Goal: Task Accomplishment & Management: Manage account settings

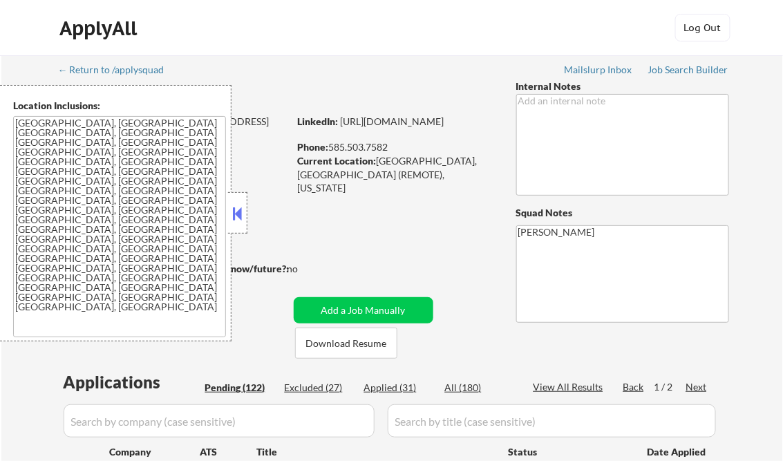
select select ""pending""
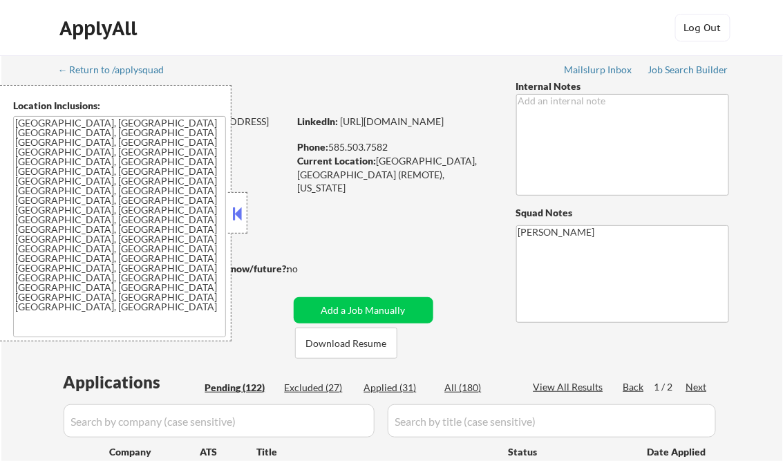
select select ""pending""
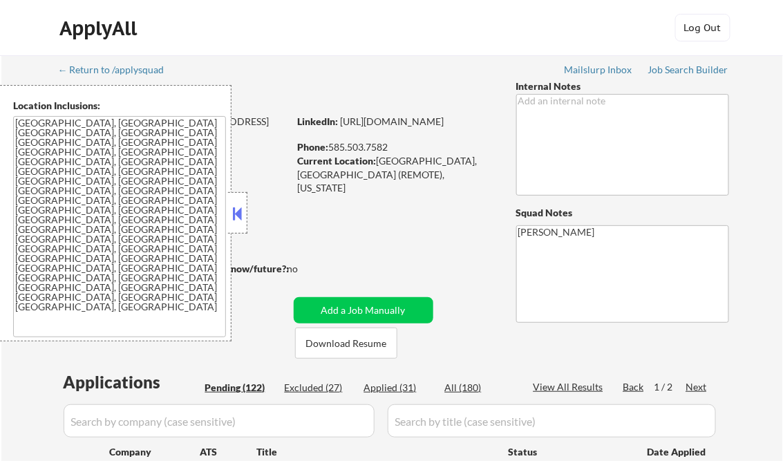
select select ""pending""
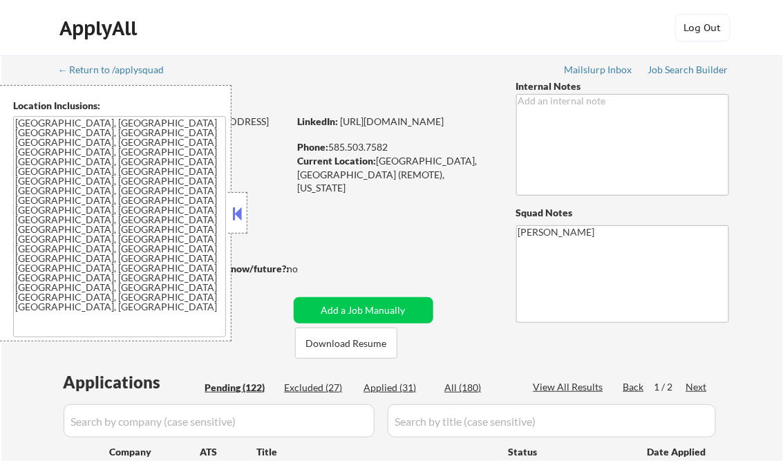
select select ""pending""
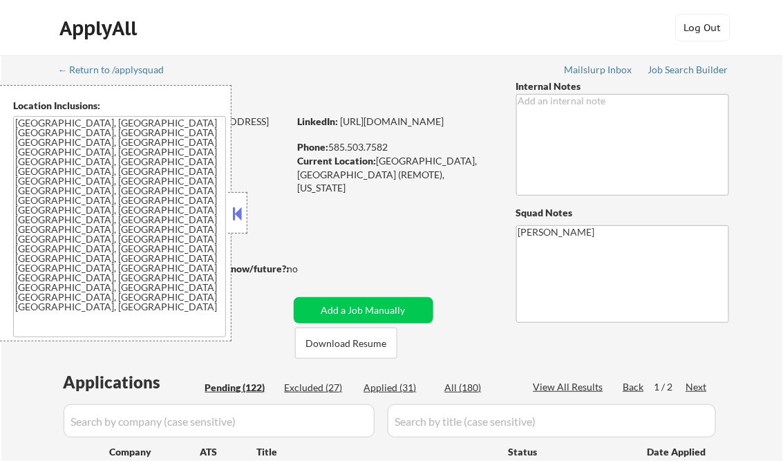
select select ""pending""
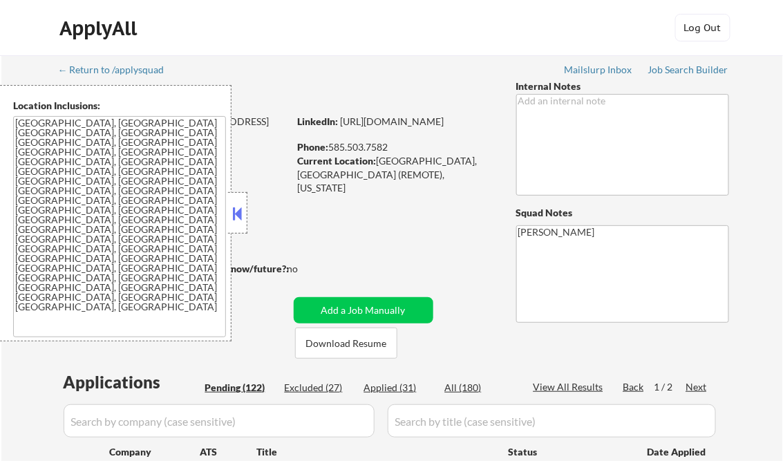
select select ""pending""
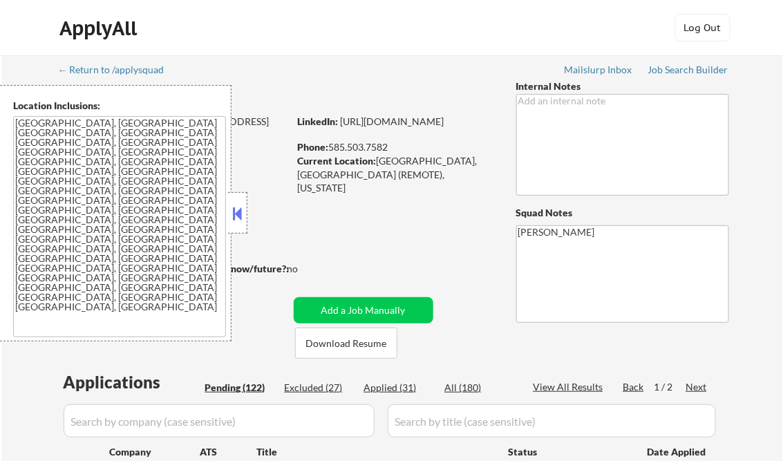
select select ""pending""
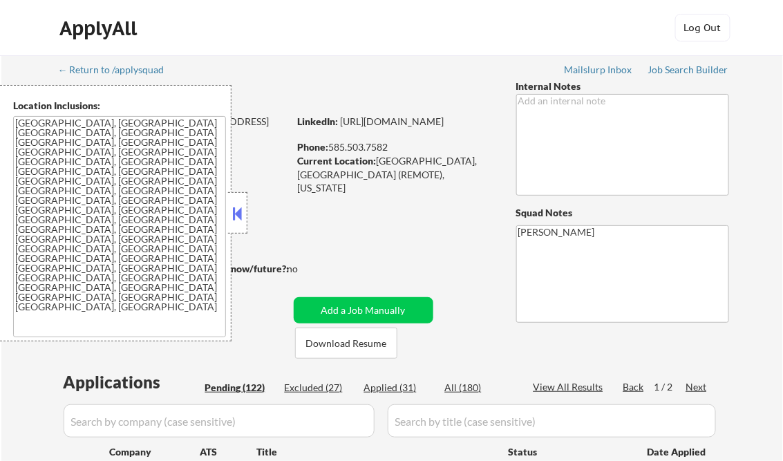
select select ""pending""
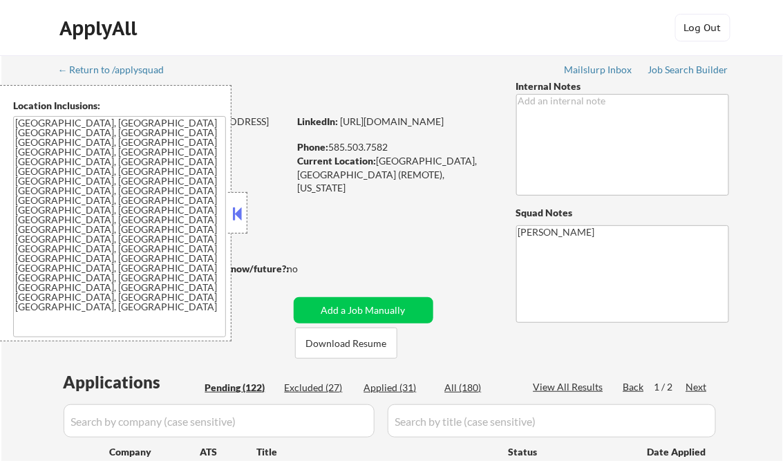
select select ""pending""
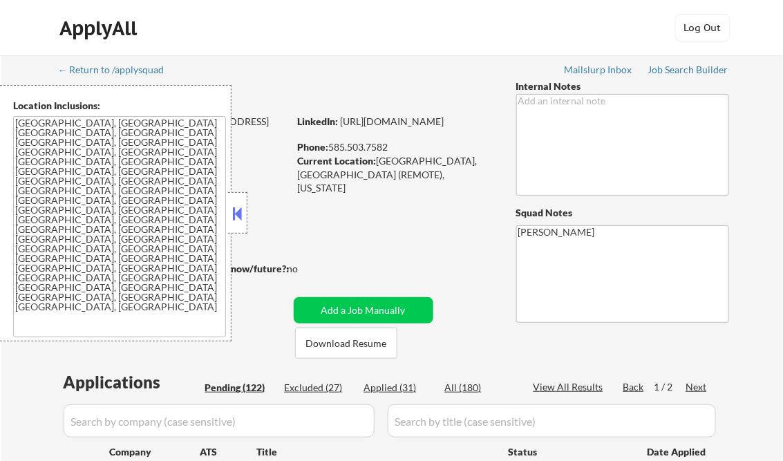
select select ""pending""
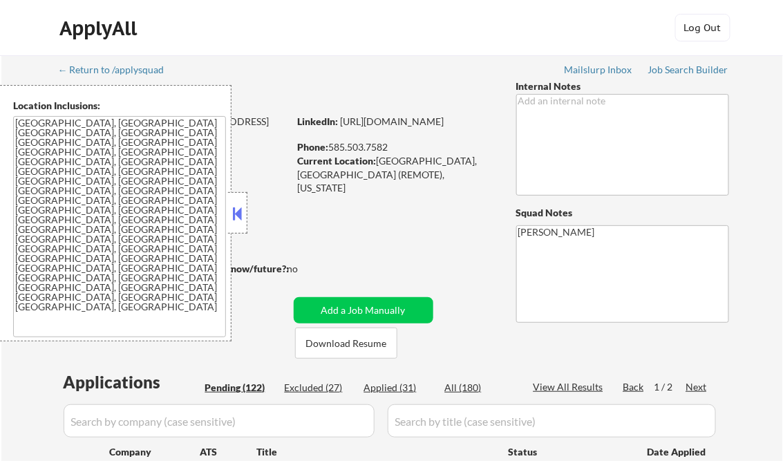
select select ""pending""
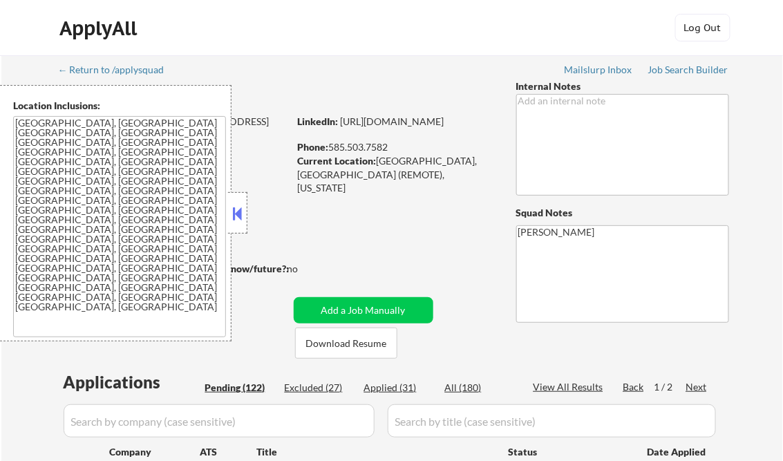
select select ""pending""
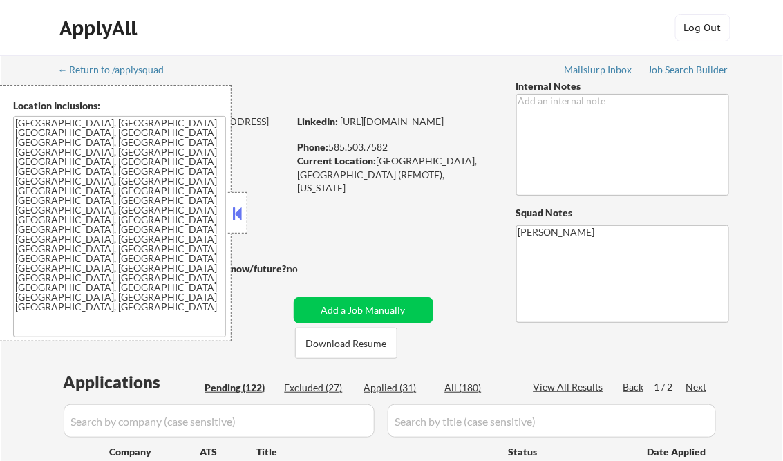
select select ""pending""
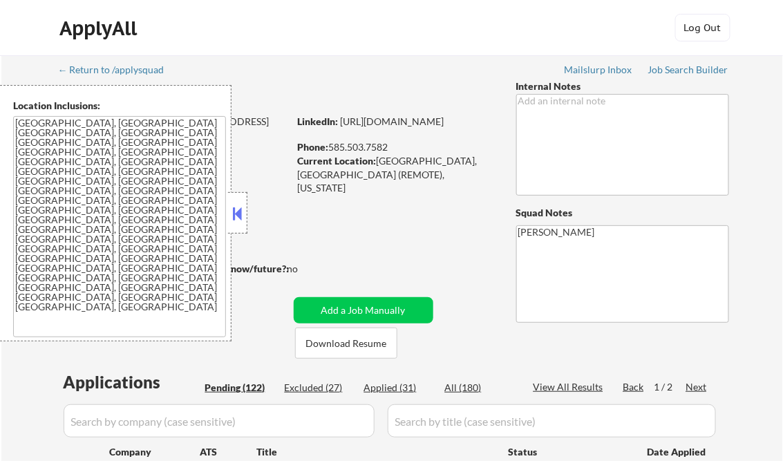
select select ""pending""
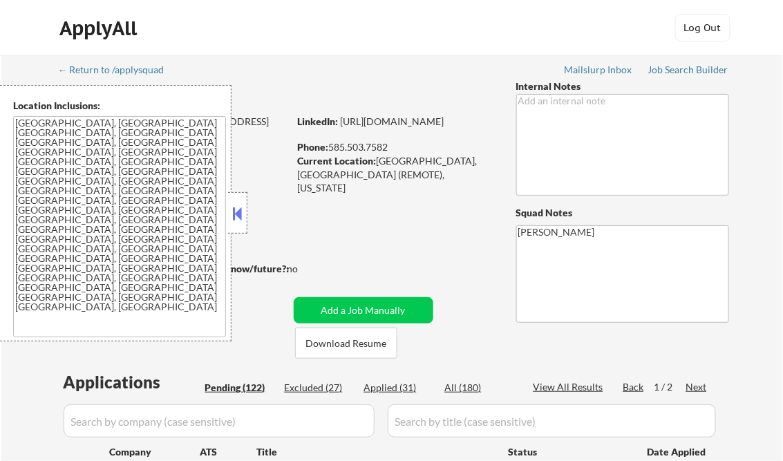
select select ""pending""
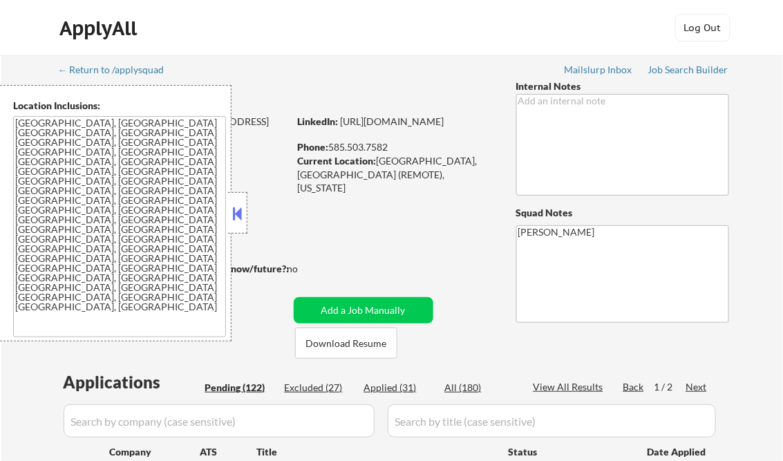
select select ""pending""
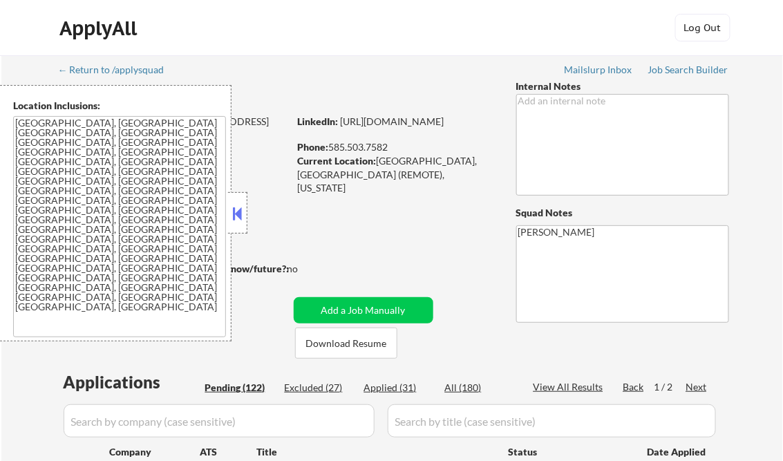
select select ""pending""
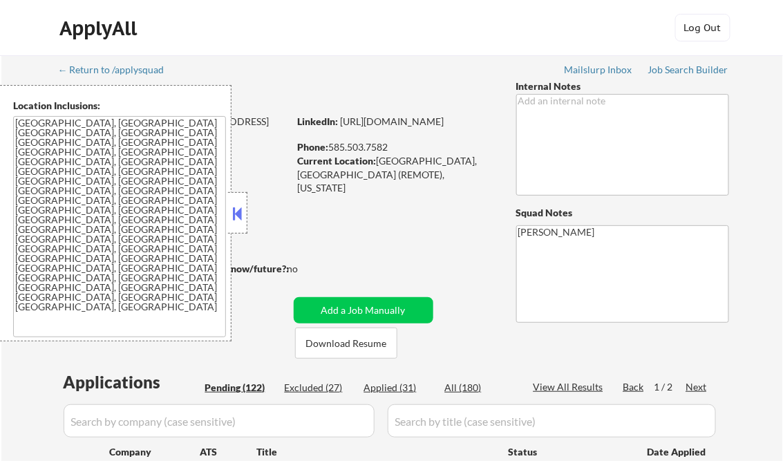
select select ""pending""
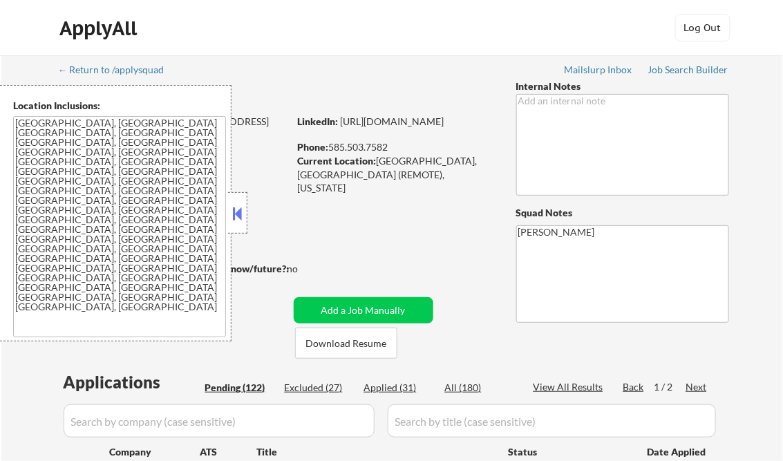
select select ""pending""
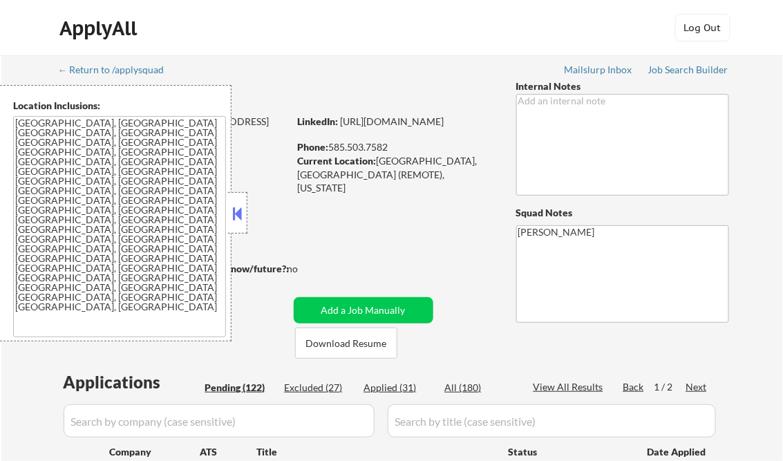
select select ""pending""
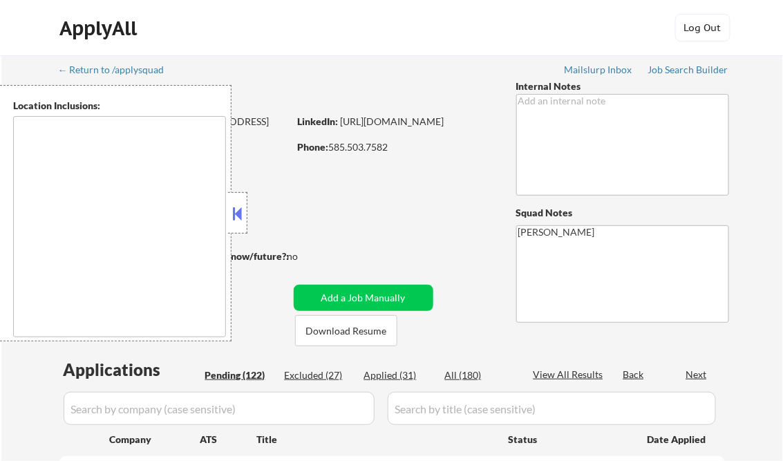
type textarea "[GEOGRAPHIC_DATA], [GEOGRAPHIC_DATA] [GEOGRAPHIC_DATA], [GEOGRAPHIC_DATA] [GEOG…"
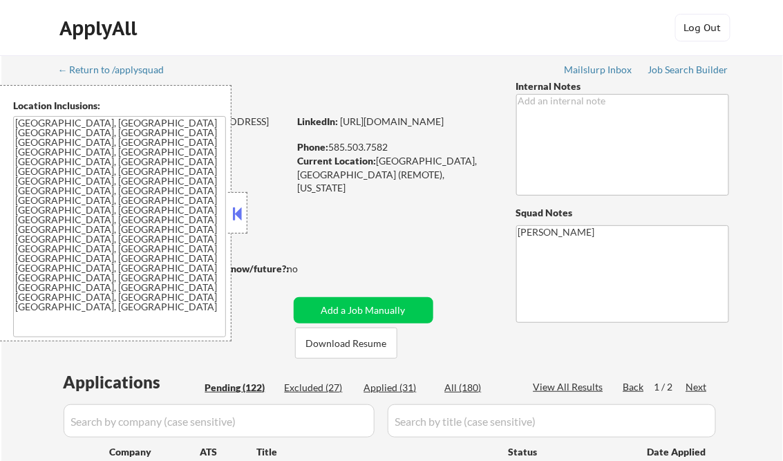
select select ""pending""
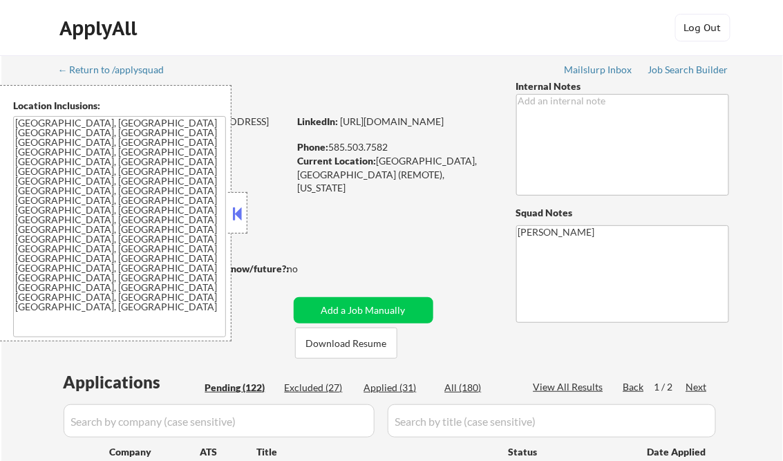
select select ""pending""
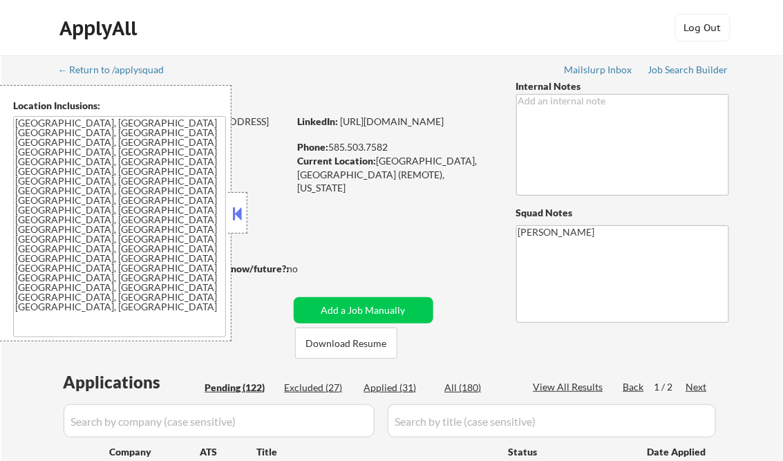
select select ""pending""
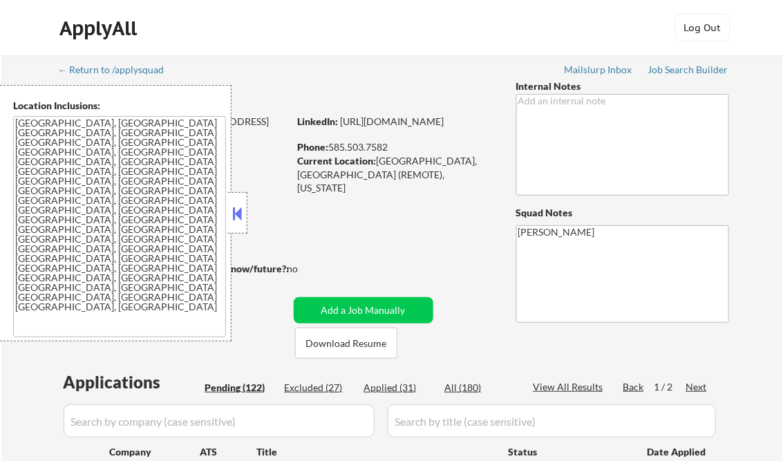
select select ""pending""
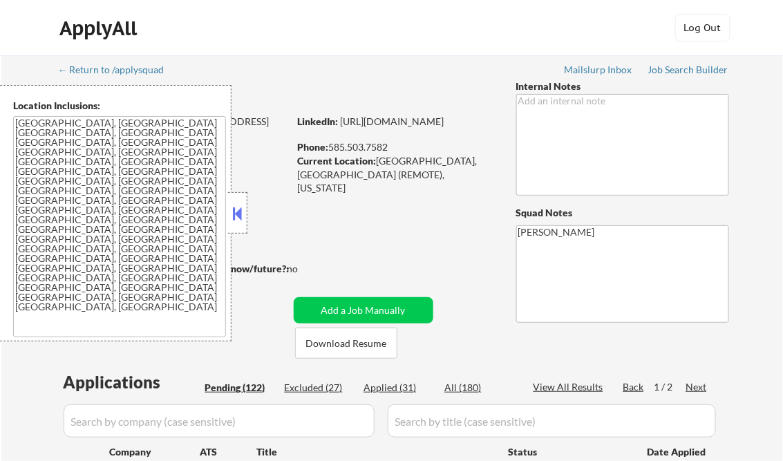
select select ""pending""
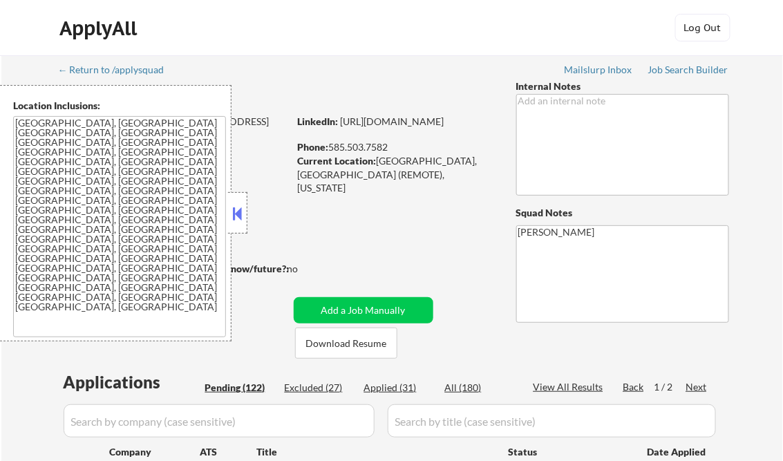
select select ""pending""
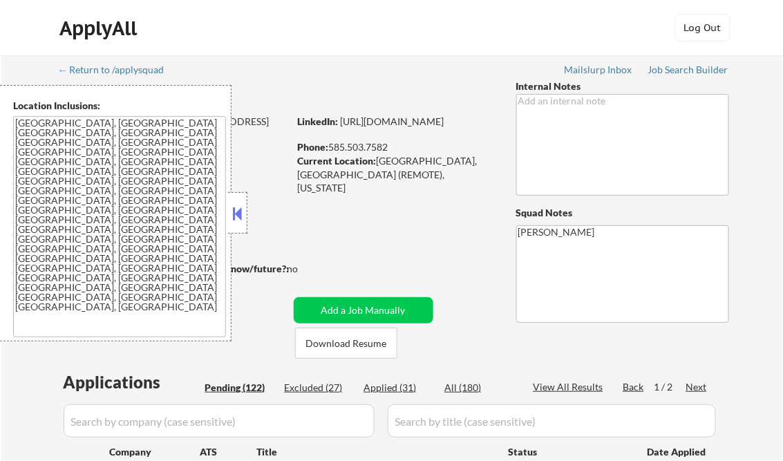
select select ""pending""
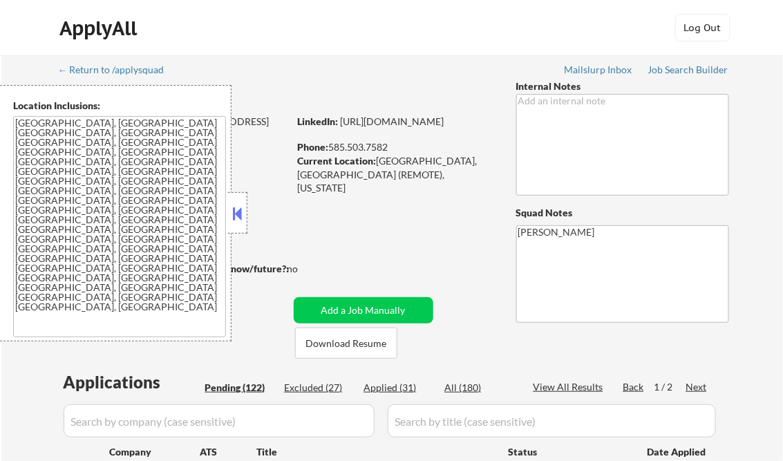
select select ""pending""
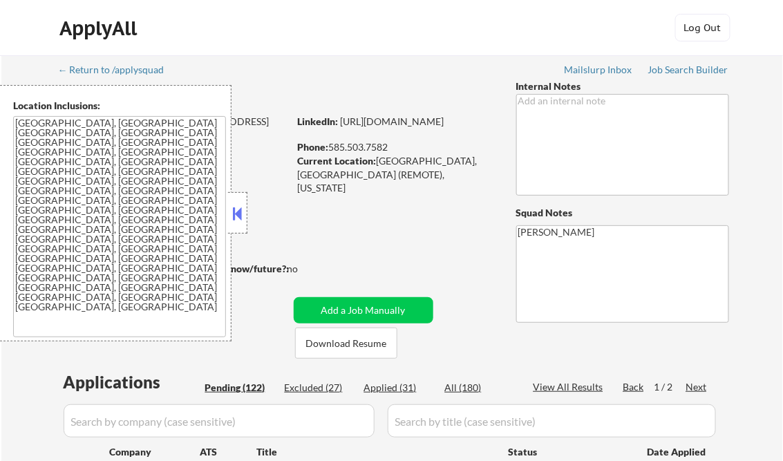
select select ""pending""
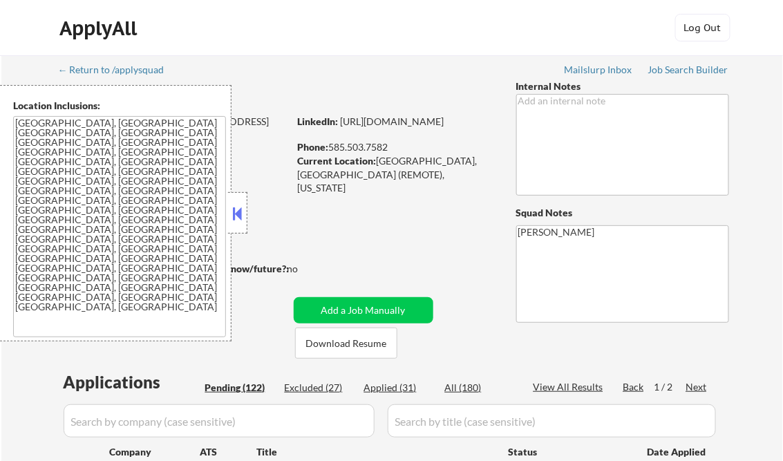
select select ""pending""
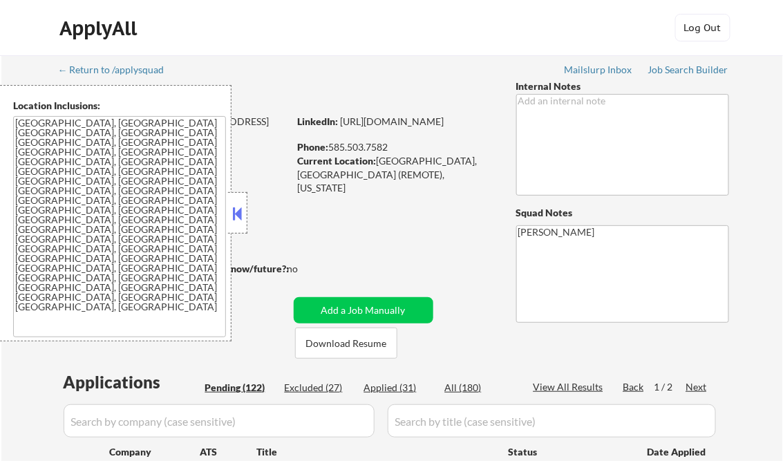
select select ""pending""
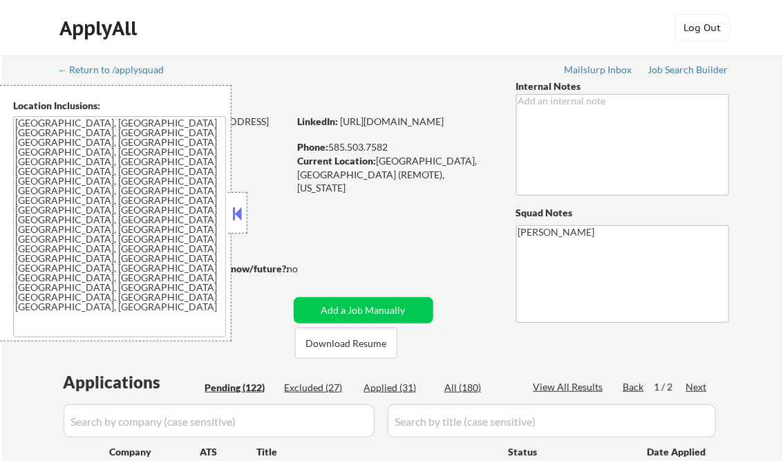
select select ""pending""
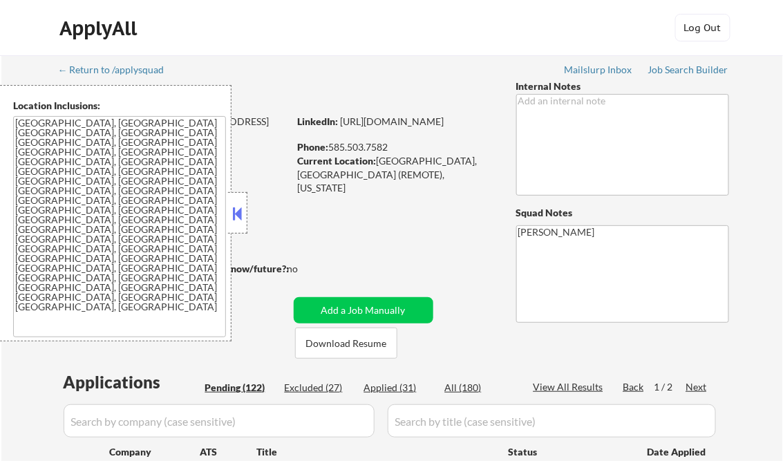
select select ""pending""
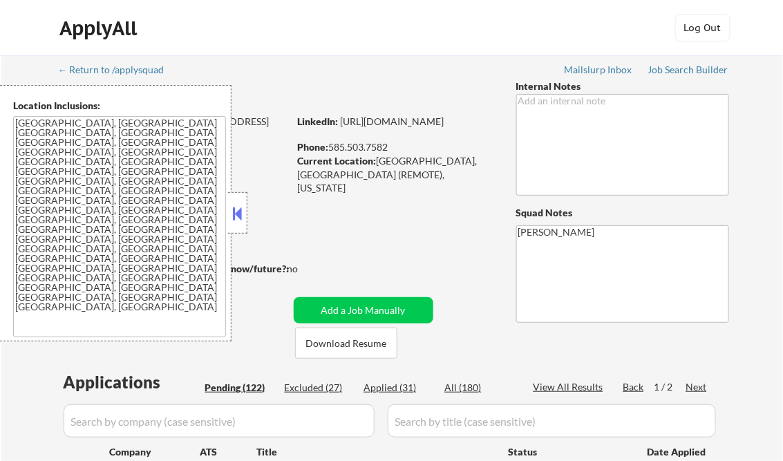
select select ""pending""
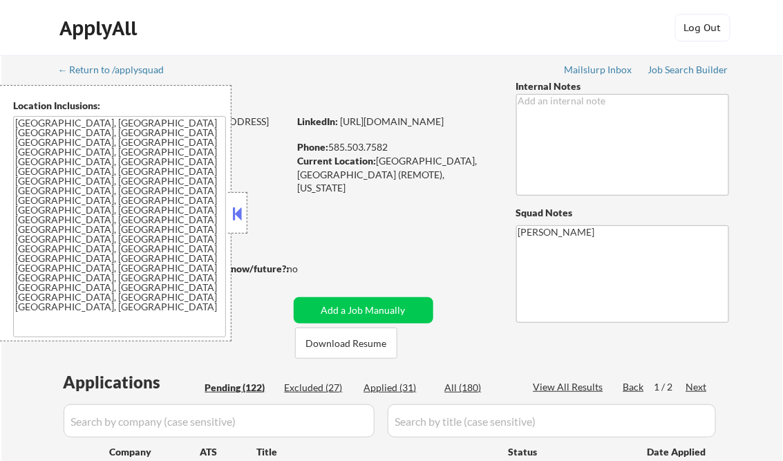
select select ""pending""
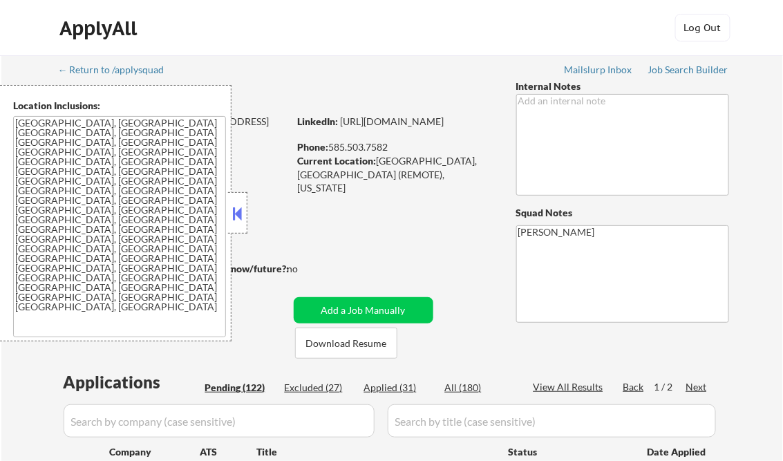
select select ""pending""
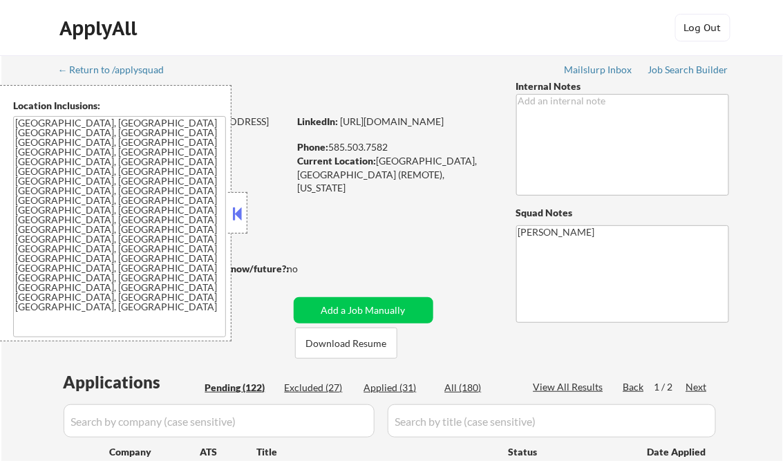
select select ""pending""
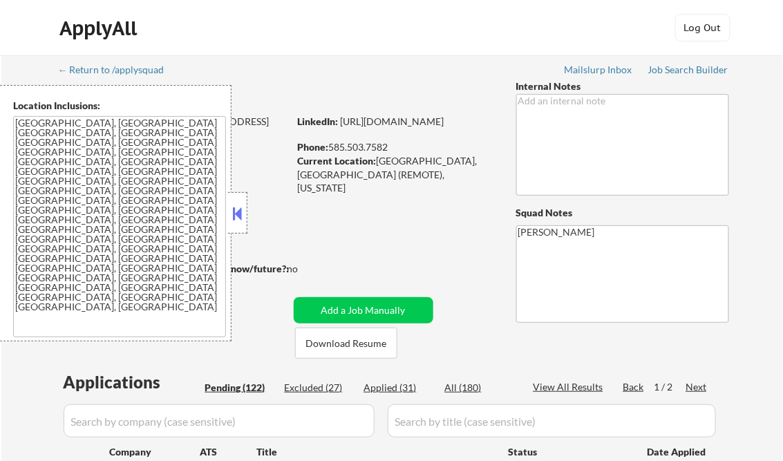
select select ""pending""
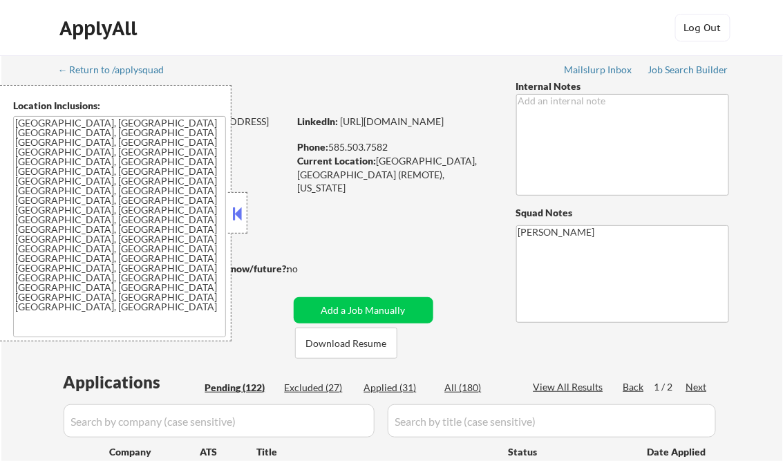
select select ""pending""
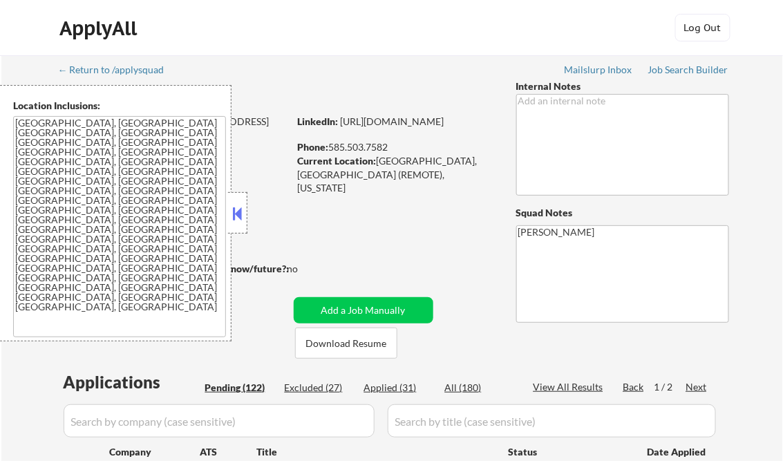
select select ""pending""
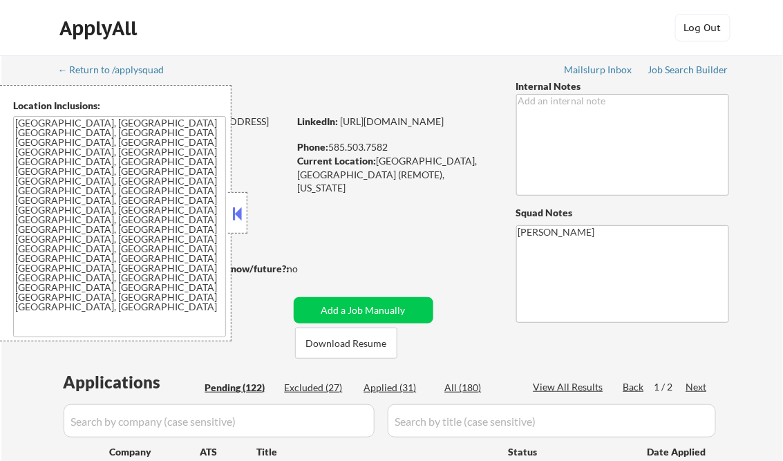
click at [234, 212] on button at bounding box center [237, 213] width 15 height 21
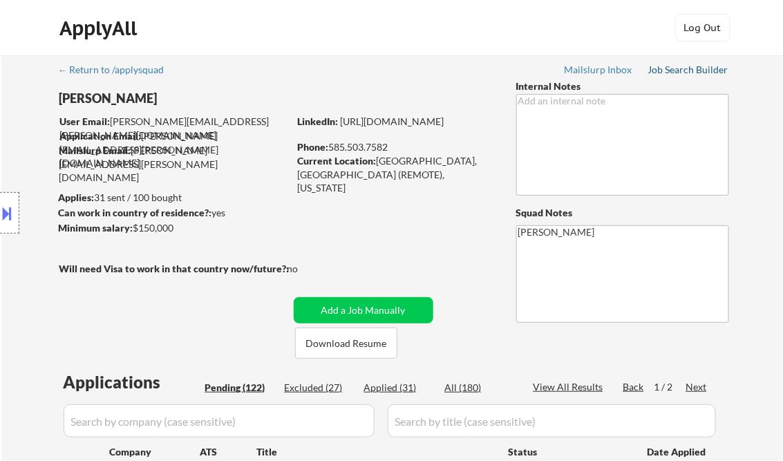
click at [678, 73] on div "Job Search Builder" at bounding box center [688, 70] width 81 height 10
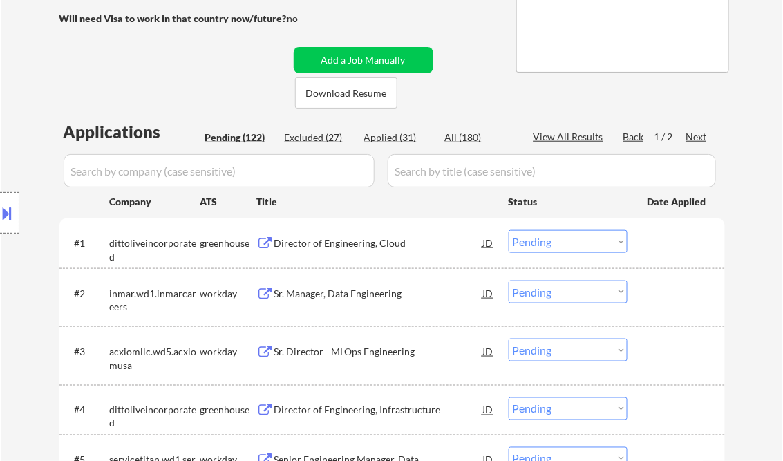
scroll to position [332, 0]
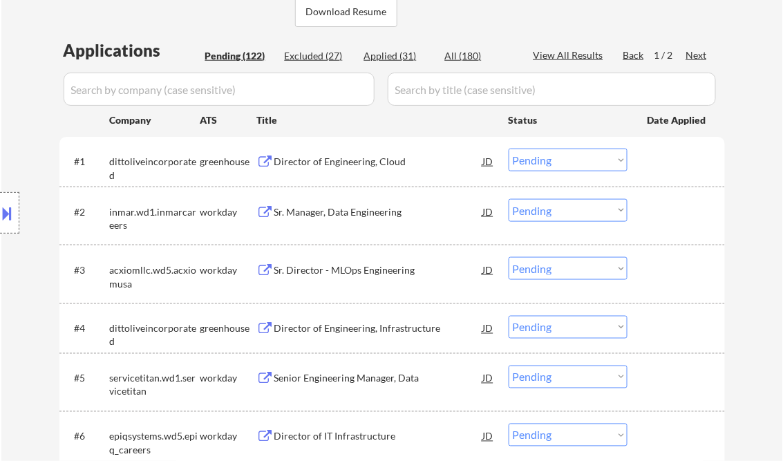
click at [330, 162] on div "Director of Engineering, Cloud" at bounding box center [378, 162] width 209 height 14
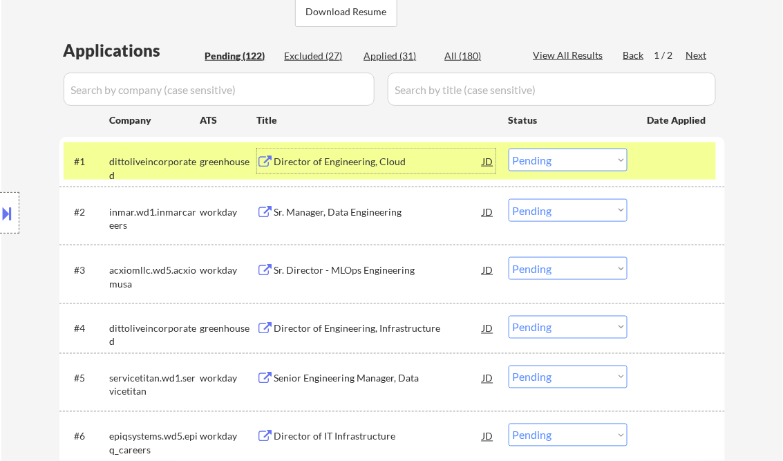
click at [533, 168] on select "Choose an option... Pending Applied Excluded (Questions) Excluded (Expired) Exc…" at bounding box center [568, 160] width 119 height 23
click at [509, 149] on select "Choose an option... Pending Applied Excluded (Questions) Excluded (Expired) Exc…" at bounding box center [568, 160] width 119 height 23
select select ""pending""
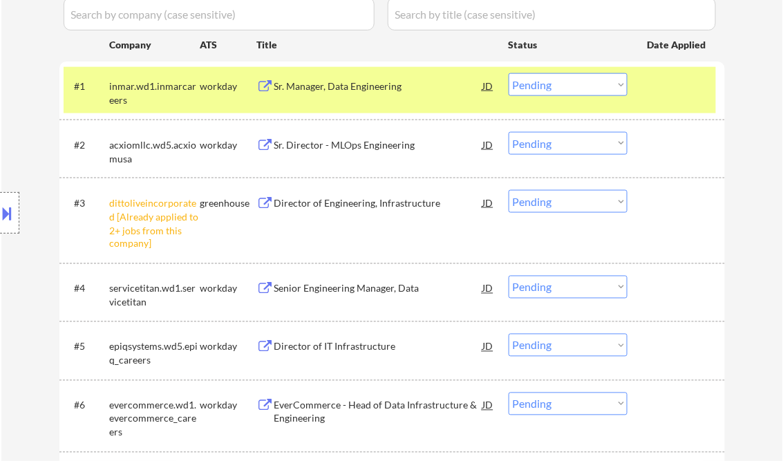
scroll to position [442, 0]
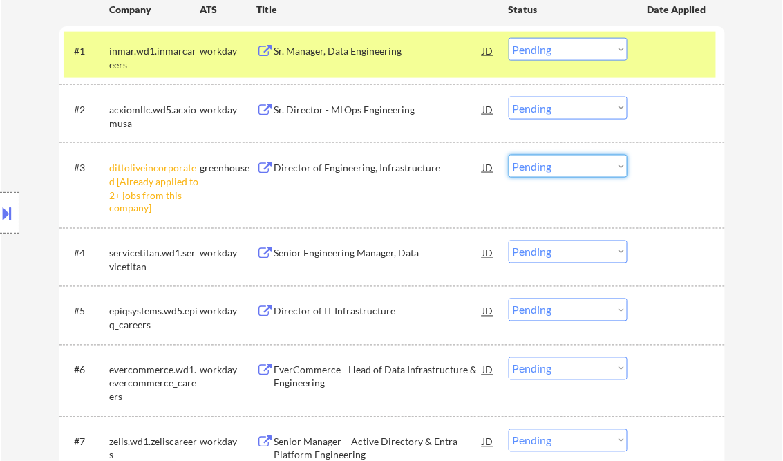
drag, startPoint x: 544, startPoint y: 171, endPoint x: 547, endPoint y: 179, distance: 8.4
click at [544, 171] on select "Choose an option... Pending Applied Excluded (Questions) Excluded (Expired) Exc…" at bounding box center [568, 166] width 119 height 23
click at [509, 155] on select "Choose an option... Pending Applied Excluded (Questions) Excluded (Expired) Exc…" at bounding box center [568, 166] width 119 height 23
select select ""pending""
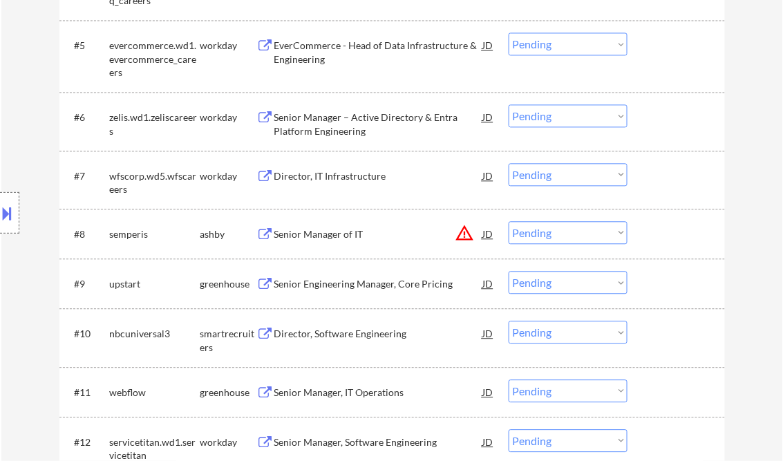
scroll to position [719, 0]
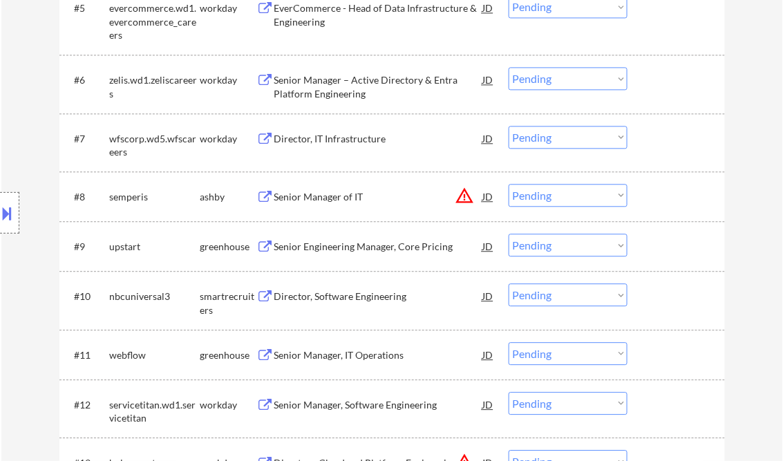
click at [322, 249] on div "Senior Engineering Manager, Core Pricing" at bounding box center [378, 247] width 209 height 14
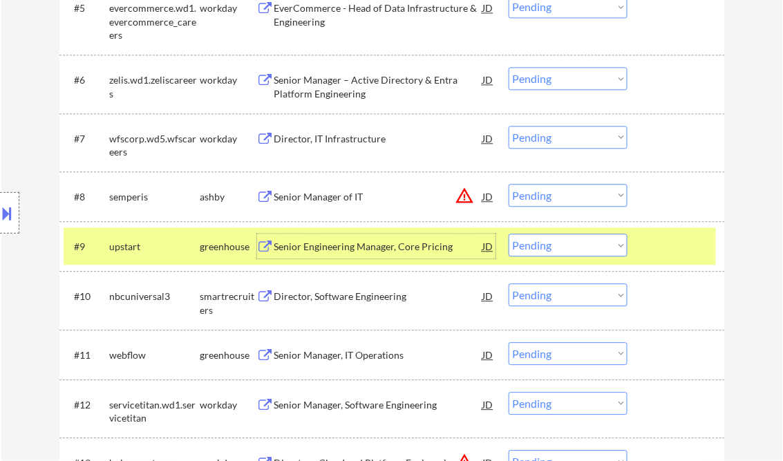
click at [547, 244] on select "Choose an option... Pending Applied Excluded (Questions) Excluded (Expired) Exc…" at bounding box center [568, 245] width 119 height 23
click at [509, 234] on select "Choose an option... Pending Applied Excluded (Questions) Excluded (Expired) Exc…" at bounding box center [568, 245] width 119 height 23
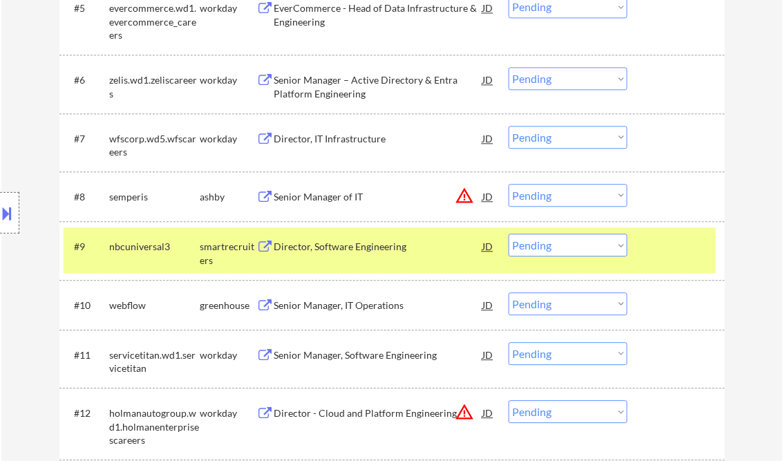
click at [343, 246] on div "Director, Software Engineering" at bounding box center [378, 247] width 209 height 14
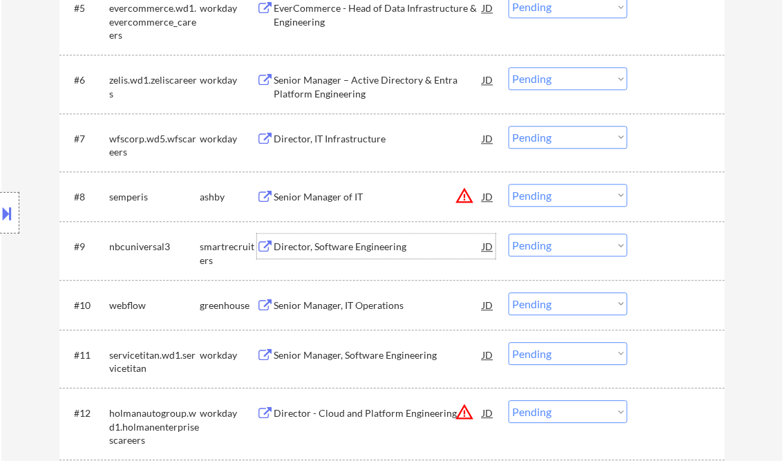
click at [553, 242] on select "Choose an option... Pending Applied Excluded (Questions) Excluded (Expired) Exc…" at bounding box center [568, 245] width 119 height 23
click at [509, 234] on select "Choose an option... Pending Applied Excluded (Questions) Excluded (Expired) Exc…" at bounding box center [568, 245] width 119 height 23
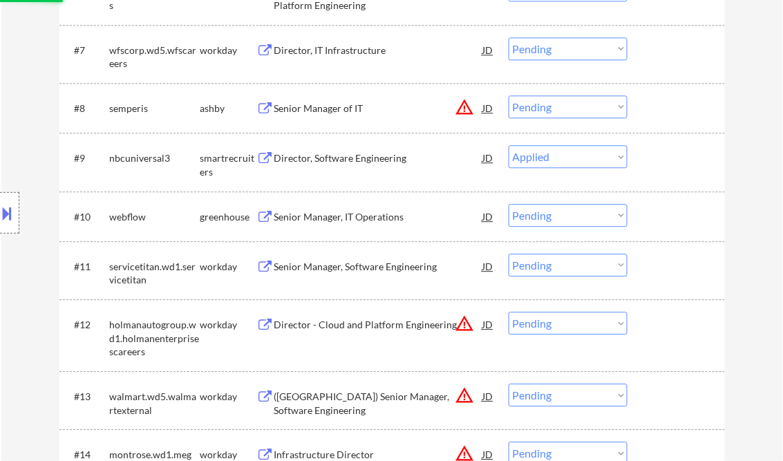
scroll to position [829, 0]
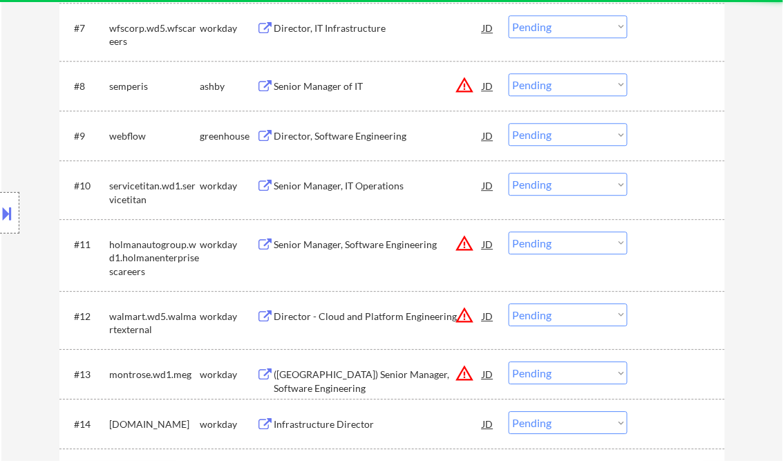
drag, startPoint x: 328, startPoint y: 142, endPoint x: 338, endPoint y: 136, distance: 12.1
click at [328, 142] on div "Director, Software Engineering" at bounding box center [378, 136] width 209 height 14
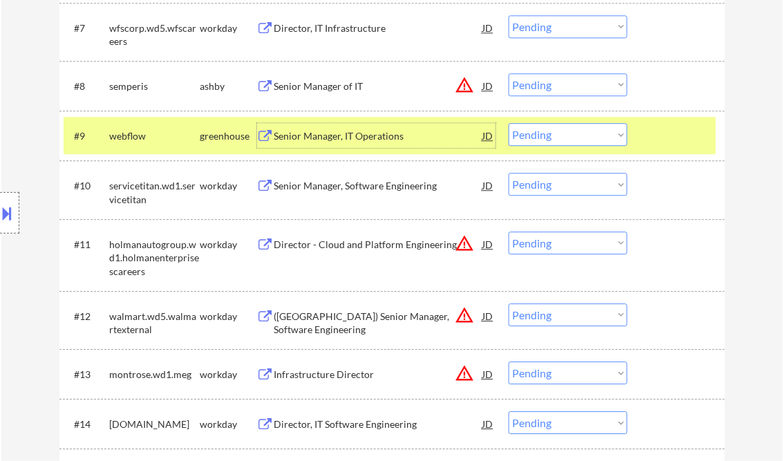
drag, startPoint x: 578, startPoint y: 140, endPoint x: 576, endPoint y: 148, distance: 8.6
click at [578, 140] on select "Choose an option... Pending Applied Excluded (Questions) Excluded (Expired) Exc…" at bounding box center [568, 134] width 119 height 23
click at [509, 123] on select "Choose an option... Pending Applied Excluded (Questions) Excluded (Expired) Exc…" at bounding box center [568, 134] width 119 height 23
select select ""pending""
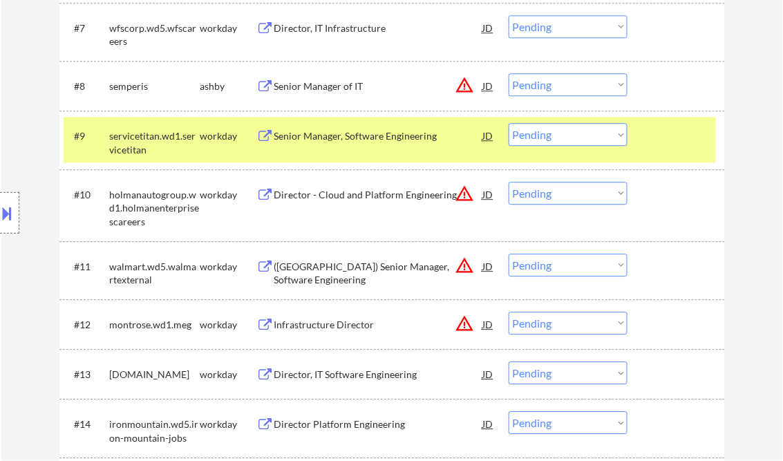
click at [325, 79] on div "Senior Manager of IT" at bounding box center [378, 85] width 209 height 25
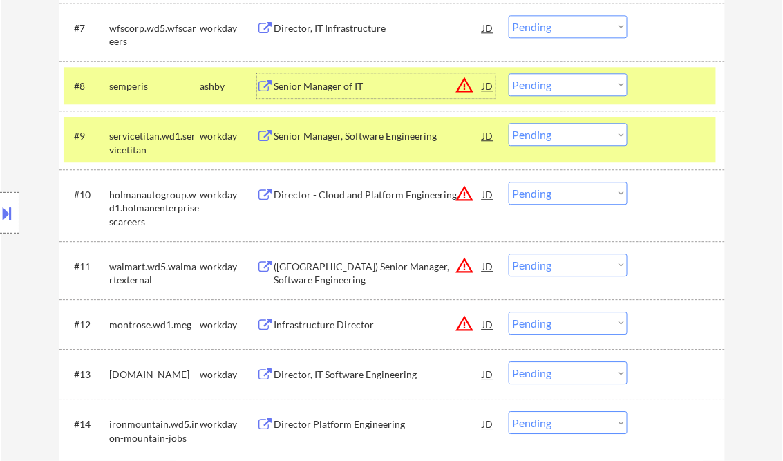
drag, startPoint x: 3, startPoint y: 210, endPoint x: 53, endPoint y: 228, distance: 52.3
click at [4, 209] on button at bounding box center [7, 213] width 15 height 23
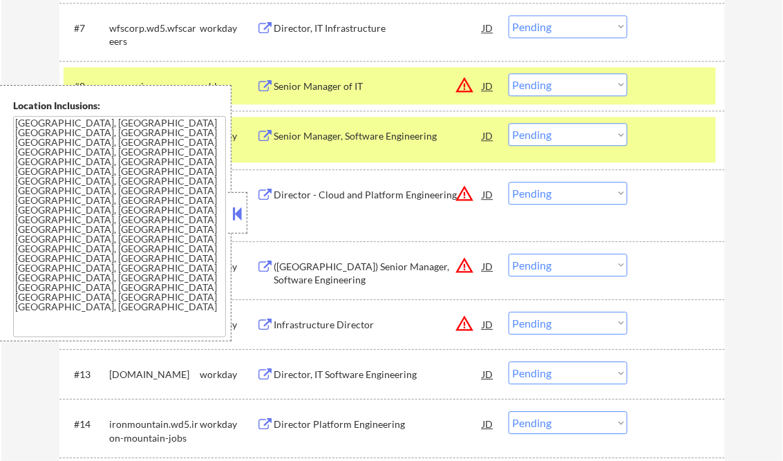
drag, startPoint x: 231, startPoint y: 214, endPoint x: 228, endPoint y: 230, distance: 16.1
click at [232, 214] on button at bounding box center [237, 213] width 15 height 21
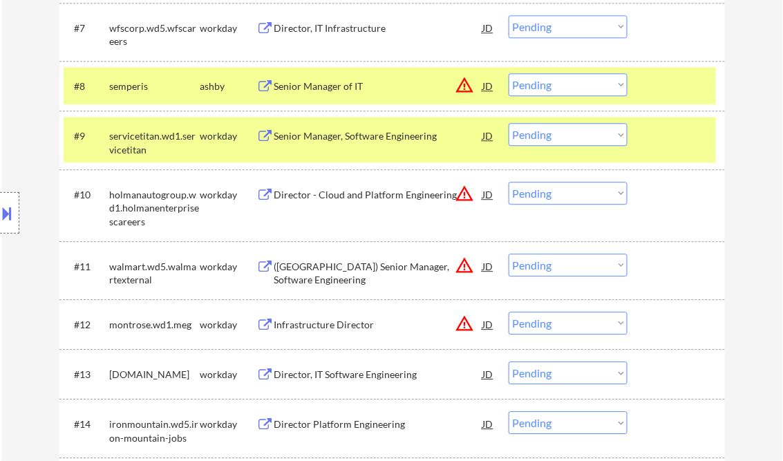
click at [565, 91] on select "Choose an option... Pending Applied Excluded (Questions) Excluded (Expired) Exc…" at bounding box center [568, 84] width 119 height 23
click at [12, 203] on button at bounding box center [7, 213] width 15 height 23
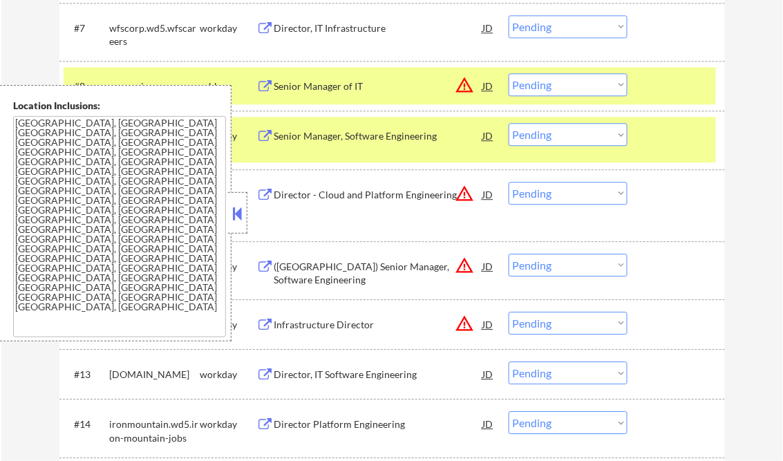
click at [231, 209] on button at bounding box center [237, 213] width 15 height 21
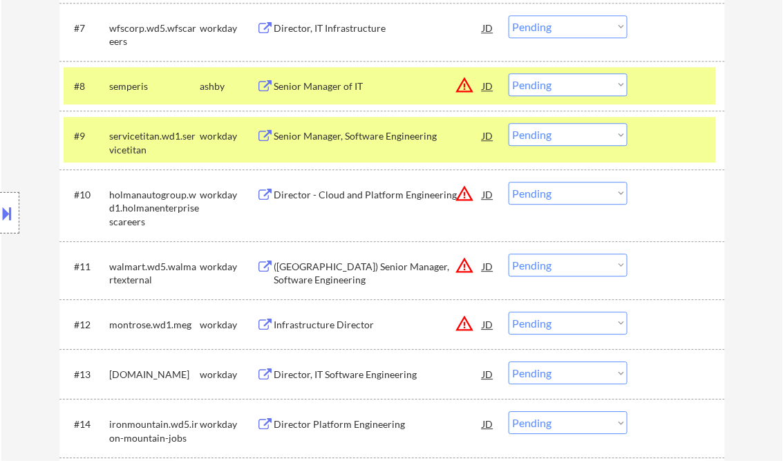
click at [558, 77] on select "Choose an option... Pending Applied Excluded (Questions) Excluded (Expired) Exc…" at bounding box center [568, 84] width 119 height 23
click at [509, 73] on select "Choose an option... Pending Applied Excluded (Questions) Excluded (Expired) Exc…" at bounding box center [568, 84] width 119 height 23
click at [691, 142] on div at bounding box center [678, 135] width 61 height 25
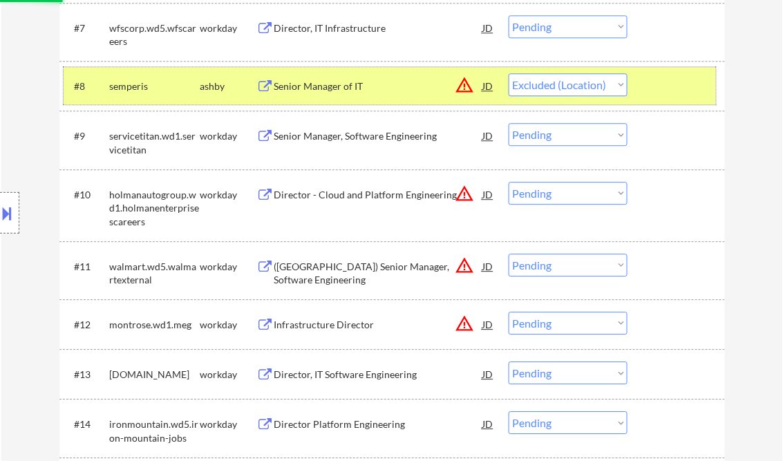
click at [684, 88] on div at bounding box center [678, 85] width 61 height 25
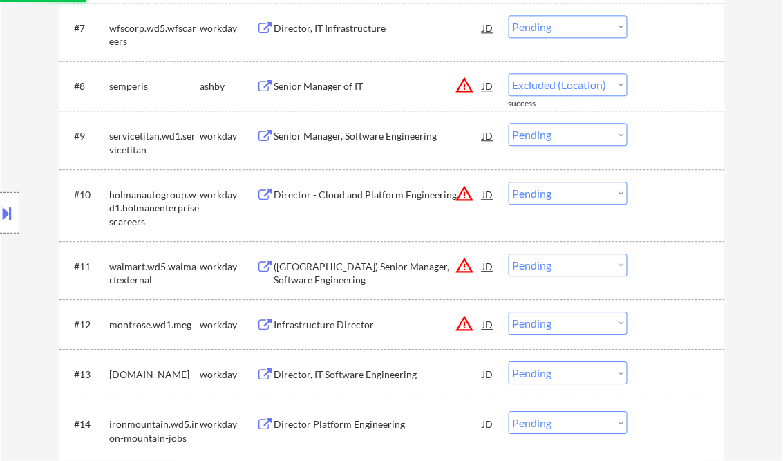
select select ""pending""
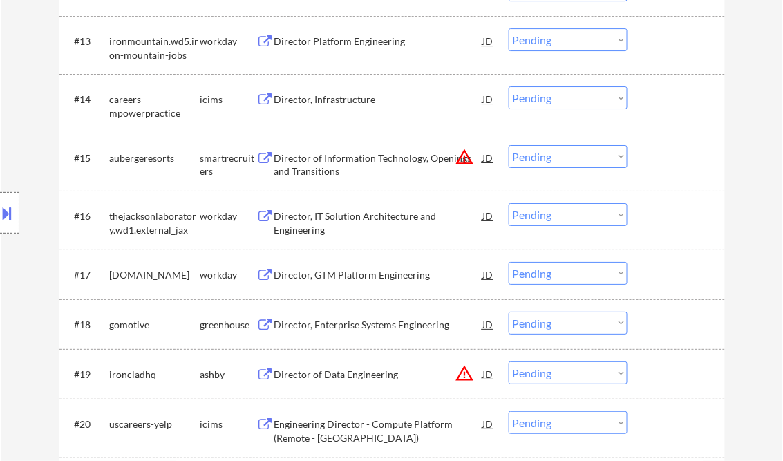
scroll to position [1217, 0]
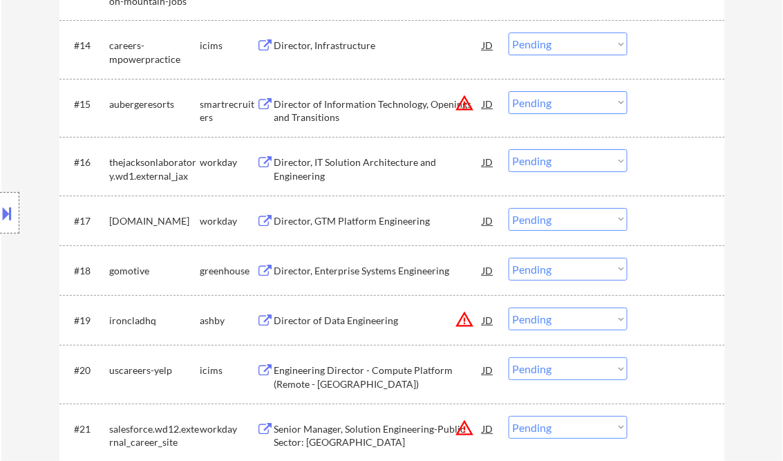
click at [339, 271] on div "Director, Enterprise Systems Engineering" at bounding box center [378, 271] width 209 height 14
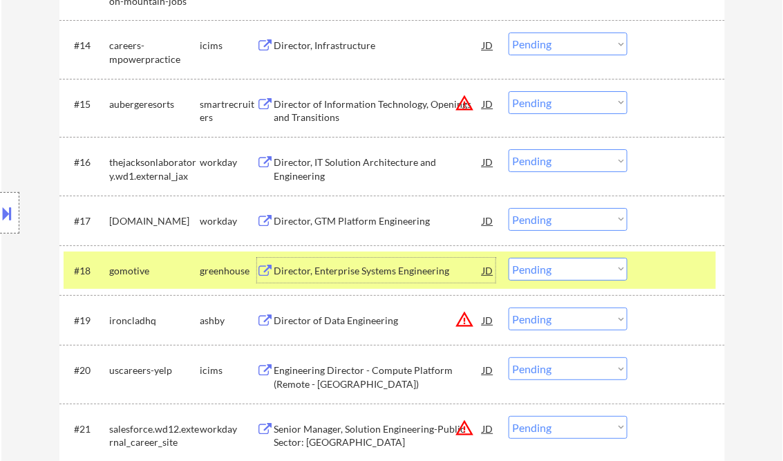
click at [533, 268] on select "Choose an option... Pending Applied Excluded (Questions) Excluded (Expired) Exc…" at bounding box center [568, 269] width 119 height 23
click at [509, 258] on select "Choose an option... Pending Applied Excluded (Questions) Excluded (Expired) Exc…" at bounding box center [568, 269] width 119 height 23
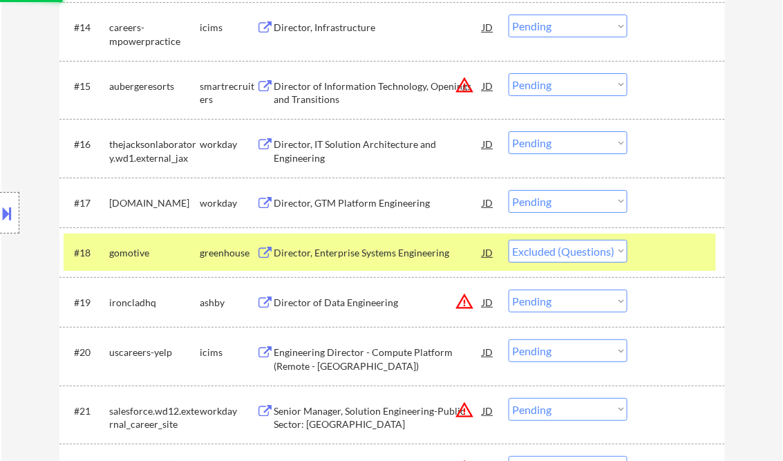
scroll to position [1327, 0]
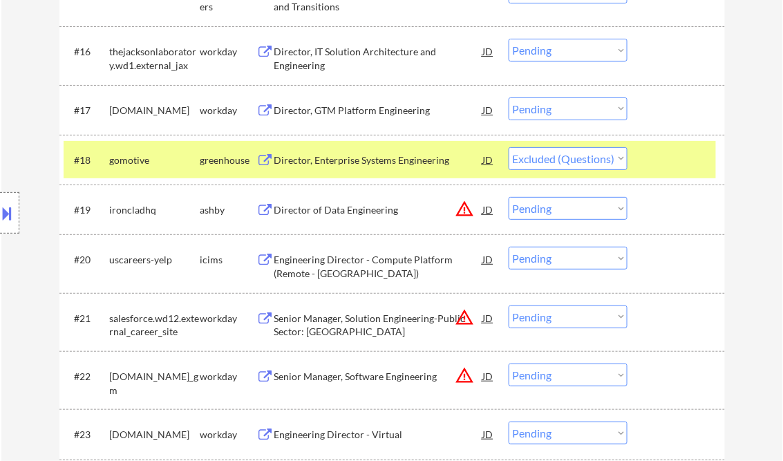
click at [359, 214] on div "Director of Data Engineering" at bounding box center [378, 210] width 209 height 14
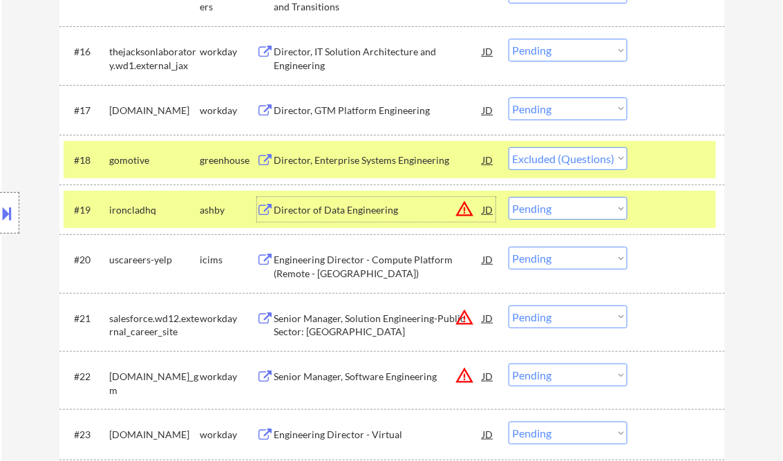
drag, startPoint x: 576, startPoint y: 212, endPoint x: 585, endPoint y: 221, distance: 12.7
click at [576, 212] on select "Choose an option... Pending Applied Excluded (Questions) Excluded (Expired) Exc…" at bounding box center [568, 208] width 119 height 23
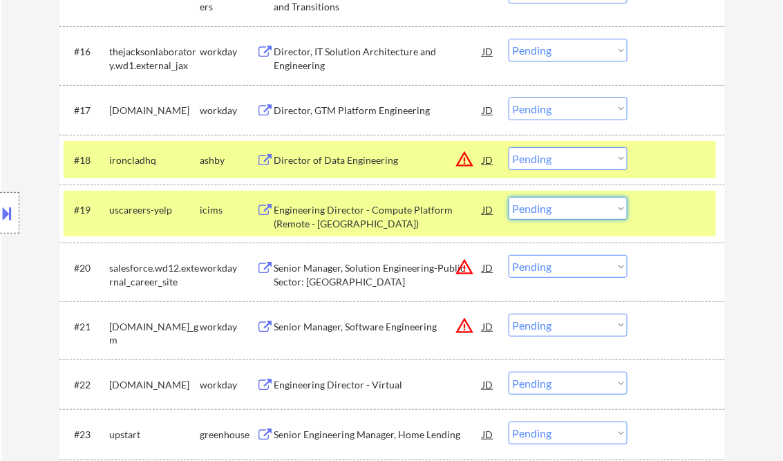
click at [675, 163] on div at bounding box center [678, 159] width 61 height 25
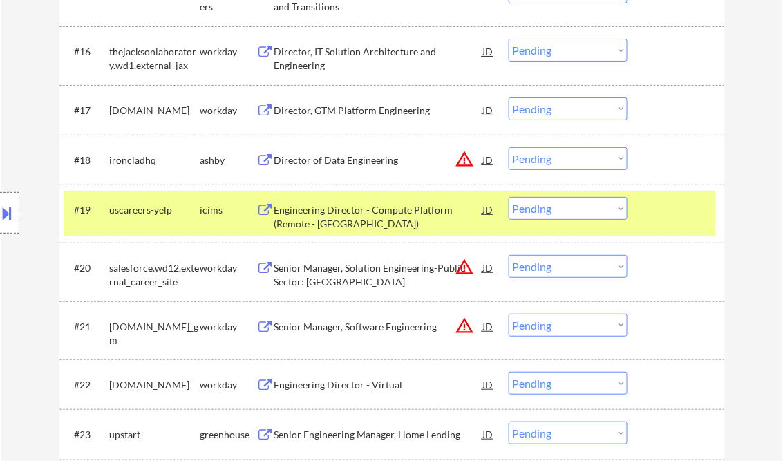
click at [679, 220] on div at bounding box center [678, 209] width 61 height 25
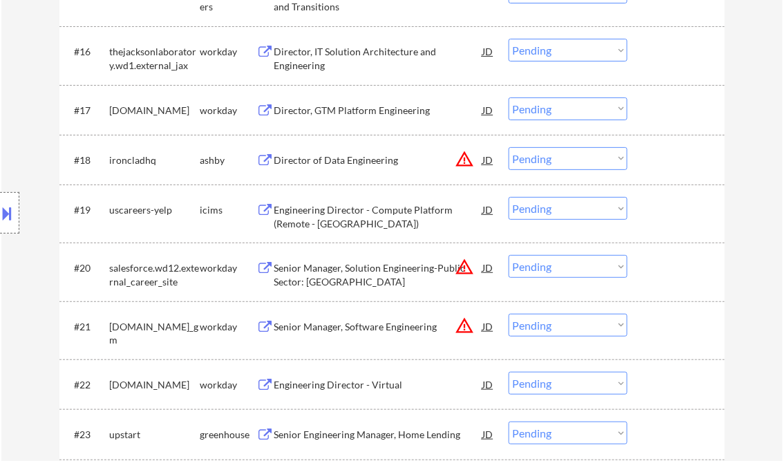
click at [621, 163] on select "Choose an option... Pending Applied Excluded (Questions) Excluded (Expired) Exc…" at bounding box center [568, 158] width 119 height 23
click at [509, 147] on select "Choose an option... Pending Applied Excluded (Questions) Excluded (Expired) Exc…" at bounding box center [568, 158] width 119 height 23
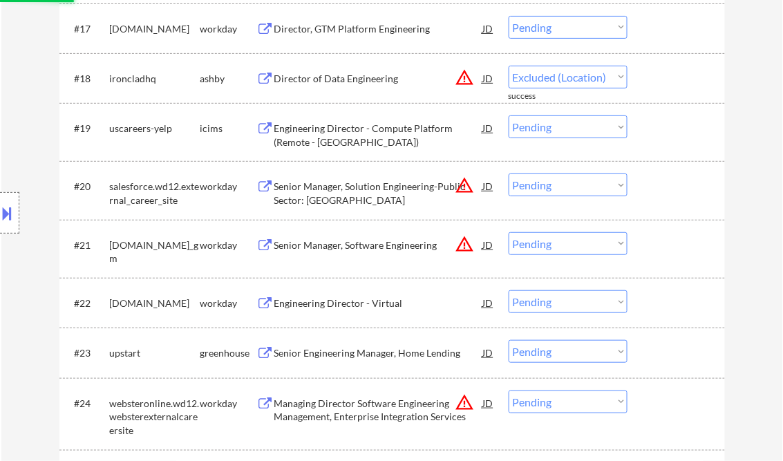
scroll to position [1438, 0]
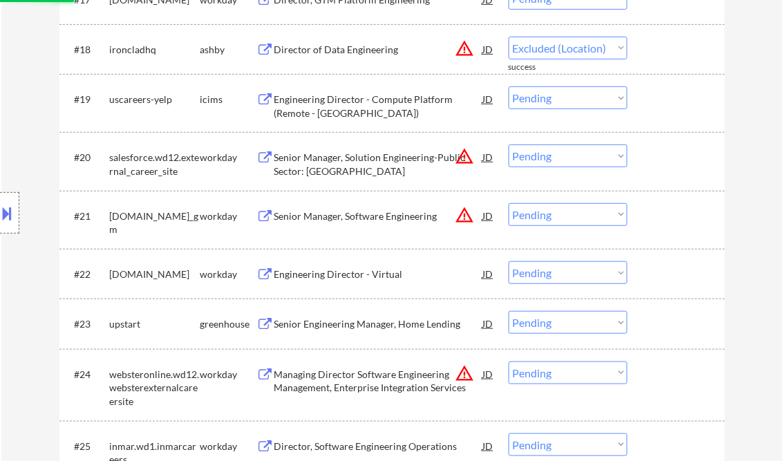
select select ""pending""
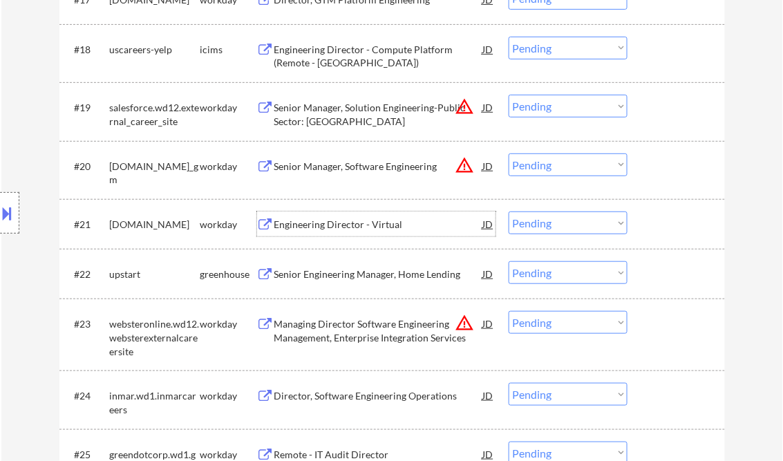
click at [374, 227] on div "Engineering Director - Virtual" at bounding box center [378, 225] width 209 height 14
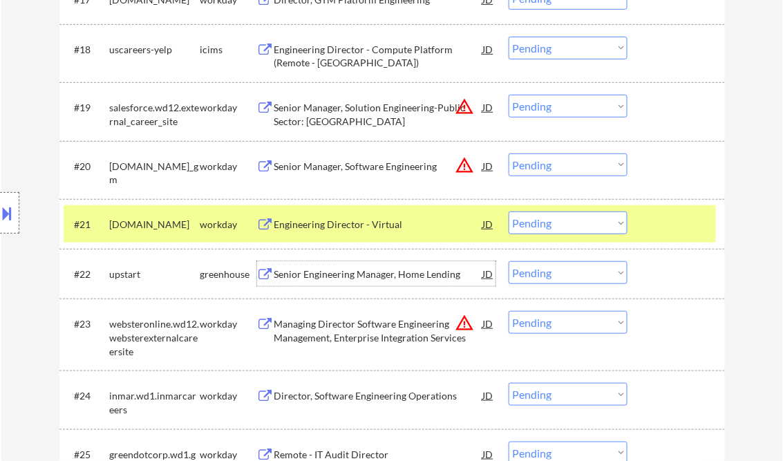
click at [383, 273] on div "Senior Engineering Manager, Home Lending" at bounding box center [378, 275] width 209 height 14
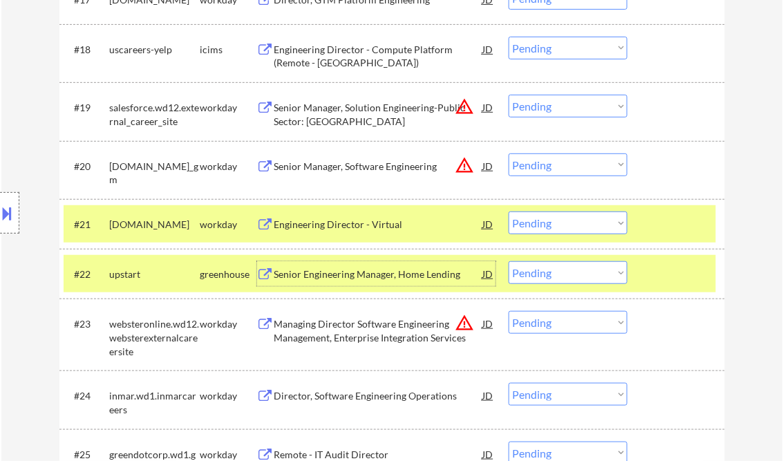
click at [542, 272] on select "Choose an option... Pending Applied Excluded (Questions) Excluded (Expired) Exc…" at bounding box center [568, 272] width 119 height 23
click at [509, 261] on select "Choose an option... Pending Applied Excluded (Questions) Excluded (Expired) Exc…" at bounding box center [568, 272] width 119 height 23
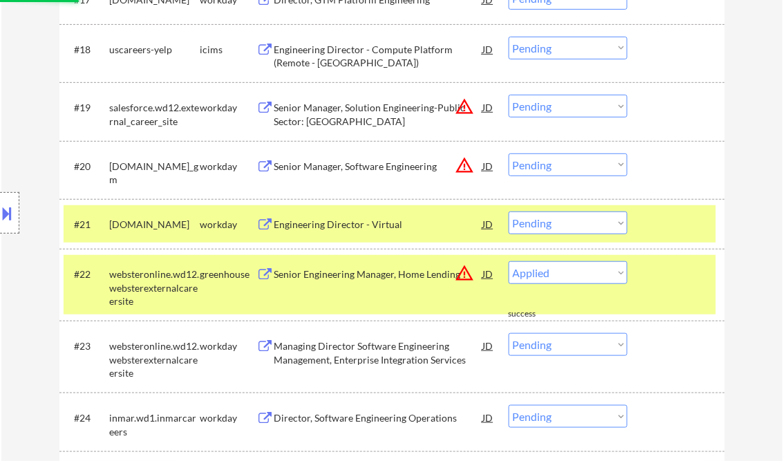
select select ""pending""
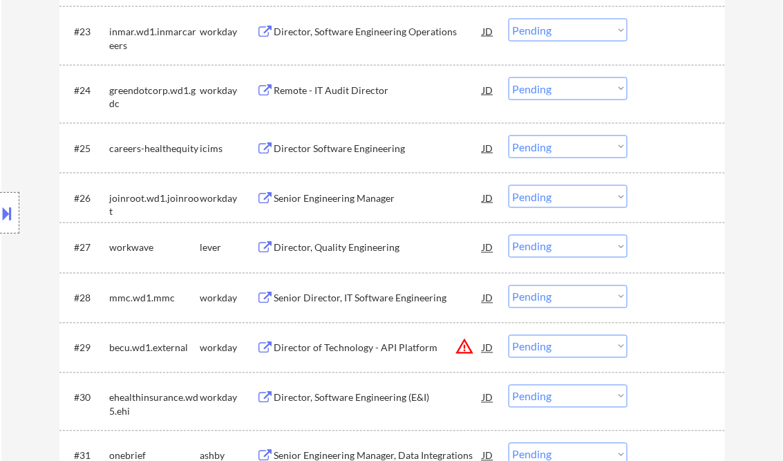
scroll to position [1770, 0]
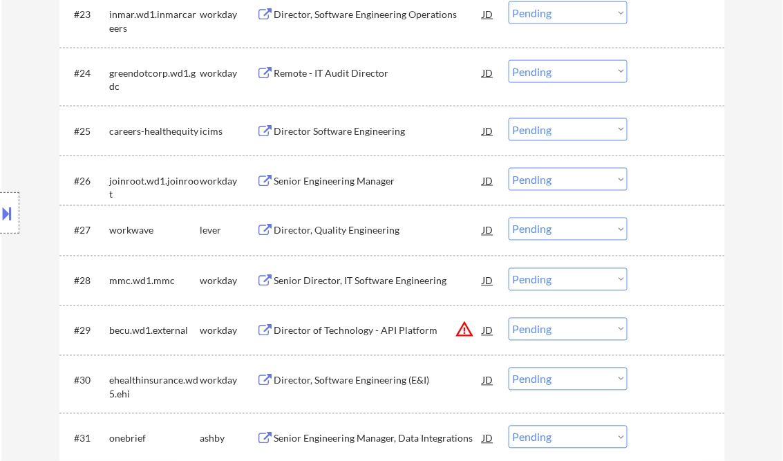
click at [344, 229] on div "Director, Quality Engineering" at bounding box center [378, 231] width 209 height 14
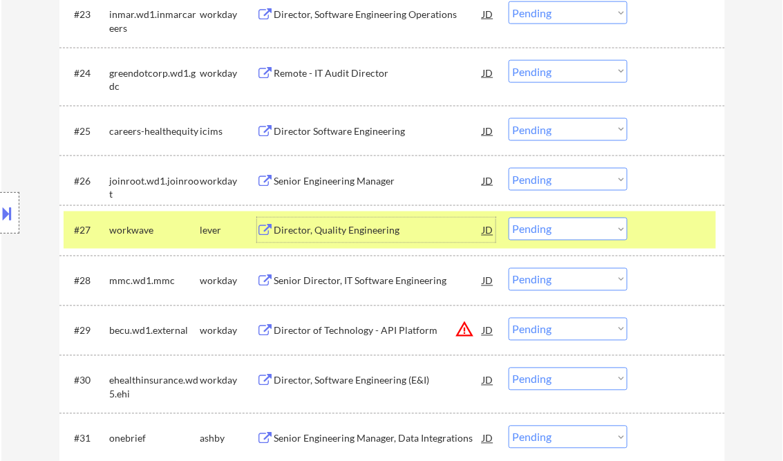
click at [565, 231] on select "Choose an option... Pending Applied Excluded (Questions) Excluded (Expired) Exc…" at bounding box center [568, 229] width 119 height 23
click at [509, 218] on select "Choose an option... Pending Applied Excluded (Questions) Excluded (Expired) Exc…" at bounding box center [568, 229] width 119 height 23
select select ""pending""
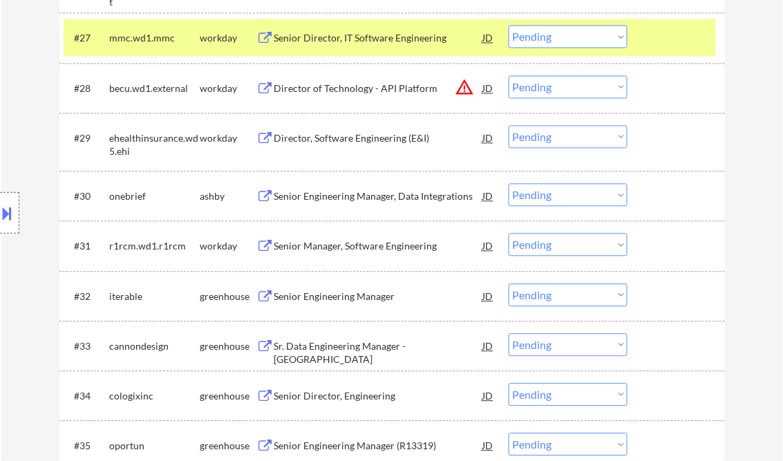
scroll to position [1991, 0]
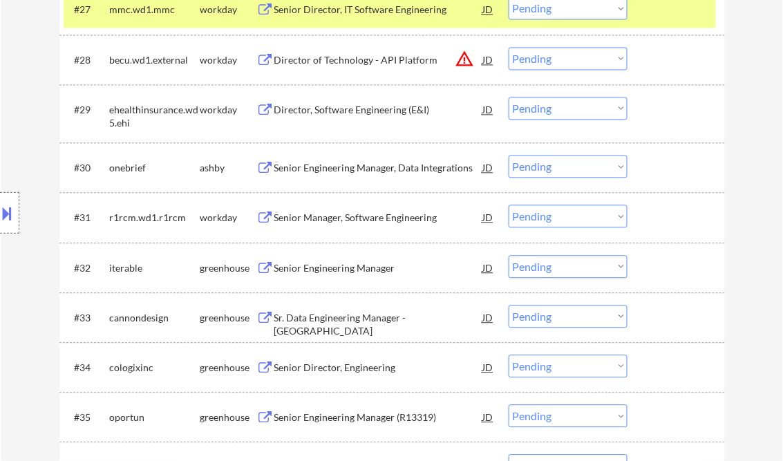
click at [341, 173] on div "Senior Engineering Manager, Data Integrations" at bounding box center [378, 168] width 209 height 14
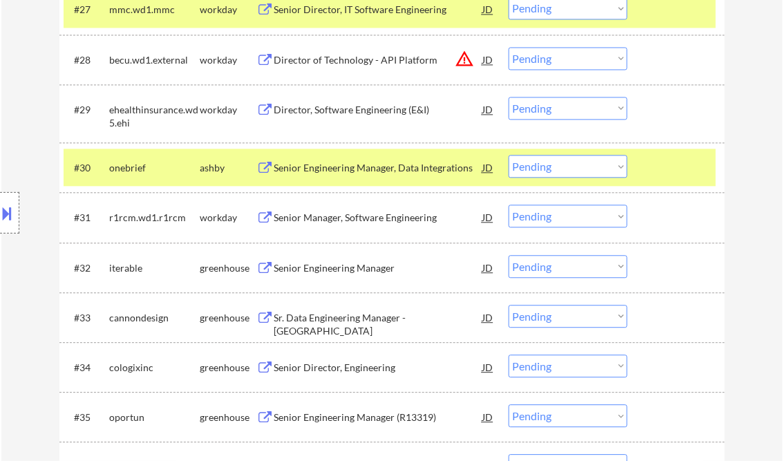
drag, startPoint x: 565, startPoint y: 166, endPoint x: 576, endPoint y: 174, distance: 13.3
click at [565, 166] on select "Choose an option... Pending Applied Excluded (Questions) Excluded (Expired) Exc…" at bounding box center [568, 166] width 119 height 23
click at [509, 155] on select "Choose an option... Pending Applied Excluded (Questions) Excluded (Expired) Exc…" at bounding box center [568, 166] width 119 height 23
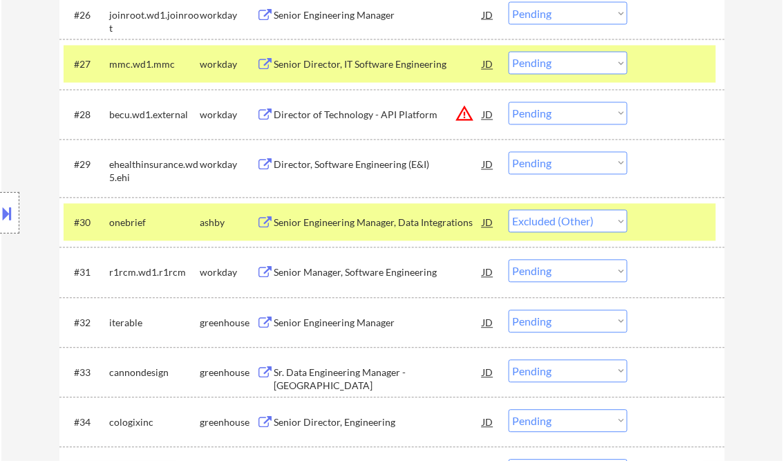
click at [661, 65] on div at bounding box center [678, 64] width 61 height 25
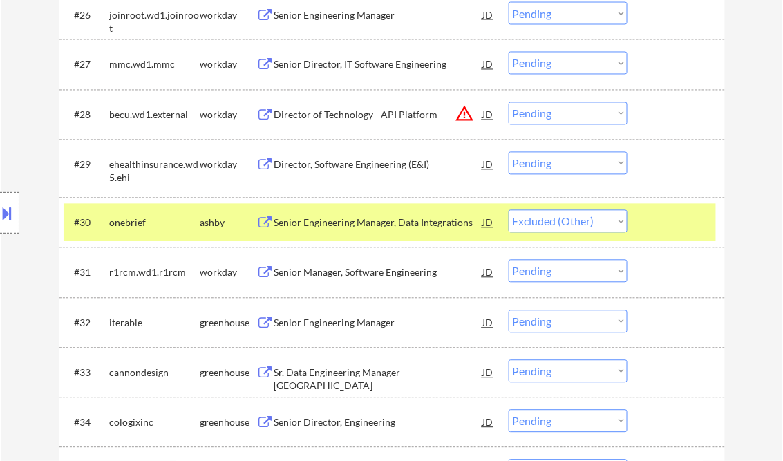
click at [680, 220] on div at bounding box center [678, 222] width 61 height 25
select select ""pending""
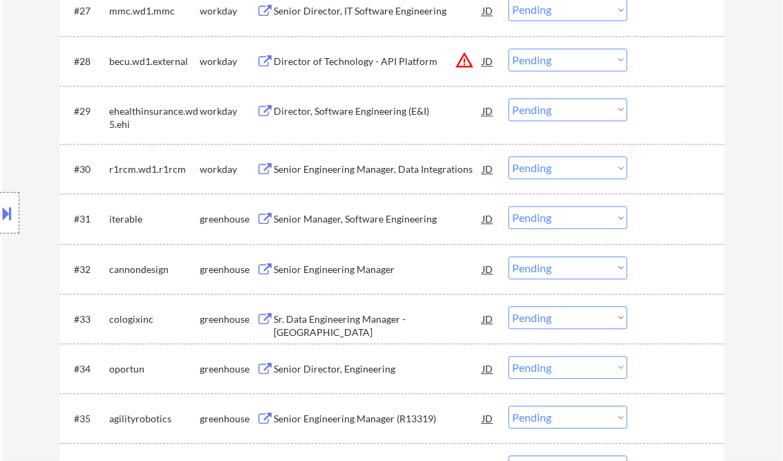
scroll to position [1991, 0]
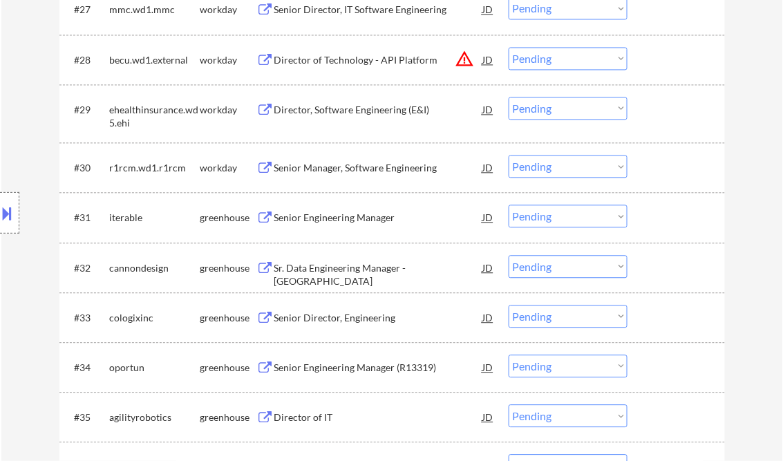
click at [326, 214] on div "Senior Engineering Manager" at bounding box center [378, 218] width 209 height 14
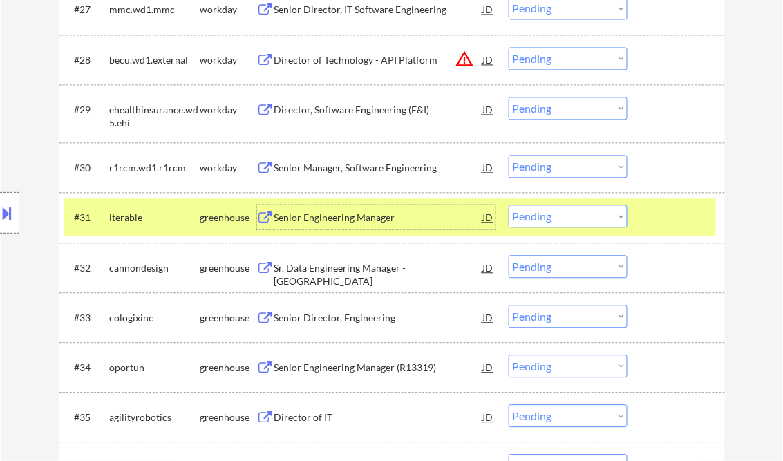
click at [545, 219] on select "Choose an option... Pending Applied Excluded (Questions) Excluded (Expired) Exc…" at bounding box center [568, 216] width 119 height 23
click at [509, 205] on select "Choose an option... Pending Applied Excluded (Questions) Excluded (Expired) Exc…" at bounding box center [568, 216] width 119 height 23
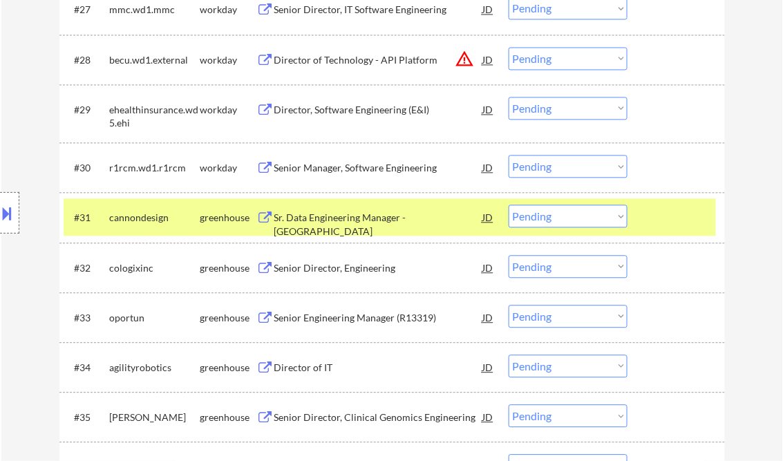
click at [317, 215] on div "Sr. Data Engineering Manager - FOS" at bounding box center [378, 224] width 209 height 27
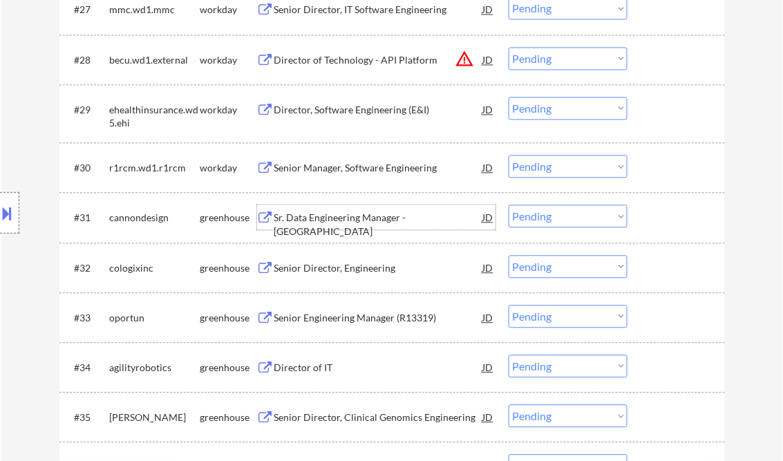
click at [574, 214] on select "Choose an option... Pending Applied Excluded (Questions) Excluded (Expired) Exc…" at bounding box center [568, 216] width 119 height 23
click at [509, 205] on select "Choose an option... Pending Applied Excluded (Questions) Excluded (Expired) Exc…" at bounding box center [568, 216] width 119 height 23
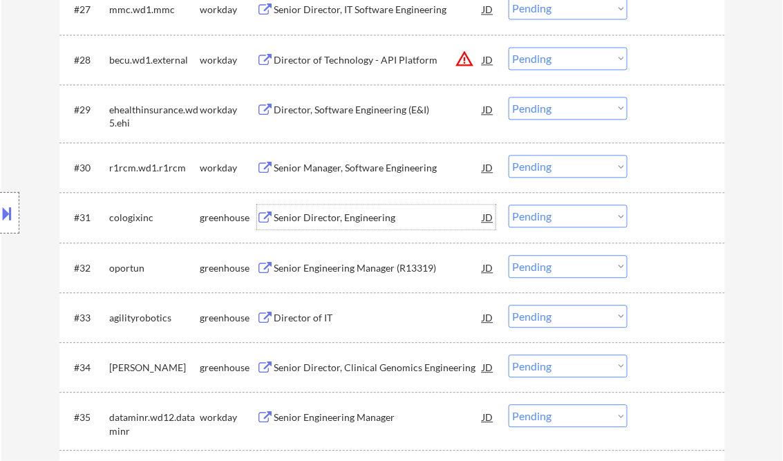
click at [315, 214] on div "Senior Director, Engineering" at bounding box center [378, 218] width 209 height 14
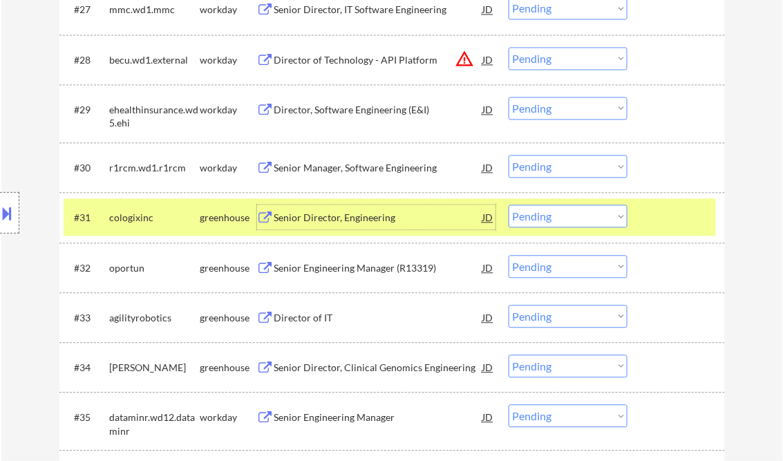
drag, startPoint x: 584, startPoint y: 218, endPoint x: 597, endPoint y: 225, distance: 14.6
click at [584, 218] on select "Choose an option... Pending Applied Excluded (Questions) Excluded (Expired) Exc…" at bounding box center [568, 216] width 119 height 23
click at [509, 205] on select "Choose an option... Pending Applied Excluded (Questions) Excluded (Expired) Exc…" at bounding box center [568, 216] width 119 height 23
click at [344, 272] on div "Senior Engineering Manager (R13319)" at bounding box center [378, 268] width 209 height 14
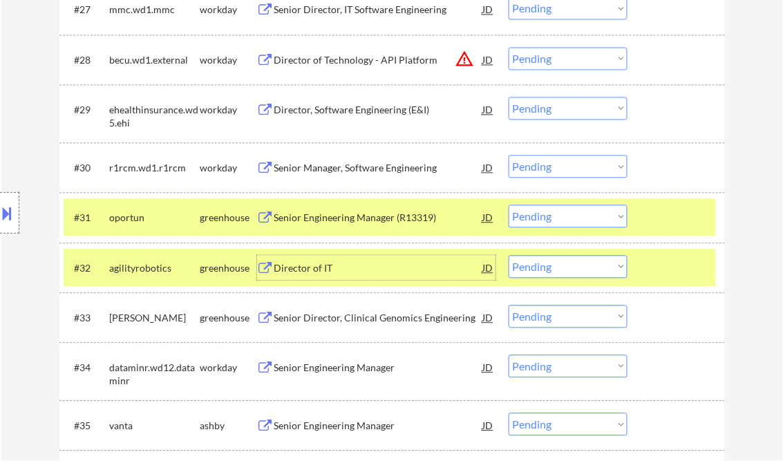
click at [676, 263] on div at bounding box center [678, 267] width 61 height 25
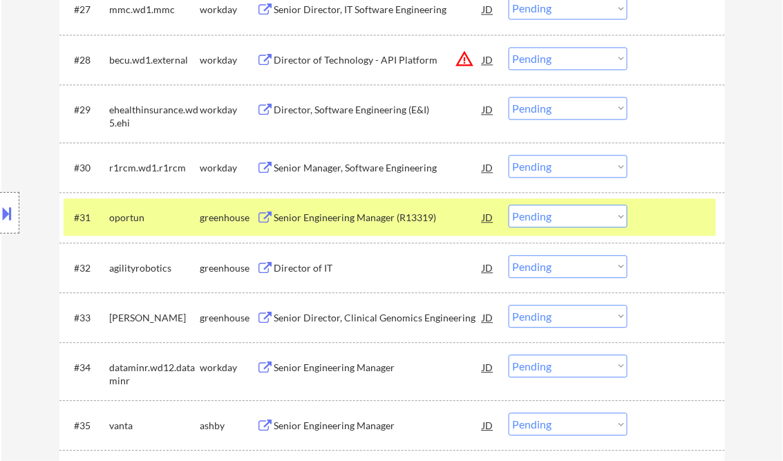
click at [671, 228] on div at bounding box center [678, 217] width 61 height 25
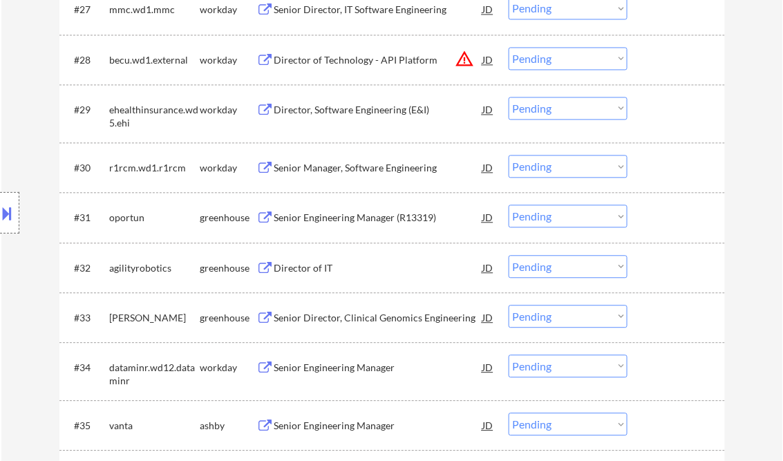
click at [619, 214] on select "Choose an option... Pending Applied Excluded (Questions) Excluded (Expired) Exc…" at bounding box center [568, 216] width 119 height 23
click at [509, 205] on select "Choose an option... Pending Applied Excluded (Questions) Excluded (Expired) Exc…" at bounding box center [568, 216] width 119 height 23
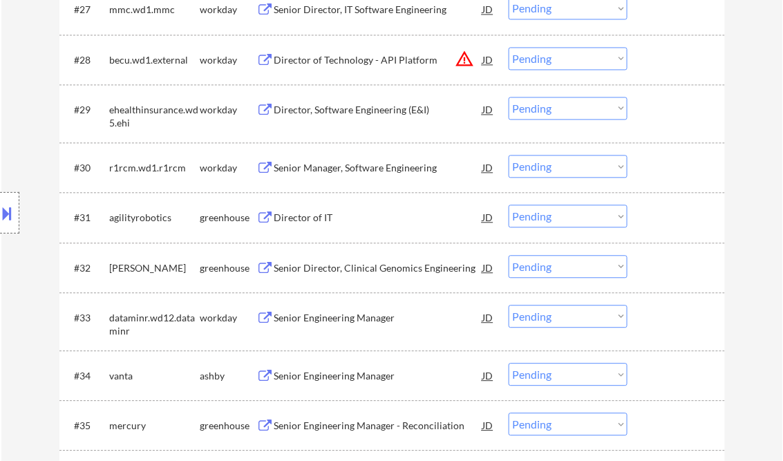
click at [319, 213] on div "Director of IT" at bounding box center [378, 218] width 209 height 14
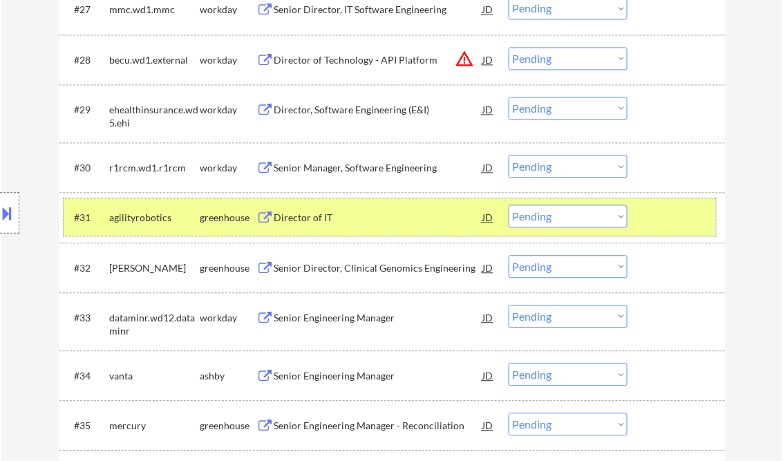
click at [556, 229] on div "#31 agilityrobotics greenhouse Director of IT JD warning_amber Choose an option…" at bounding box center [390, 216] width 653 height 37
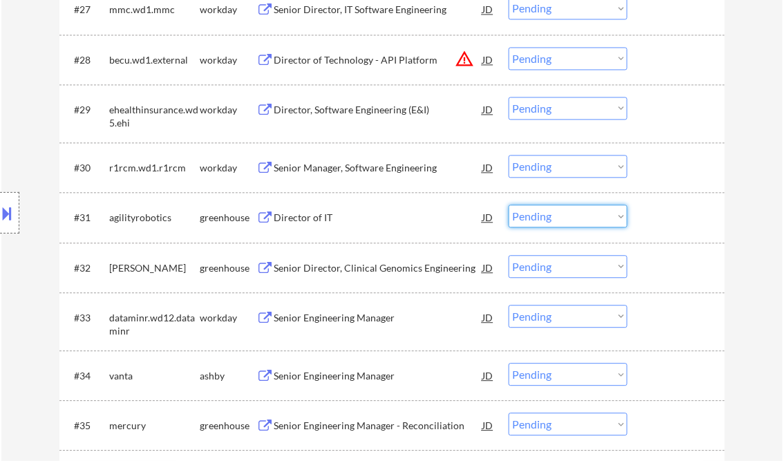
drag, startPoint x: 554, startPoint y: 207, endPoint x: 563, endPoint y: 228, distance: 22.9
click at [554, 207] on select "Choose an option... Pending Applied Excluded (Questions) Excluded (Expired) Exc…" at bounding box center [568, 216] width 119 height 23
click at [509, 205] on select "Choose an option... Pending Applied Excluded (Questions) Excluded (Expired) Exc…" at bounding box center [568, 216] width 119 height 23
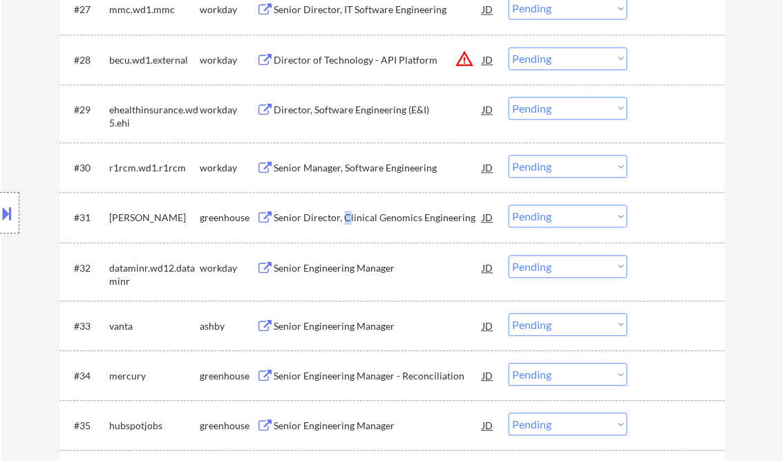
click at [346, 216] on div "Senior Director, Clinical Genomics Engineering" at bounding box center [378, 218] width 209 height 14
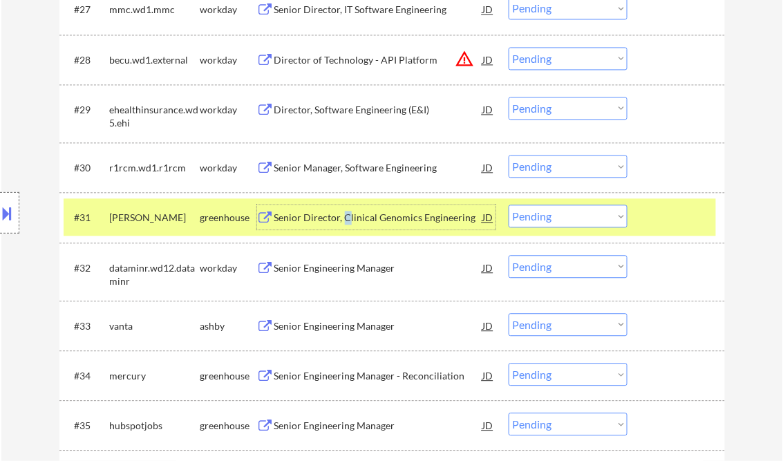
drag, startPoint x: 560, startPoint y: 214, endPoint x: 564, endPoint y: 223, distance: 9.3
click at [560, 214] on select "Choose an option... Pending Applied Excluded (Questions) Excluded (Expired) Exc…" at bounding box center [568, 216] width 119 height 23
click at [509, 205] on select "Choose an option... Pending Applied Excluded (Questions) Excluded (Expired) Exc…" at bounding box center [568, 216] width 119 height 23
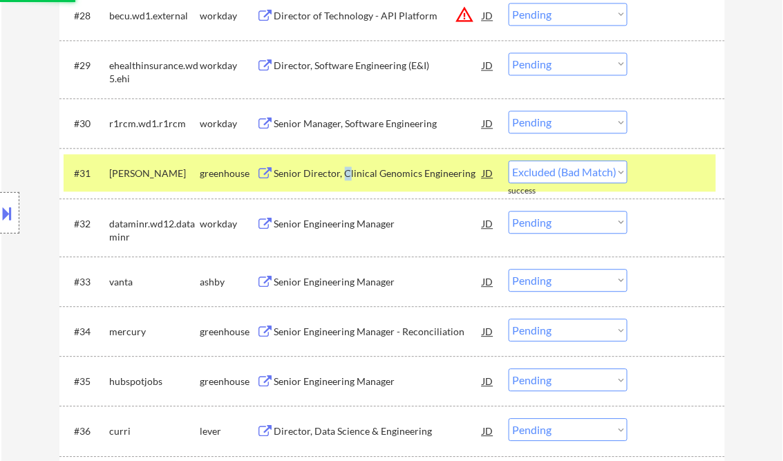
scroll to position [2046, 0]
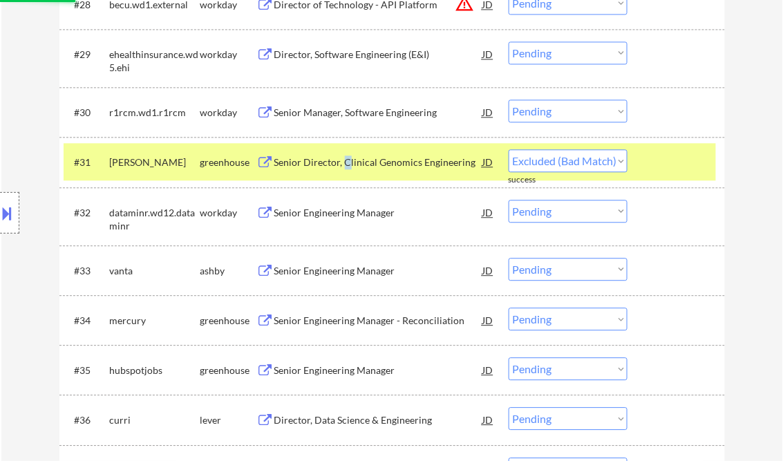
select select ""pending""
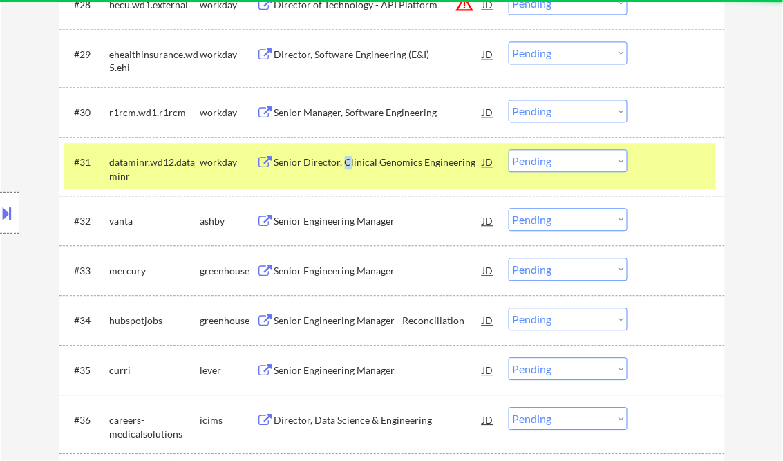
click at [333, 228] on div "Senior Engineering Manager" at bounding box center [378, 220] width 209 height 25
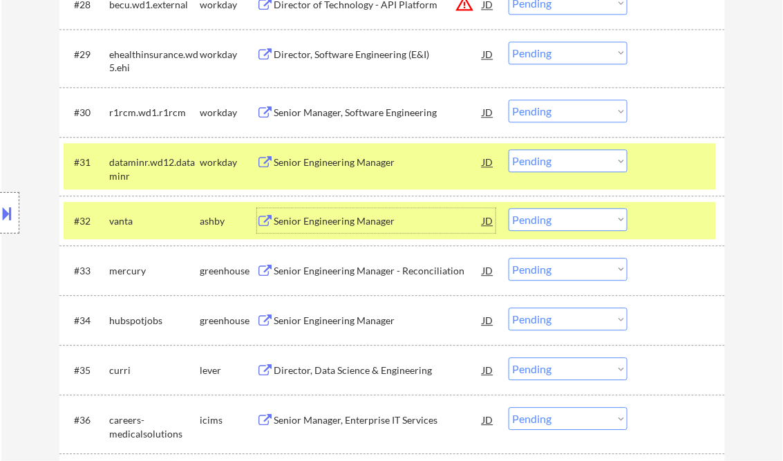
click at [677, 156] on div at bounding box center [678, 161] width 61 height 25
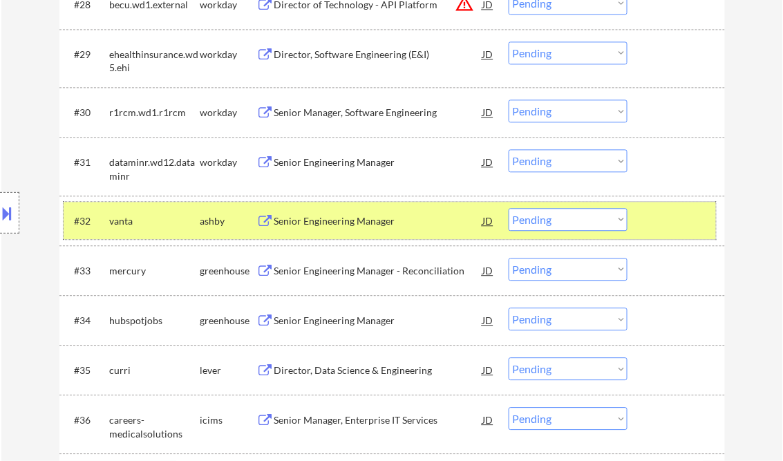
click at [665, 229] on div at bounding box center [678, 220] width 61 height 25
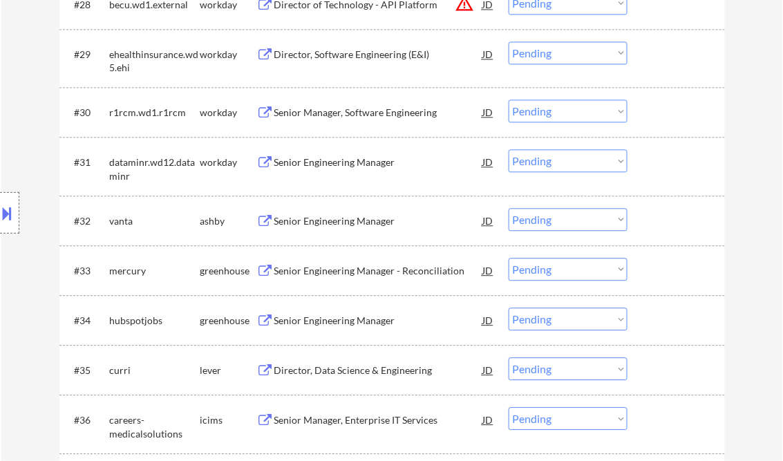
click at [610, 222] on select "Choose an option... Pending Applied Excluded (Questions) Excluded (Expired) Exc…" at bounding box center [568, 219] width 119 height 23
click at [509, 208] on select "Choose an option... Pending Applied Excluded (Questions) Excluded (Expired) Exc…" at bounding box center [568, 219] width 119 height 23
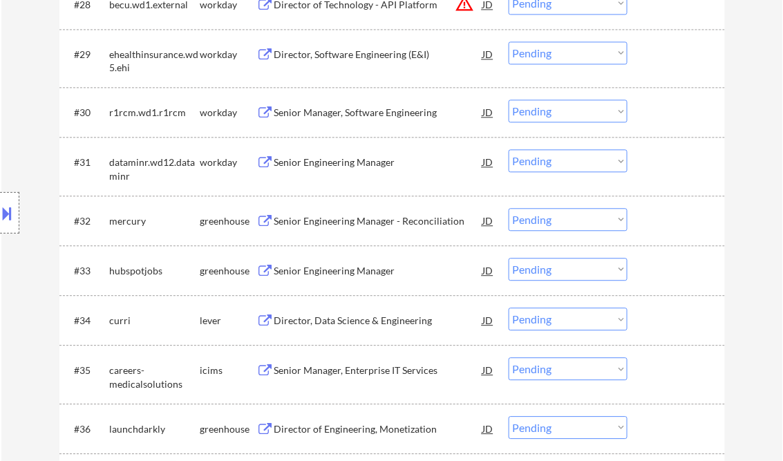
click at [328, 223] on div "Senior Engineering Manager - Reconciliation" at bounding box center [378, 221] width 209 height 14
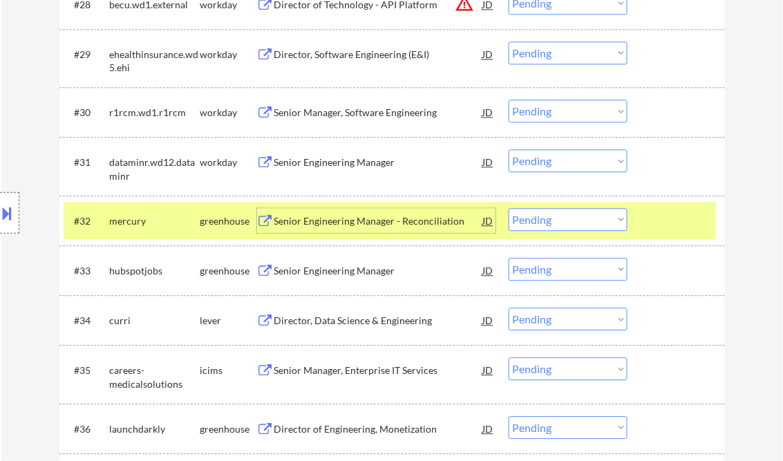
click at [566, 229] on select "Choose an option... Pending Applied Excluded (Questions) Excluded (Expired) Exc…" at bounding box center [568, 219] width 119 height 23
click at [509, 208] on select "Choose an option... Pending Applied Excluded (Questions) Excluded (Expired) Exc…" at bounding box center [568, 219] width 119 height 23
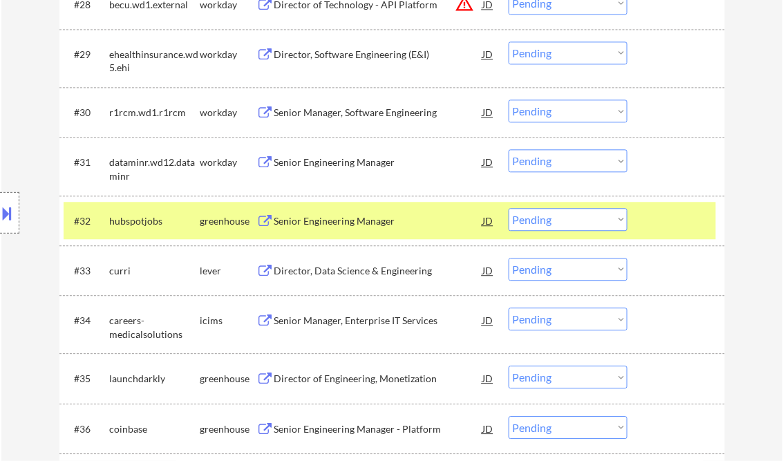
click at [368, 225] on div "Senior Engineering Manager" at bounding box center [378, 221] width 209 height 14
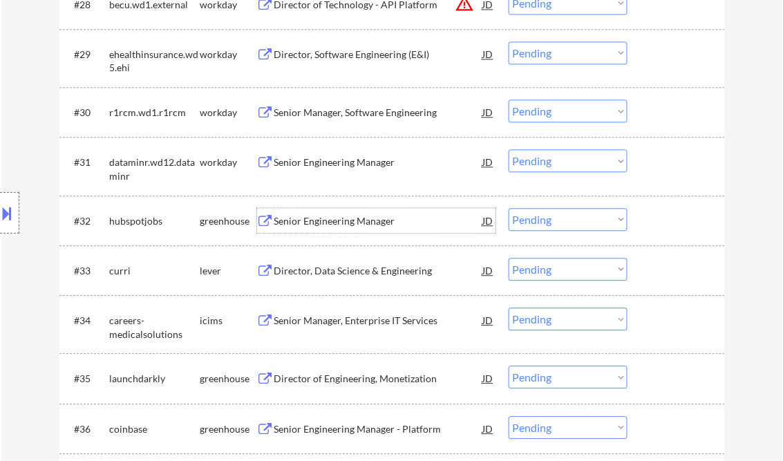
drag, startPoint x: 565, startPoint y: 216, endPoint x: 566, endPoint y: 223, distance: 7.0
click at [565, 215] on select "Choose an option... Pending Applied Excluded (Questions) Excluded (Expired) Exc…" at bounding box center [568, 219] width 119 height 23
click at [509, 208] on select "Choose an option... Pending Applied Excluded (Questions) Excluded (Expired) Exc…" at bounding box center [568, 219] width 119 height 23
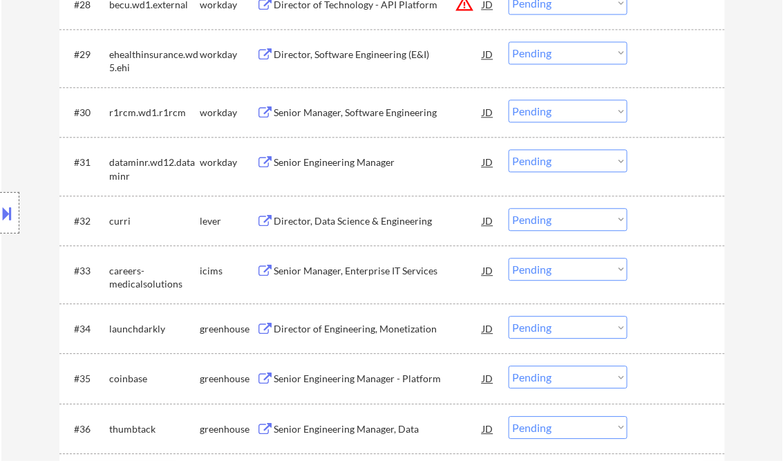
click at [341, 223] on div "Director, Data Science & Engineering" at bounding box center [378, 221] width 209 height 14
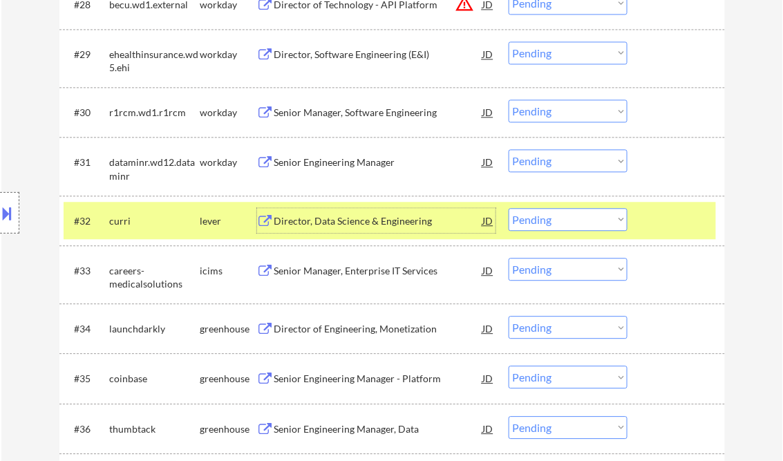
click at [557, 229] on select "Choose an option... Pending Applied Excluded (Questions) Excluded (Expired) Exc…" at bounding box center [568, 219] width 119 height 23
click at [509, 208] on select "Choose an option... Pending Applied Excluded (Questions) Excluded (Expired) Exc…" at bounding box center [568, 219] width 119 height 23
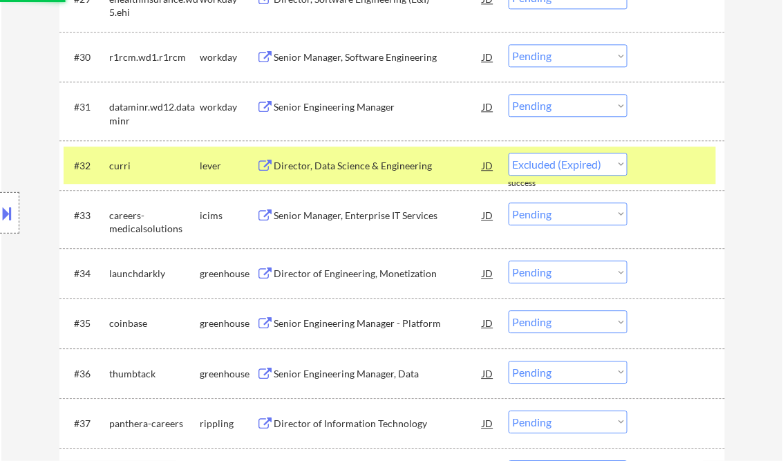
select select ""pending""
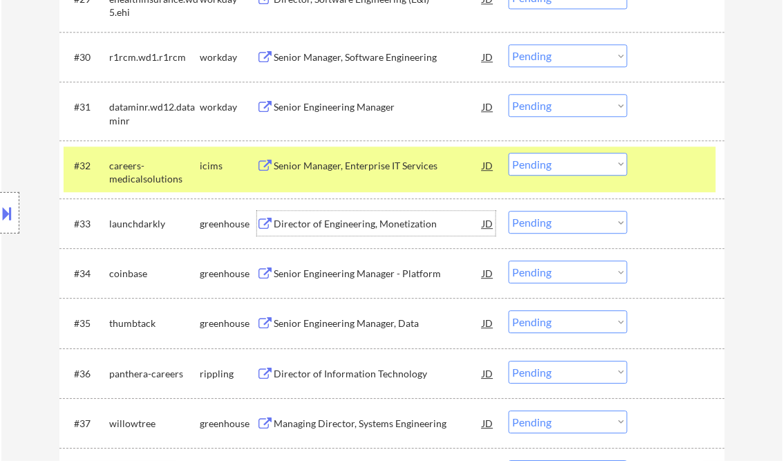
click at [393, 227] on div "Director of Engineering, Monetization" at bounding box center [378, 224] width 209 height 14
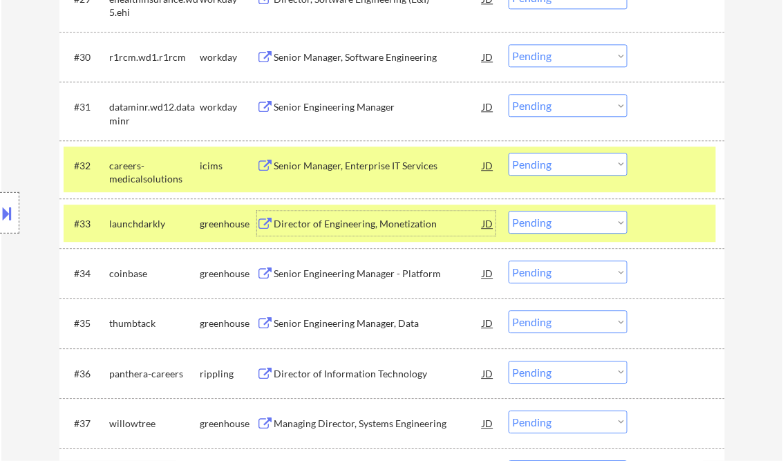
click at [371, 227] on div "Director of Engineering, Monetization" at bounding box center [378, 224] width 209 height 14
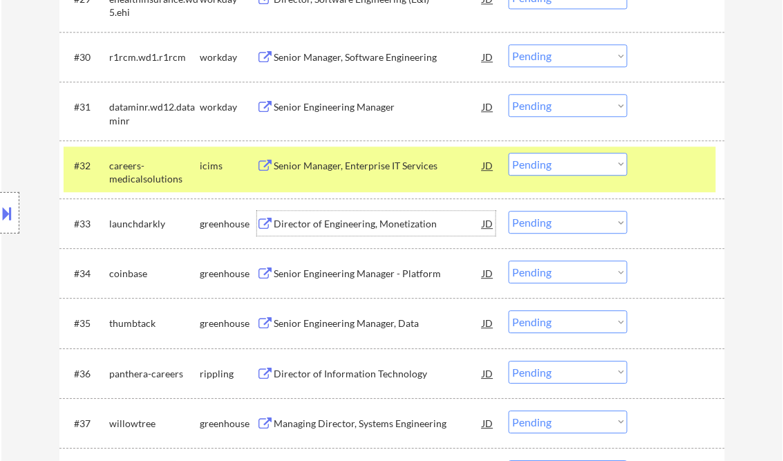
click at [536, 229] on select "Choose an option... Pending Applied Excluded (Questions) Excluded (Expired) Exc…" at bounding box center [568, 222] width 119 height 23
click at [509, 211] on select "Choose an option... Pending Applied Excluded (Questions) Excluded (Expired) Exc…" at bounding box center [568, 222] width 119 height 23
click at [685, 171] on div at bounding box center [678, 165] width 61 height 25
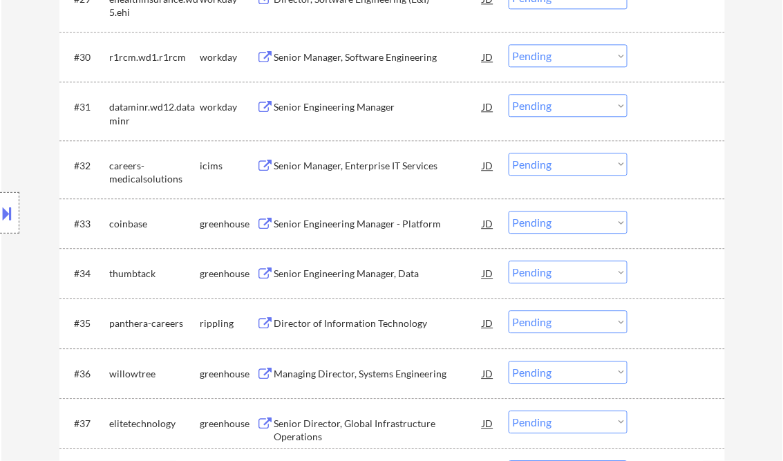
click at [314, 223] on div "Senior Engineering Manager - Platform" at bounding box center [378, 224] width 209 height 14
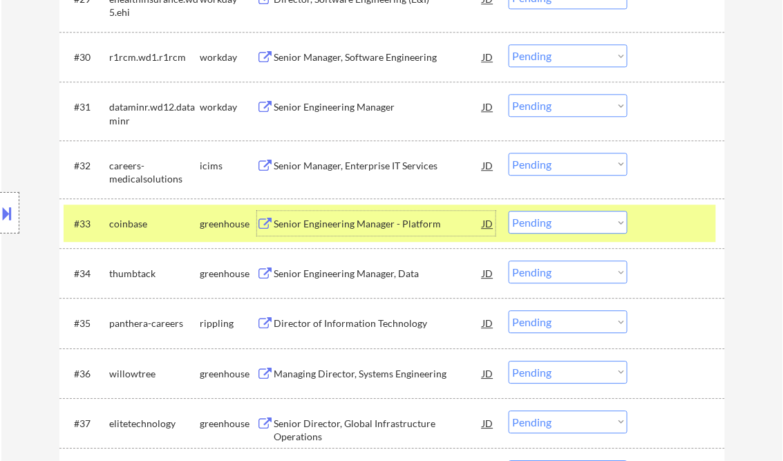
click at [554, 228] on select "Choose an option... Pending Applied Excluded (Questions) Excluded (Expired) Exc…" at bounding box center [568, 222] width 119 height 23
click at [509, 211] on select "Choose an option... Pending Applied Excluded (Questions) Excluded (Expired) Exc…" at bounding box center [568, 222] width 119 height 23
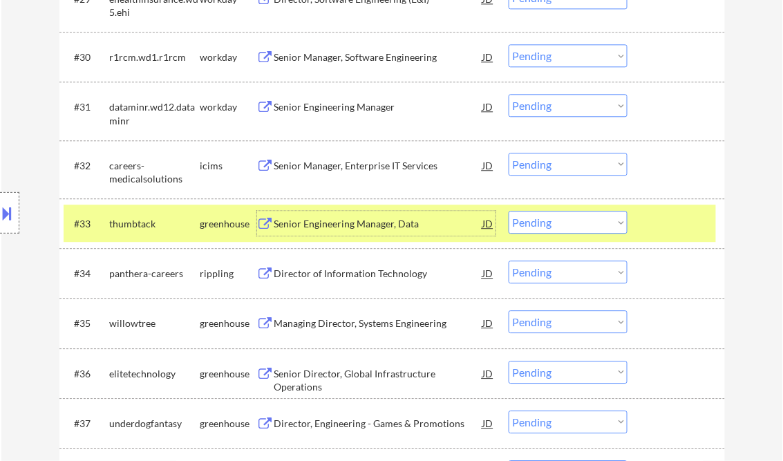
click at [333, 221] on div "Senior Engineering Manager, Data" at bounding box center [378, 224] width 209 height 14
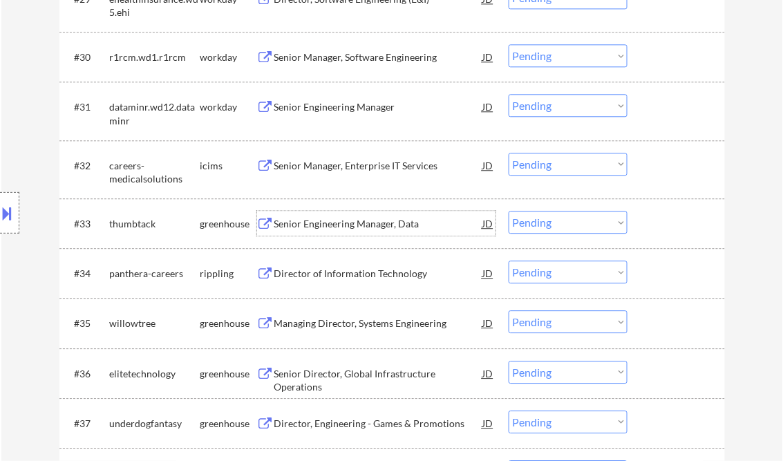
drag, startPoint x: 525, startPoint y: 219, endPoint x: 529, endPoint y: 232, distance: 13.1
click at [526, 220] on select "Choose an option... Pending Applied Excluded (Questions) Excluded (Expired) Exc…" at bounding box center [568, 222] width 119 height 23
click at [509, 211] on select "Choose an option... Pending Applied Excluded (Questions) Excluded (Expired) Exc…" at bounding box center [568, 222] width 119 height 23
click at [341, 274] on div "Director of Information Technology" at bounding box center [378, 274] width 209 height 14
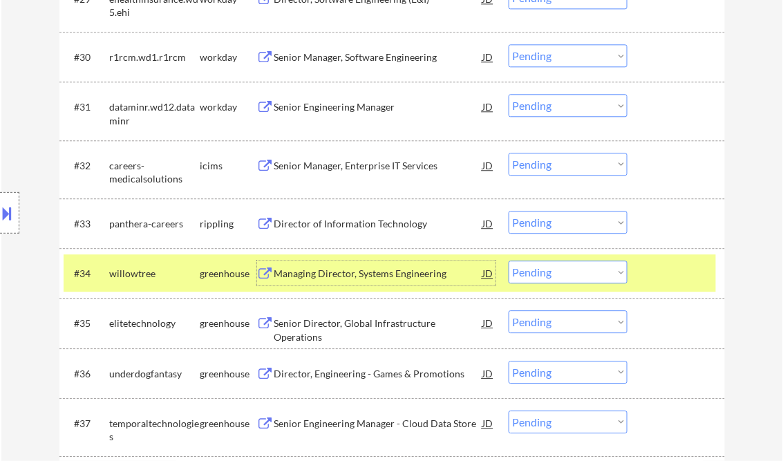
drag, startPoint x: 549, startPoint y: 221, endPoint x: 557, endPoint y: 227, distance: 10.4
click at [549, 221] on select "Choose an option... Pending Applied Excluded (Questions) Excluded (Expired) Exc…" at bounding box center [568, 222] width 119 height 23
click at [509, 211] on select "Choose an option... Pending Applied Excluded (Questions) Excluded (Expired) Exc…" at bounding box center [568, 222] width 119 height 23
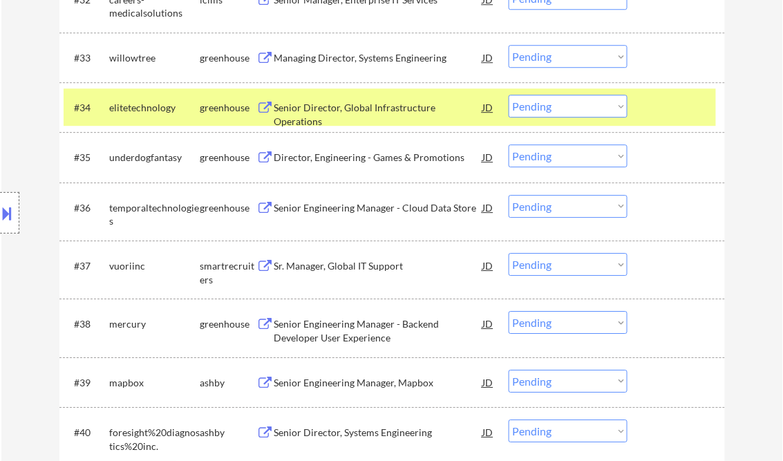
click at [685, 103] on div at bounding box center [678, 107] width 61 height 25
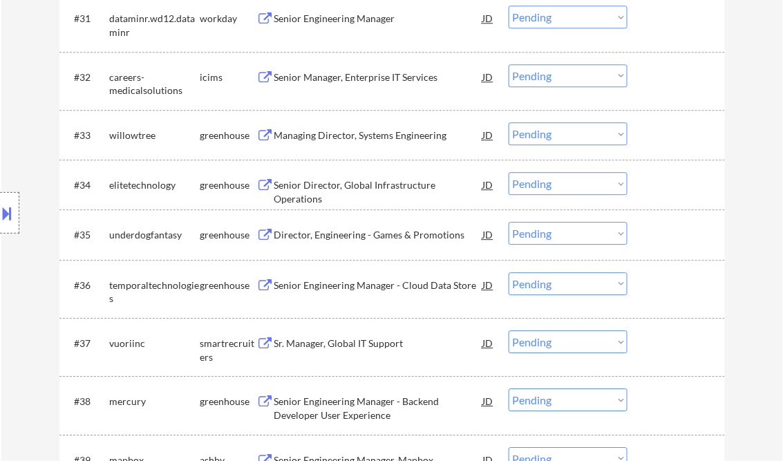
scroll to position [2157, 0]
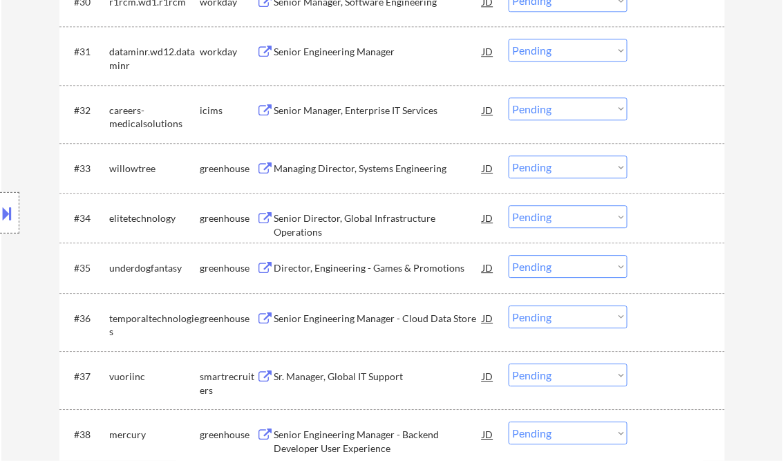
click at [396, 177] on div "Managing Director, Systems Engineering" at bounding box center [378, 168] width 209 height 25
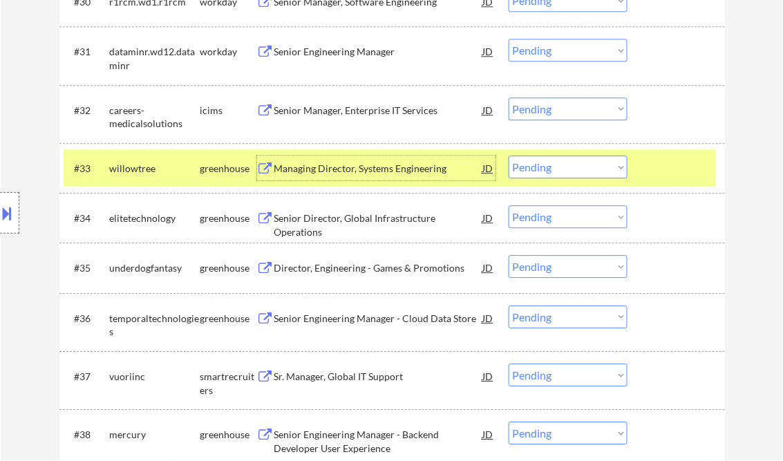
drag, startPoint x: 571, startPoint y: 170, endPoint x: 570, endPoint y: 179, distance: 9.1
click at [571, 170] on select "Choose an option... Pending Applied Excluded (Questions) Excluded (Expired) Exc…" at bounding box center [568, 167] width 119 height 23
click at [509, 156] on select "Choose an option... Pending Applied Excluded (Questions) Excluded (Expired) Exc…" at bounding box center [568, 167] width 119 height 23
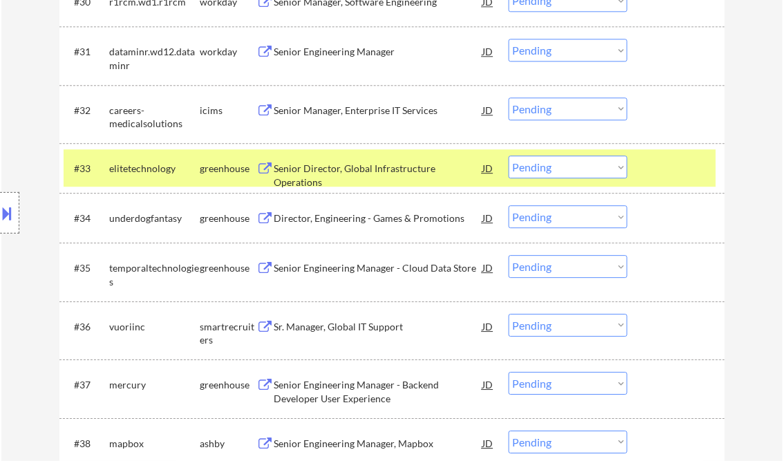
click at [338, 167] on div "Senior Director, Global Infrastructure Operations" at bounding box center [378, 175] width 209 height 27
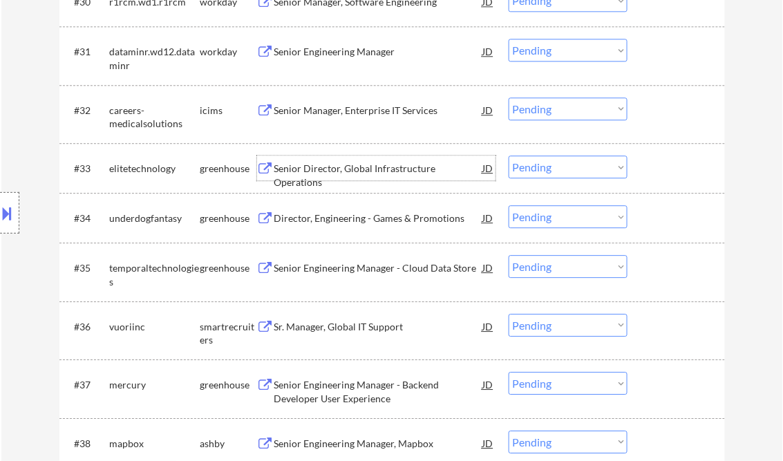
click at [543, 170] on select "Choose an option... Pending Applied Excluded (Questions) Excluded (Expired) Exc…" at bounding box center [568, 167] width 119 height 23
click at [509, 156] on select "Choose an option... Pending Applied Excluded (Questions) Excluded (Expired) Exc…" at bounding box center [568, 167] width 119 height 23
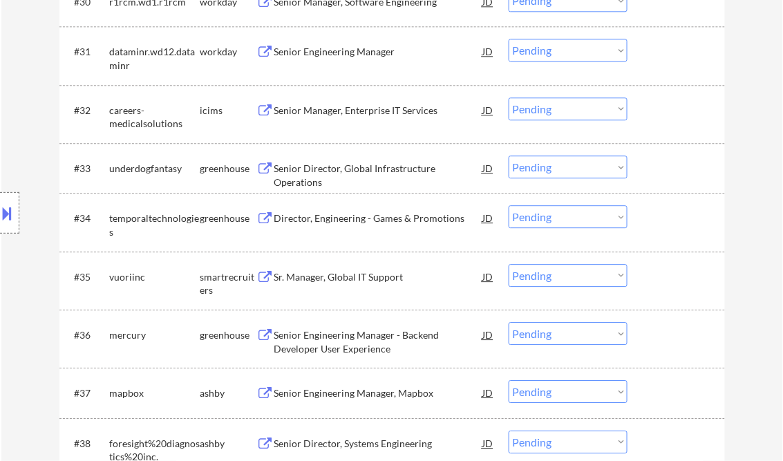
click at [387, 174] on div "Senior Director, Global Infrastructure Operations" at bounding box center [378, 175] width 209 height 27
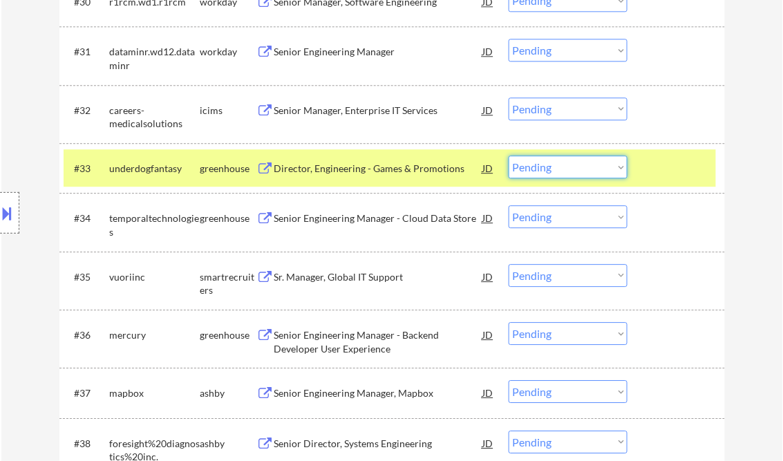
drag, startPoint x: 587, startPoint y: 166, endPoint x: 589, endPoint y: 177, distance: 11.3
click at [587, 166] on select "Choose an option... Pending Applied Excluded (Questions) Excluded (Expired) Exc…" at bounding box center [568, 167] width 119 height 23
click at [509, 156] on select "Choose an option... Pending Applied Excluded (Questions) Excluded (Expired) Exc…" at bounding box center [568, 167] width 119 height 23
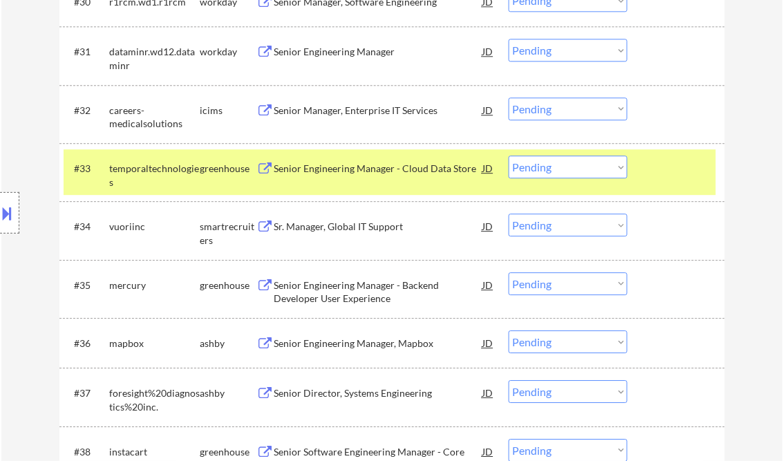
click at [400, 169] on div "Senior Engineering Manager - Cloud Data Store" at bounding box center [378, 169] width 209 height 14
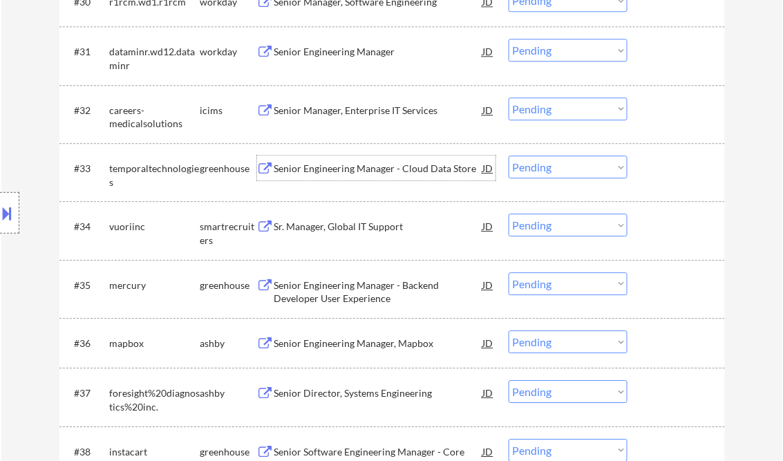
click at [545, 165] on select "Choose an option... Pending Applied Excluded (Questions) Excluded (Expired) Exc…" at bounding box center [568, 167] width 119 height 23
click at [509, 156] on select "Choose an option... Pending Applied Excluded (Questions) Excluded (Expired) Exc…" at bounding box center [568, 167] width 119 height 23
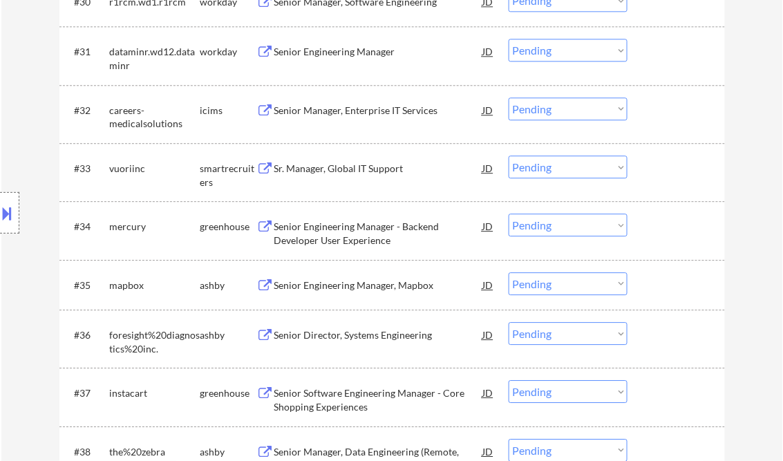
click at [359, 174] on div "Sr. Manager, Global IT Support" at bounding box center [378, 169] width 209 height 14
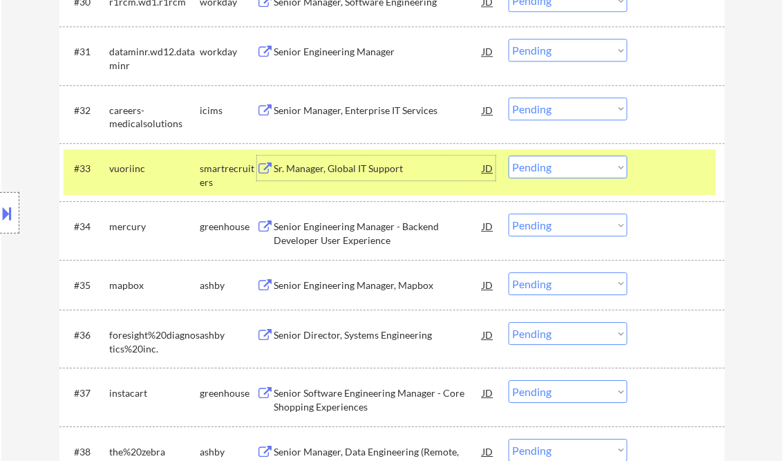
click at [15, 223] on div at bounding box center [9, 212] width 19 height 41
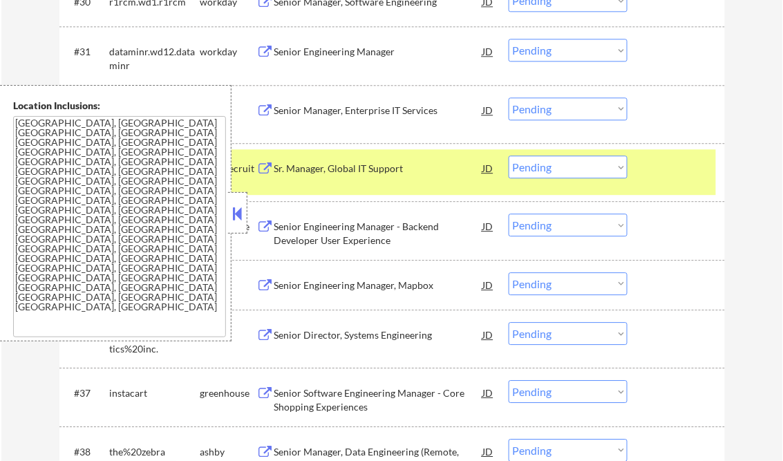
click at [242, 214] on button at bounding box center [237, 213] width 15 height 21
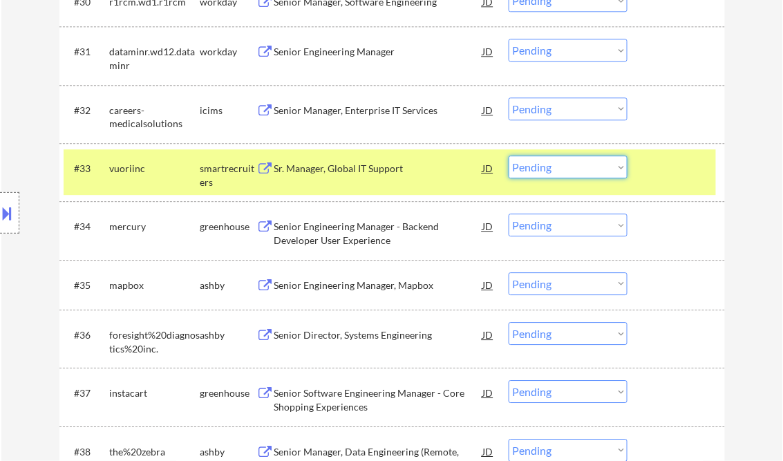
drag, startPoint x: 547, startPoint y: 161, endPoint x: 551, endPoint y: 171, distance: 10.3
click at [547, 161] on select "Choose an option... Pending Applied Excluded (Questions) Excluded (Expired) Exc…" at bounding box center [568, 167] width 119 height 23
click at [509, 156] on select "Choose an option... Pending Applied Excluded (Questions) Excluded (Expired) Exc…" at bounding box center [568, 167] width 119 height 23
select select ""pending""
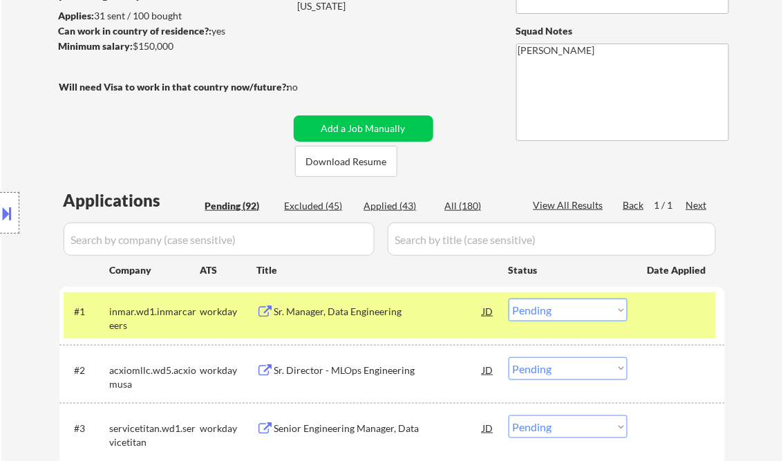
scroll to position [221, 0]
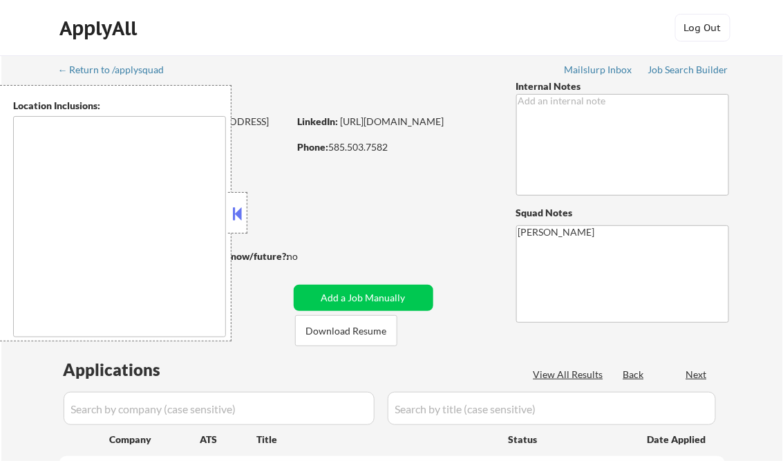
type textarea "[GEOGRAPHIC_DATA], [GEOGRAPHIC_DATA] [GEOGRAPHIC_DATA], [GEOGRAPHIC_DATA] [GEOG…"
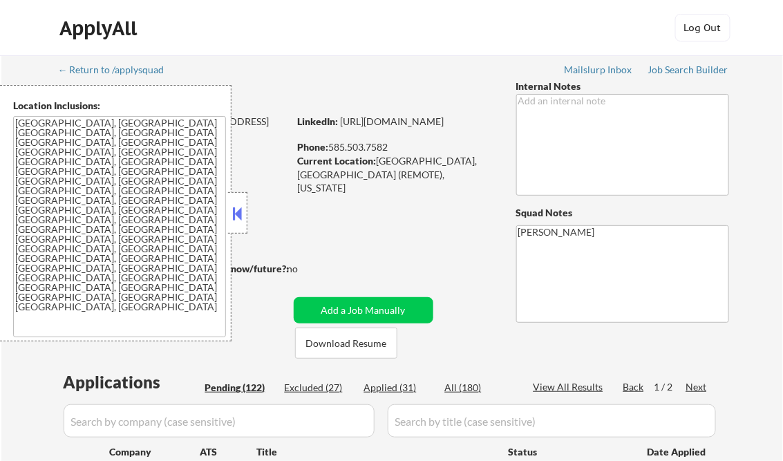
drag, startPoint x: 229, startPoint y: 215, endPoint x: 253, endPoint y: 249, distance: 41.6
click at [229, 215] on div at bounding box center [237, 212] width 19 height 41
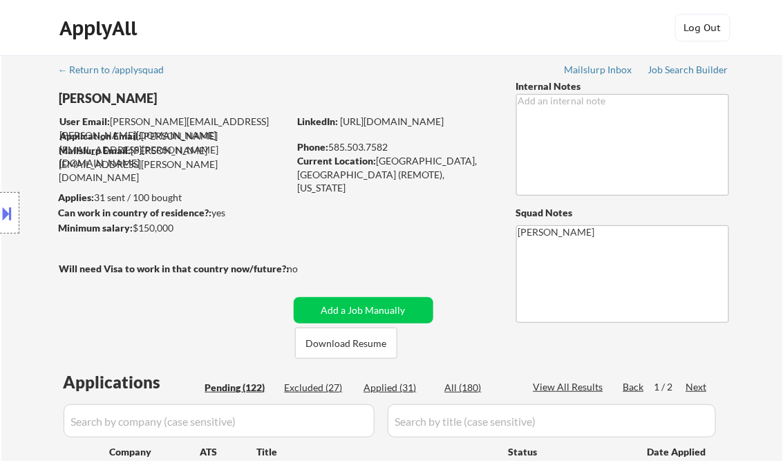
click at [377, 385] on div "Applied (31)" at bounding box center [398, 388] width 69 height 14
select select ""applied""
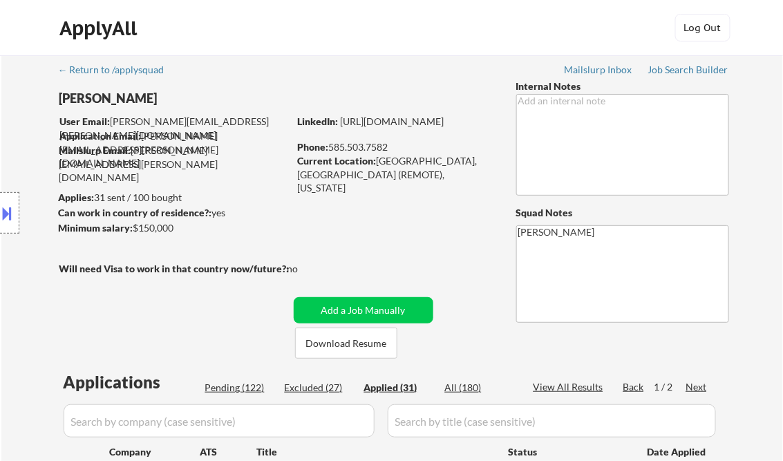
select select ""applied""
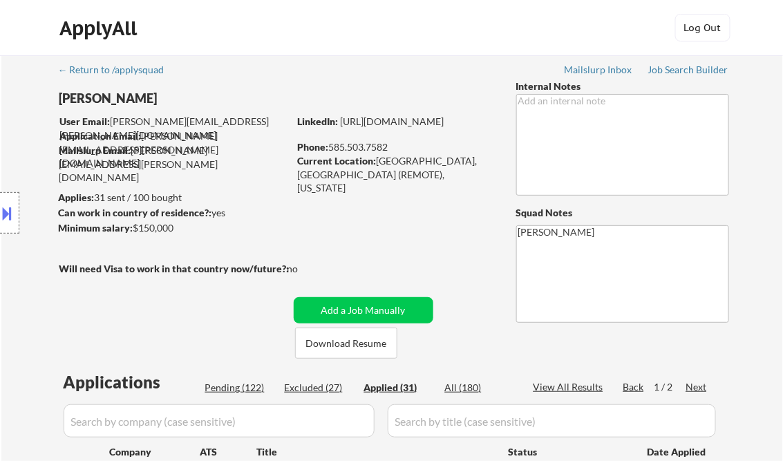
select select ""applied""
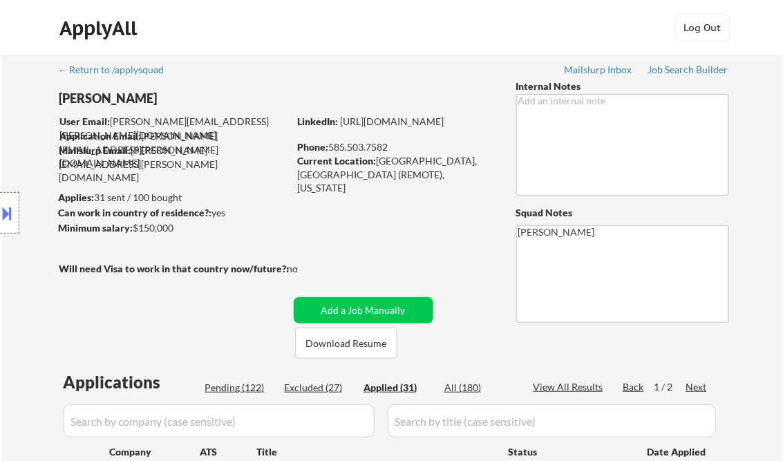
select select ""applied""
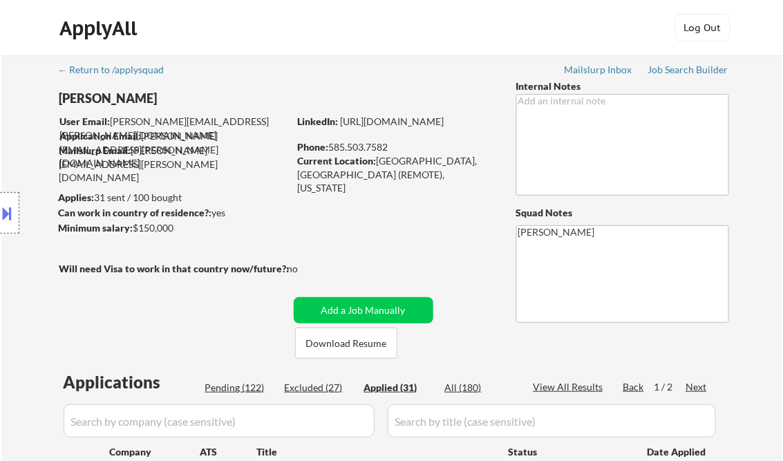
select select ""applied""
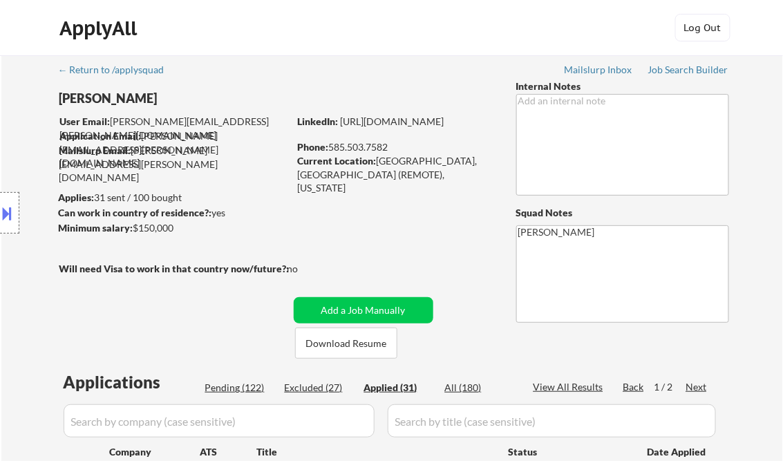
select select ""applied""
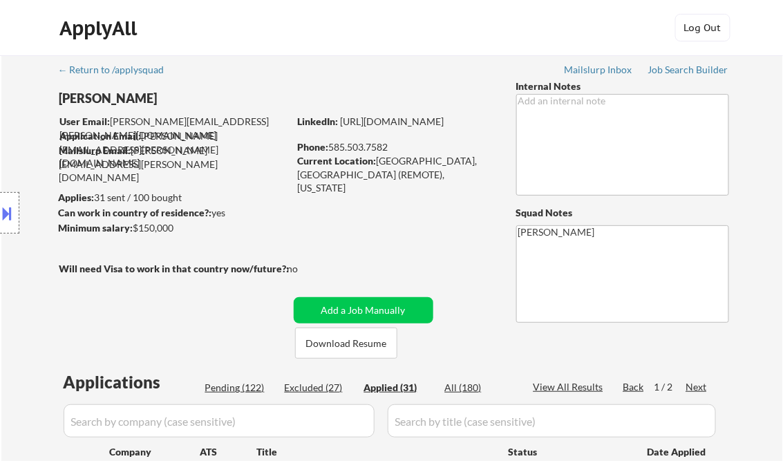
select select ""applied""
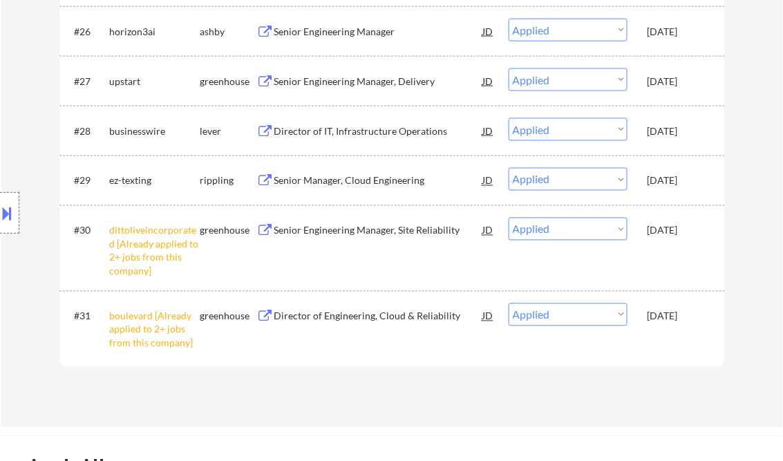
select select ""applied""
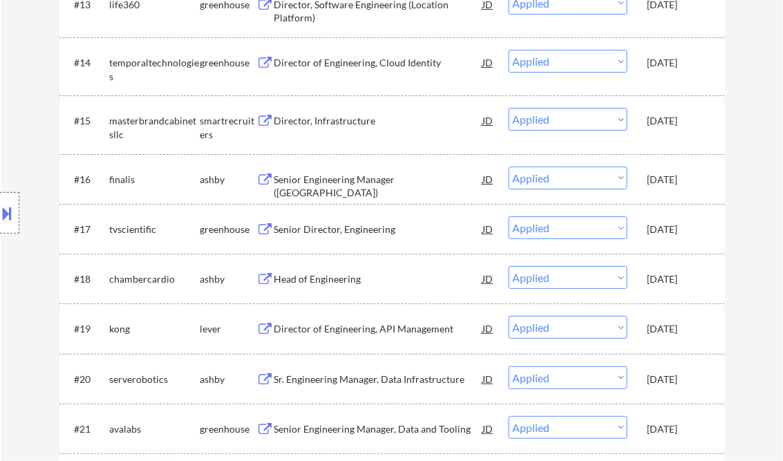
scroll to position [1127, 0]
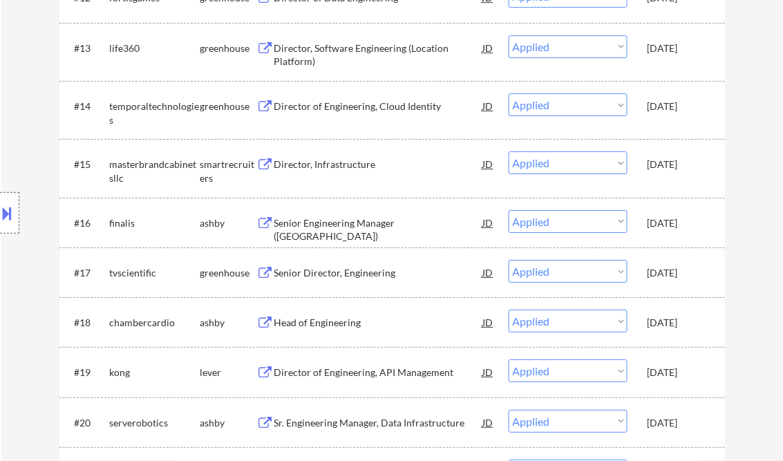
select select ""applied""
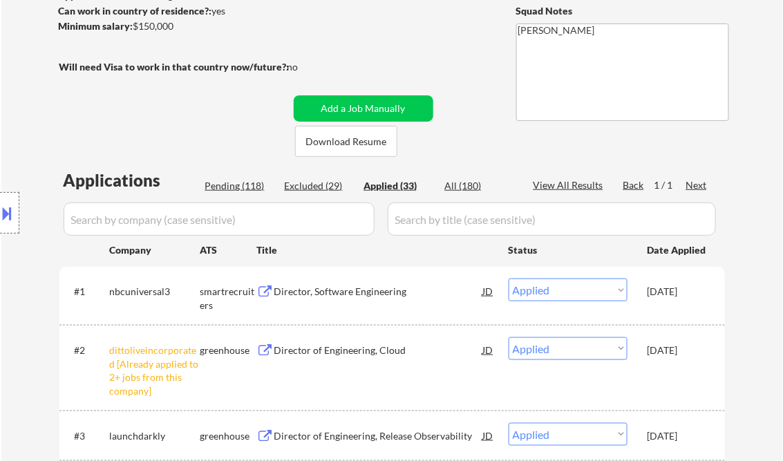
scroll to position [221, 0]
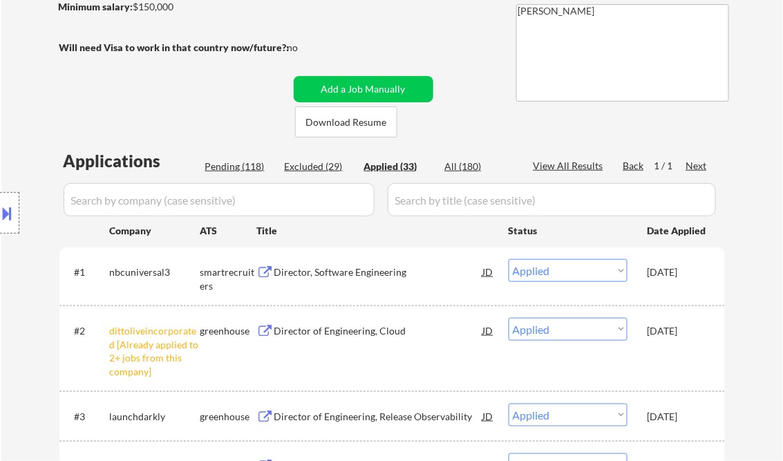
click at [334, 272] on div "Director, Software Engineering" at bounding box center [378, 272] width 209 height 14
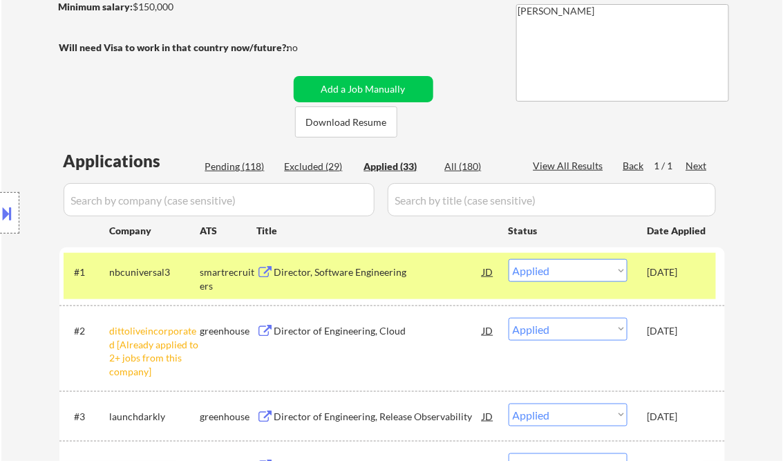
select select ""applied""
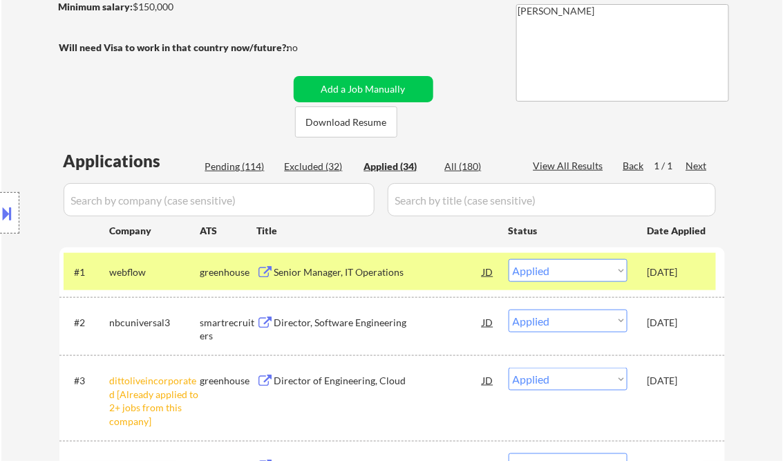
scroll to position [1835, 0]
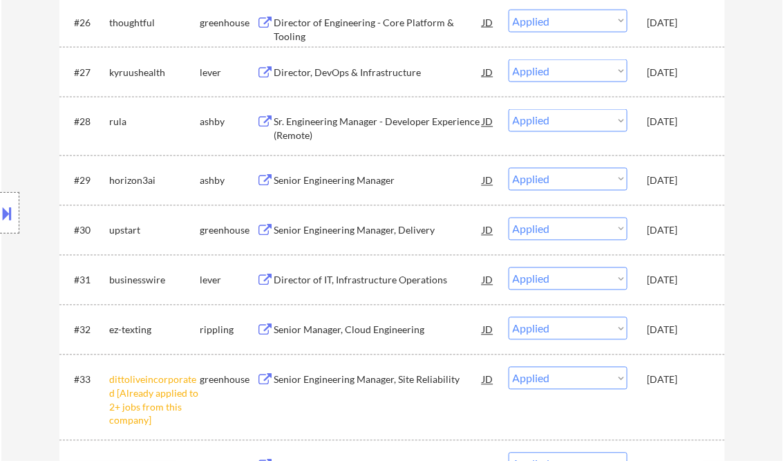
select select ""applied""
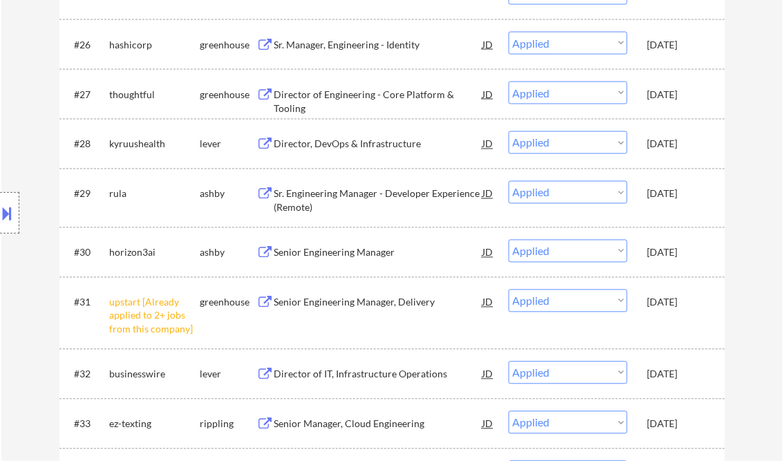
select select ""applied""
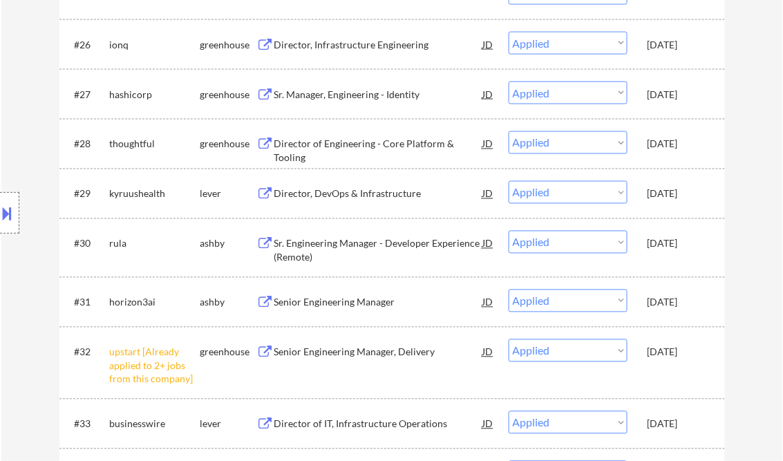
select select ""applied""
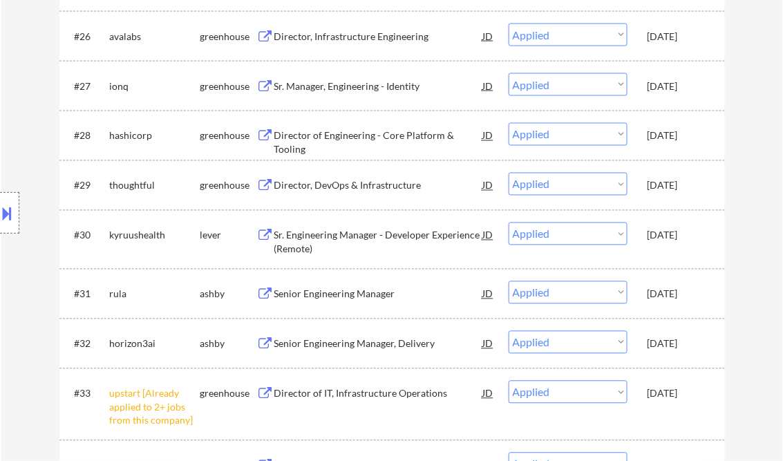
select select ""applied""
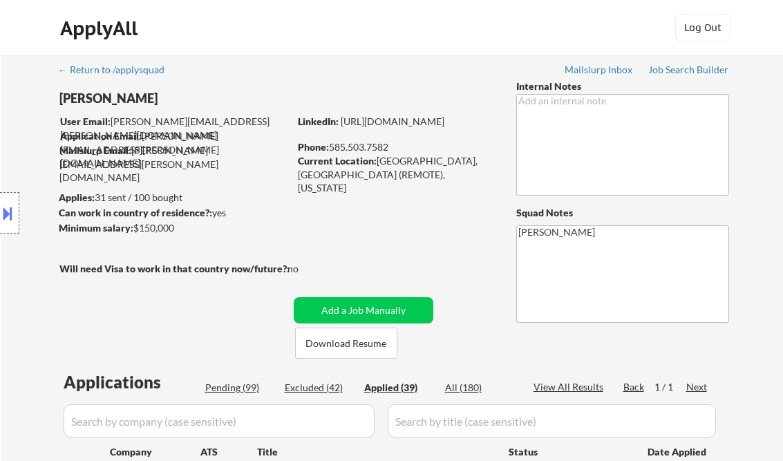
select select ""applied""
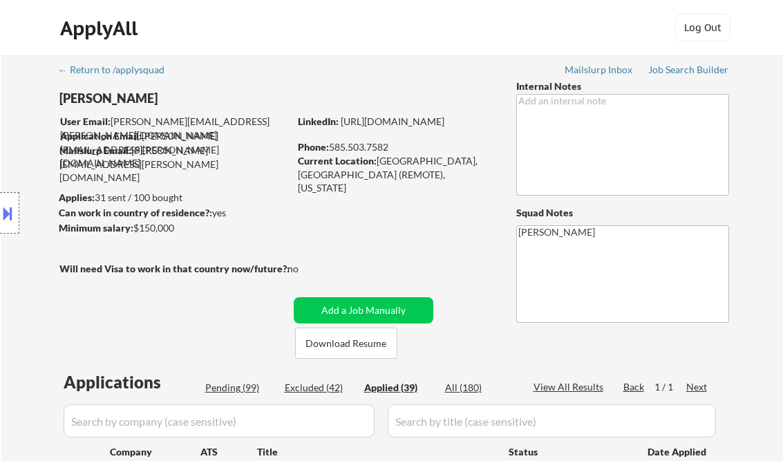
select select ""applied""
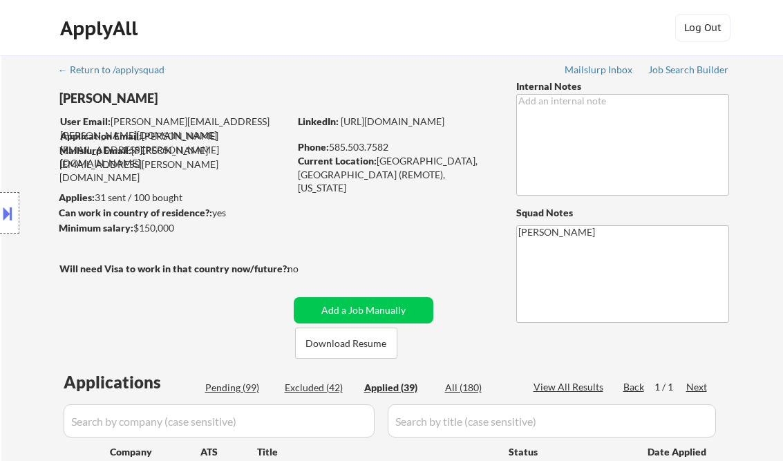
select select ""applied""
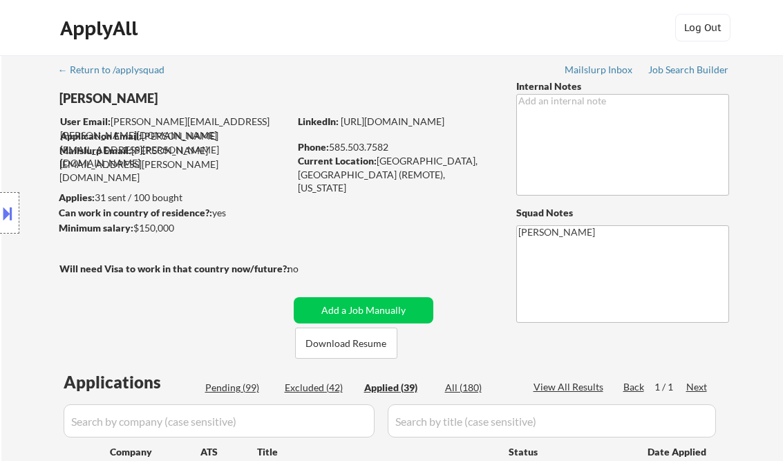
select select ""applied""
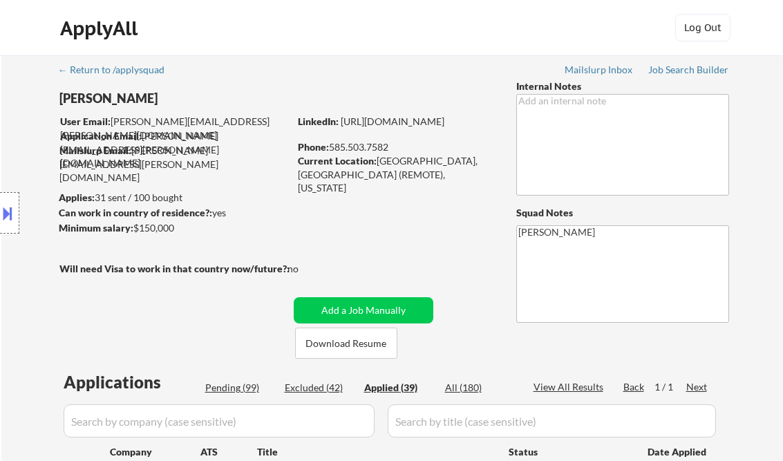
select select ""applied""
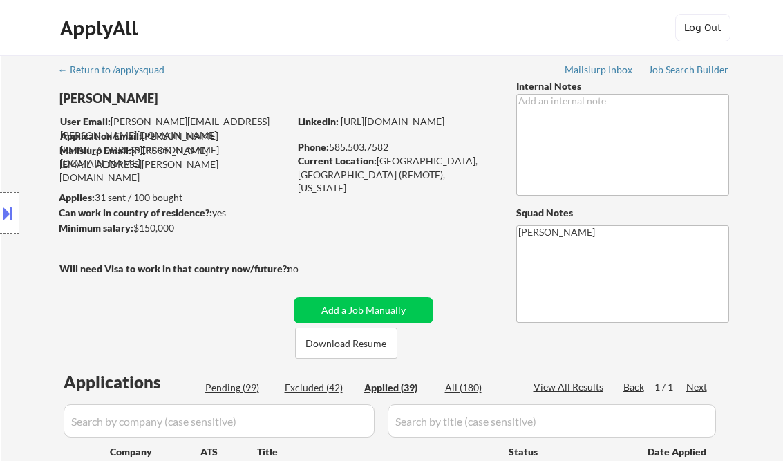
select select ""applied""
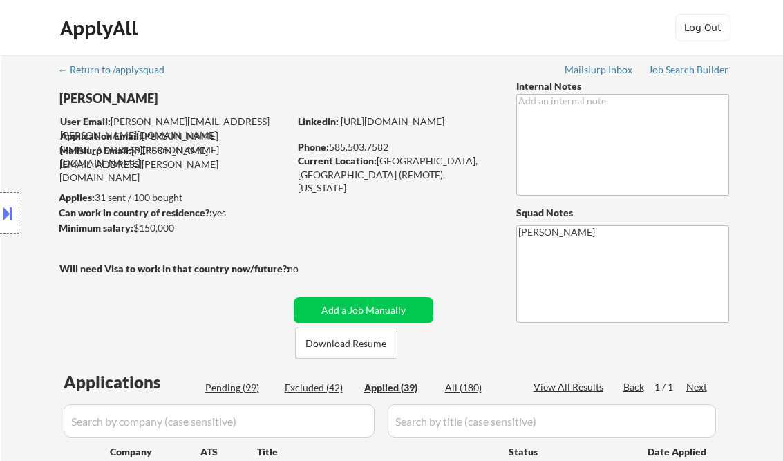
select select ""applied""
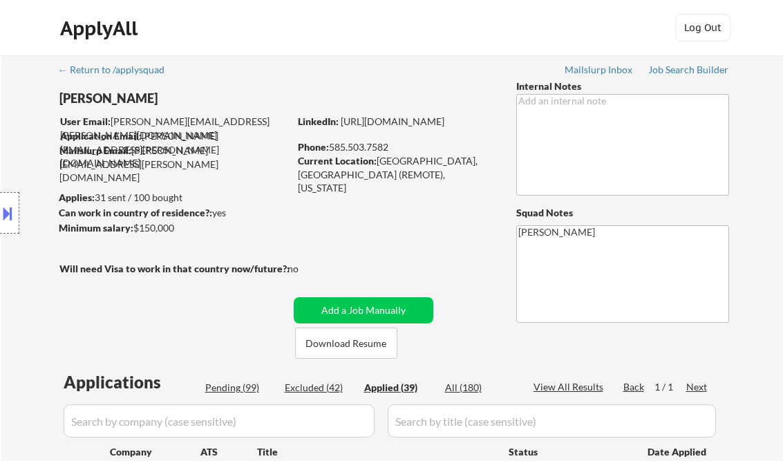
select select ""applied""
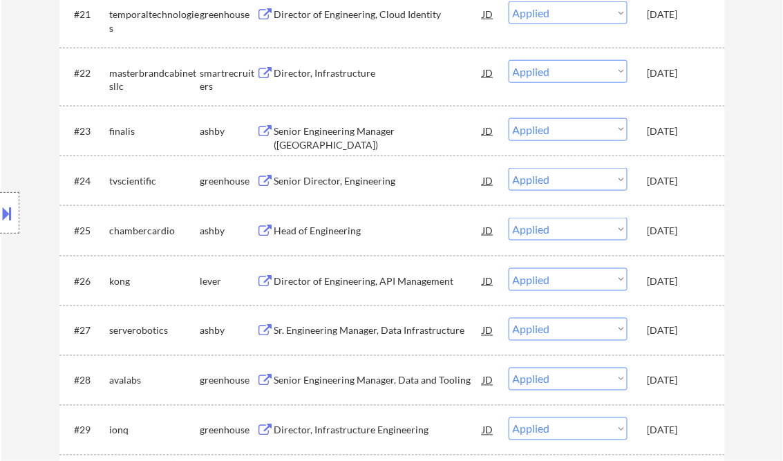
scroll to position [1669, 0]
select select ""applied""
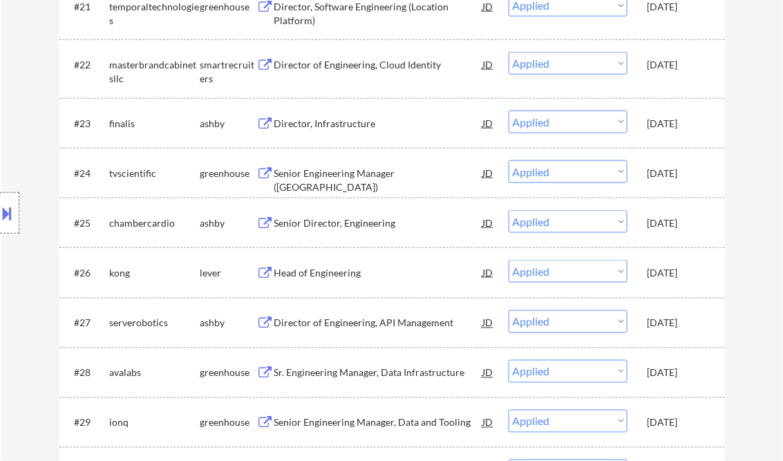
select select ""applied""
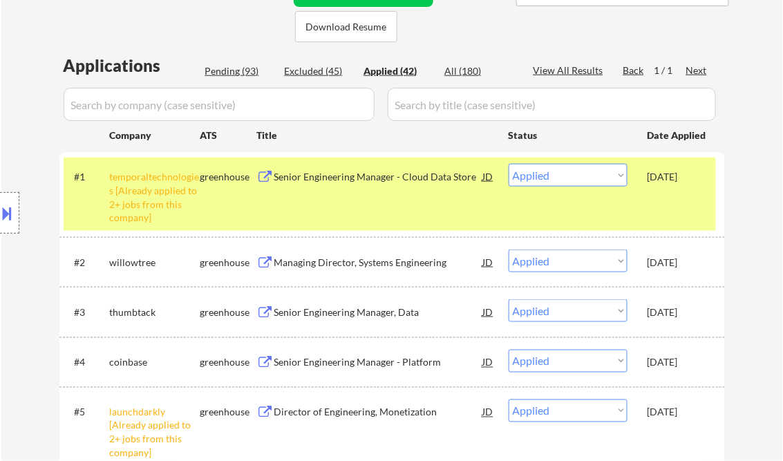
scroll to position [303, 0]
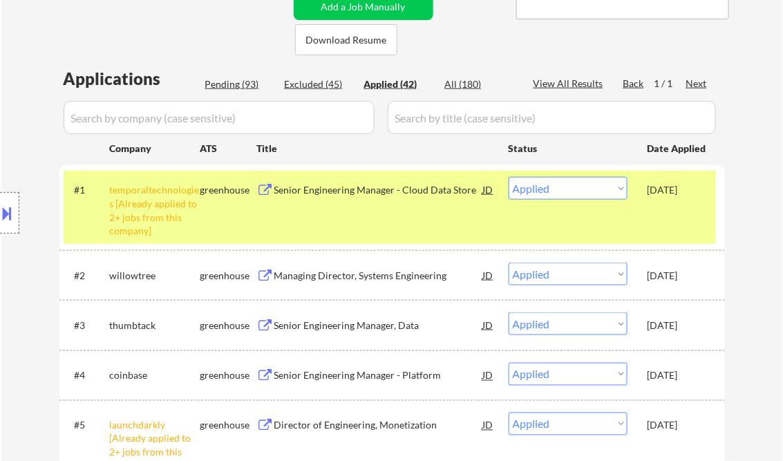
select select ""applied""
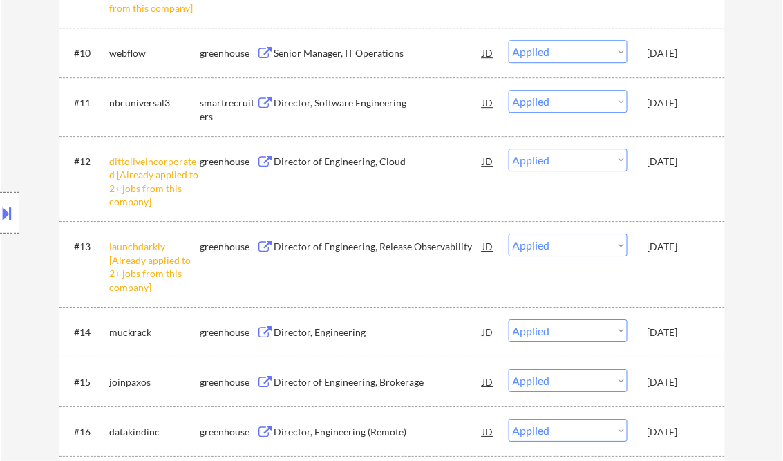
scroll to position [1022, 0]
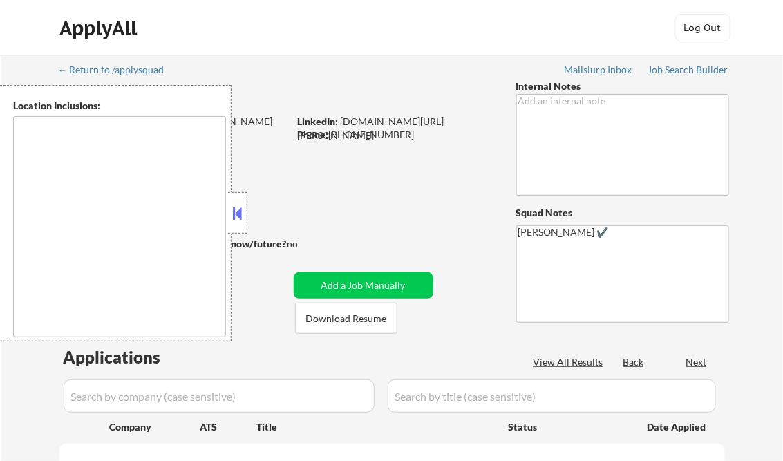
type textarea "Loremips, DO Sitamet, CO Adipisci, EL Seddoeius, TE Incid Utlabo, ET Dolorem Al…"
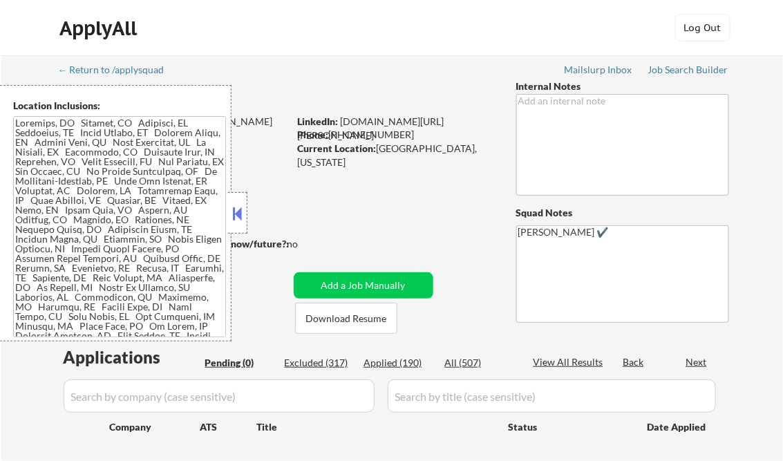
click at [241, 209] on button at bounding box center [237, 213] width 15 height 21
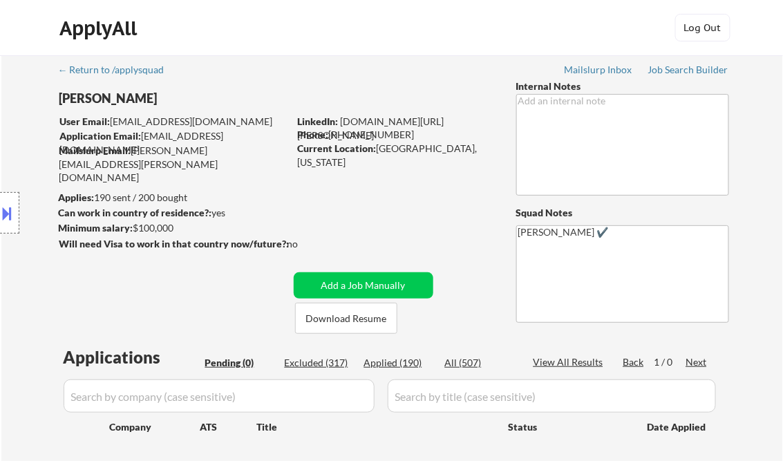
click at [401, 360] on div "Applied (190)" at bounding box center [398, 363] width 69 height 14
click at [579, 362] on div "View All Results" at bounding box center [571, 362] width 74 height 14
select select ""applied""
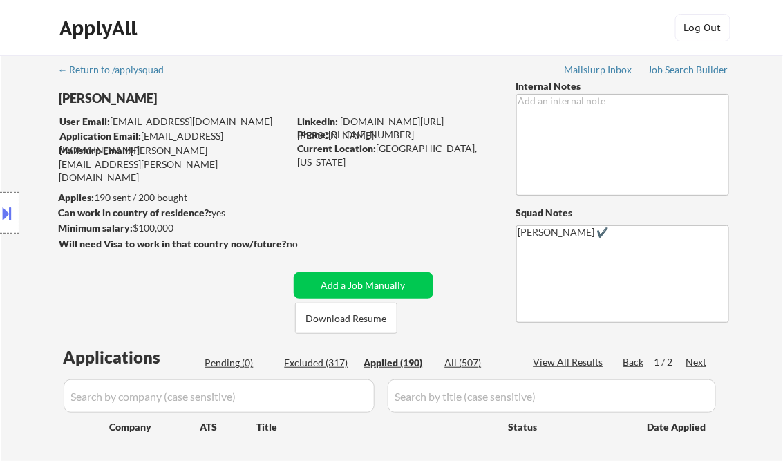
select select ""applied""
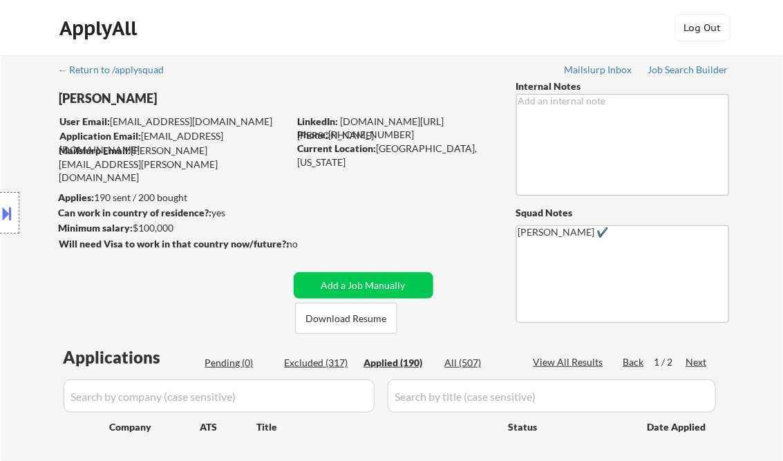
select select ""applied""
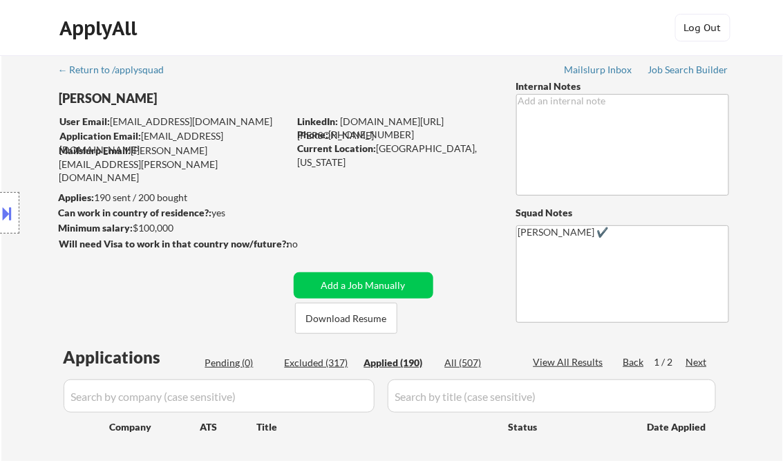
select select ""applied""
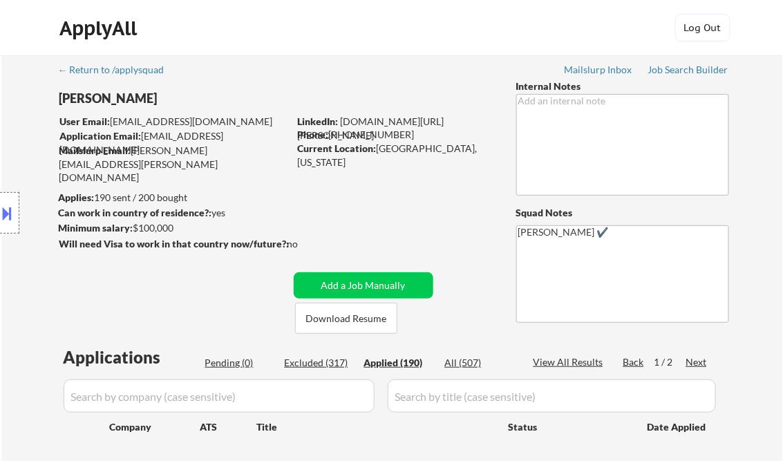
select select ""applied""
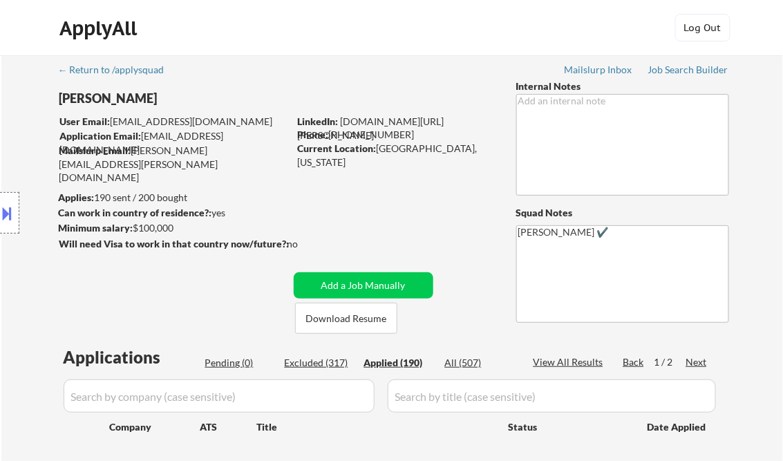
select select ""applied""
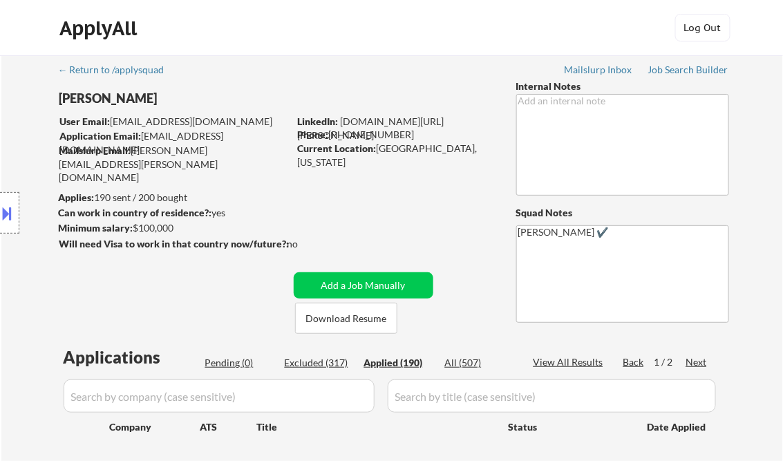
select select ""applied""
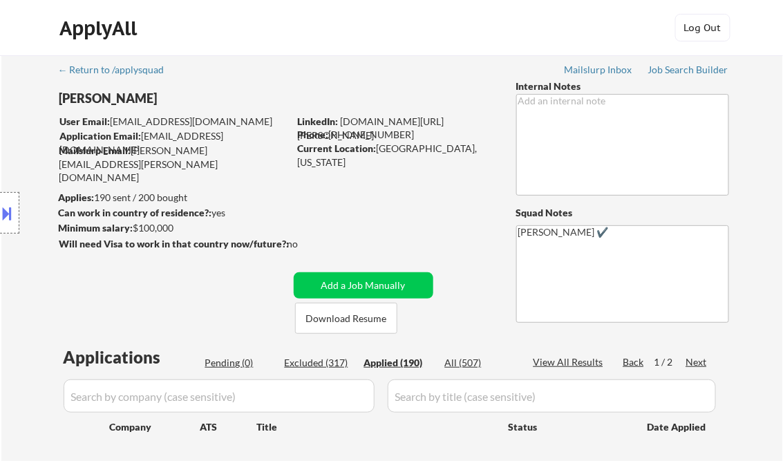
select select ""applied""
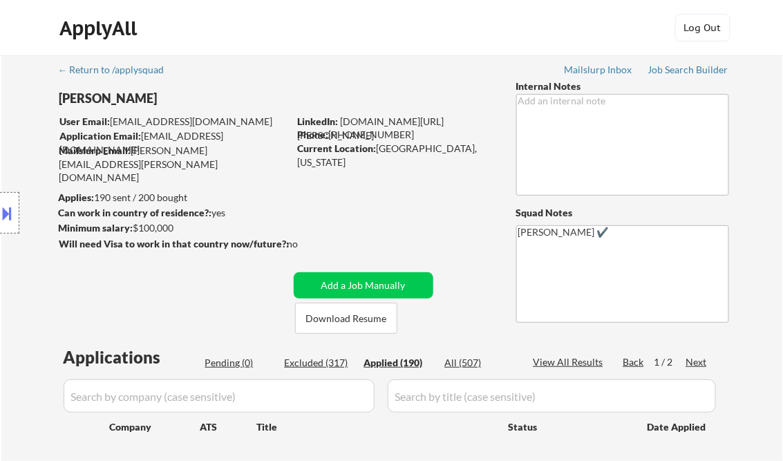
select select ""applied""
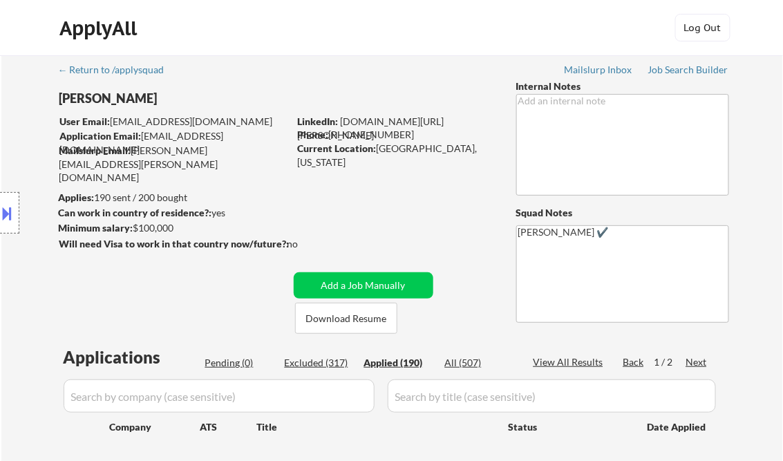
select select ""applied""
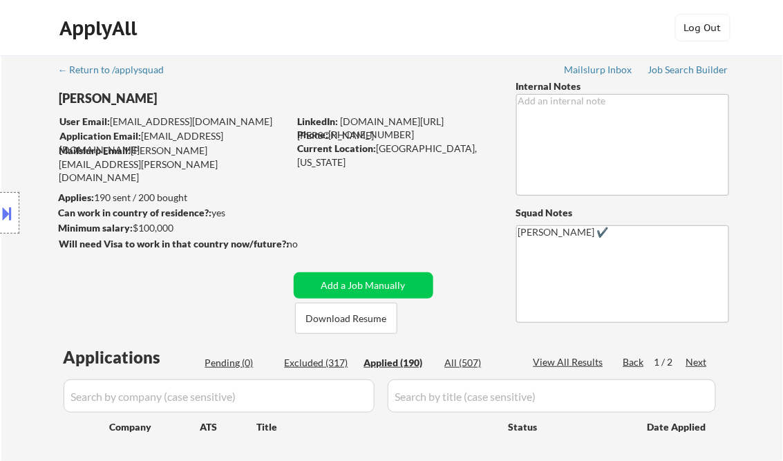
select select ""applied""
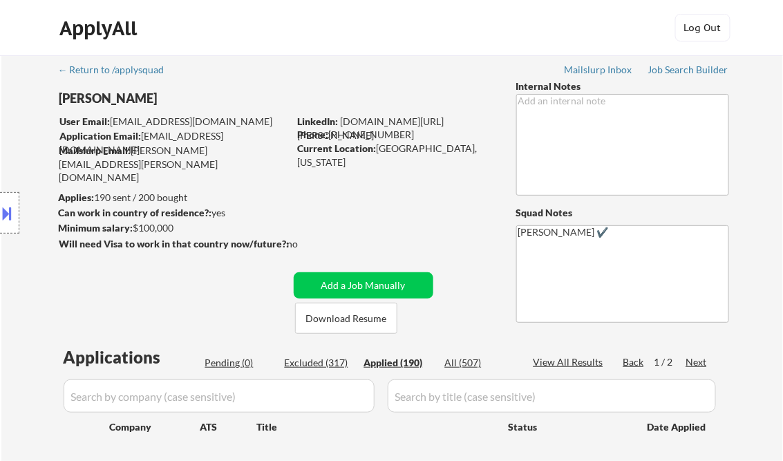
select select ""applied""
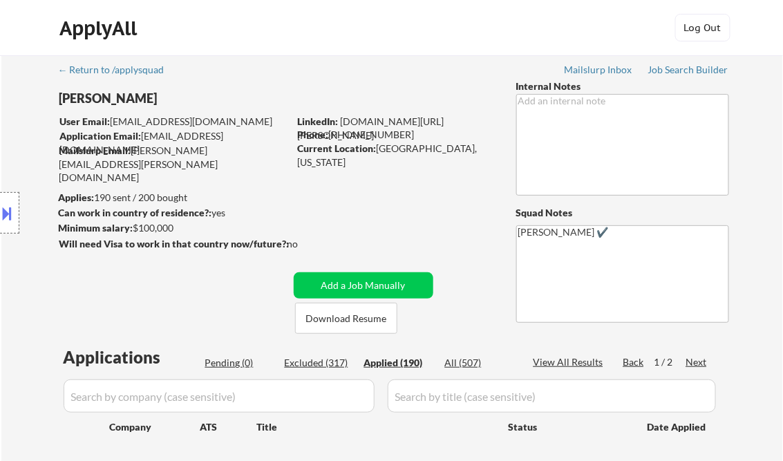
select select ""applied""
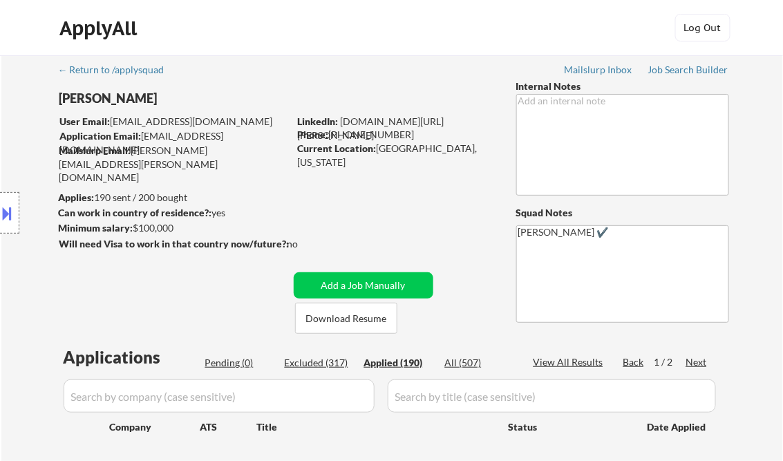
select select ""applied""
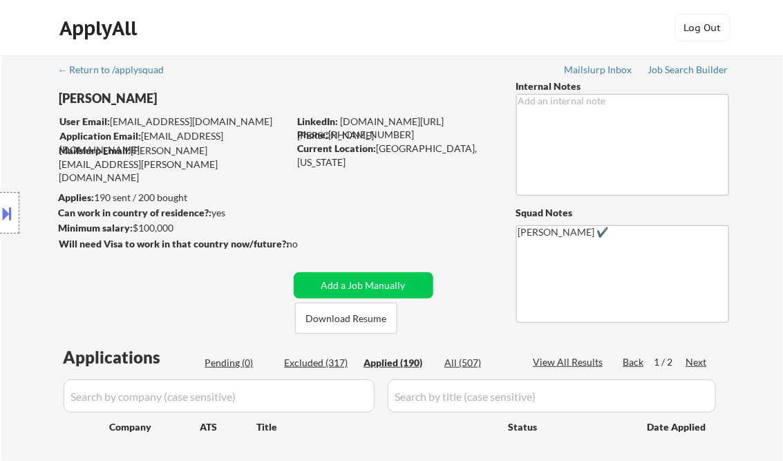
select select ""applied""
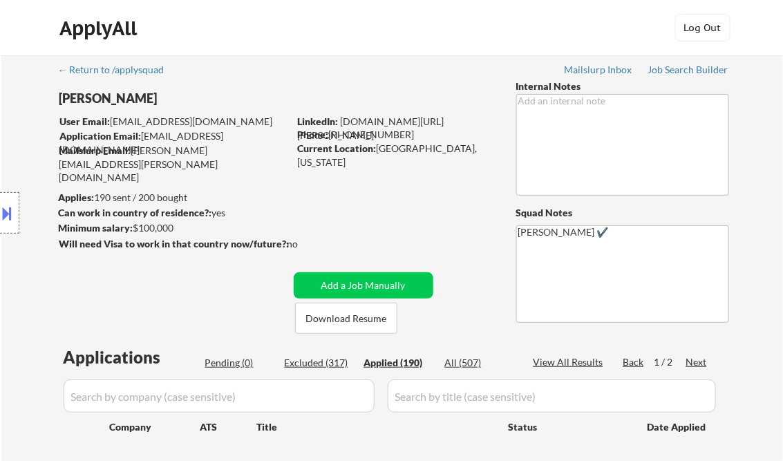
select select ""applied""
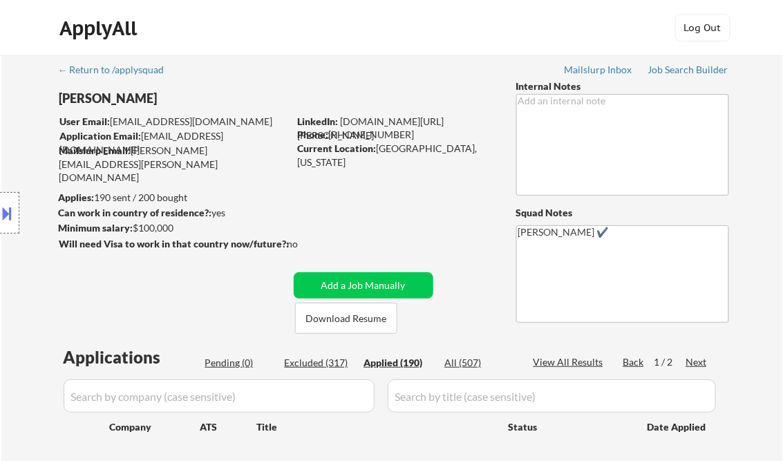
select select ""applied""
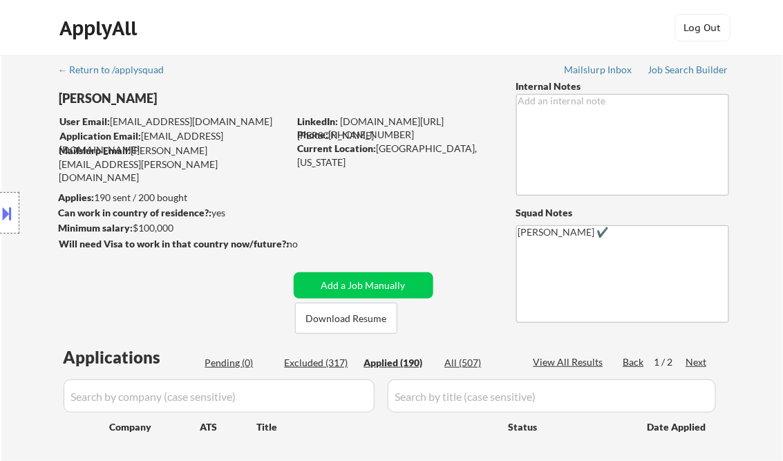
select select ""applied""
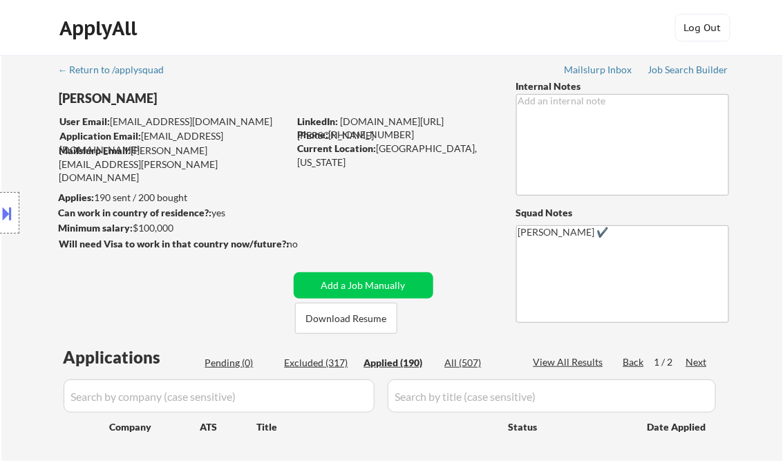
select select ""applied""
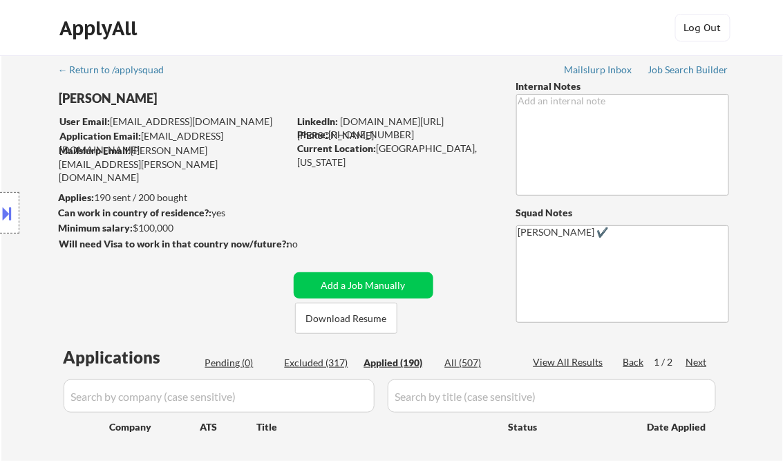
select select ""applied""
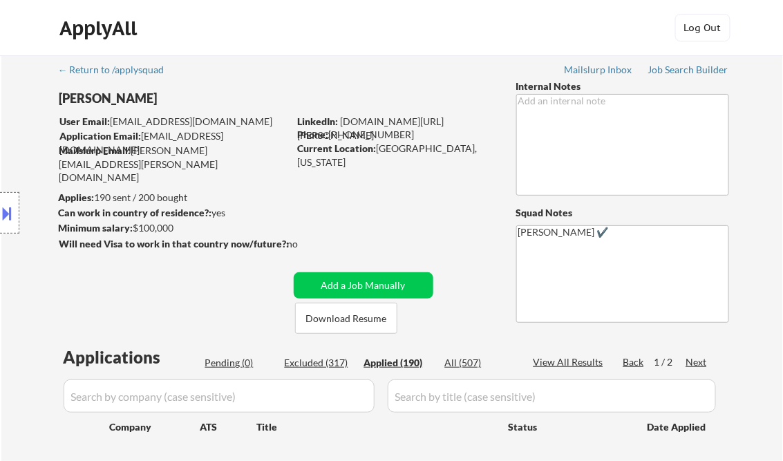
select select ""applied""
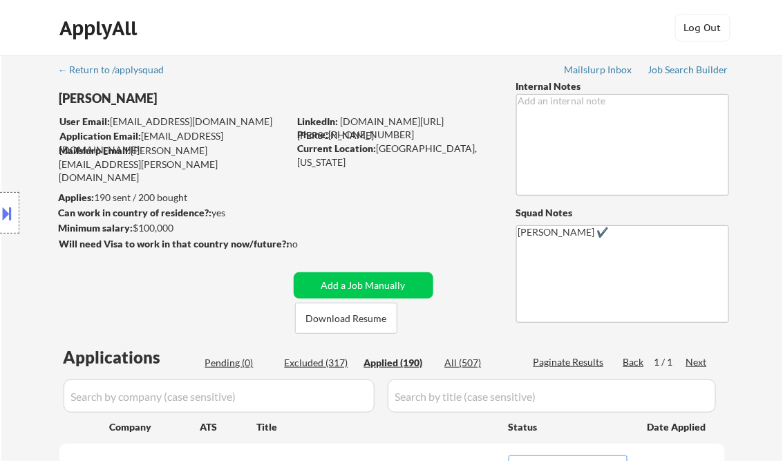
select select ""applied""
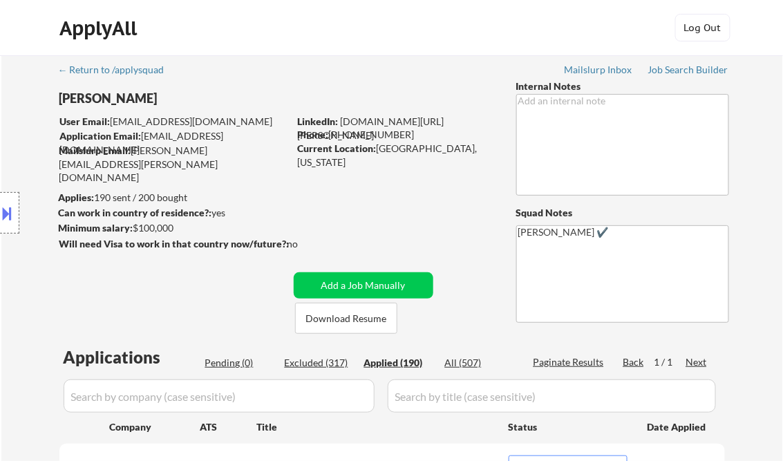
select select ""applied""
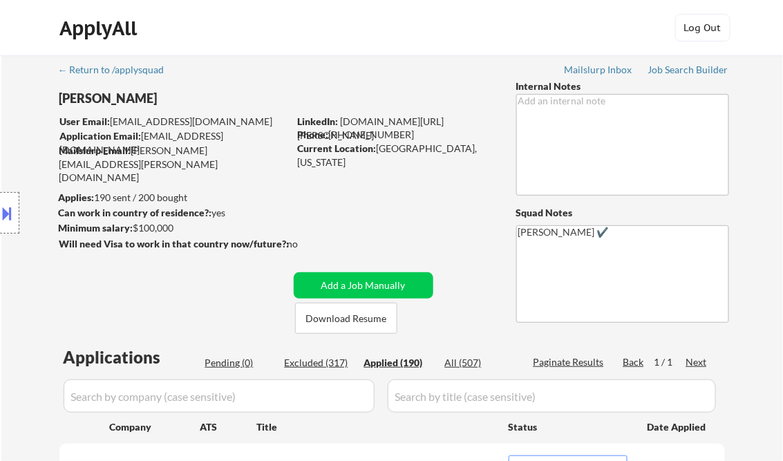
select select ""applied""
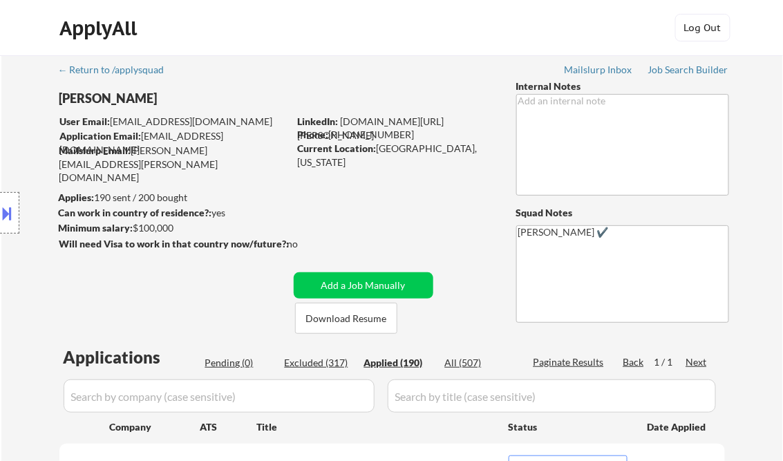
select select ""applied""
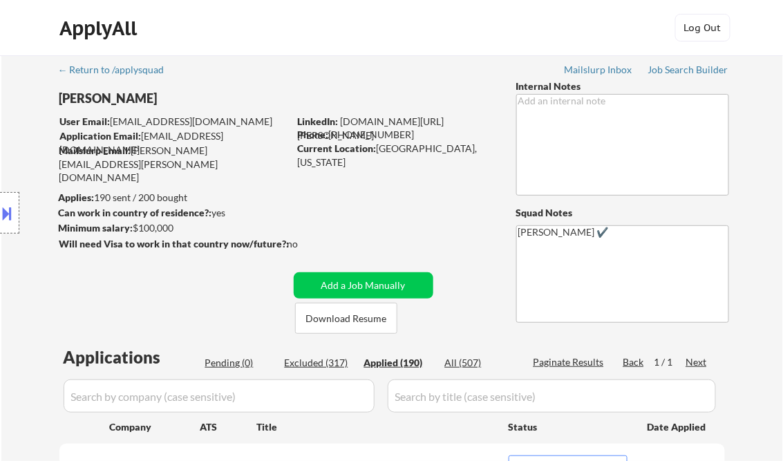
select select ""applied""
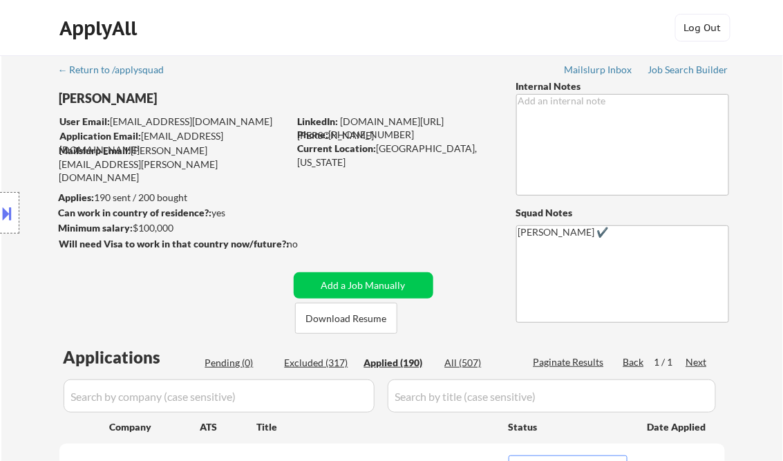
select select ""applied""
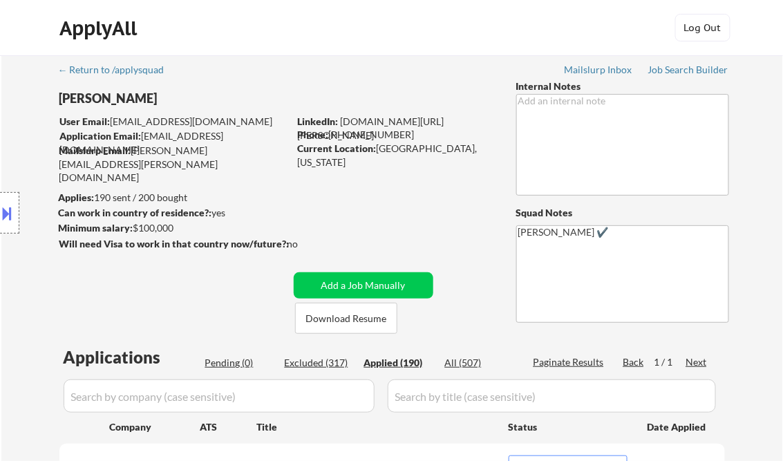
select select ""applied""
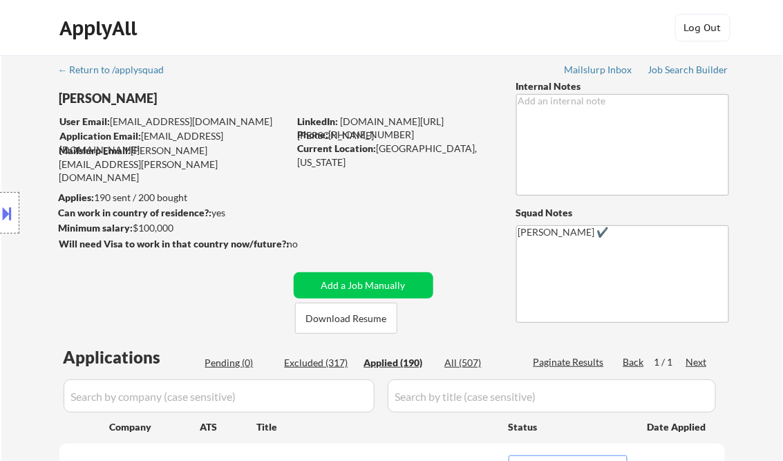
select select ""applied""
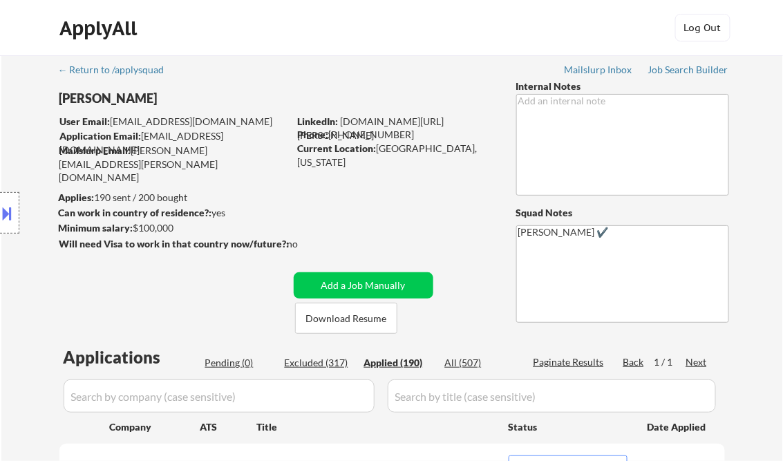
select select ""applied""
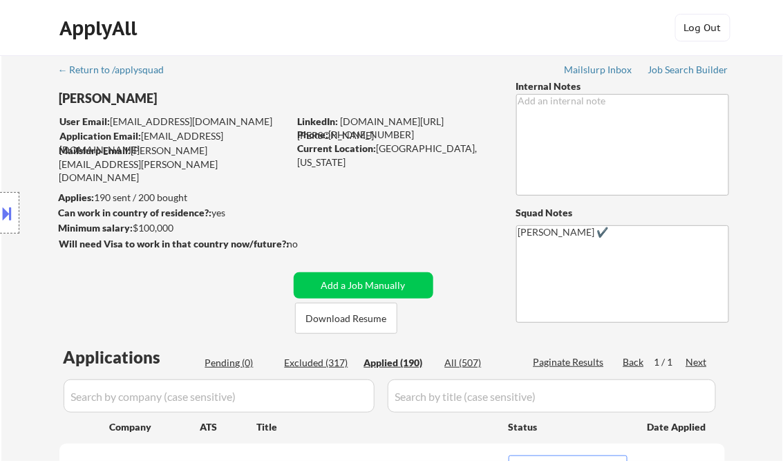
select select ""applied""
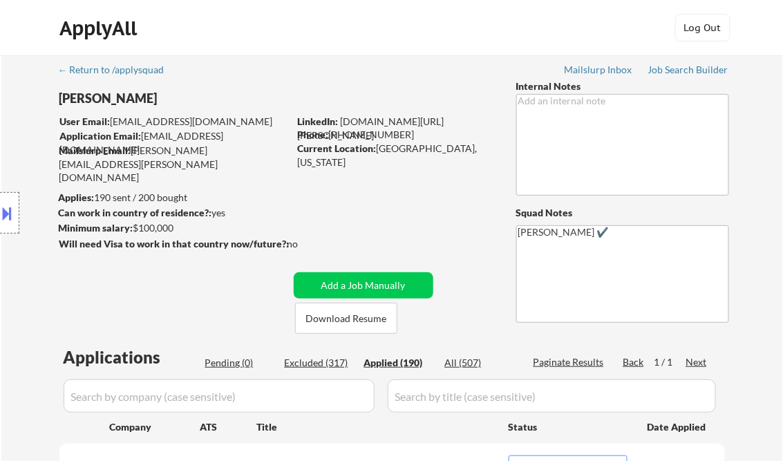
select select ""applied""
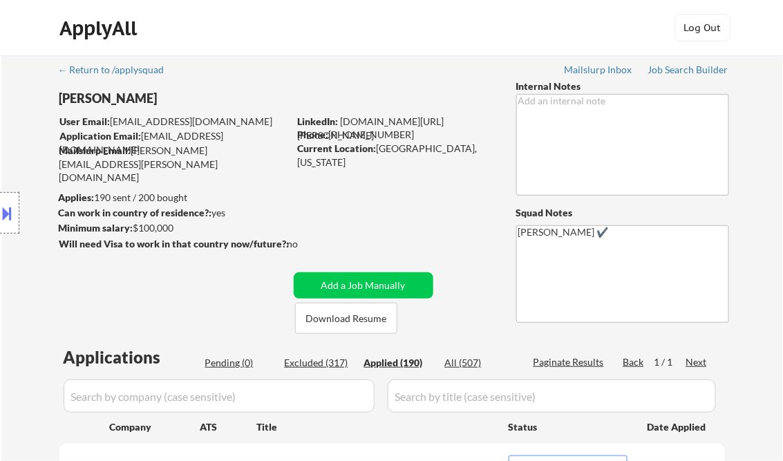
select select ""applied""
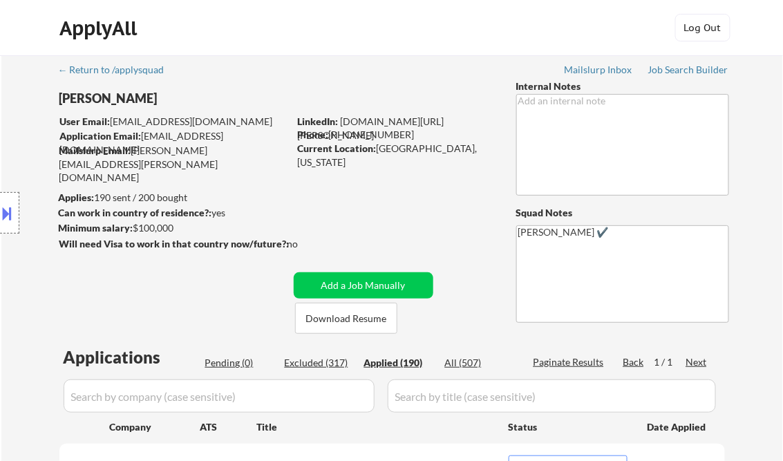
select select ""applied""
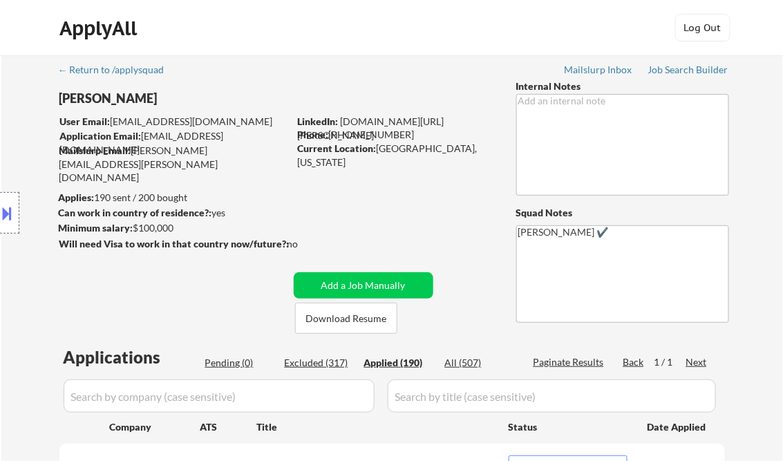
select select ""applied""
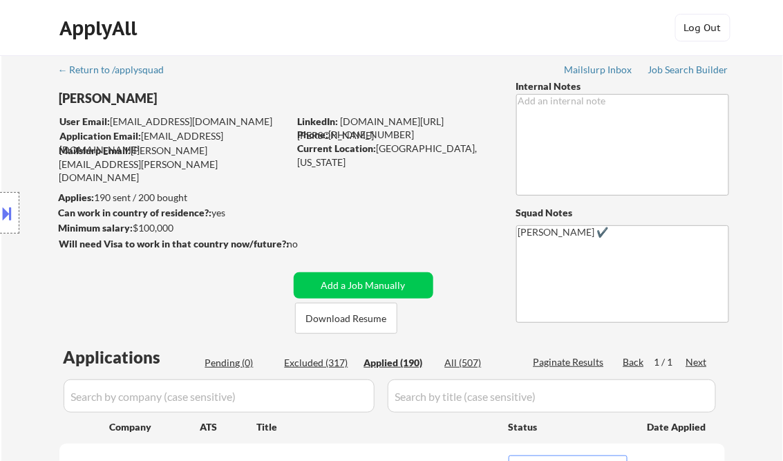
select select ""applied""
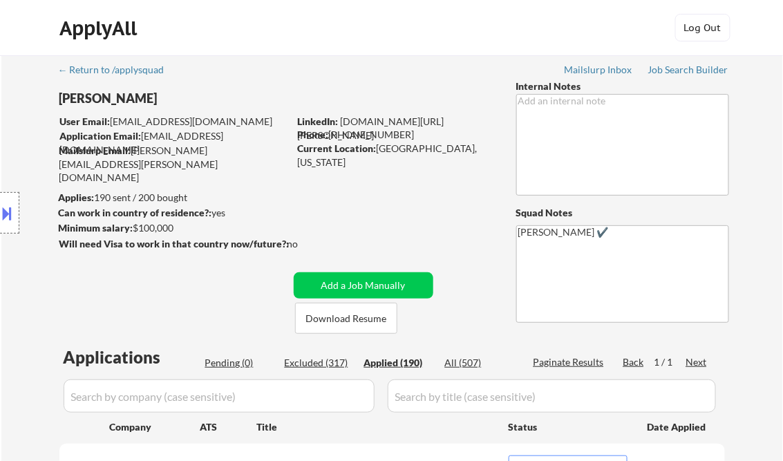
select select ""applied""
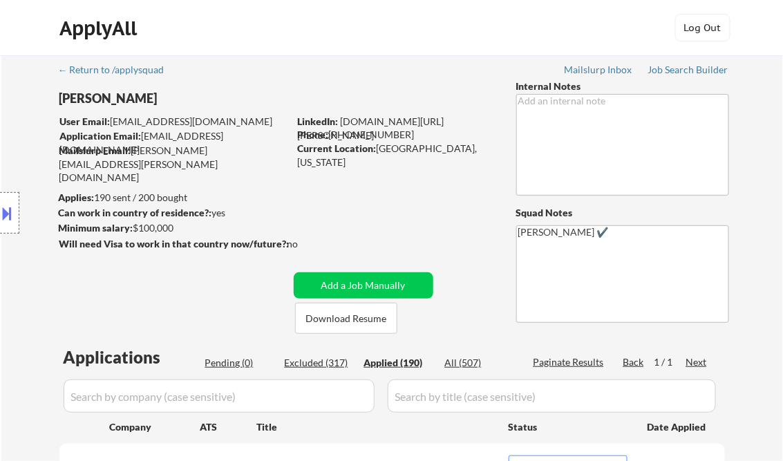
select select ""applied""
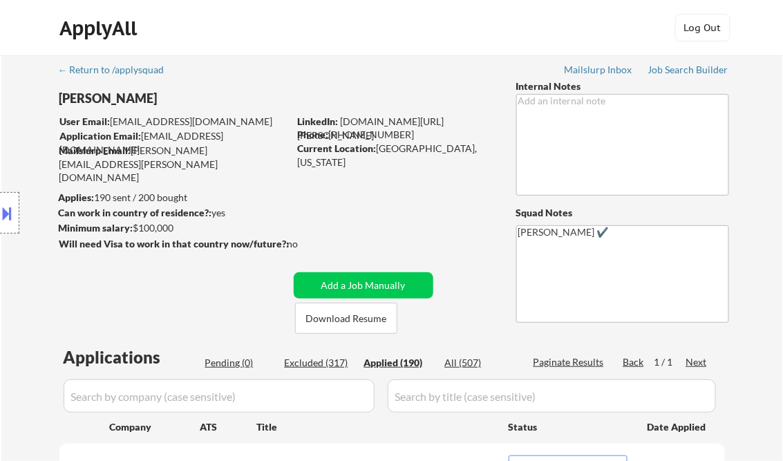
select select ""applied""
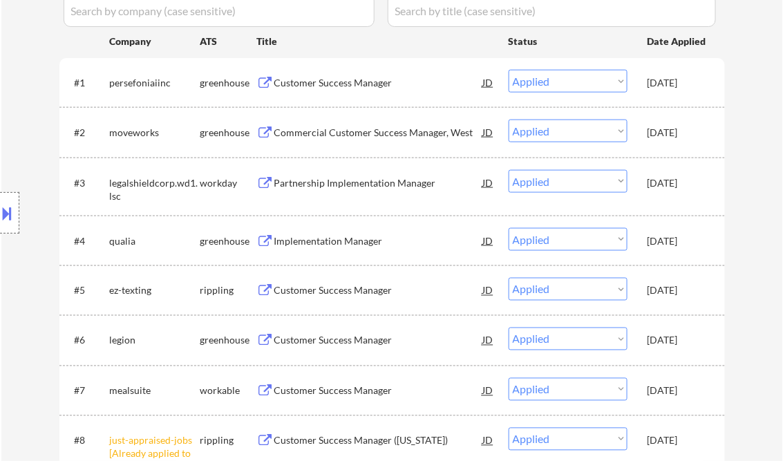
scroll to position [387, 0]
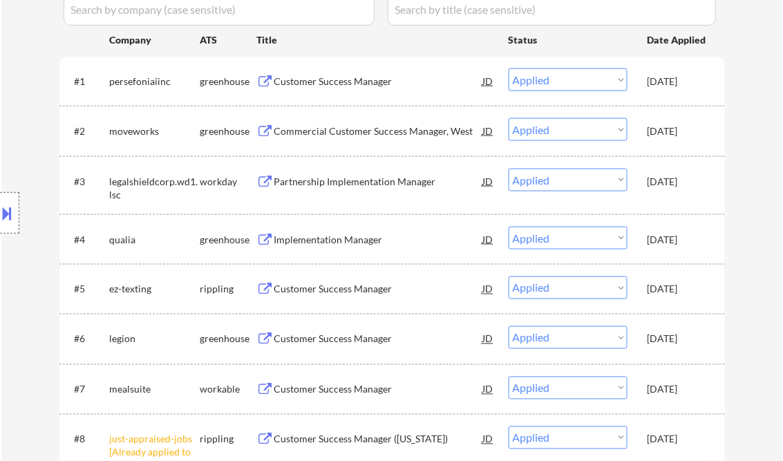
click at [377, 285] on div "Customer Success Manager" at bounding box center [378, 290] width 209 height 14
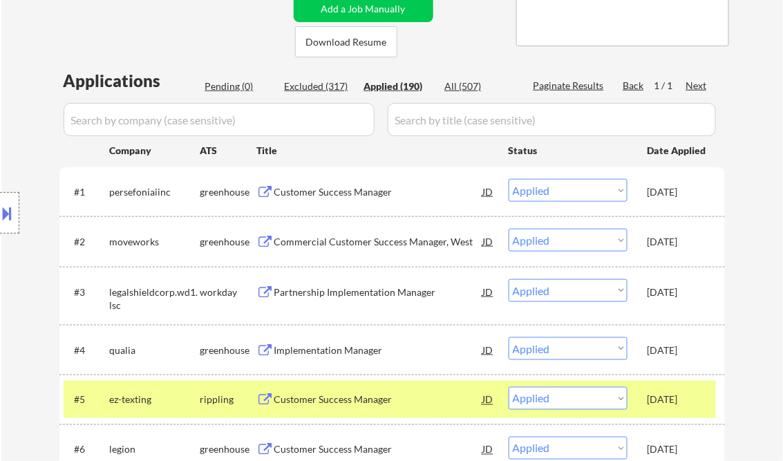
scroll to position [6901, 0]
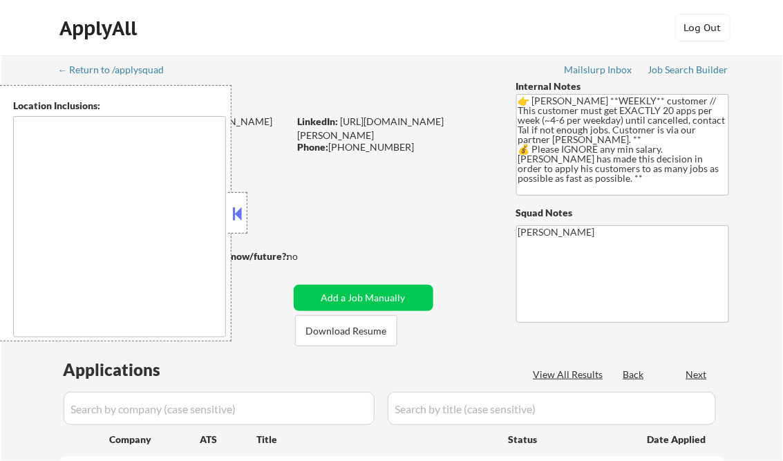
type textarea "[GEOGRAPHIC_DATA], [GEOGRAPHIC_DATA] [GEOGRAPHIC_DATA], [GEOGRAPHIC_DATA], [GEO…"
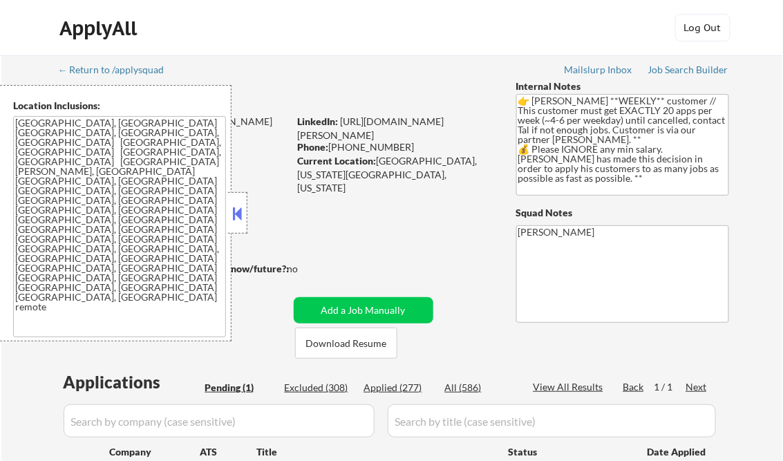
click at [241, 215] on button at bounding box center [237, 213] width 15 height 21
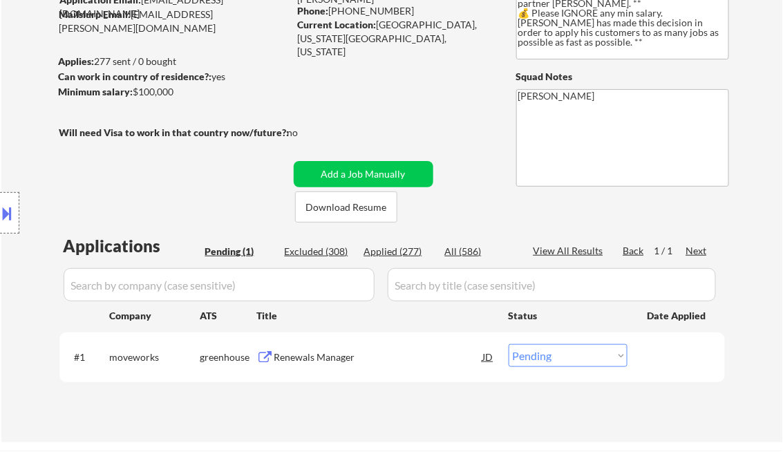
scroll to position [221, 0]
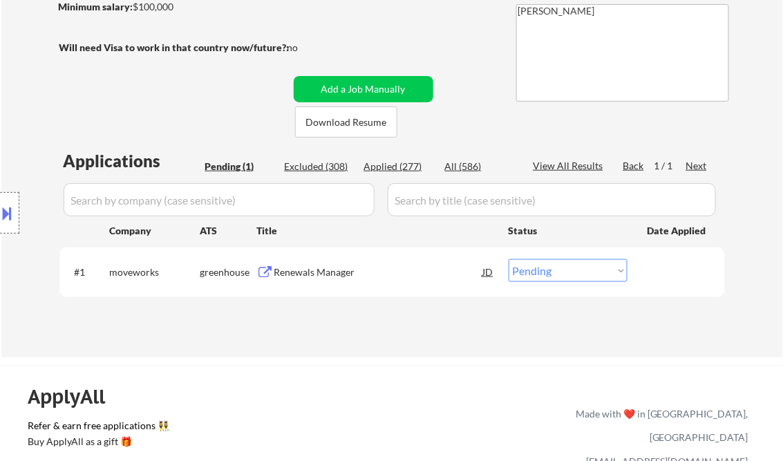
click at [324, 281] on div "Renewals Manager" at bounding box center [378, 271] width 209 height 25
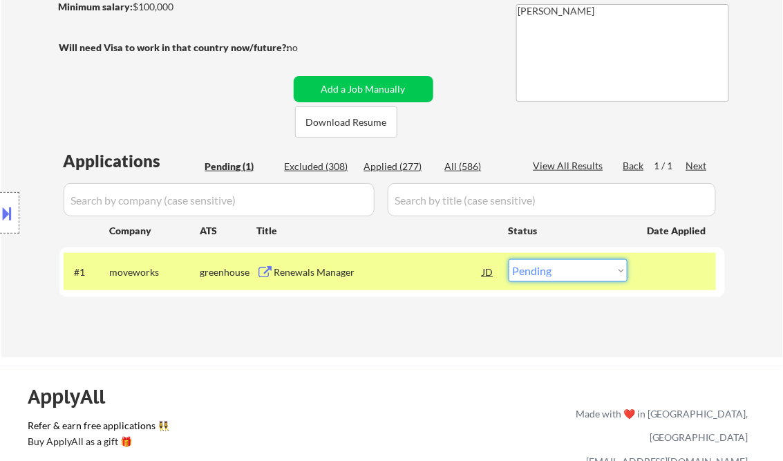
drag, startPoint x: 541, startPoint y: 267, endPoint x: 546, endPoint y: 279, distance: 13.6
click at [541, 267] on select "Choose an option... Pending Applied Excluded (Questions) Excluded (Expired) Exc…" at bounding box center [568, 270] width 119 height 23
select select ""applied""
click at [509, 259] on select "Choose an option... Pending Applied Excluded (Questions) Excluded (Expired) Exc…" at bounding box center [568, 270] width 119 height 23
click at [376, 318] on div "Applications Pending (1) Excluded (308) Applied (277) All (586) View All Result…" at bounding box center [392, 239] width 666 height 181
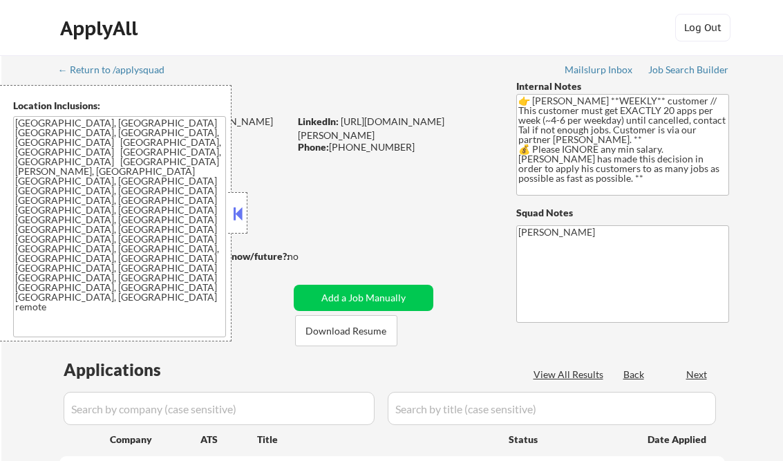
scroll to position [221, 0]
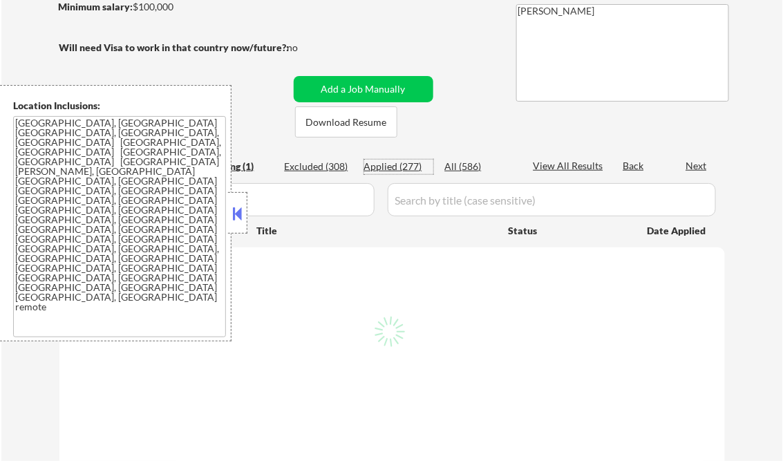
click at [405, 167] on div "Applied (277)" at bounding box center [398, 167] width 69 height 14
click at [556, 164] on div "View All Results" at bounding box center [571, 166] width 74 height 14
select select ""applied""
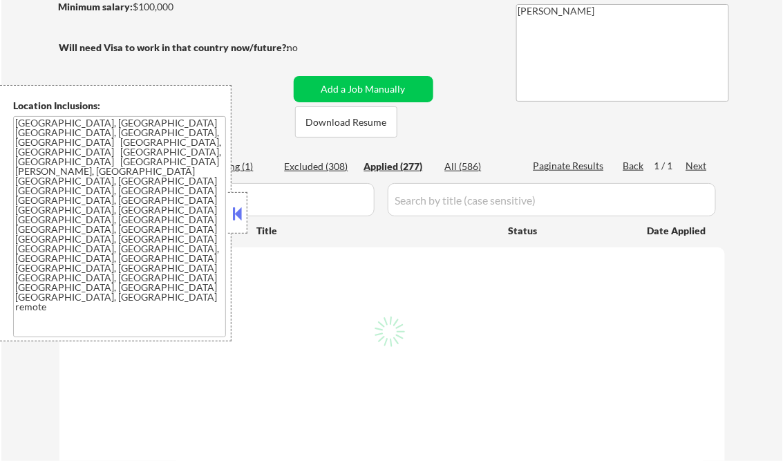
select select ""applied""
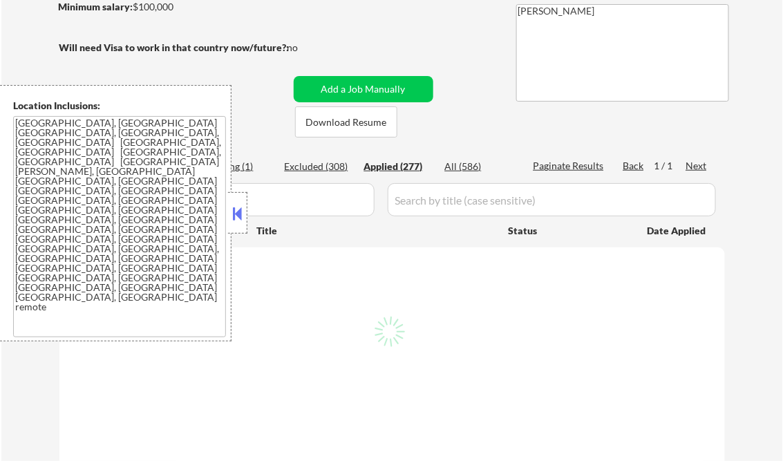
select select ""applied""
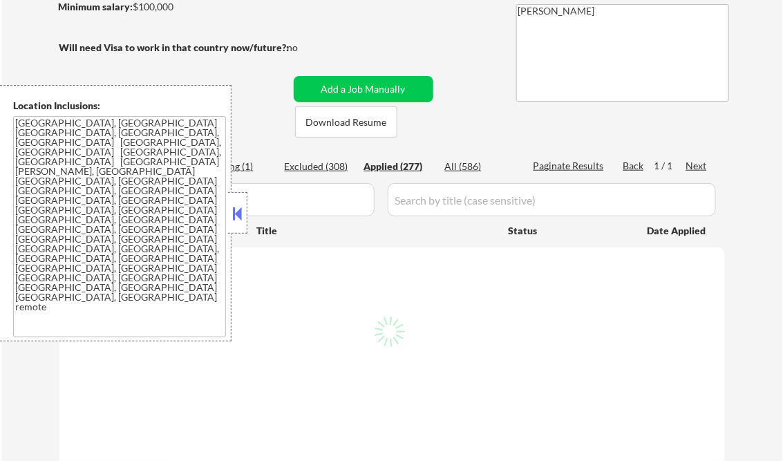
select select ""applied""
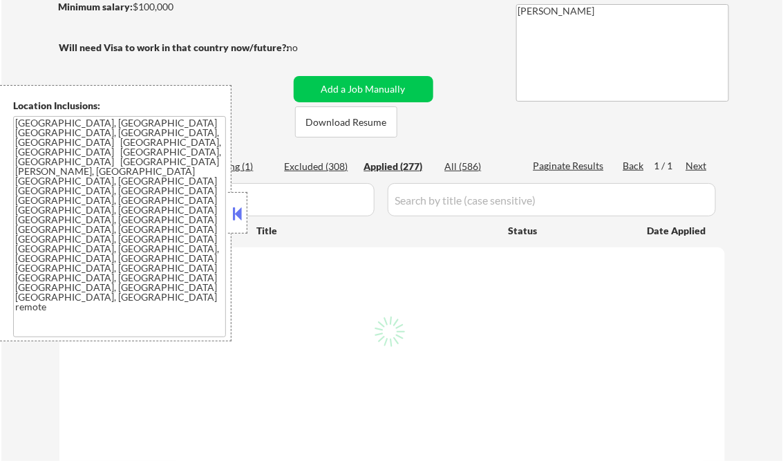
select select ""applied""
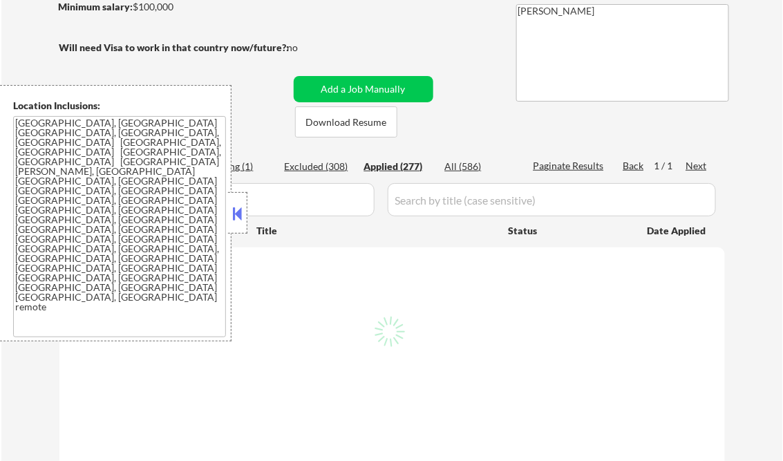
select select ""applied""
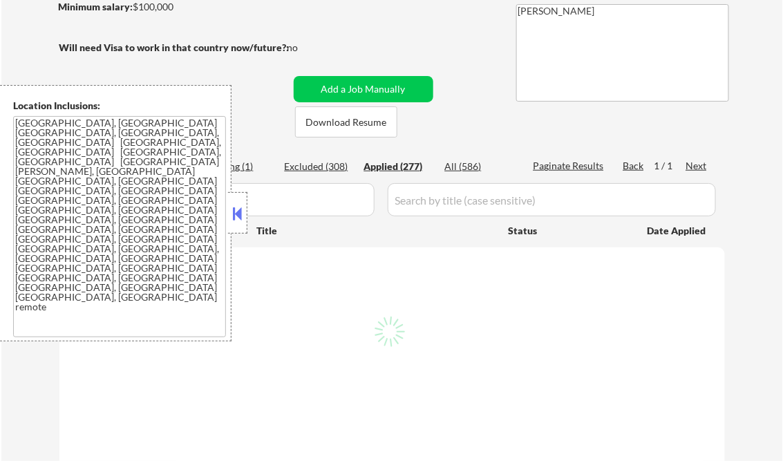
select select ""applied""
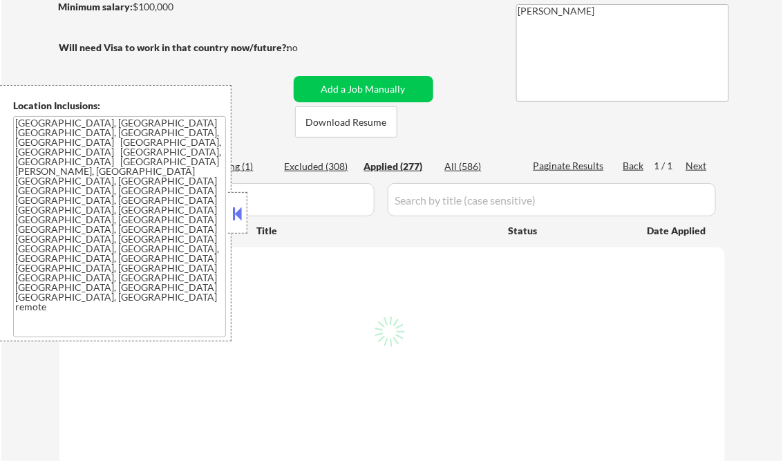
select select ""applied""
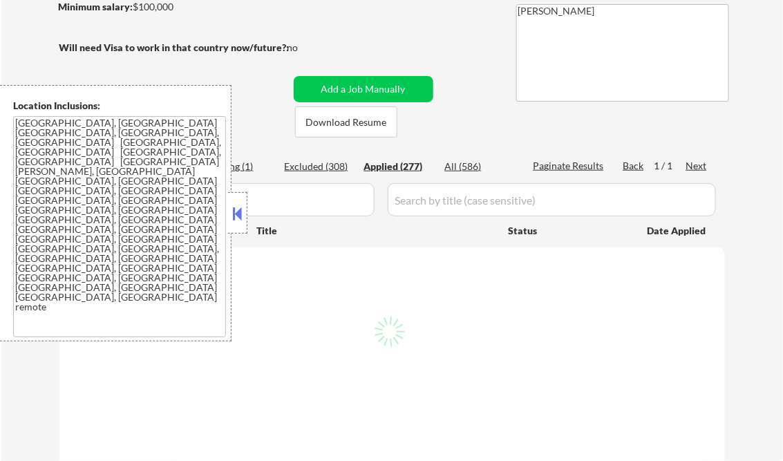
select select ""applied""
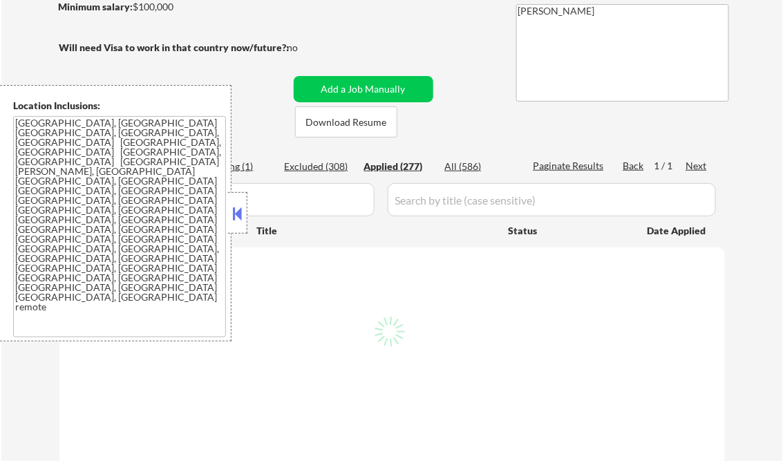
select select ""applied""
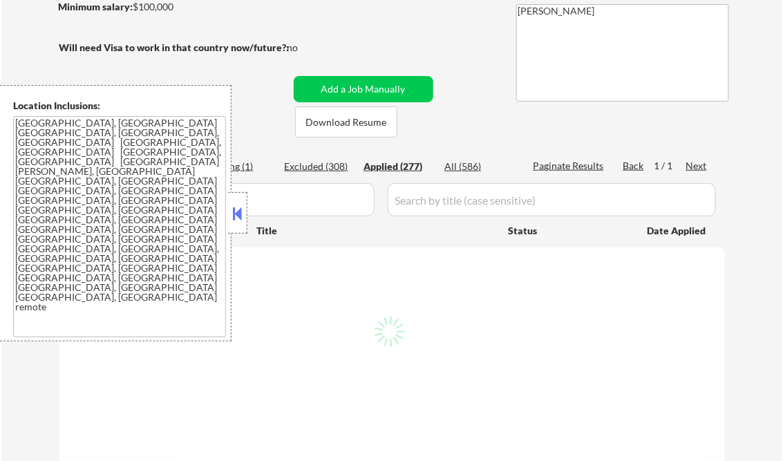
select select ""applied""
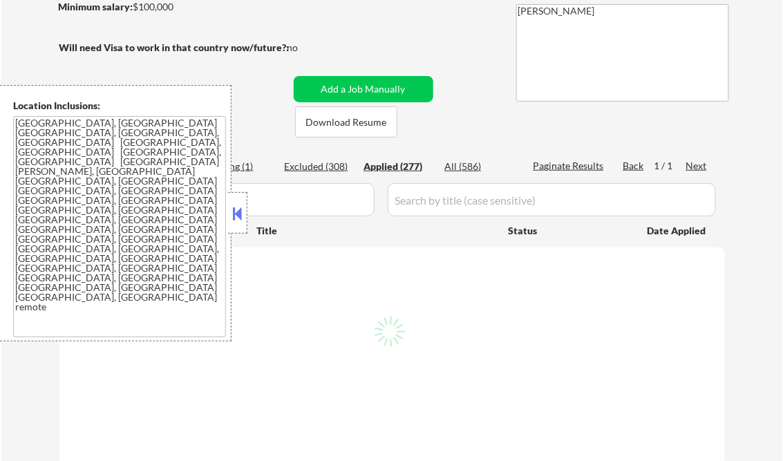
select select ""applied""
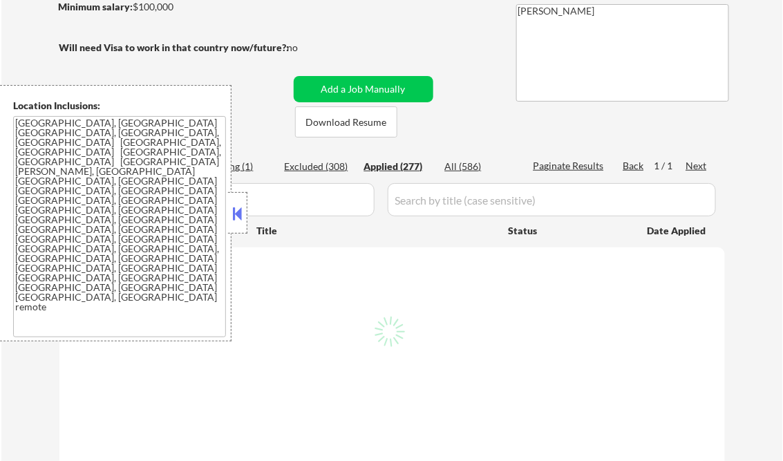
select select ""applied""
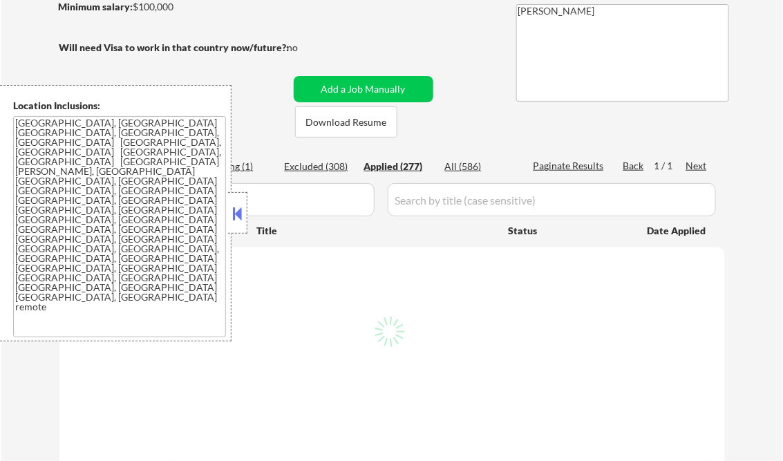
select select ""applied""
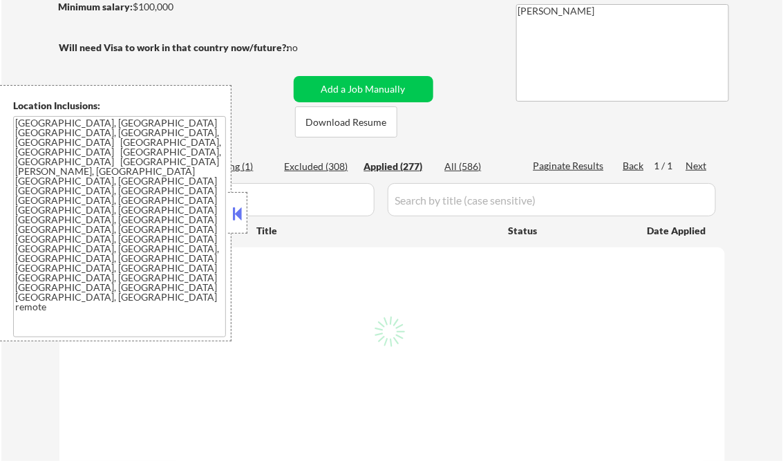
select select ""applied""
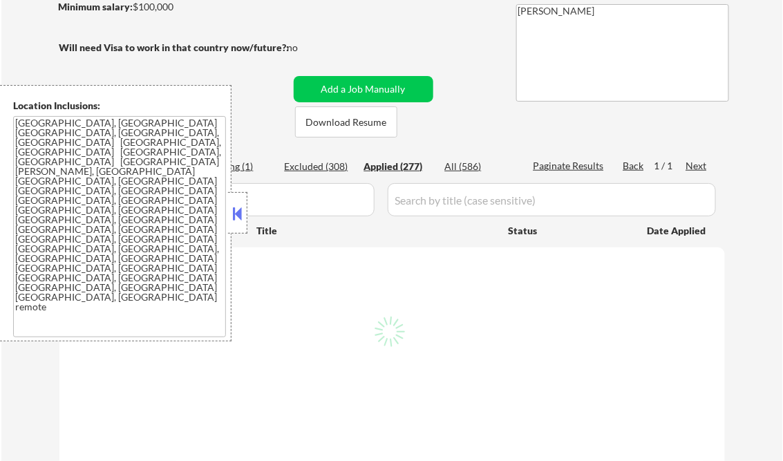
select select ""applied""
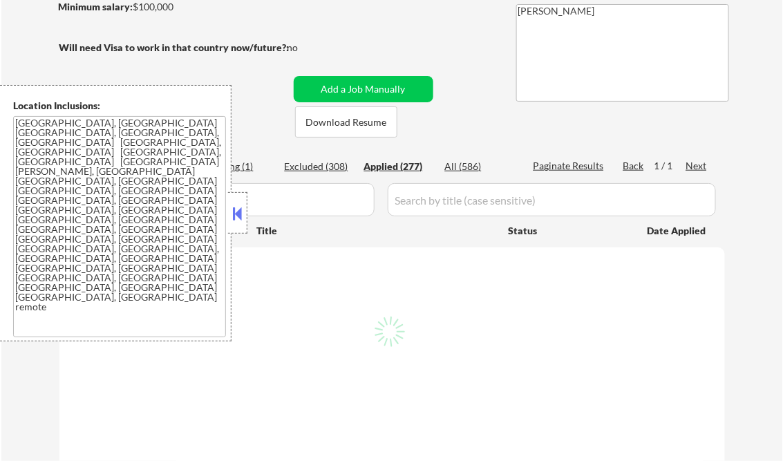
select select ""applied""
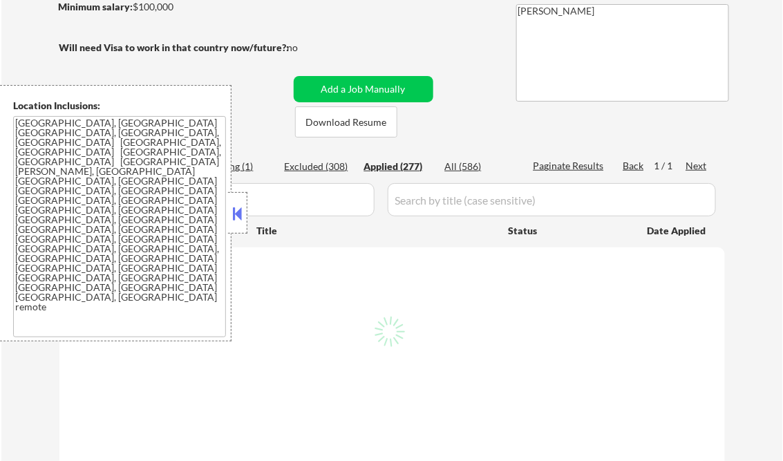
select select ""applied""
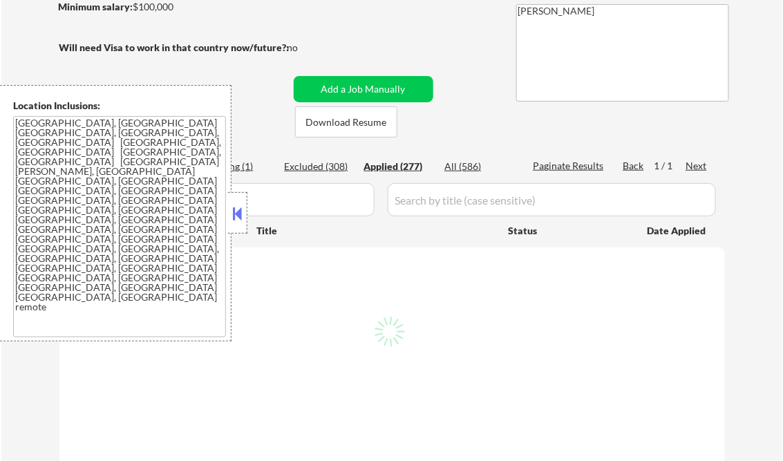
select select ""applied""
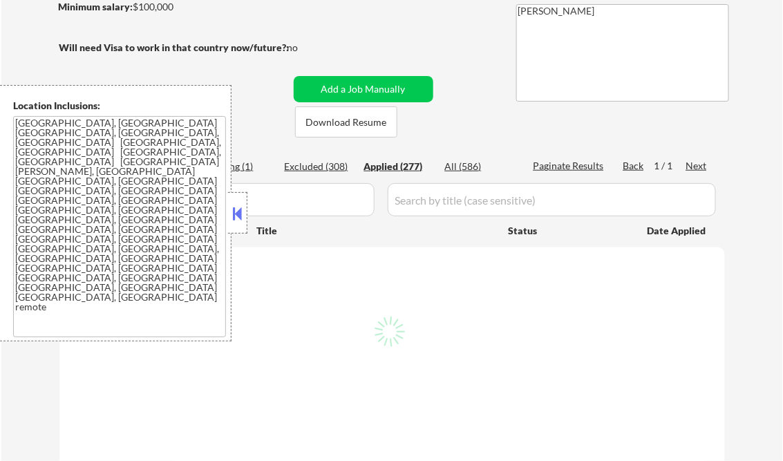
select select ""applied""
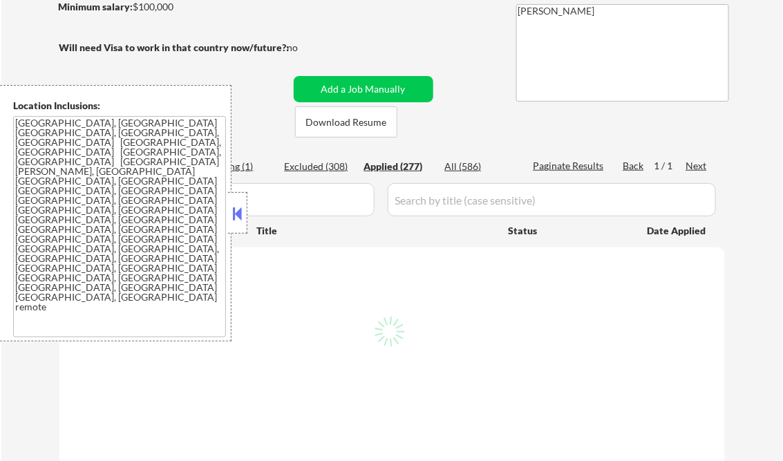
select select ""applied""
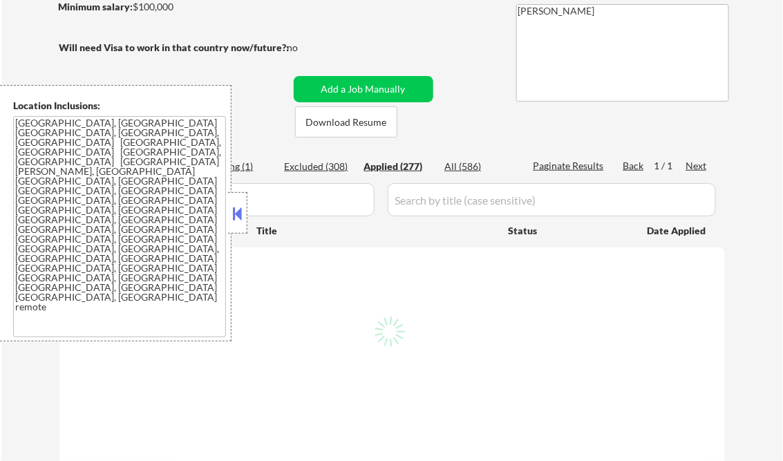
select select ""applied""
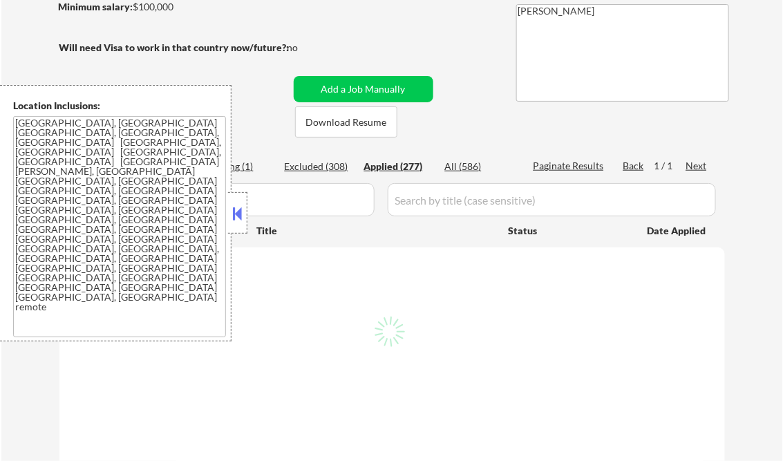
select select ""applied""
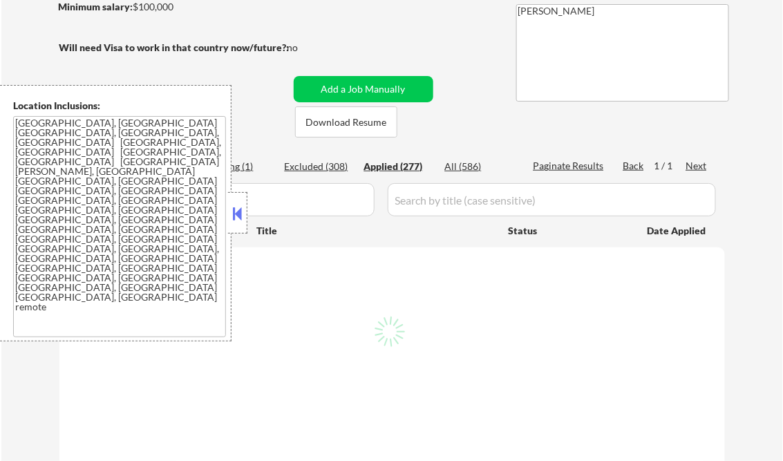
select select ""applied""
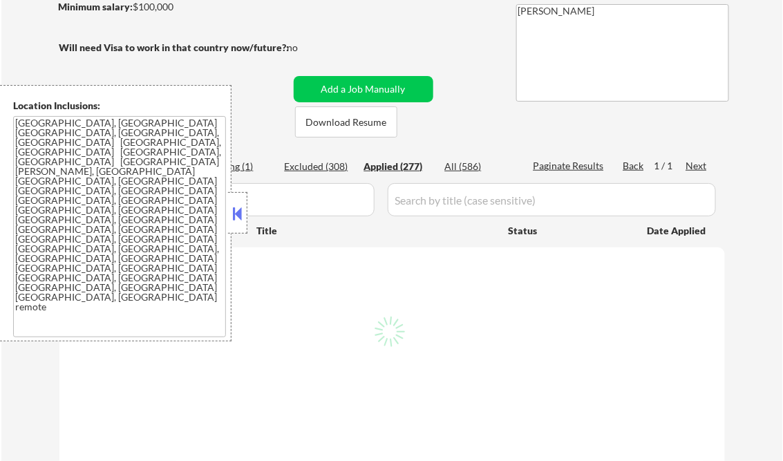
select select ""applied""
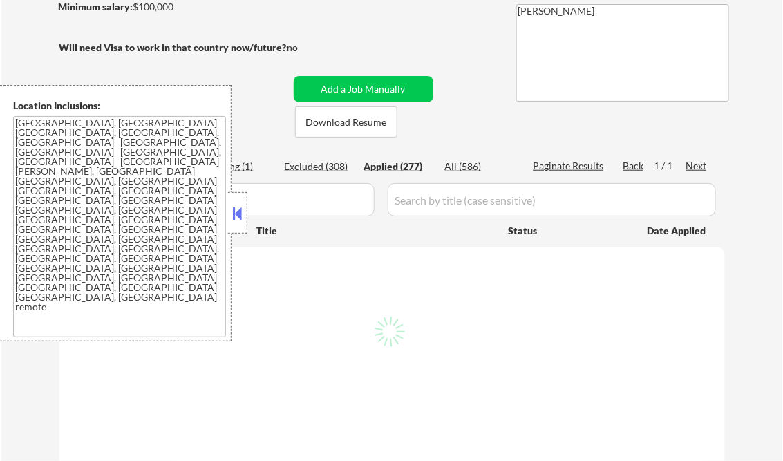
select select ""applied""
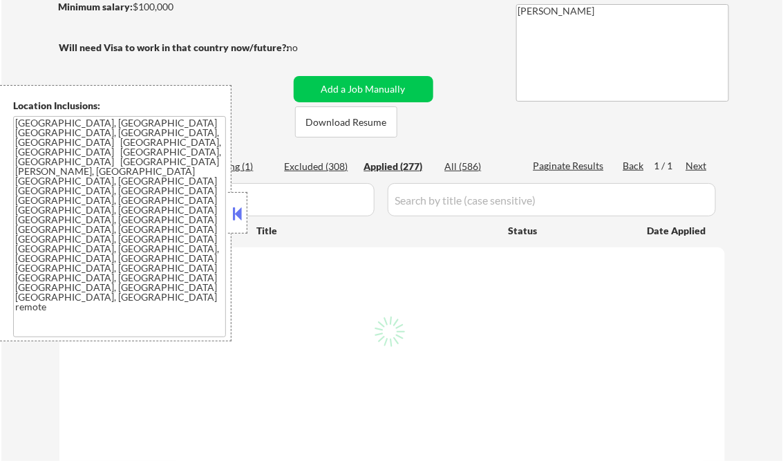
select select ""applied""
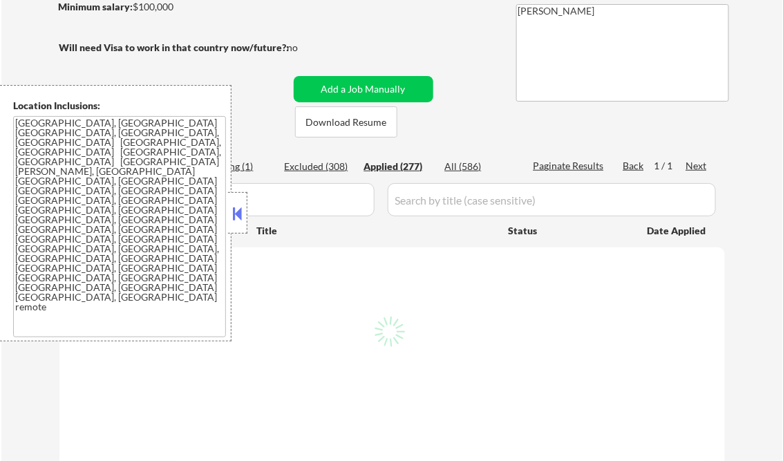
select select ""applied""
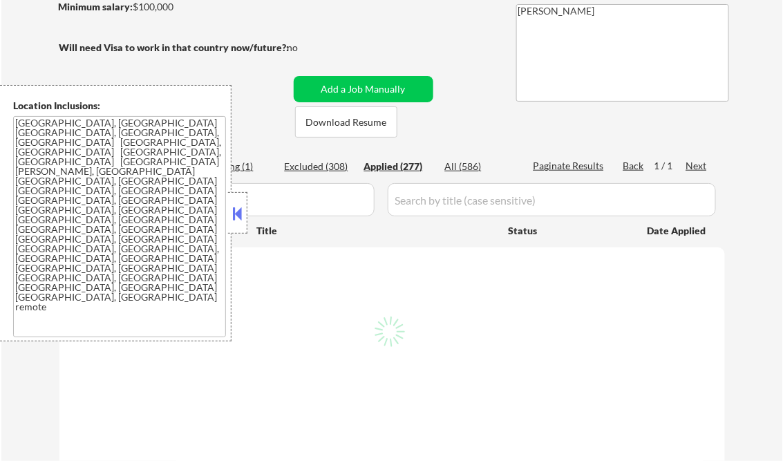
select select ""applied""
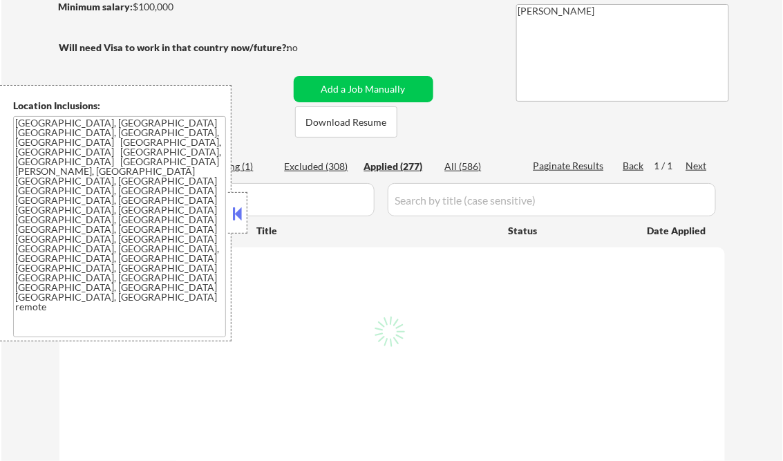
select select ""applied""
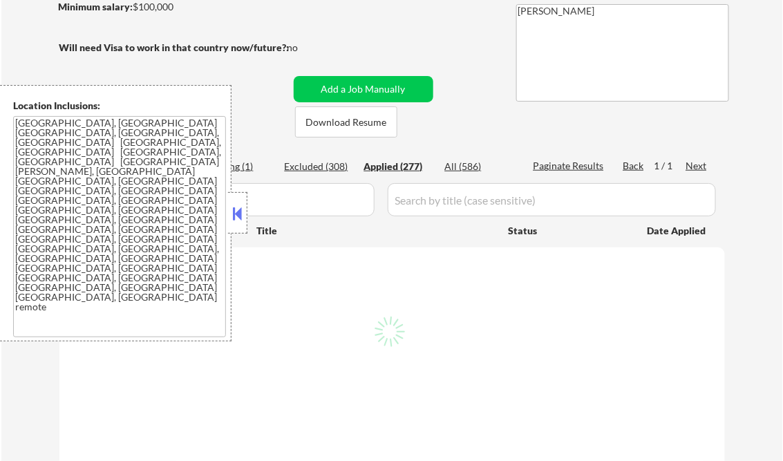
select select ""applied""
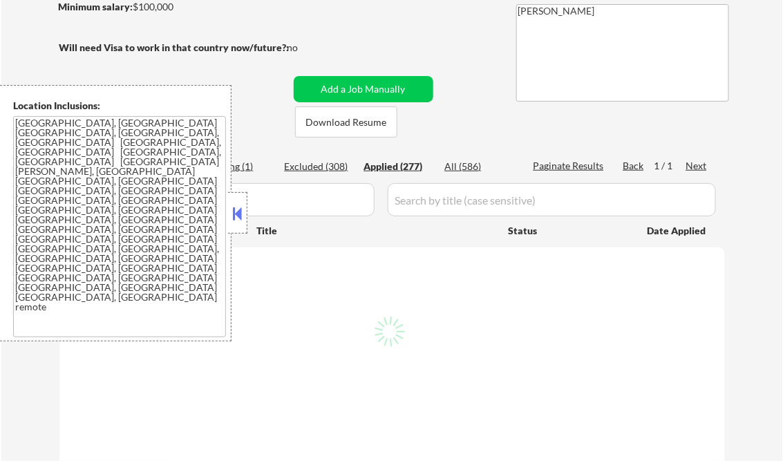
select select ""applied""
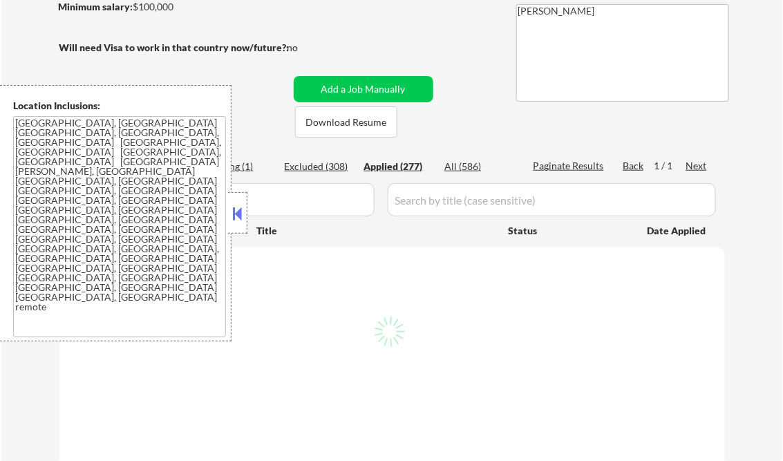
select select ""applied""
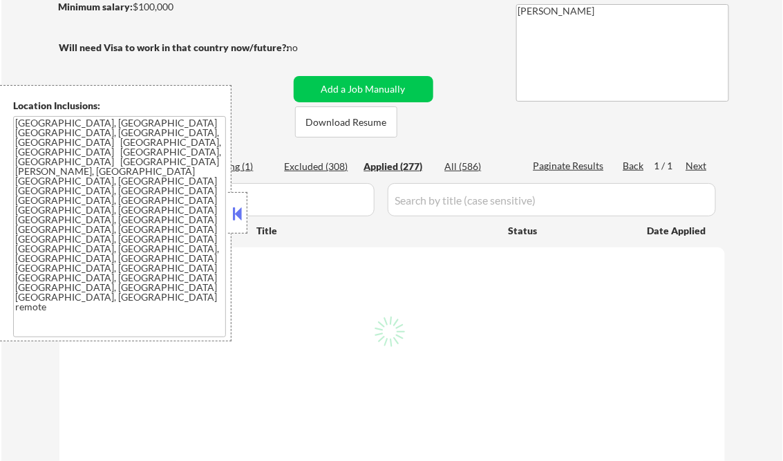
select select ""applied""
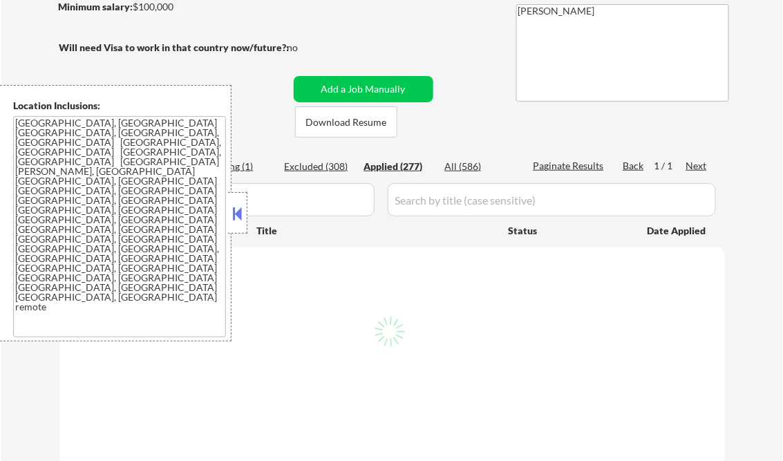
select select ""applied""
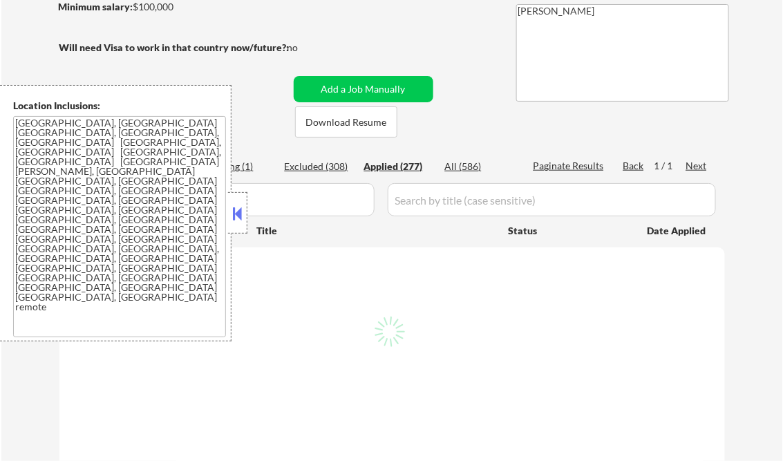
select select ""applied""
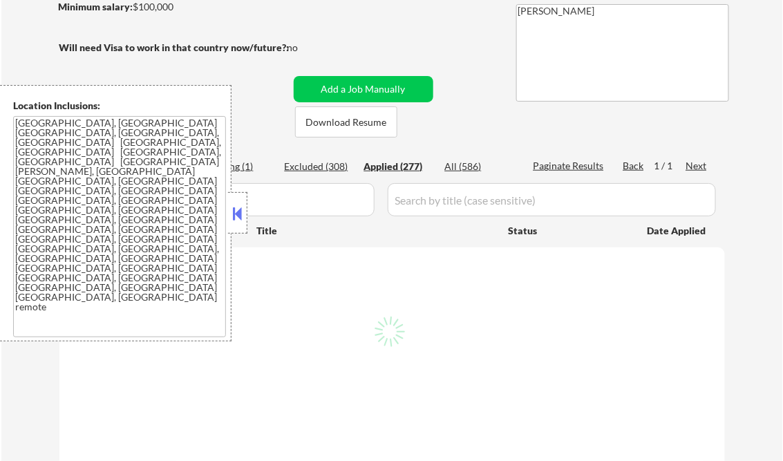
select select ""applied""
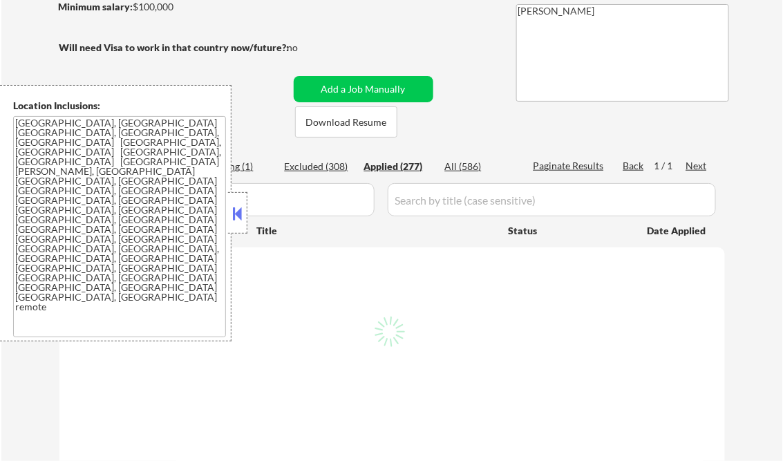
select select ""applied""
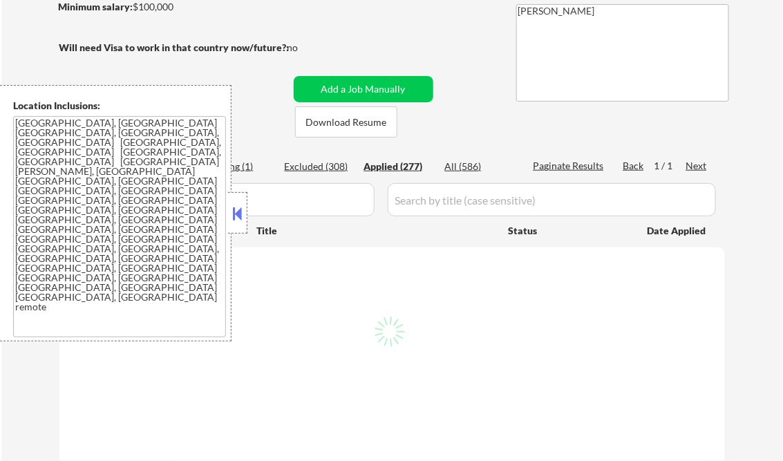
select select ""applied""
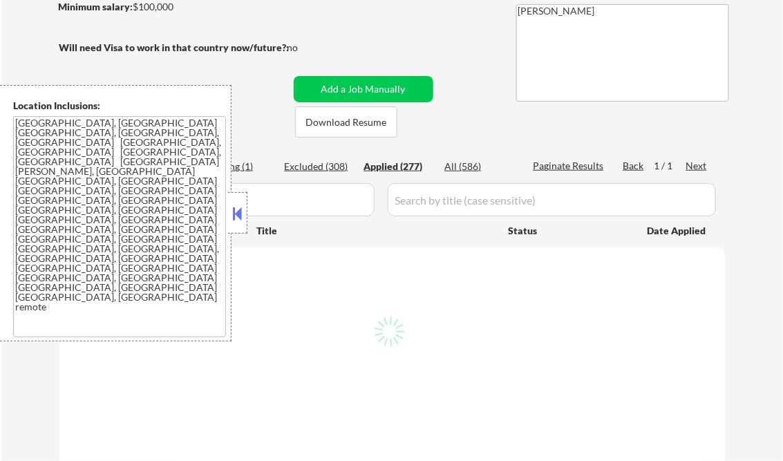
select select ""applied""
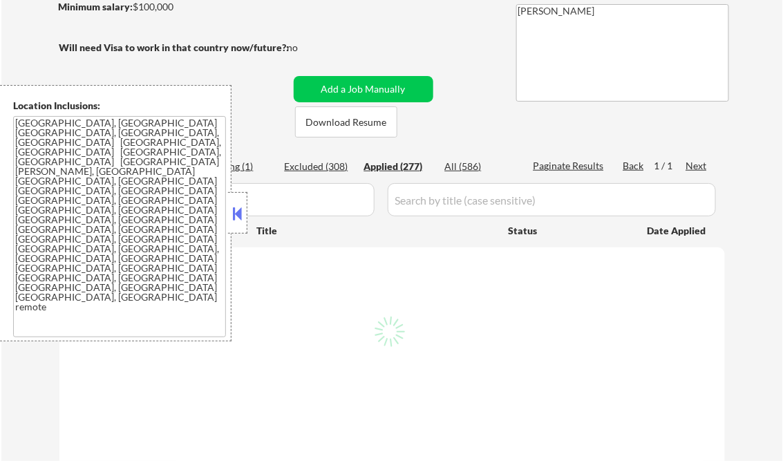
select select ""applied""
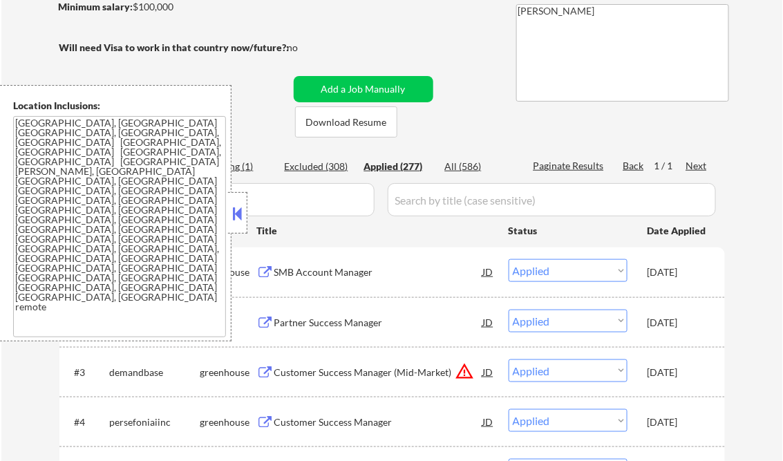
click at [234, 212] on button at bounding box center [237, 213] width 15 height 21
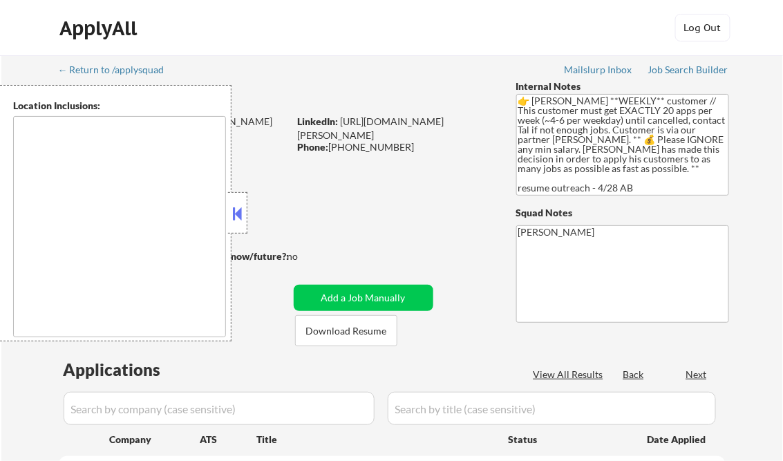
type textarea "[GEOGRAPHIC_DATA], [GEOGRAPHIC_DATA] [GEOGRAPHIC_DATA], [GEOGRAPHIC_DATA] [GEOG…"
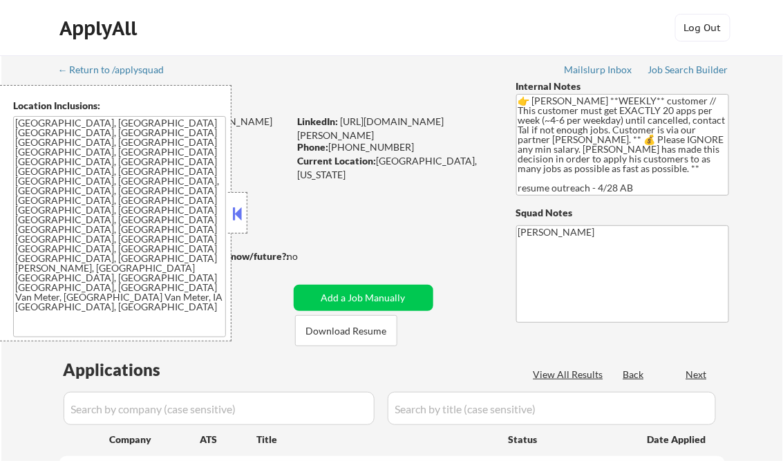
select select ""pending""
click at [237, 212] on button at bounding box center [237, 213] width 15 height 21
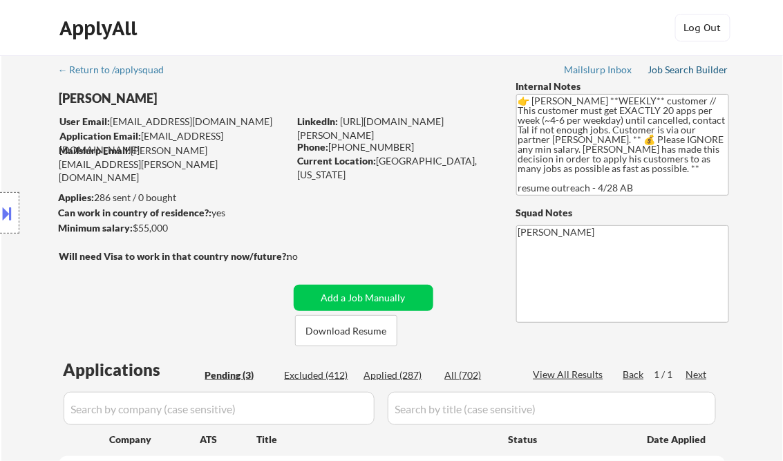
click at [686, 72] on div "Job Search Builder" at bounding box center [688, 70] width 81 height 10
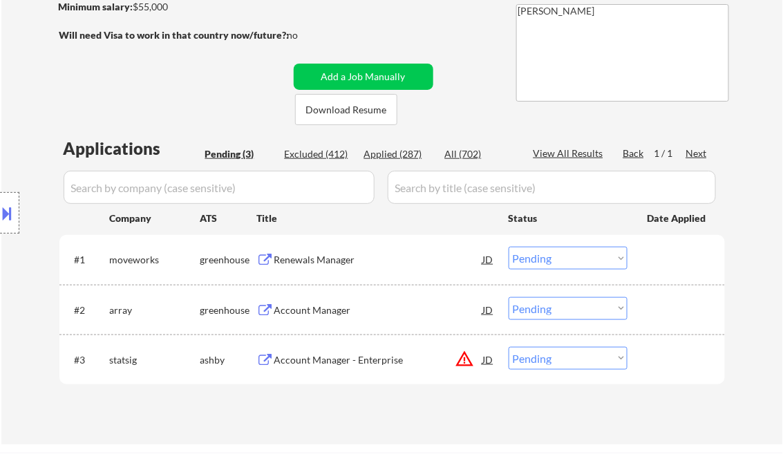
click at [310, 263] on div "Renewals Manager" at bounding box center [378, 260] width 209 height 14
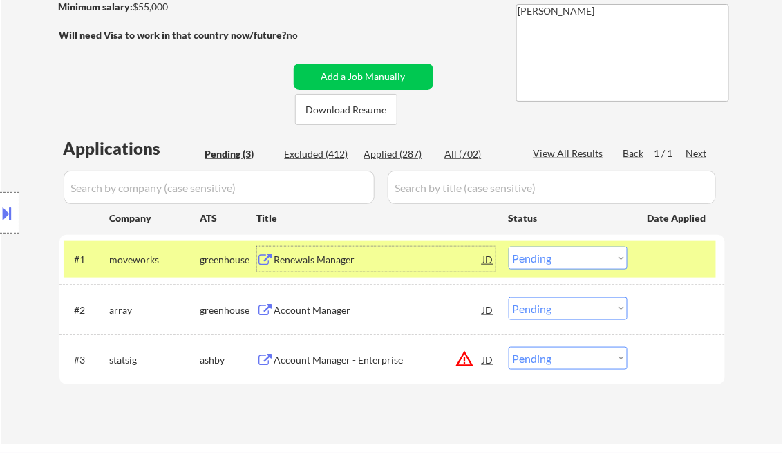
click at [537, 271] on div "#1 moveworks greenhouse Renewals Manager JD Choose an option... Pending Applied…" at bounding box center [390, 259] width 653 height 37
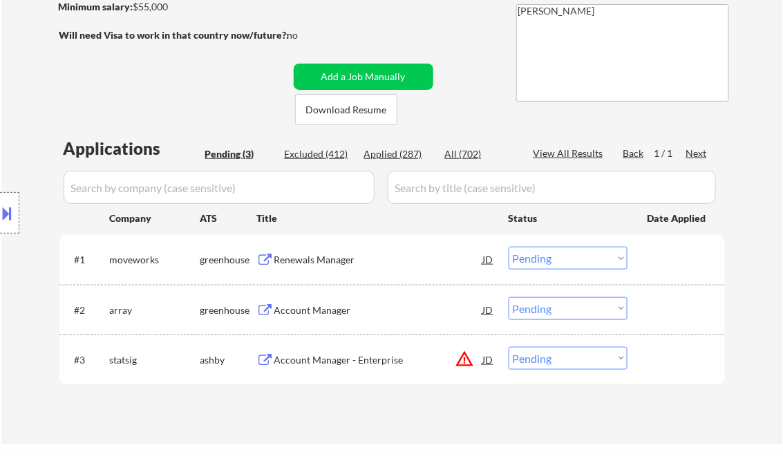
click at [547, 261] on select "Choose an option... Pending Applied Excluded (Questions) Excluded (Expired) Exc…" at bounding box center [568, 258] width 119 height 23
click at [509, 247] on select "Choose an option... Pending Applied Excluded (Questions) Excluded (Expired) Exc…" at bounding box center [568, 258] width 119 height 23
click at [324, 308] on div "Account Manager" at bounding box center [378, 310] width 209 height 14
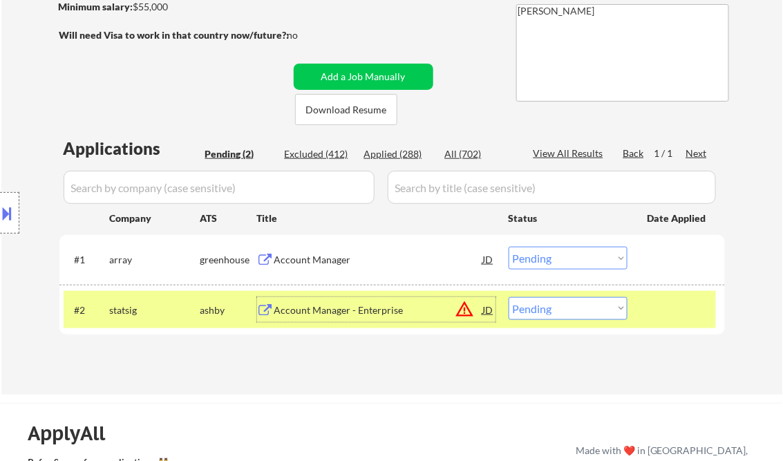
drag, startPoint x: 574, startPoint y: 314, endPoint x: 578, endPoint y: 321, distance: 8.1
click at [574, 313] on select "Choose an option... Pending Applied Excluded (Questions) Excluded (Expired) Exc…" at bounding box center [568, 308] width 119 height 23
click at [434, 263] on div "Account Manager" at bounding box center [378, 260] width 209 height 14
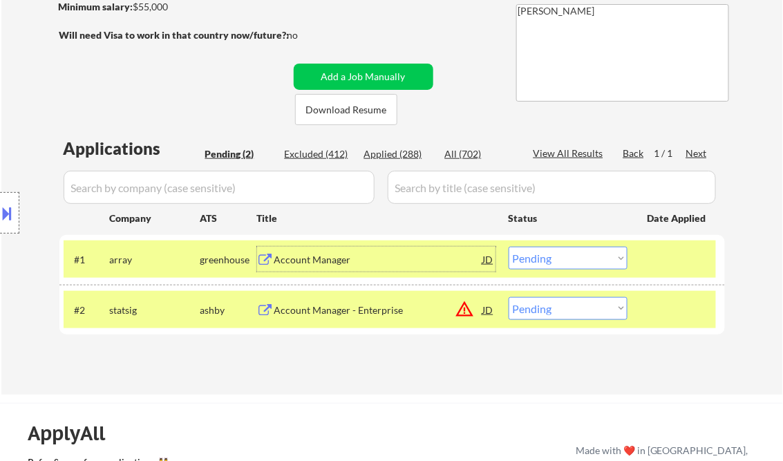
click at [581, 263] on select "Choose an option... Pending Applied Excluded (Questions) Excluded (Expired) Exc…" at bounding box center [568, 258] width 119 height 23
click at [509, 247] on select "Choose an option... Pending Applied Excluded (Questions) Excluded (Expired) Exc…" at bounding box center [568, 258] width 119 height 23
click at [364, 309] on div "Account Manager - Enterprise" at bounding box center [378, 310] width 209 height 14
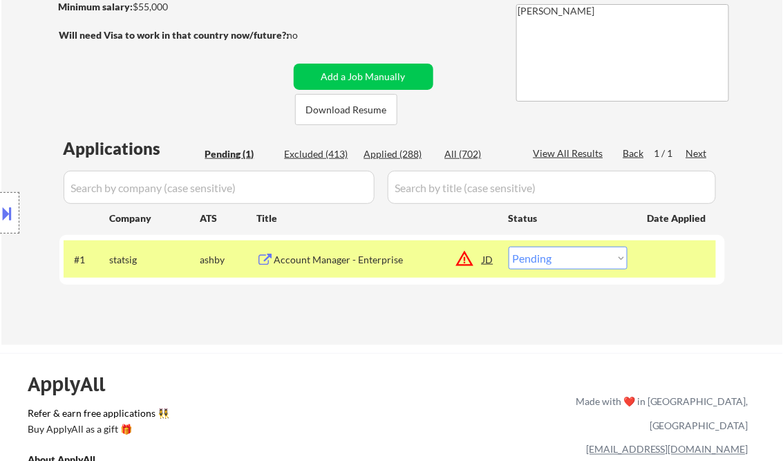
drag, startPoint x: 539, startPoint y: 259, endPoint x: 565, endPoint y: 267, distance: 27.3
click at [541, 259] on select "Choose an option... Pending Applied Excluded (Questions) Excluded (Expired) Exc…" at bounding box center [568, 258] width 119 height 23
select select ""excluded__bad_match_""
click at [509, 247] on select "Choose an option... Pending Applied Excluded (Questions) Excluded (Expired) Exc…" at bounding box center [568, 258] width 119 height 23
click at [397, 335] on div "← Return to /applysquad Mailslurp Inbox Job Search Builder Paul Harkin User Ema…" at bounding box center [392, 89] width 782 height 511
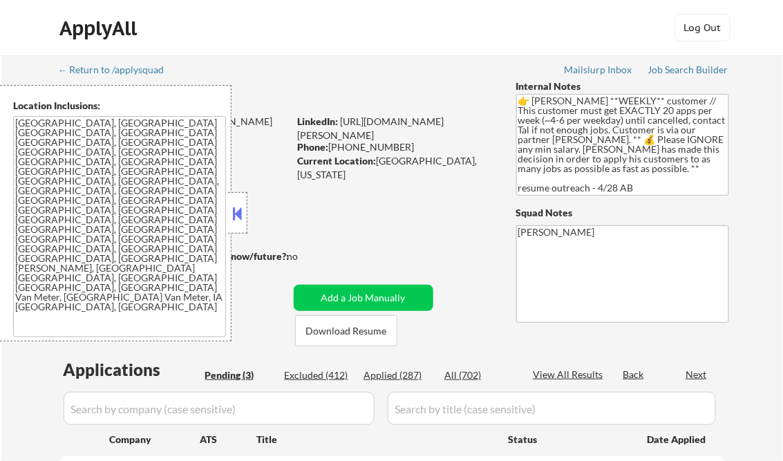
click at [236, 203] on button at bounding box center [237, 213] width 15 height 21
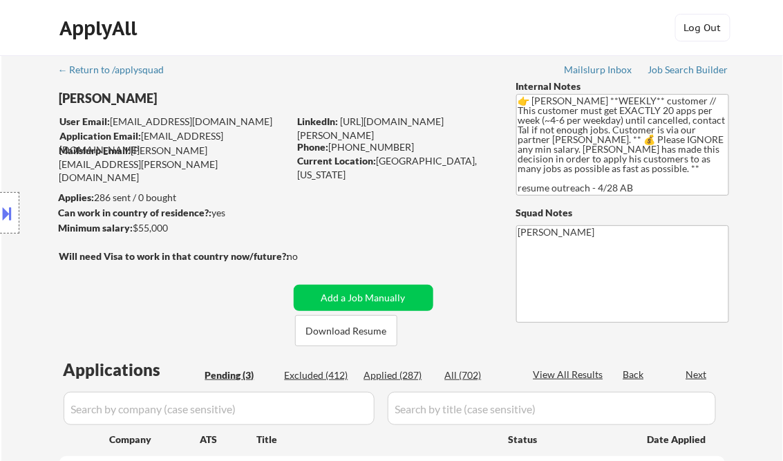
select select ""pending""
click at [391, 377] on div "Applied (287)" at bounding box center [398, 375] width 69 height 14
click at [546, 377] on div "View All Results" at bounding box center [571, 375] width 74 height 14
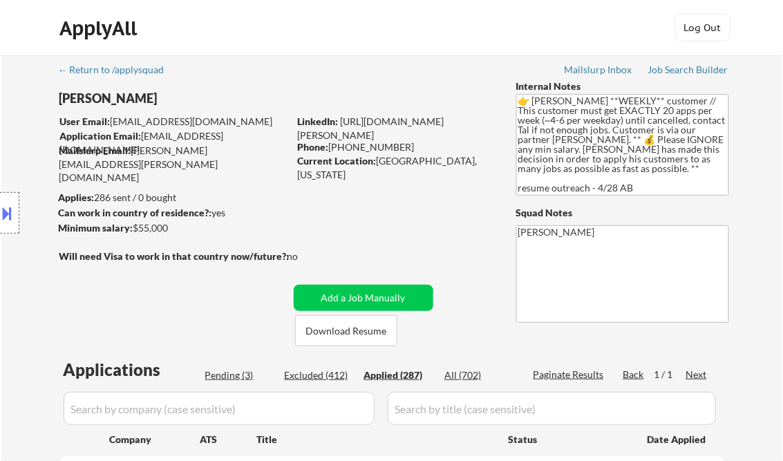
select select ""applied""
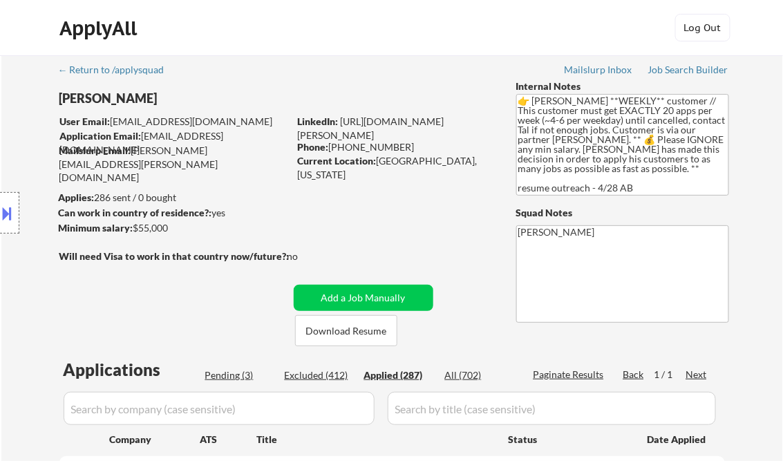
select select ""applied""
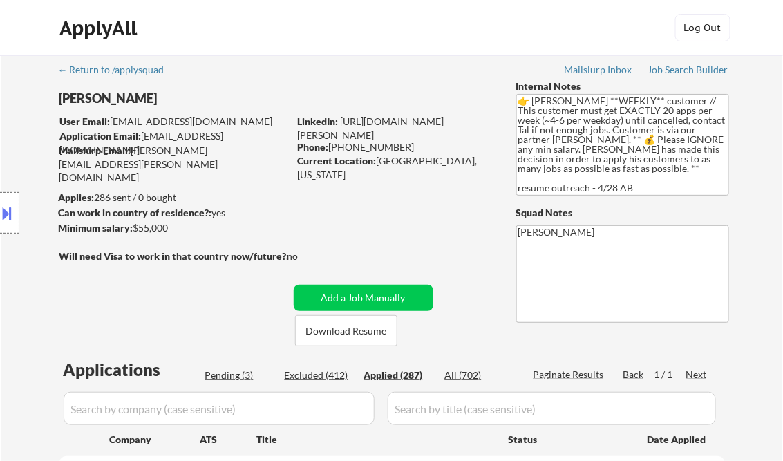
select select ""applied""
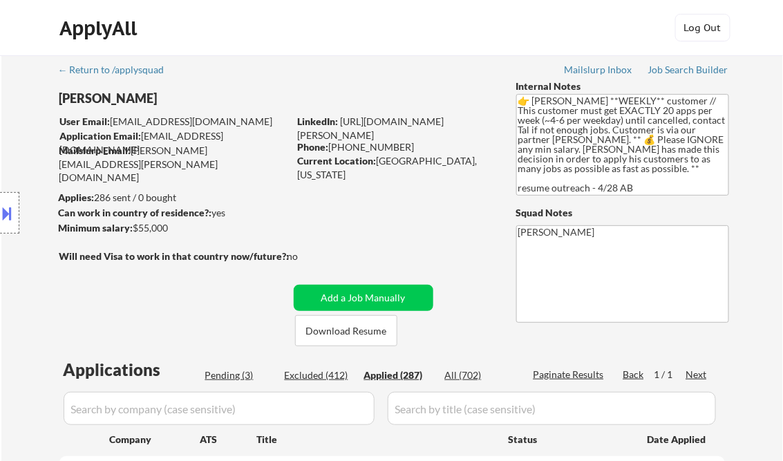
select select ""applied""
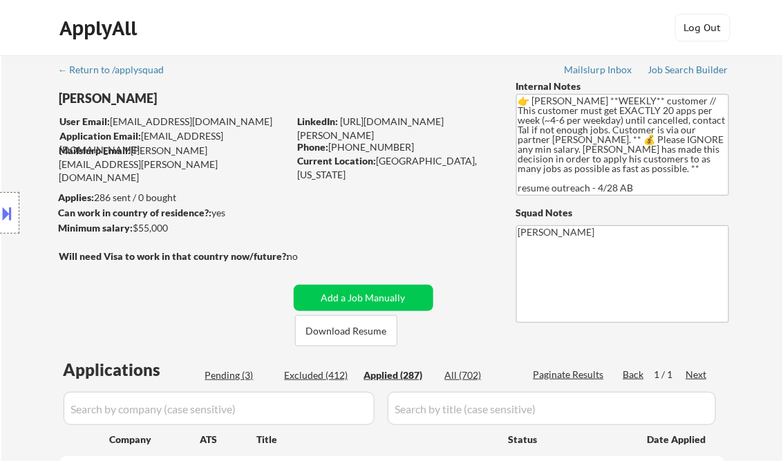
select select ""applied""
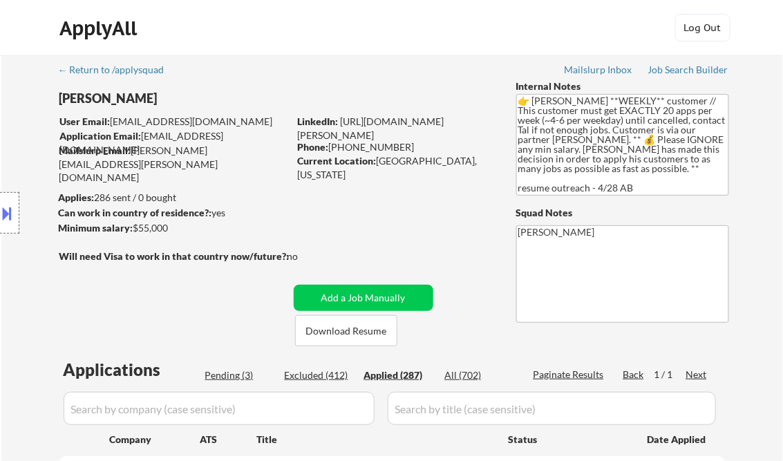
select select ""applied""
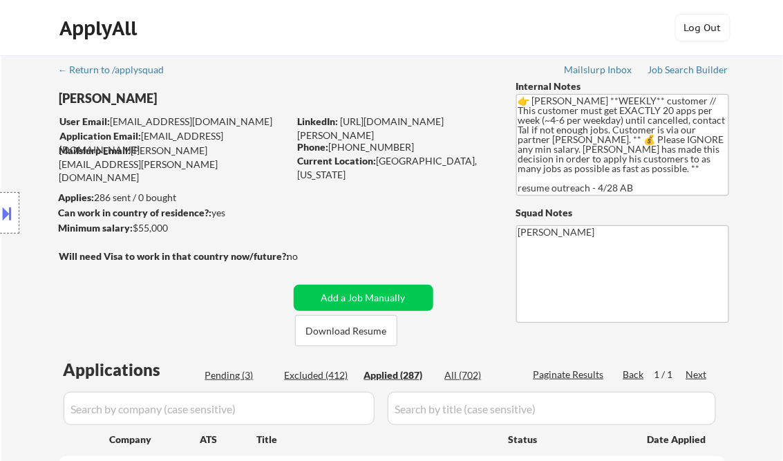
select select ""applied""
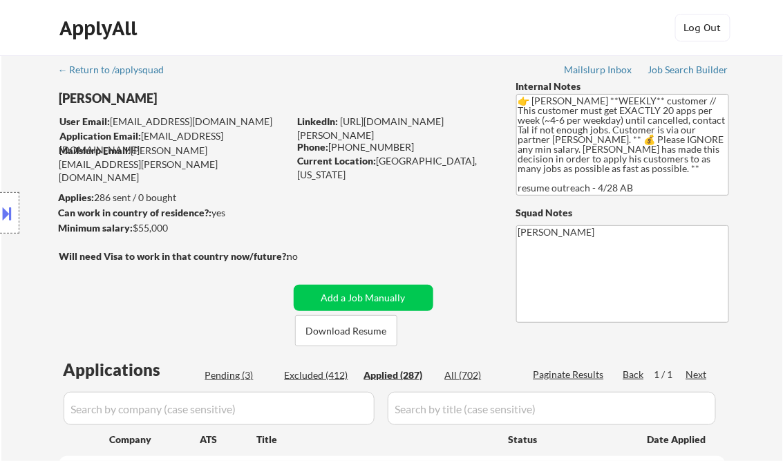
select select ""applied""
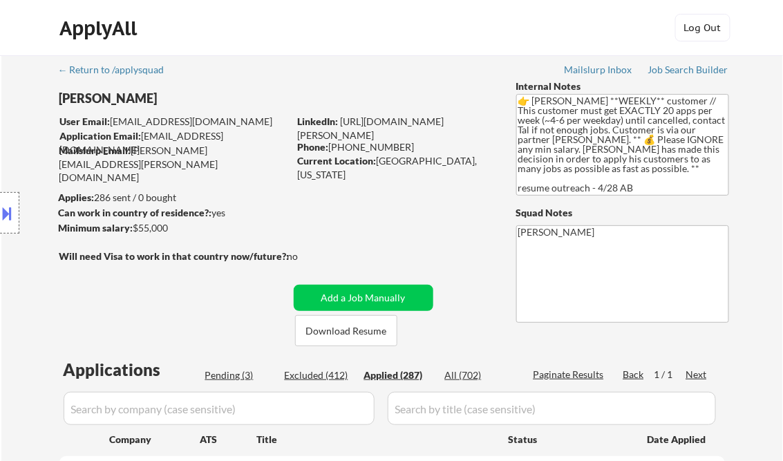
select select ""applied""
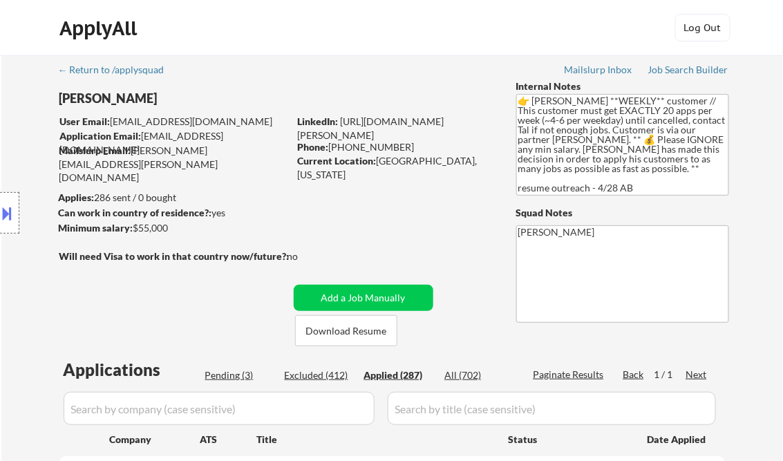
select select ""applied""
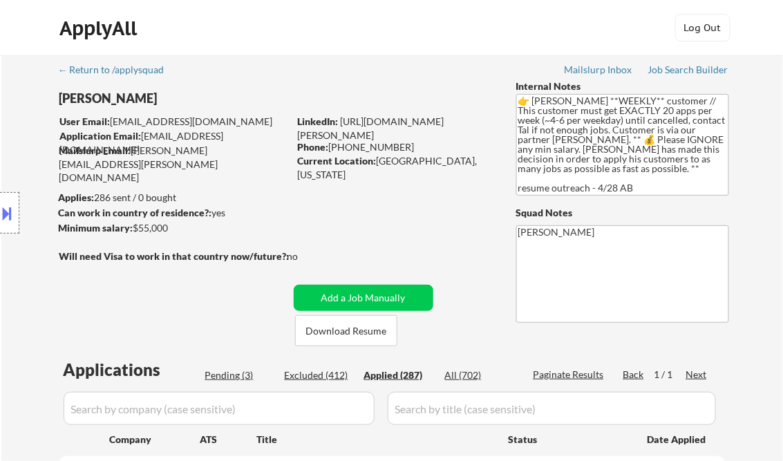
select select ""applied""
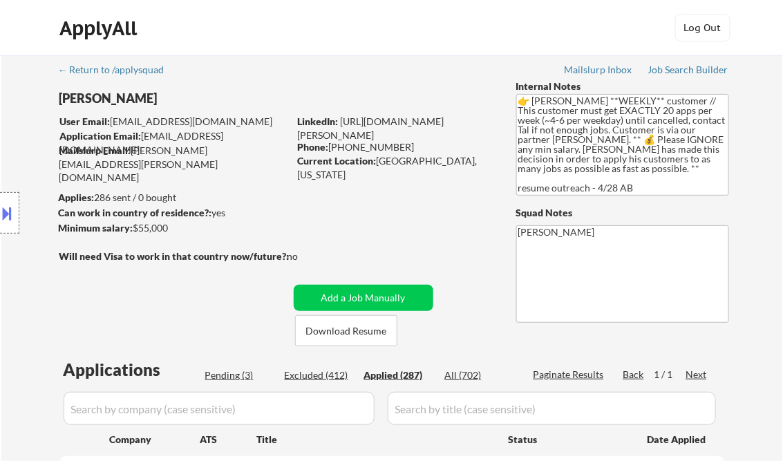
select select ""applied""
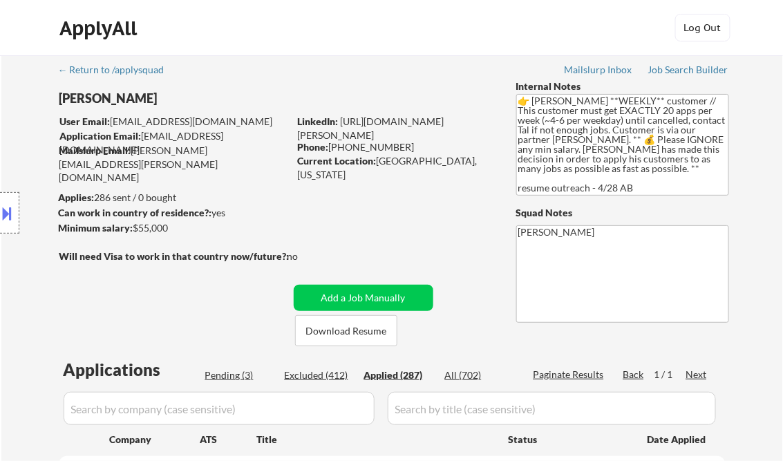
select select ""applied""
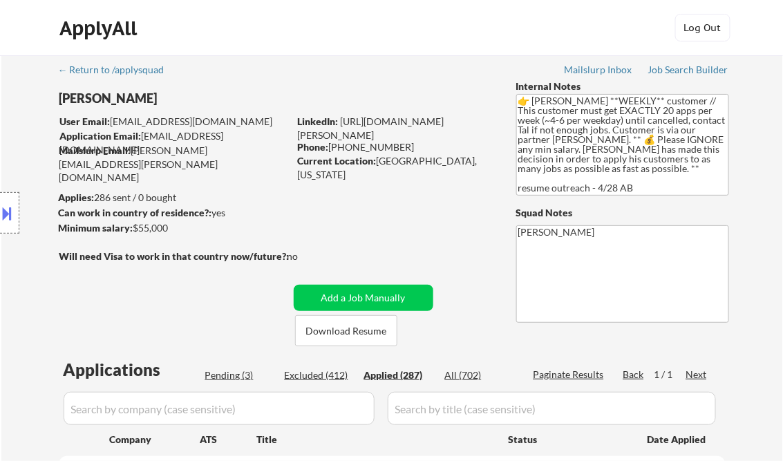
select select ""applied""
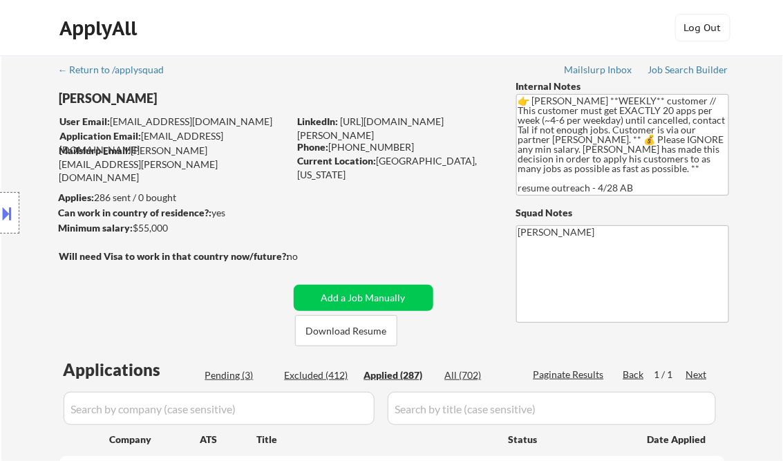
select select ""applied""
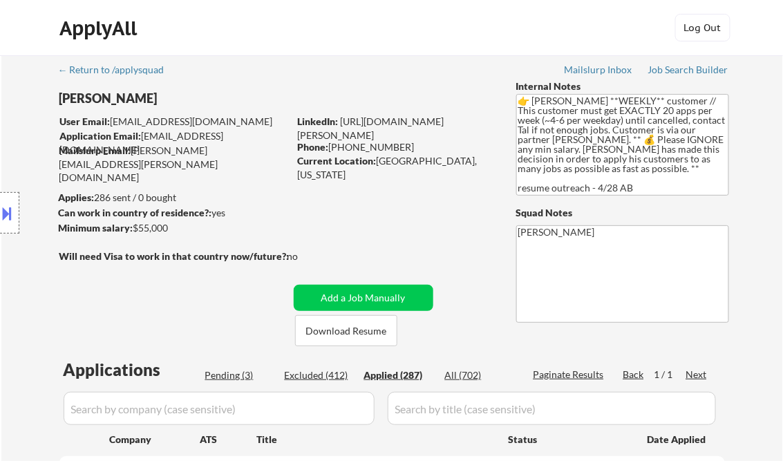
select select ""applied""
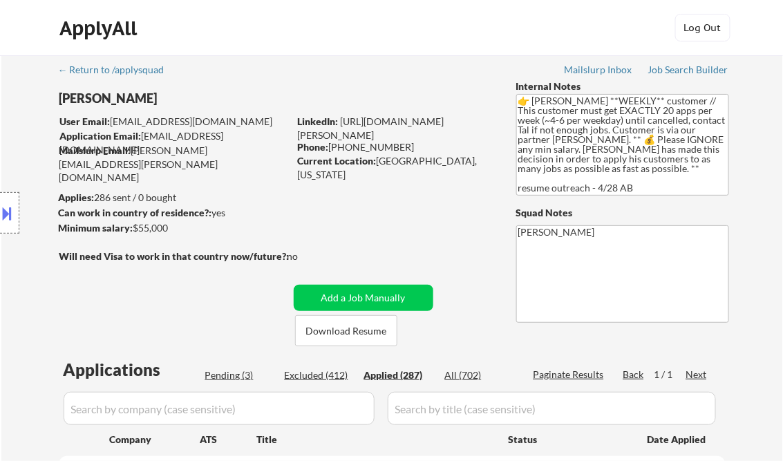
select select ""applied""
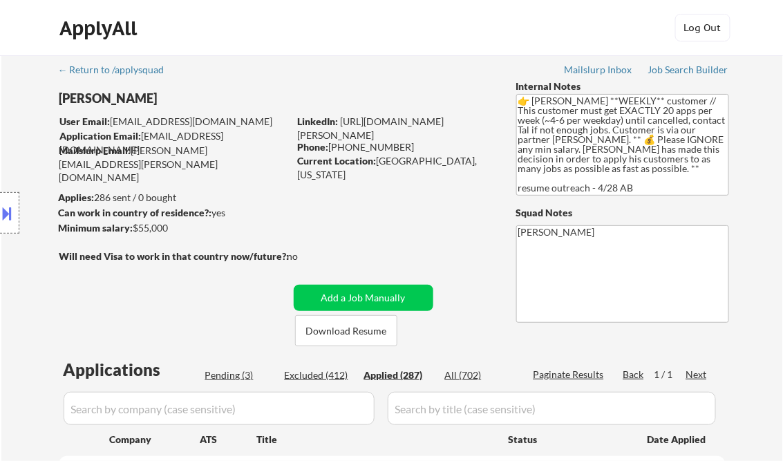
select select ""applied""
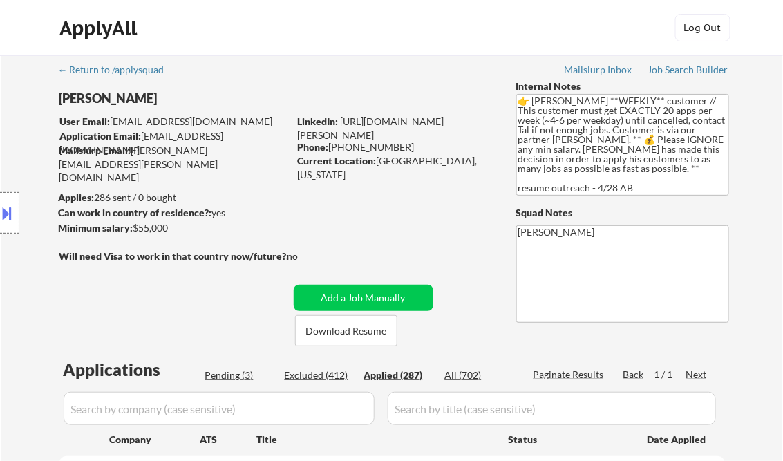
select select ""applied""
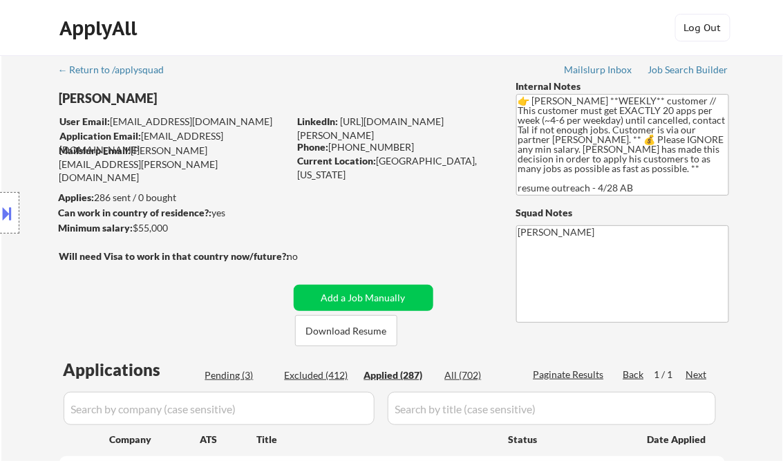
select select ""applied""
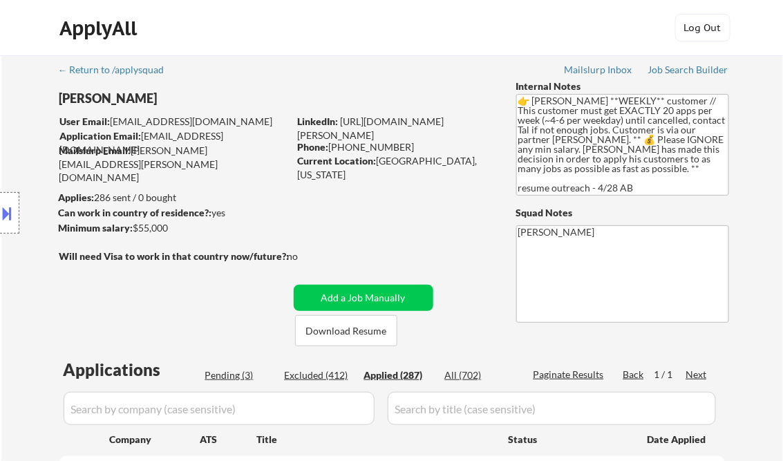
select select ""applied""
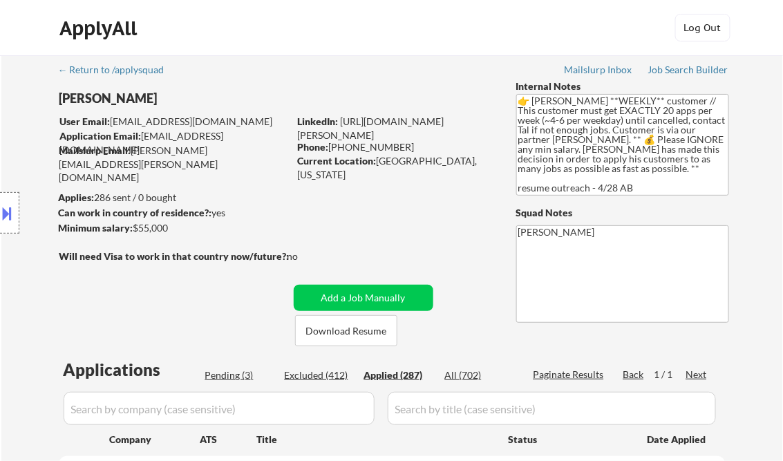
select select ""applied""
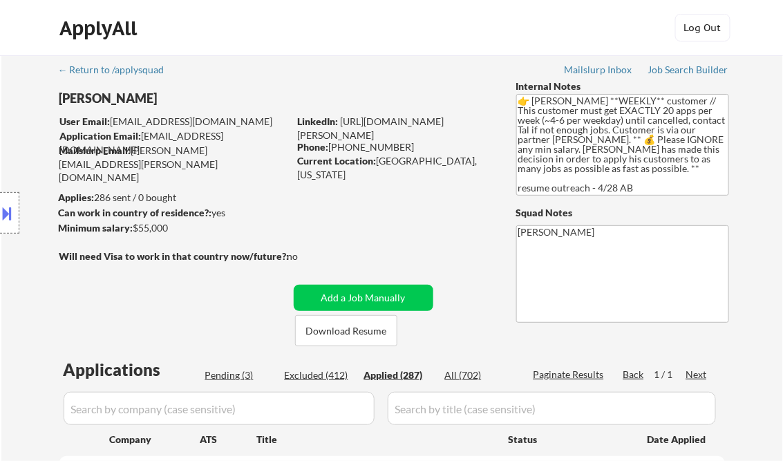
select select ""applied""
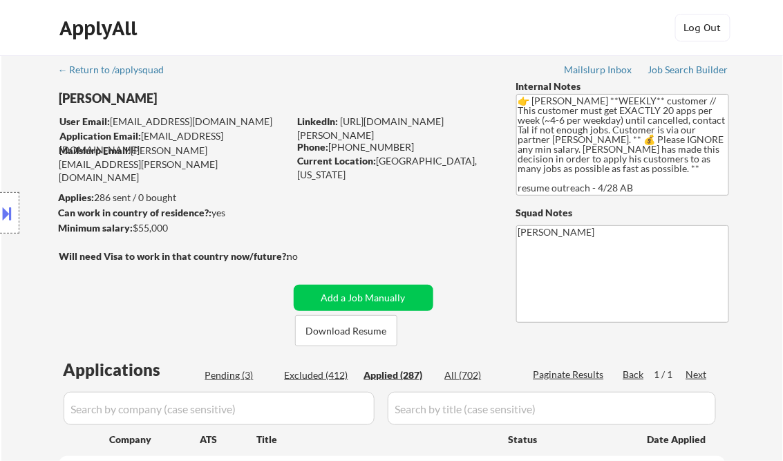
select select ""applied""
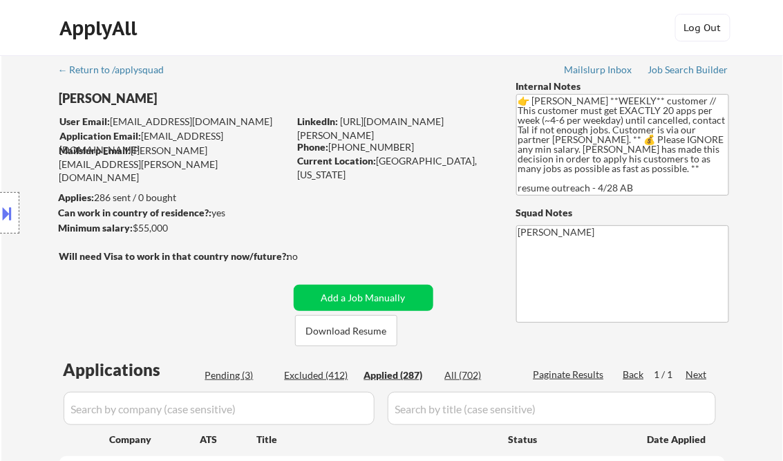
select select ""applied""
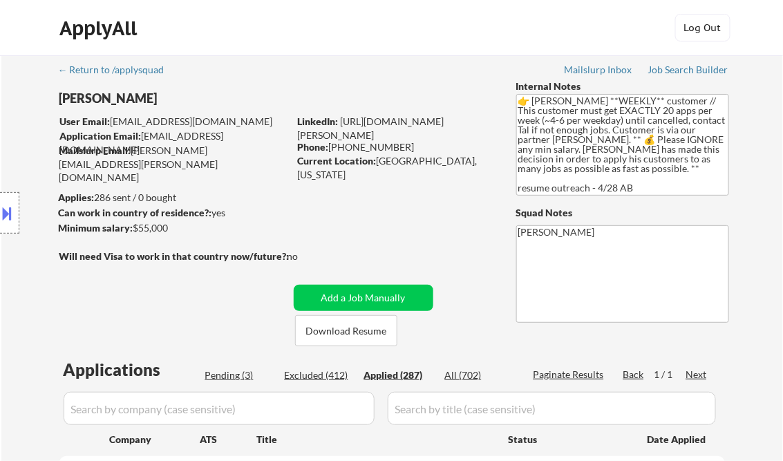
select select ""applied""
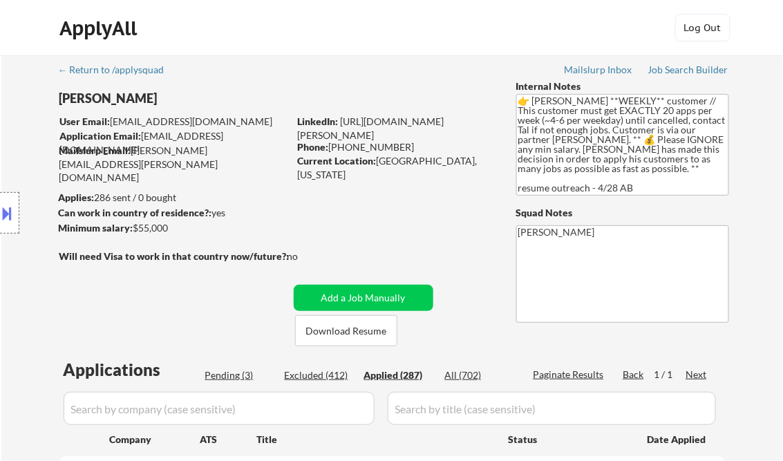
select select ""applied""
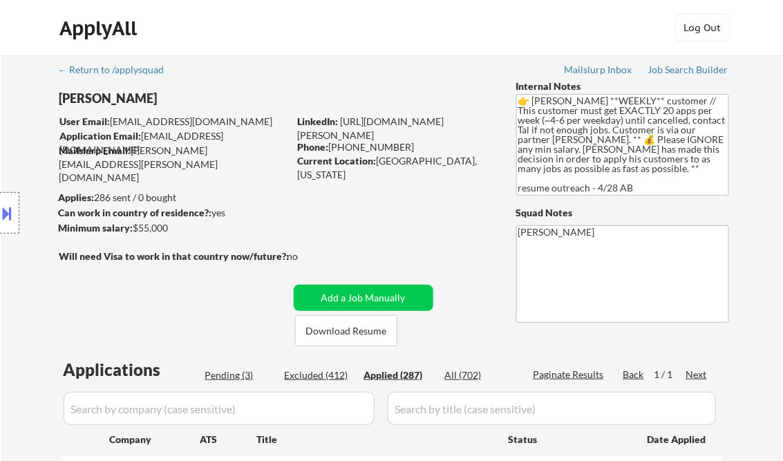
select select ""applied""
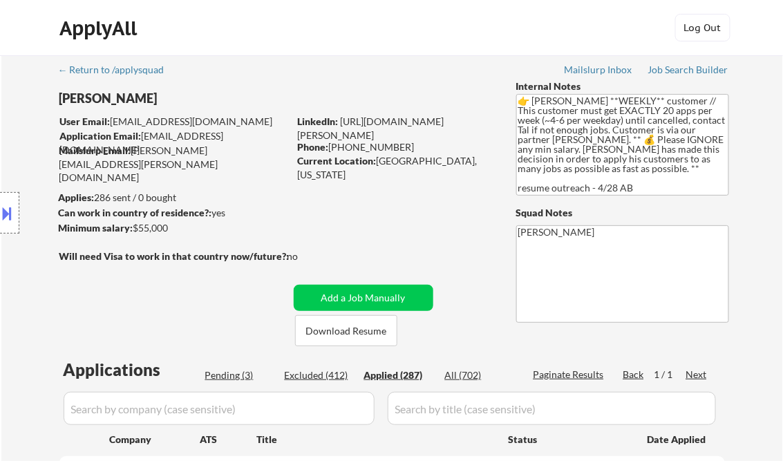
select select ""applied""
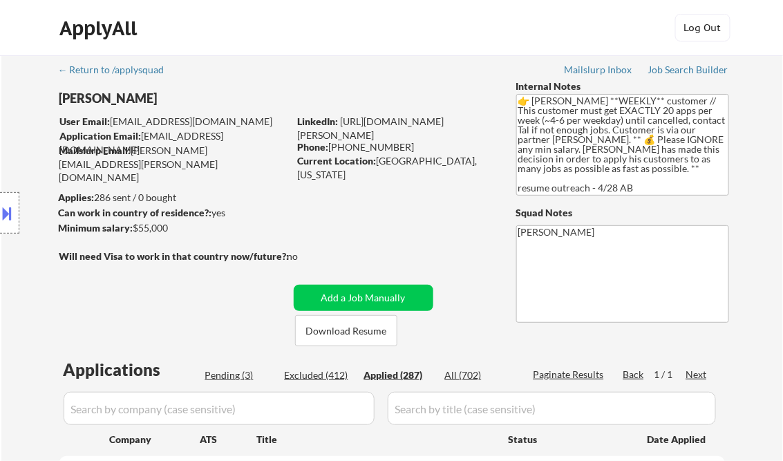
select select ""applied""
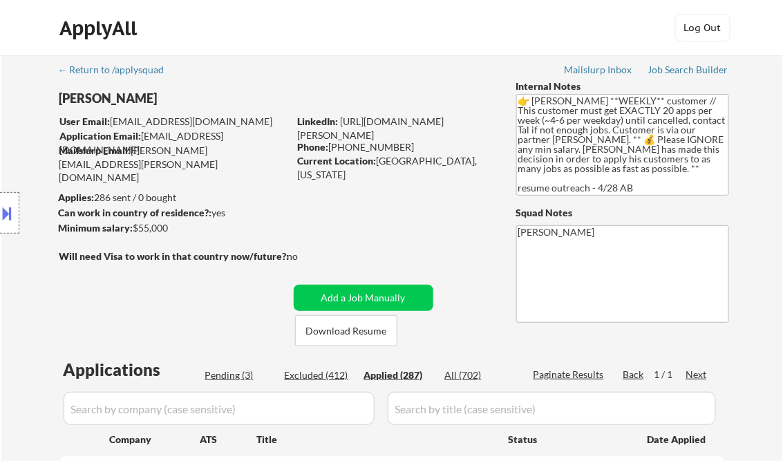
select select ""applied""
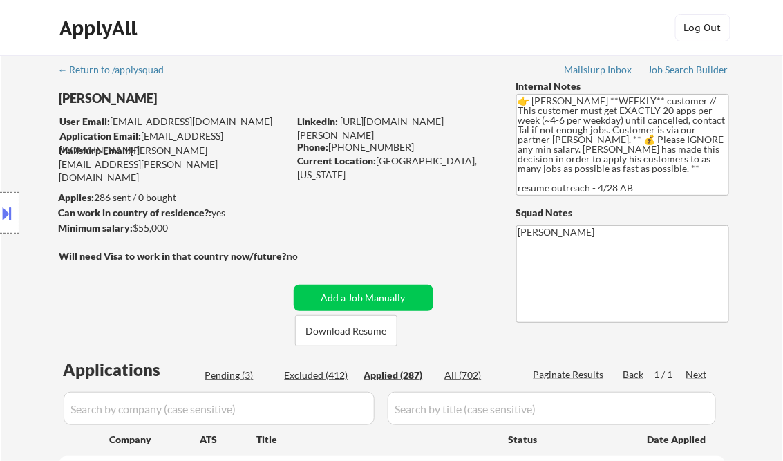
select select ""applied""
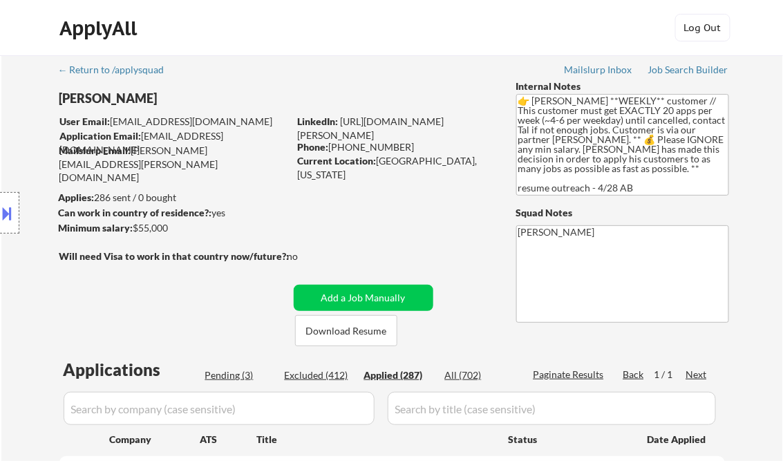
select select ""applied""
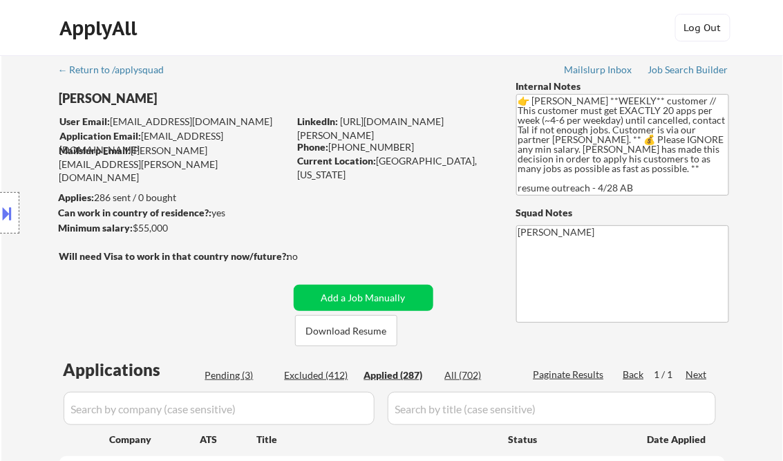
select select ""applied""
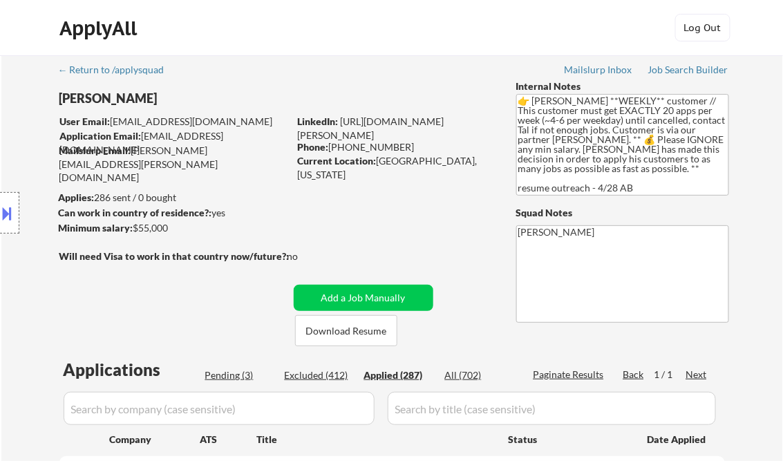
select select ""applied""
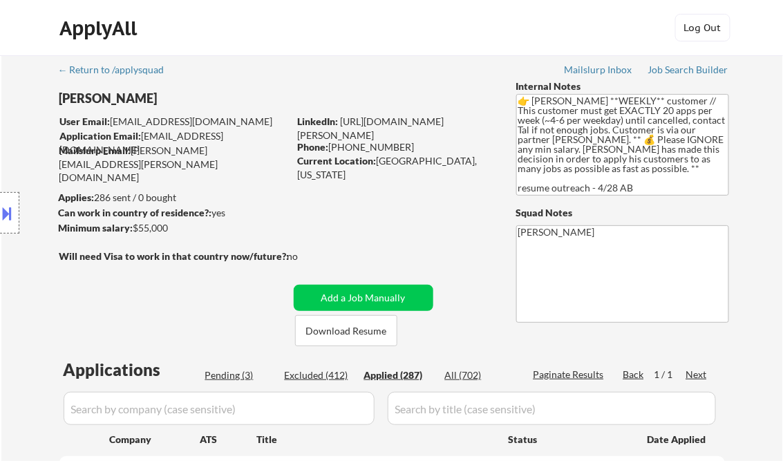
select select ""applied""
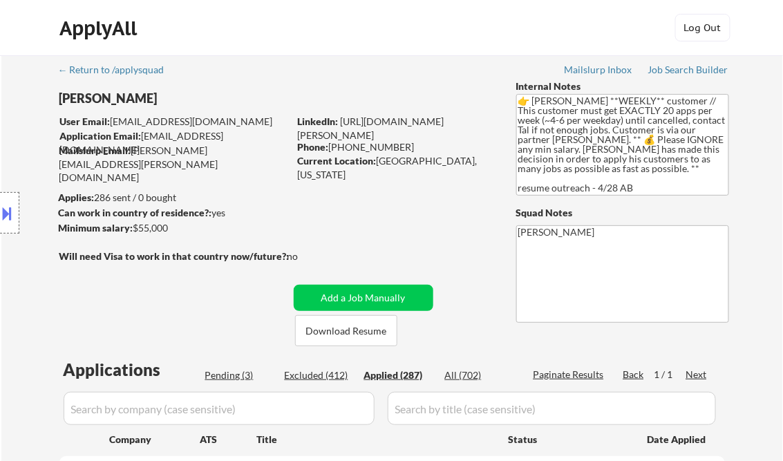
select select ""applied""
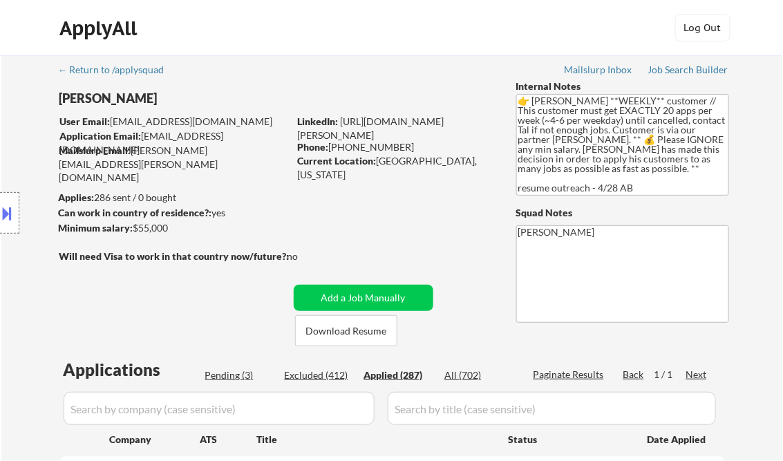
select select ""applied""
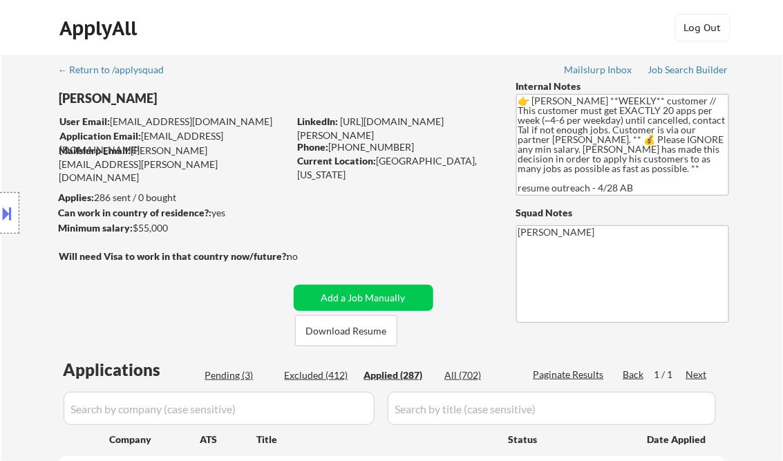
select select ""applied""
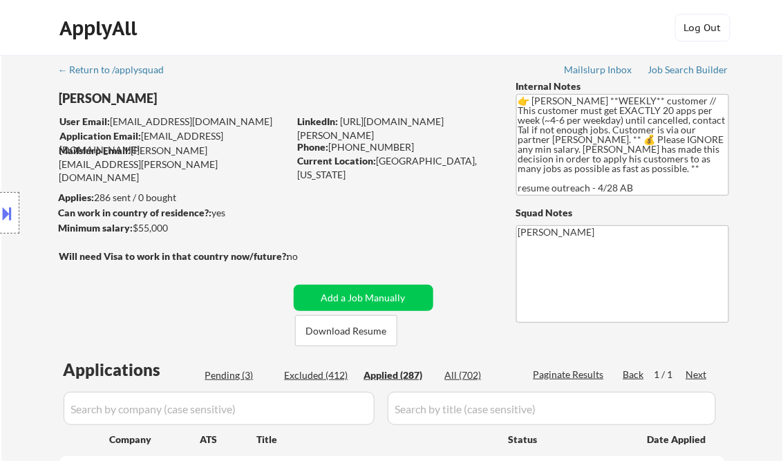
select select ""applied""
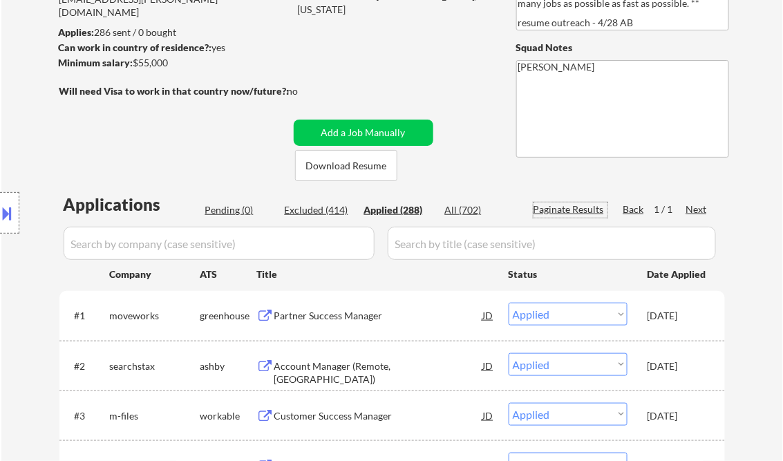
scroll to position [166, 0]
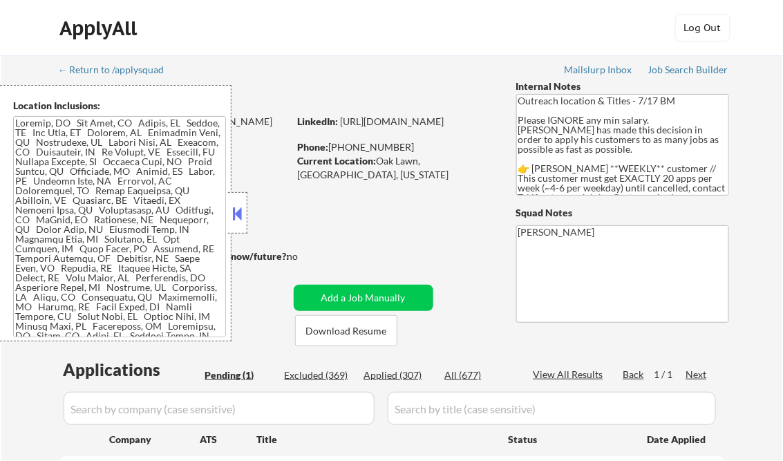
click at [239, 216] on button at bounding box center [237, 213] width 15 height 21
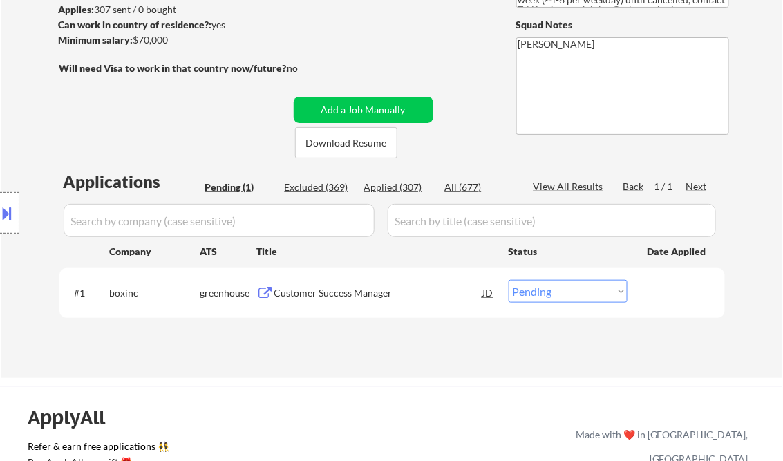
scroll to position [276, 0]
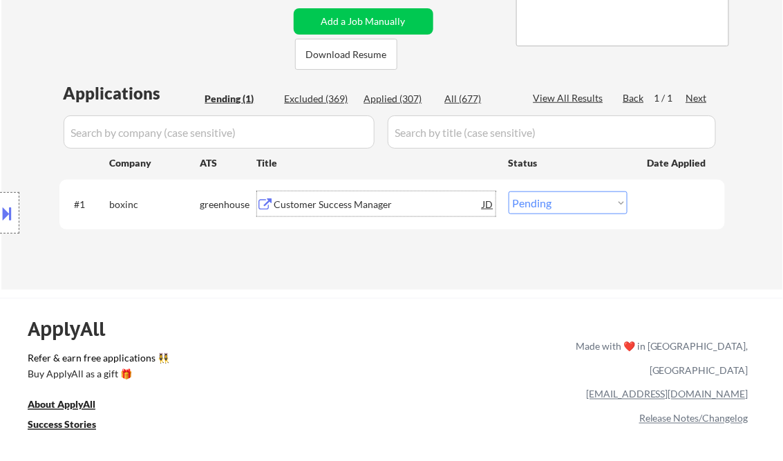
click at [382, 198] on div "Customer Success Manager" at bounding box center [378, 205] width 209 height 14
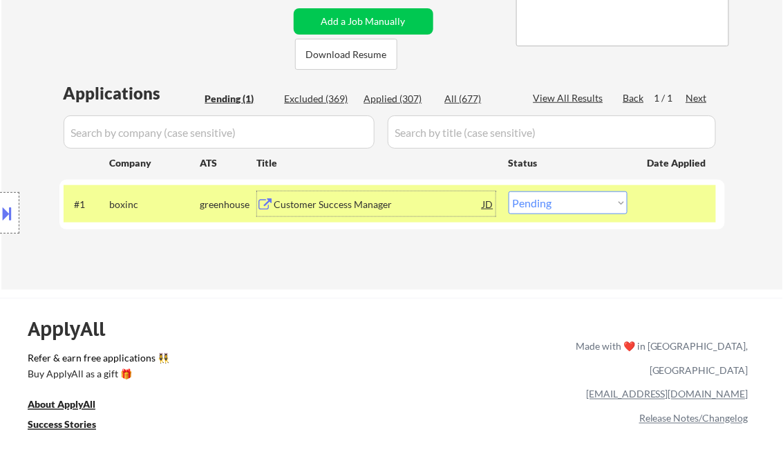
click at [1, 208] on button at bounding box center [7, 213] width 15 height 23
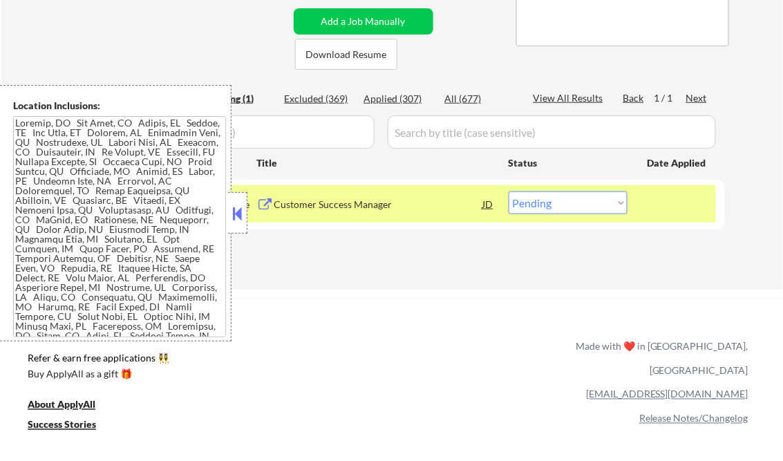
click at [236, 210] on button at bounding box center [237, 213] width 15 height 21
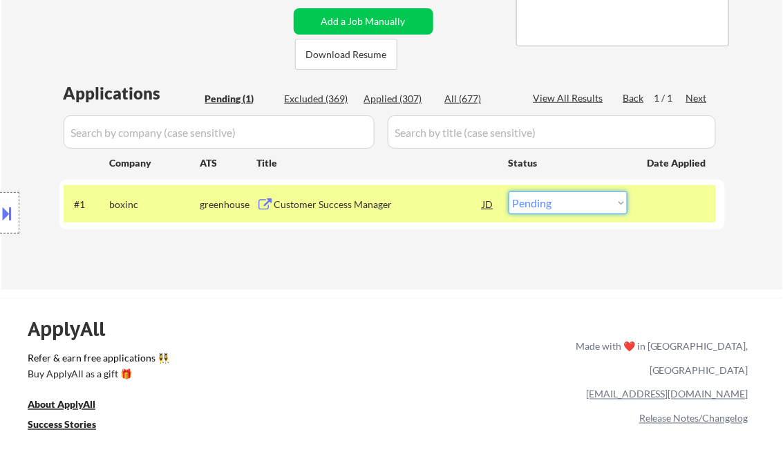
click at [588, 212] on select "Choose an option... Pending Applied Excluded (Questions) Excluded (Expired) Exc…" at bounding box center [568, 202] width 119 height 23
select select ""applied""
click at [509, 191] on select "Choose an option... Pending Applied Excluded (Questions) Excluded (Expired) Exc…" at bounding box center [568, 202] width 119 height 23
click at [418, 256] on div "Applications Pending (1) Excluded (369) Applied (307) All (677) View All Result…" at bounding box center [392, 172] width 666 height 181
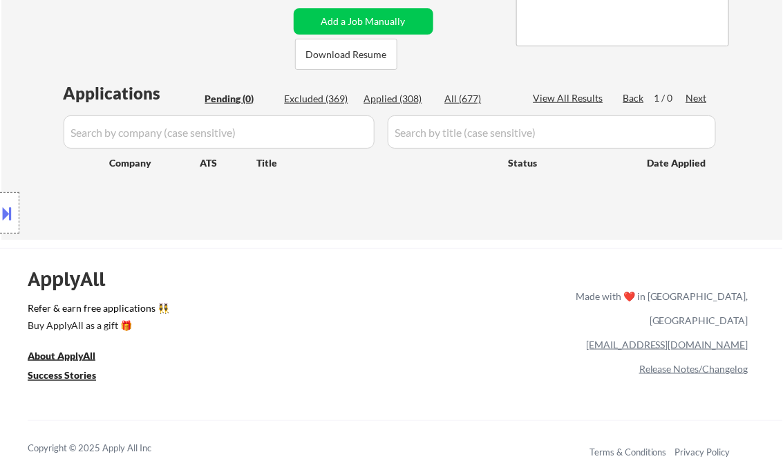
click at [4, 217] on button at bounding box center [7, 213] width 15 height 23
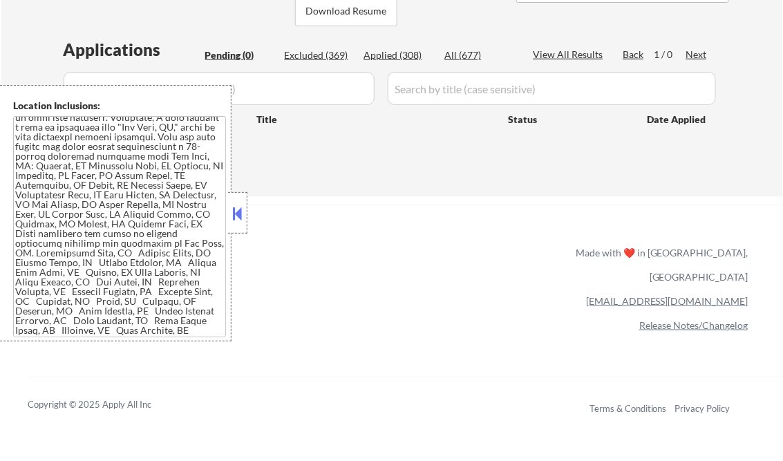
scroll to position [332, 0]
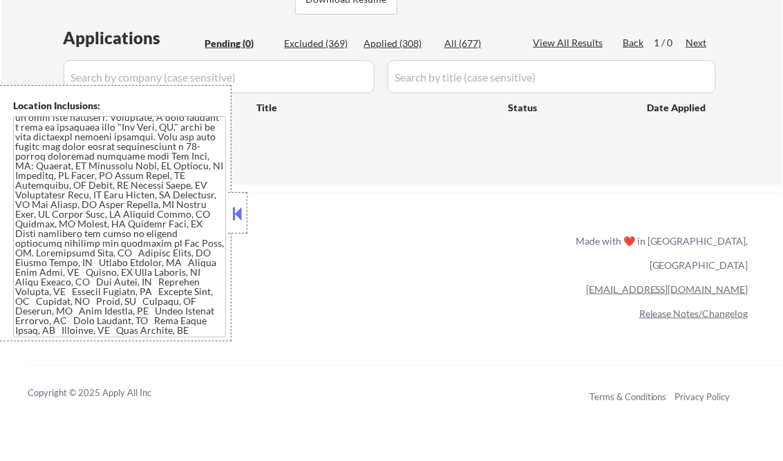
click at [237, 216] on button at bounding box center [237, 213] width 15 height 21
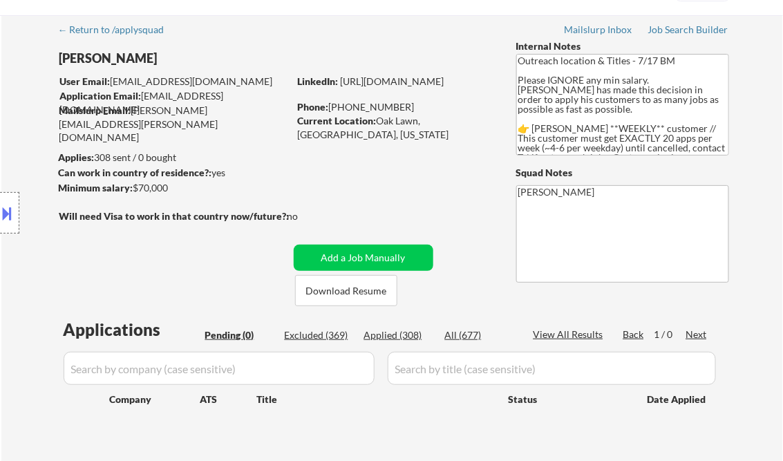
scroll to position [0, 0]
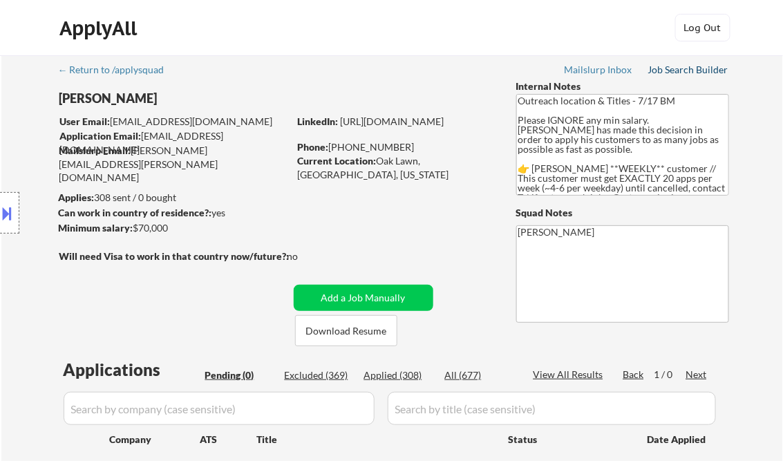
click at [681, 69] on div "Job Search Builder" at bounding box center [688, 70] width 81 height 10
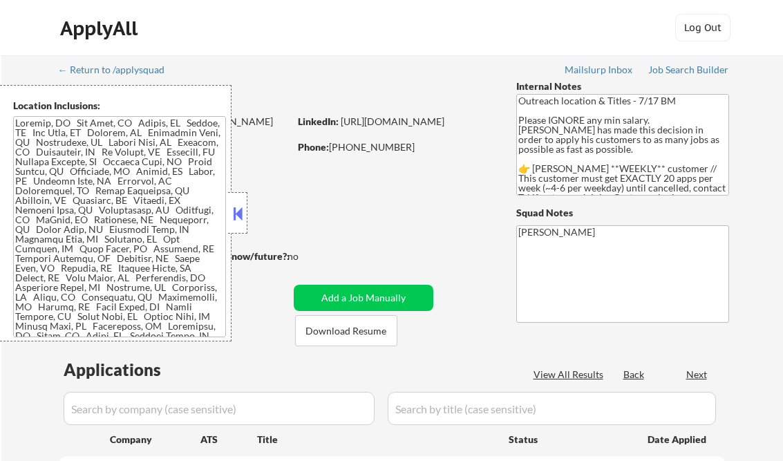
scroll to position [276, 0]
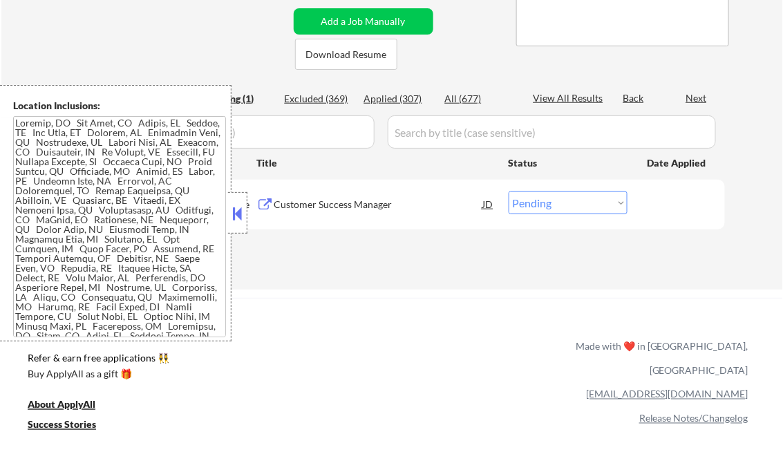
click at [243, 219] on button at bounding box center [237, 213] width 15 height 21
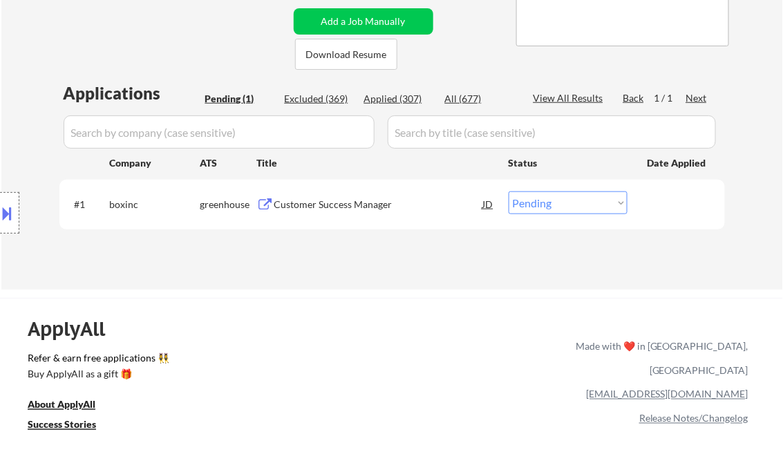
click at [404, 96] on div "Applied (307)" at bounding box center [398, 99] width 69 height 14
click at [550, 91] on div "View All Results" at bounding box center [571, 98] width 74 height 14
select select ""applied""
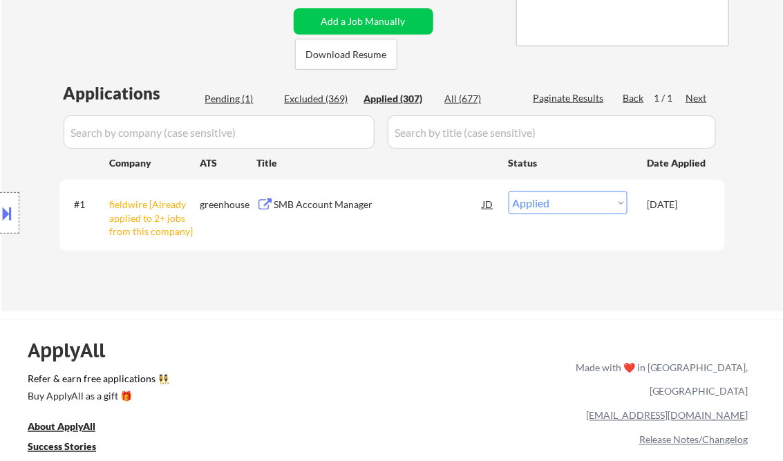
select select ""applied""
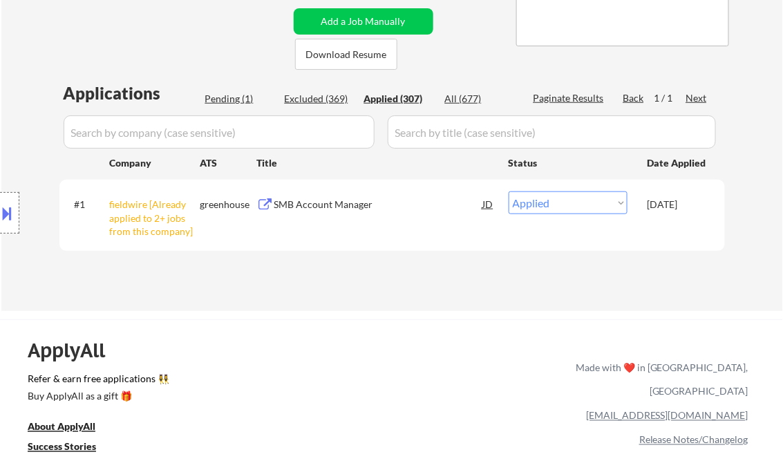
select select ""applied""
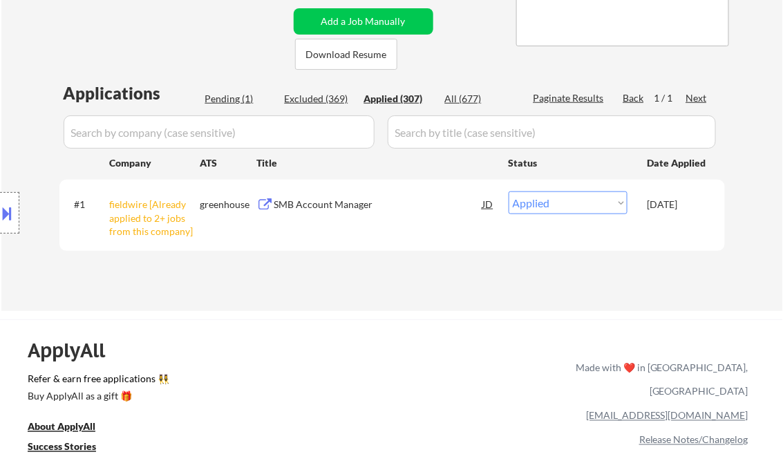
select select ""applied""
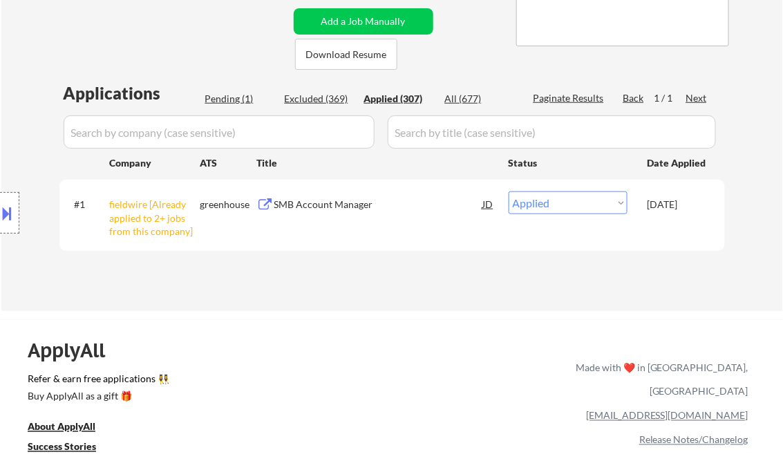
select select ""applied""
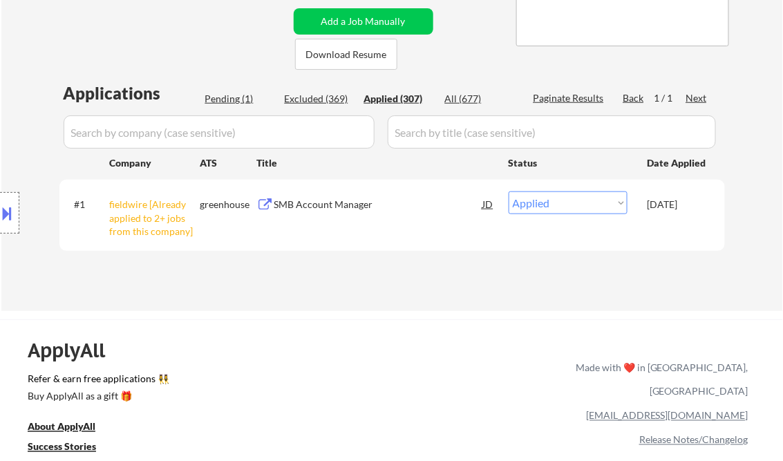
select select ""applied""
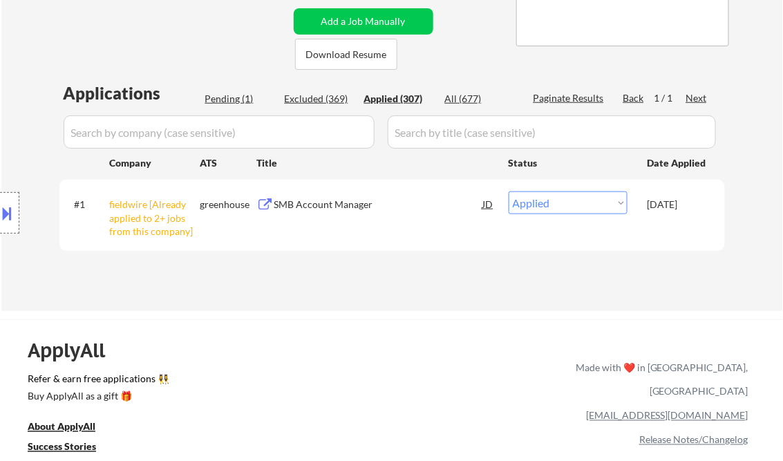
select select ""applied""
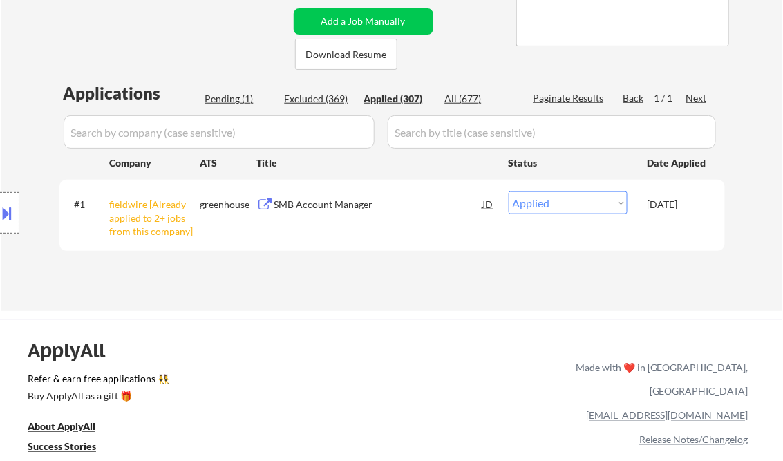
select select ""applied""
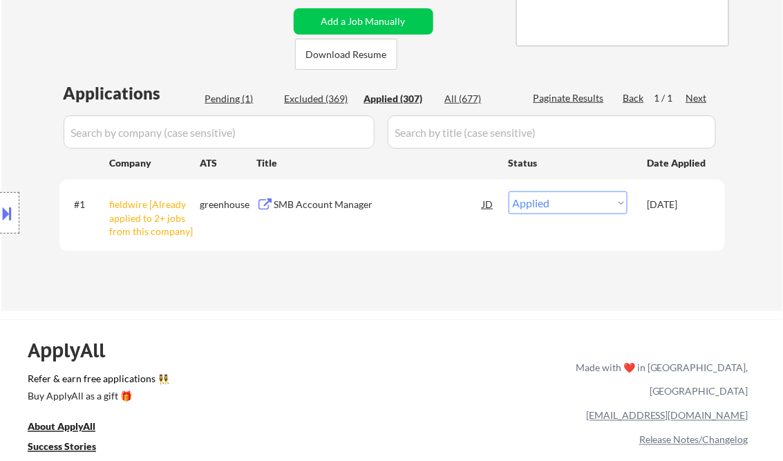
select select ""applied""
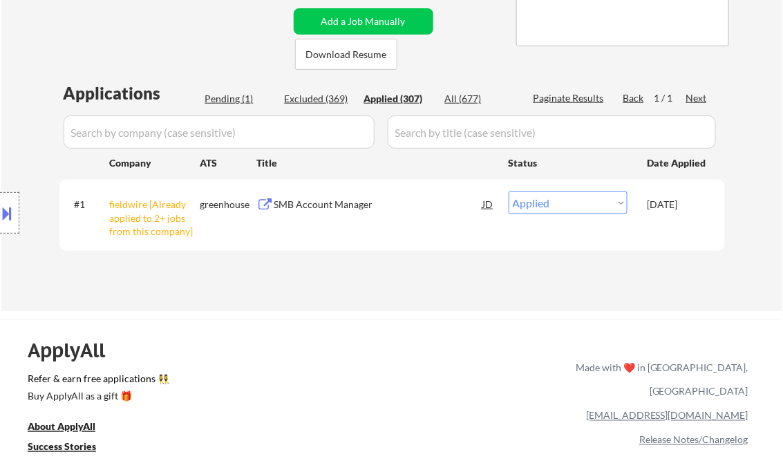
select select ""applied""
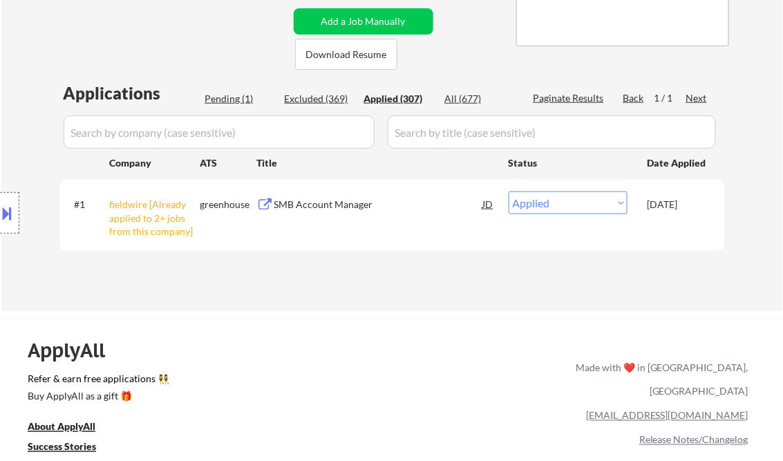
select select ""applied""
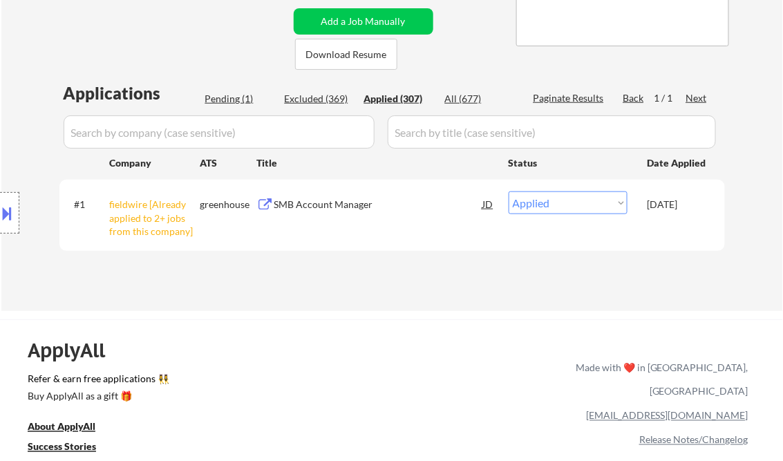
select select ""applied""
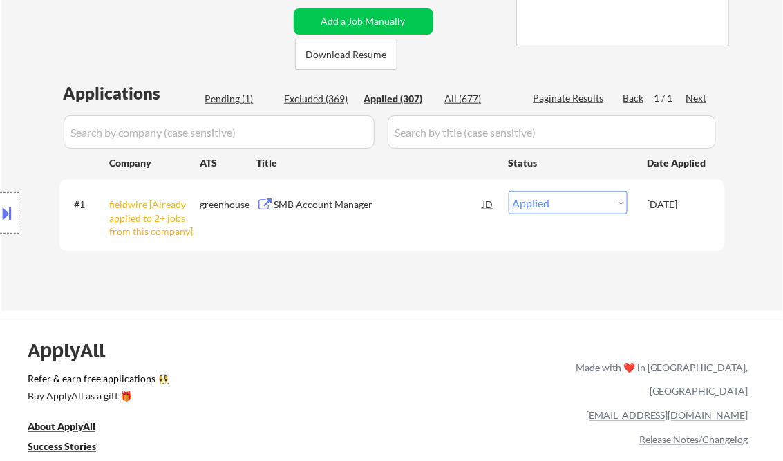
select select ""applied""
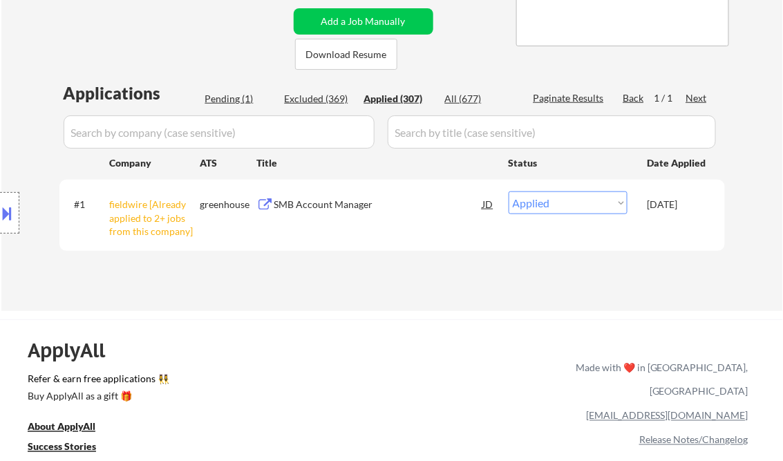
select select ""applied""
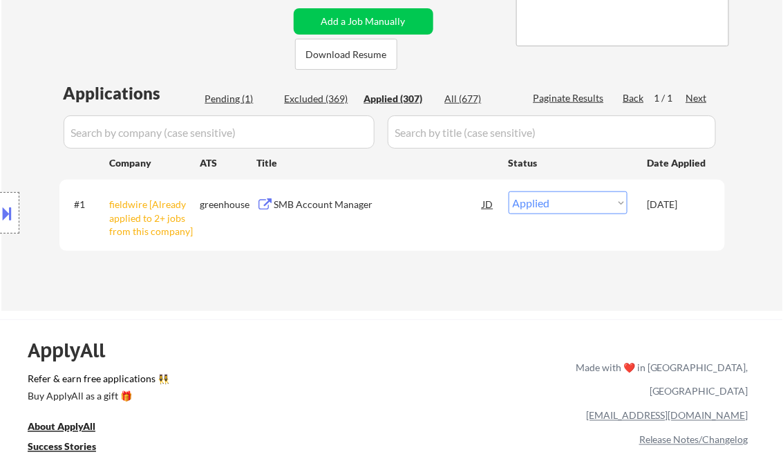
select select ""applied""
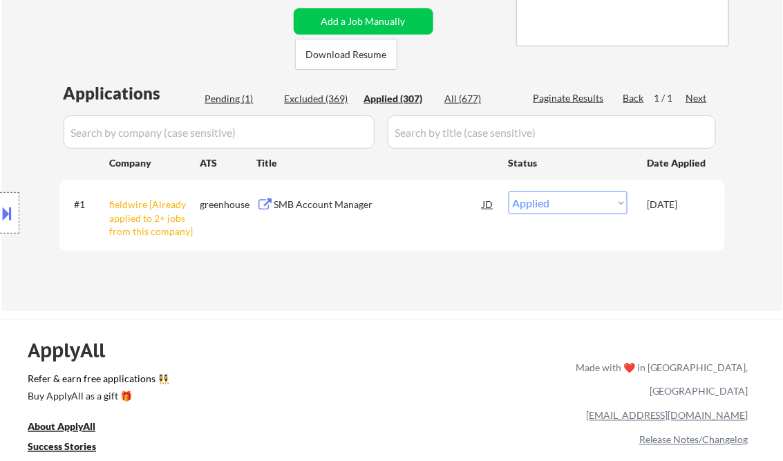
select select ""applied""
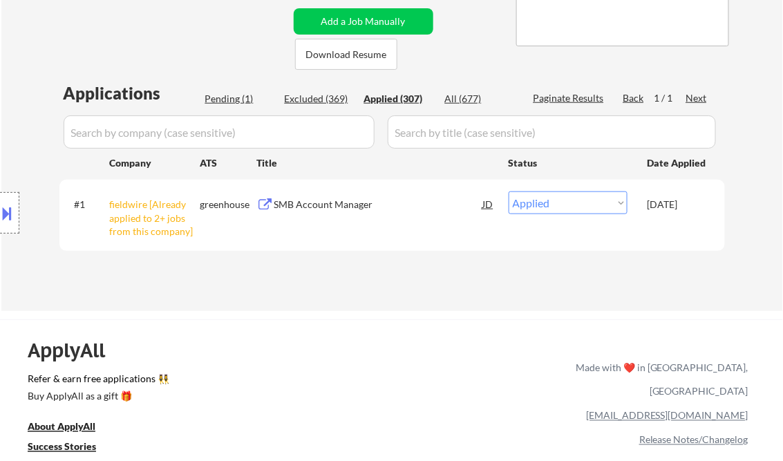
select select ""applied""
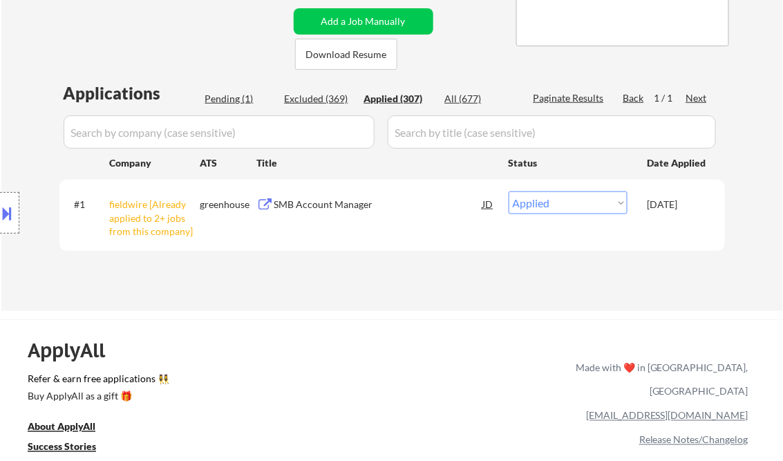
select select ""applied""
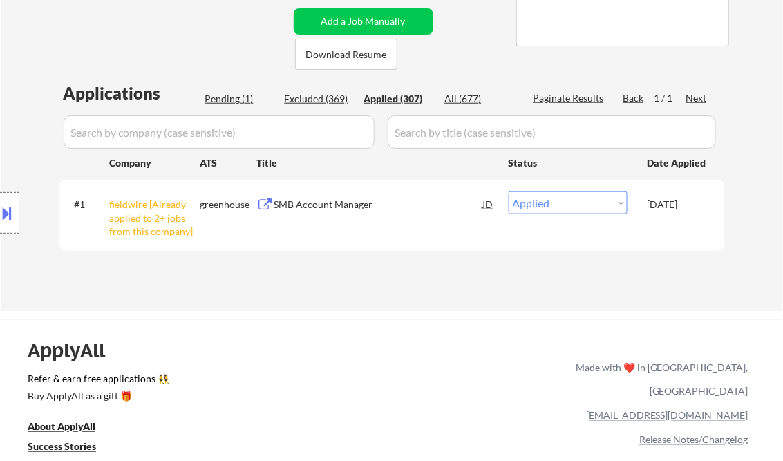
select select ""applied""
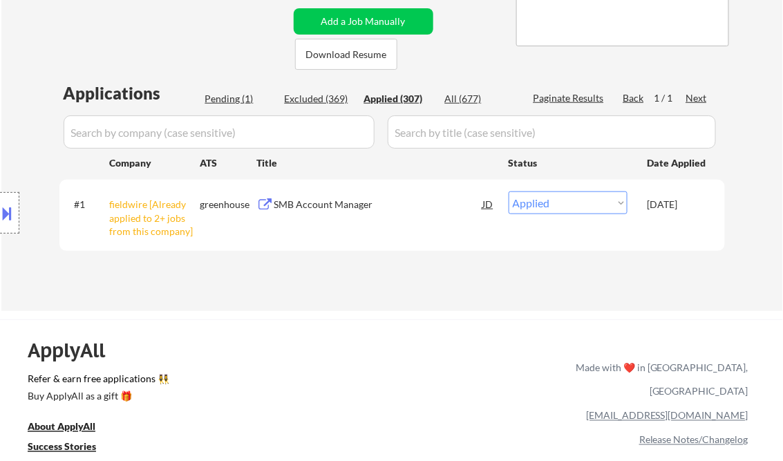
select select ""applied""
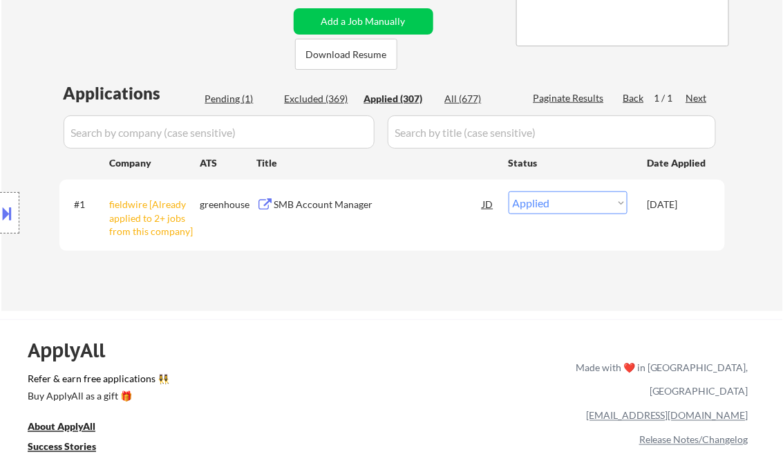
select select ""applied""
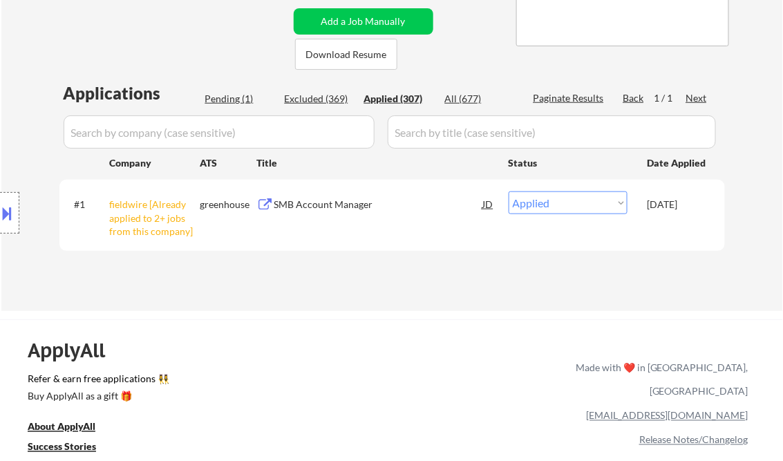
select select ""applied""
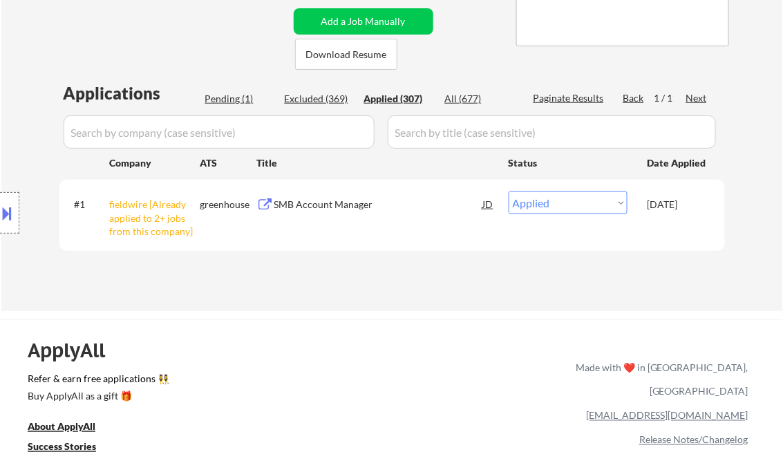
select select ""applied""
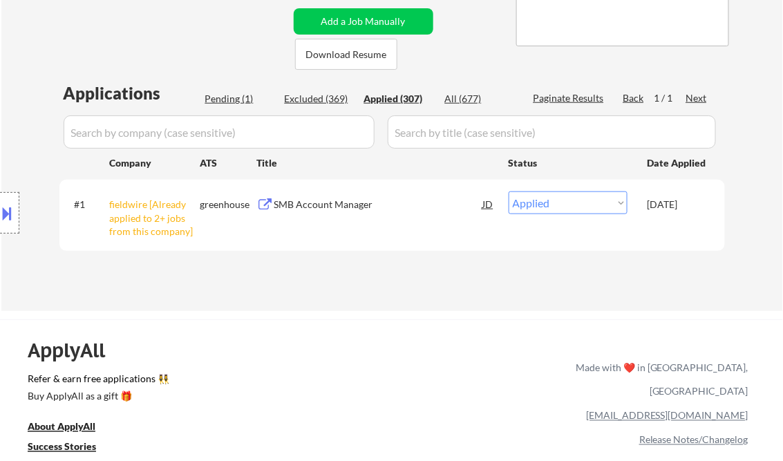
select select ""applied""
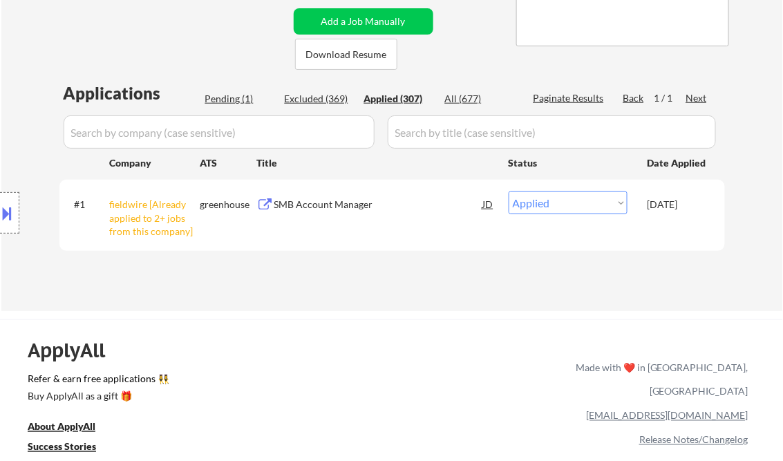
select select ""applied""
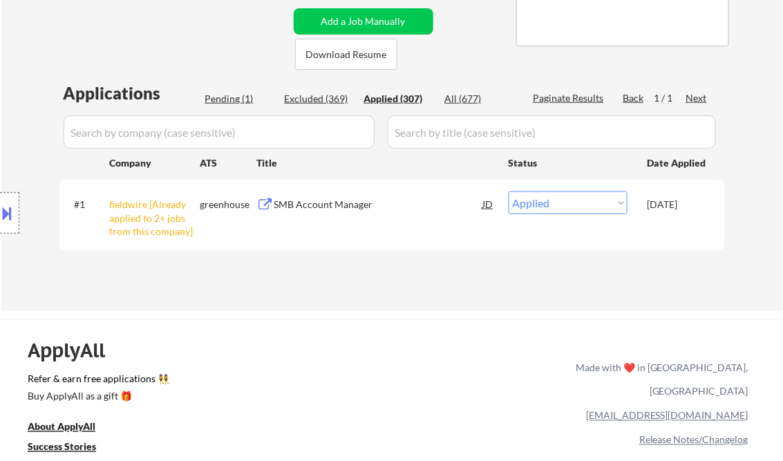
select select ""applied""
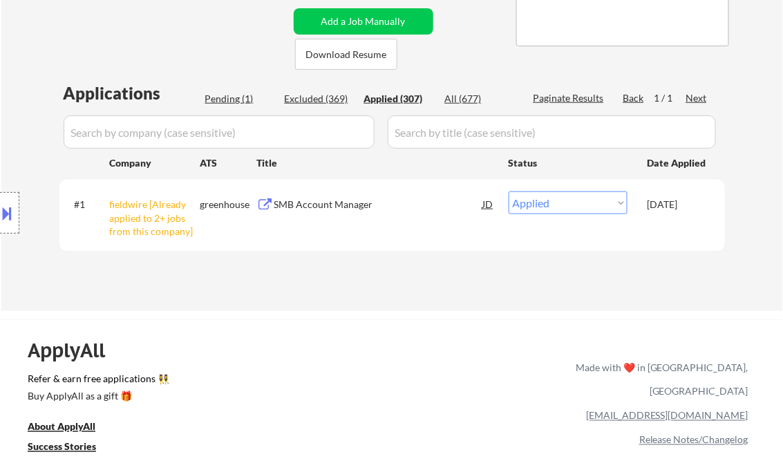
select select ""applied""
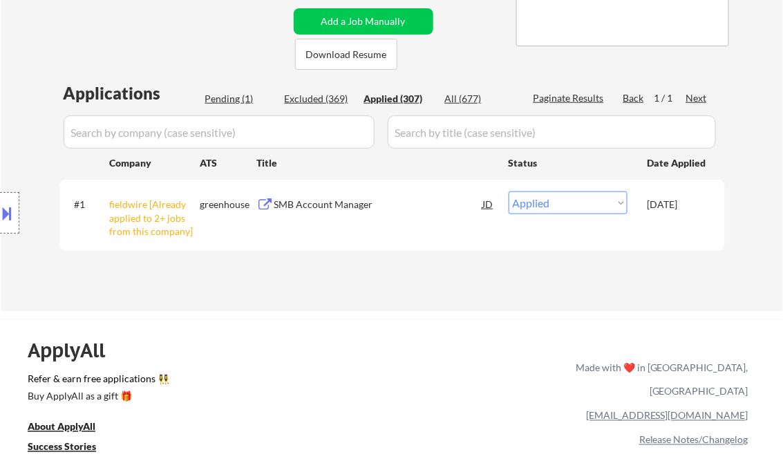
select select ""applied""
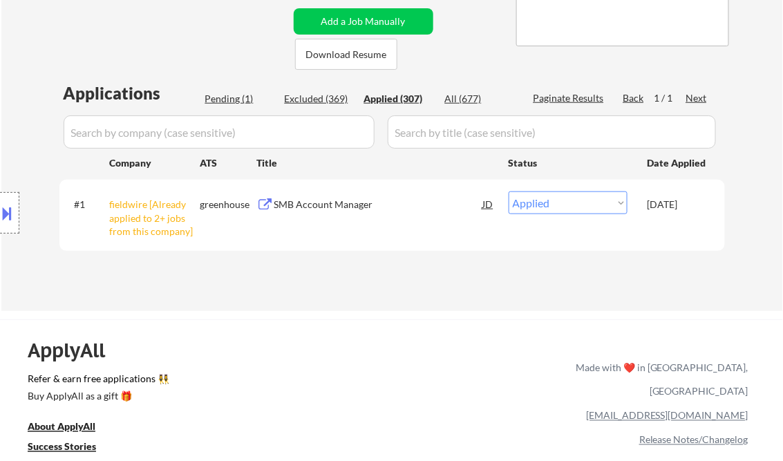
select select ""applied""
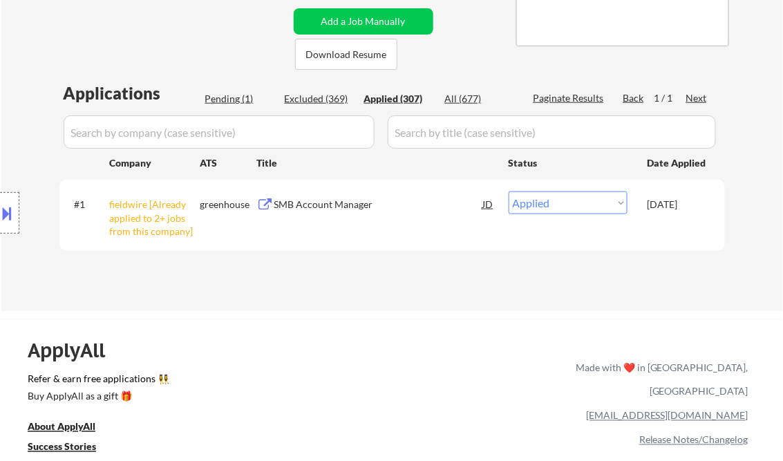
select select ""applied""
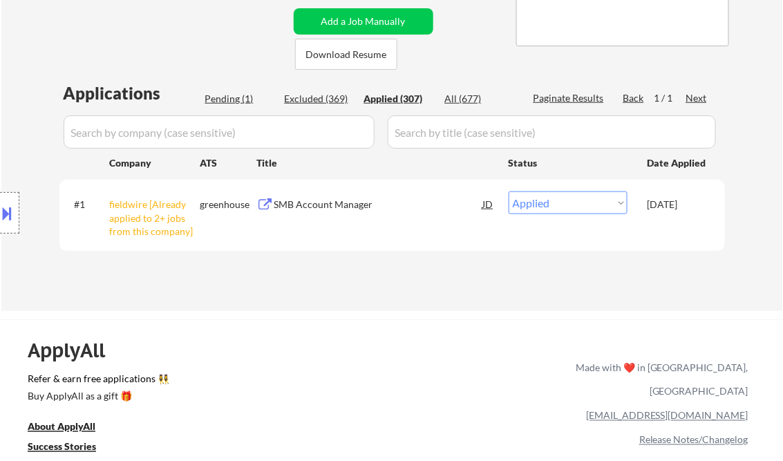
select select ""applied""
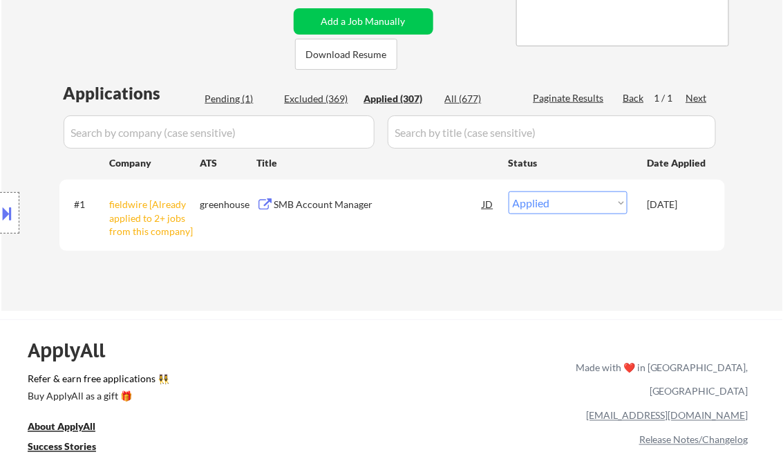
select select ""applied""
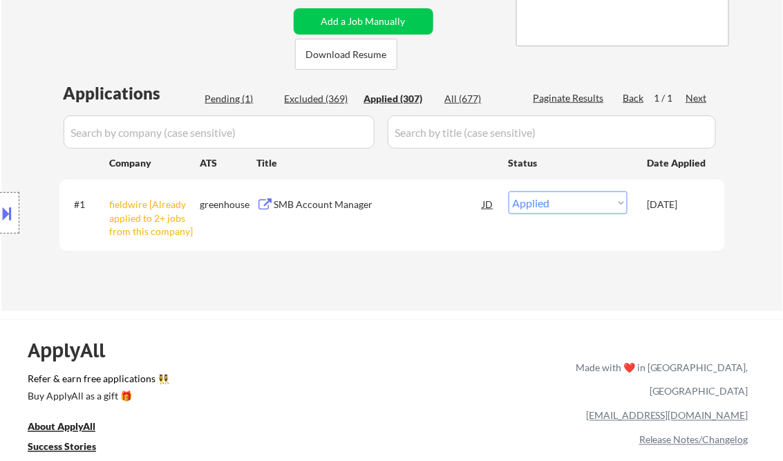
select select ""applied""
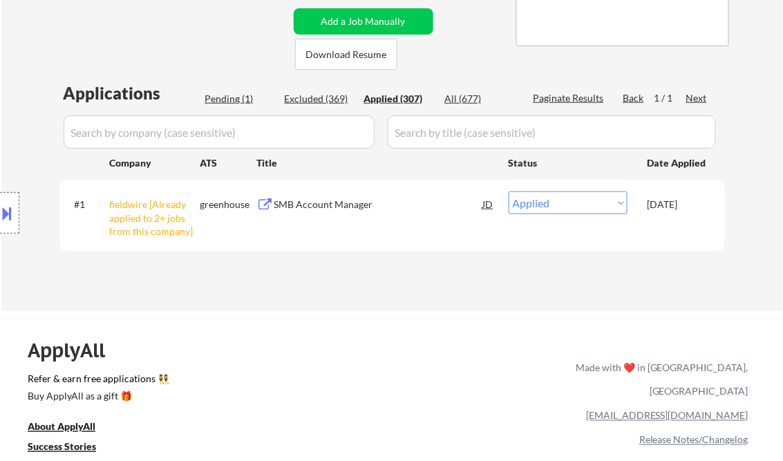
select select ""applied""
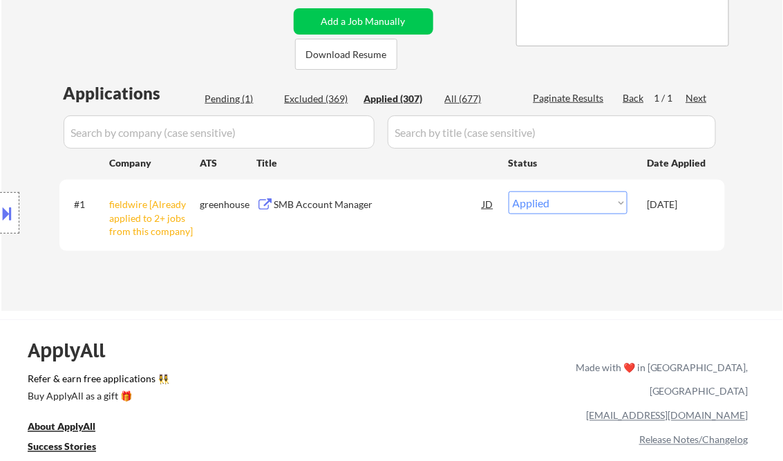
select select ""applied""
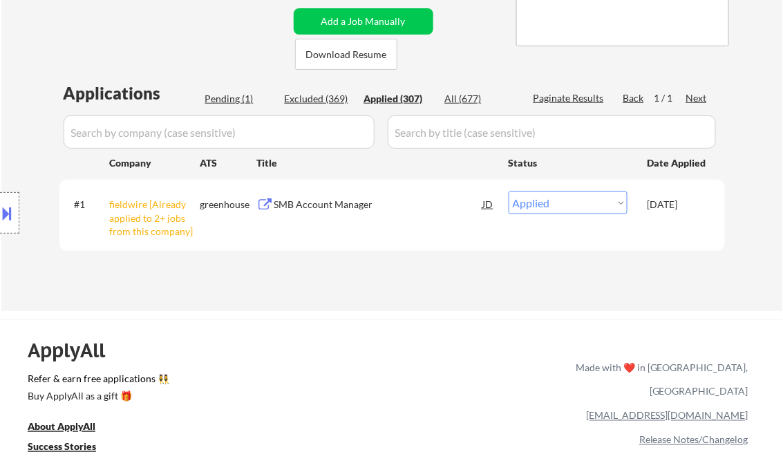
select select ""applied""
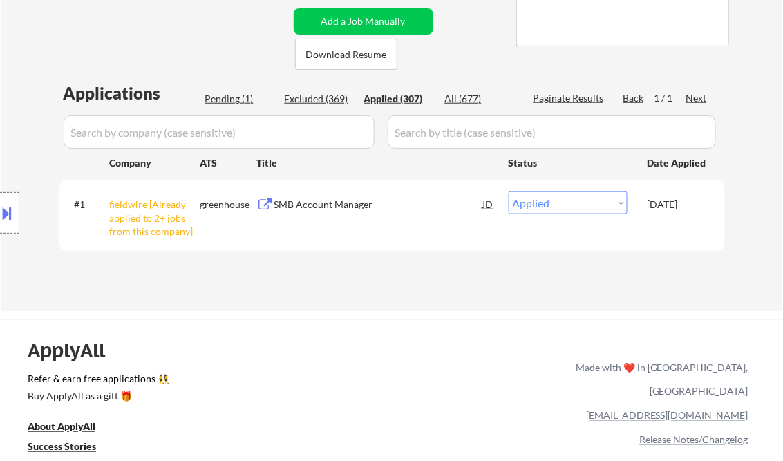
select select ""applied""
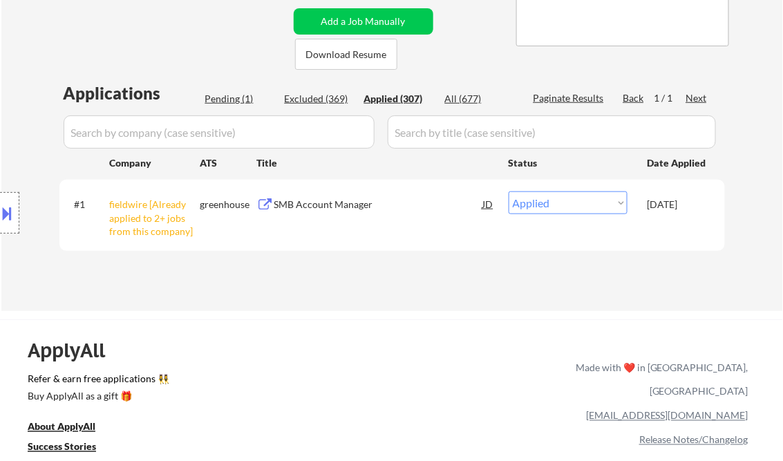
select select ""applied""
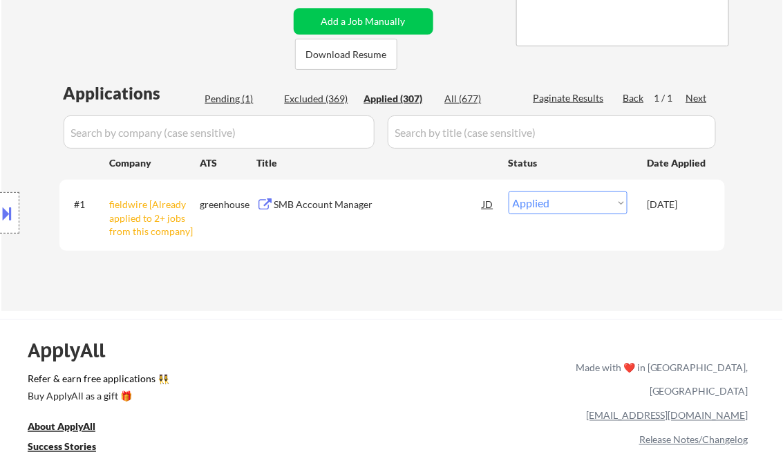
select select ""applied""
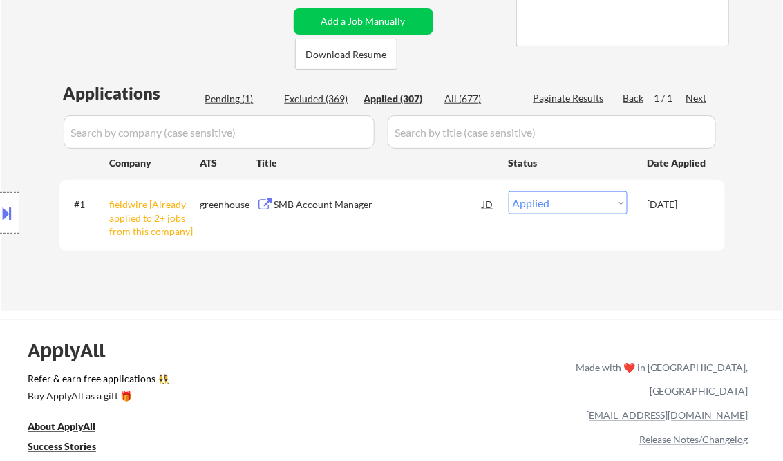
select select ""applied""
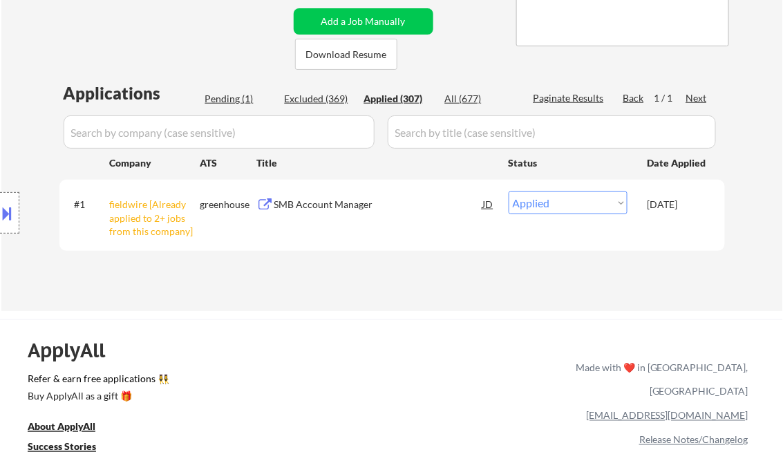
select select ""applied""
